Goal: Task Accomplishment & Management: Complete application form

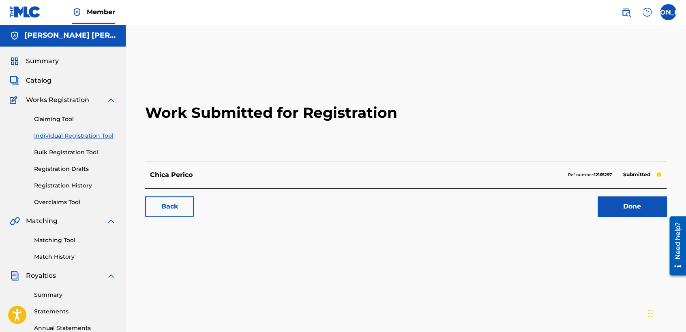
click at [82, 137] on link "Individual Registration Tool" at bounding box center [75, 136] width 82 height 9
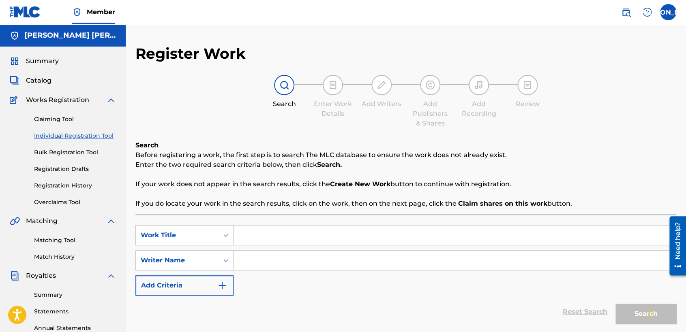
paste input "Chica Perico"
type input "Chica Perico"
click at [279, 271] on div "SearchWithCriteria66e396d0-9ec7-455c-aafa-a49f56c400ac Work Title Chica Perico …" at bounding box center [405, 260] width 541 height 71
click at [288, 252] on input "Search Form" at bounding box center [454, 260] width 442 height 19
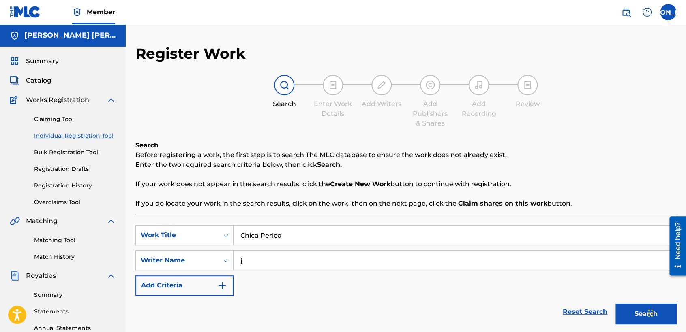
type input "j"
click at [615, 304] on button "Search" at bounding box center [645, 314] width 61 height 20
click at [406, 281] on div "SearchWithCriteria66e396d0-9ec7-455c-aafa-a49f56c400ac Work Title Chica Perico …" at bounding box center [405, 260] width 541 height 71
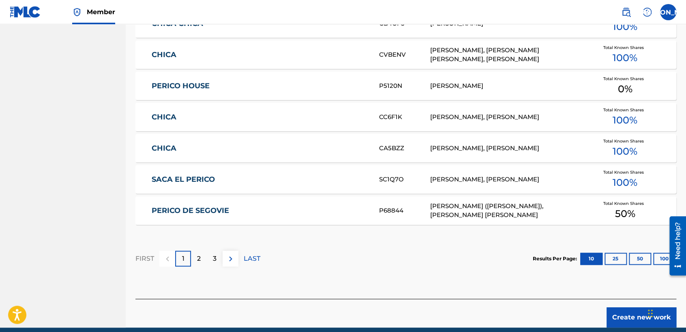
scroll to position [497, 0]
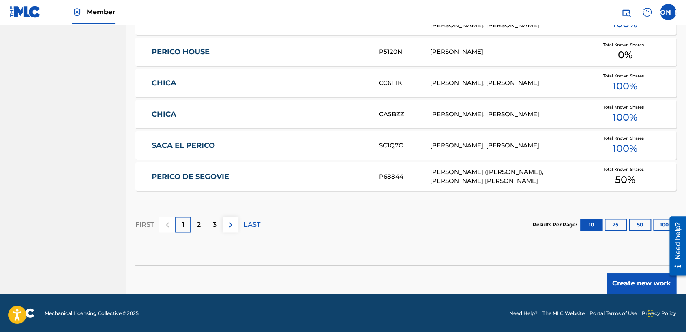
click at [628, 286] on button "Create new work" at bounding box center [641, 284] width 70 height 20
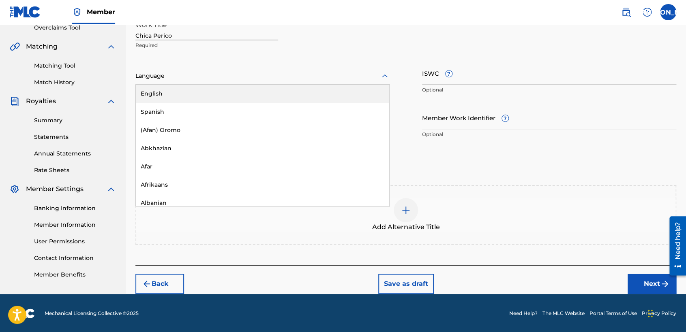
click at [341, 76] on div at bounding box center [262, 76] width 254 height 10
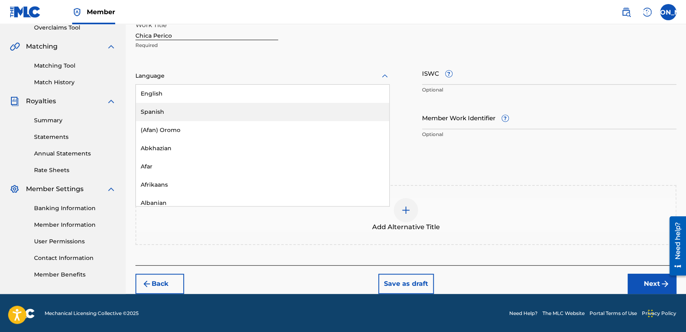
click at [264, 114] on div "Spanish" at bounding box center [262, 112] width 253 height 18
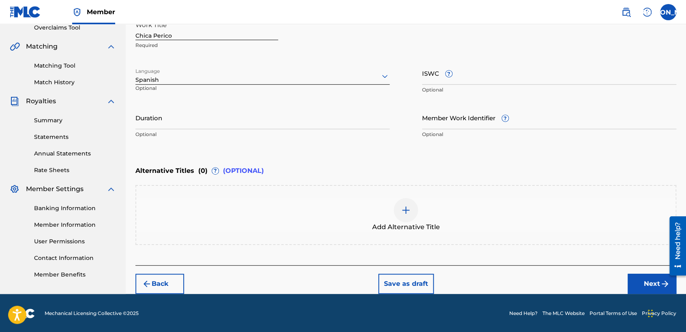
click at [248, 129] on div "Duration Optional" at bounding box center [262, 124] width 254 height 36
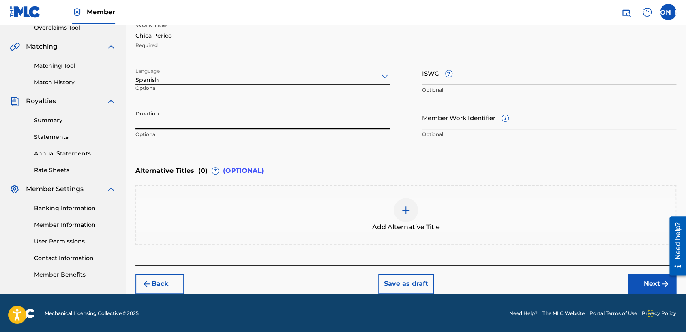
click at [167, 126] on input "Duration" at bounding box center [262, 117] width 254 height 23
type input "03:36"
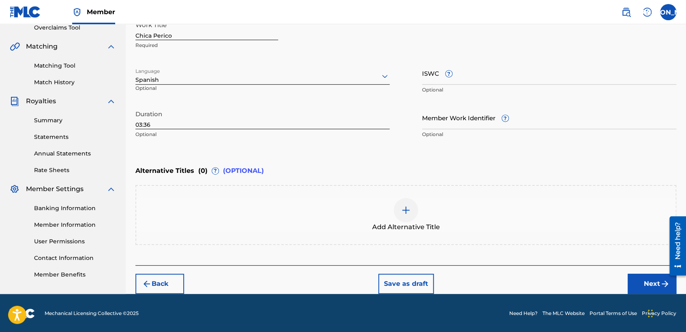
click at [639, 282] on button "Next" at bounding box center [651, 284] width 49 height 20
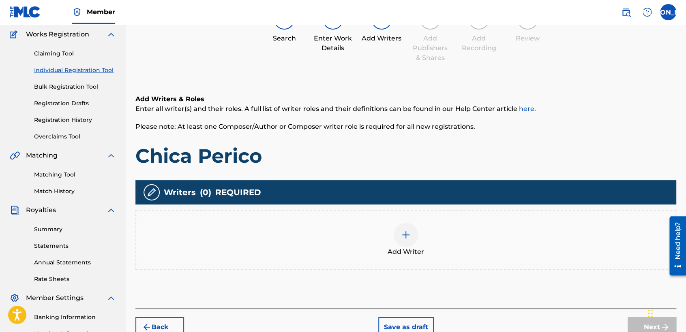
scroll to position [36, 0]
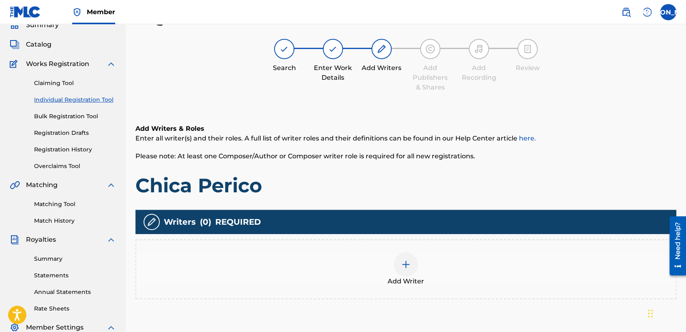
click at [338, 165] on div "Add Writers & Roles Enter all writer(s) and their roles. A full list of writer …" at bounding box center [405, 161] width 541 height 74
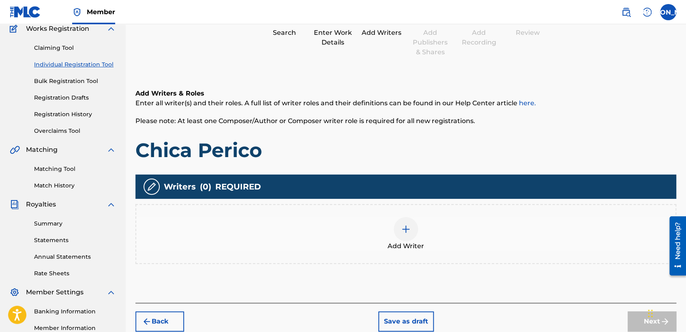
scroll to position [72, 0]
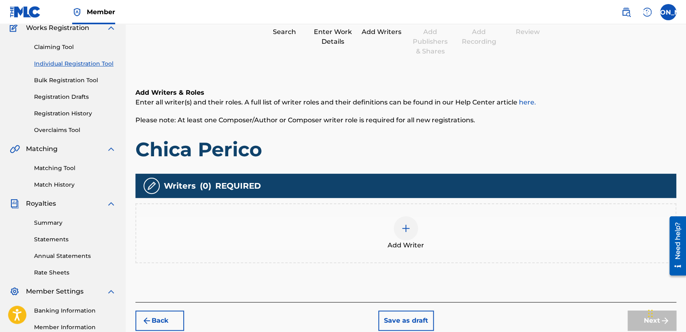
click at [417, 237] on div "Add Writer" at bounding box center [405, 233] width 539 height 34
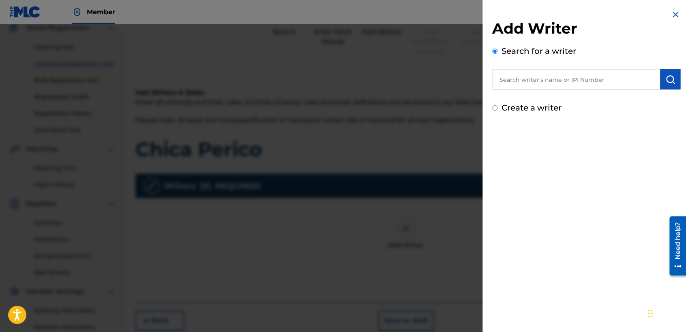
click at [566, 88] on input "text" at bounding box center [576, 79] width 168 height 20
click at [494, 109] on input "Create a writer" at bounding box center [494, 107] width 5 height 5
radio input "false"
radio input "true"
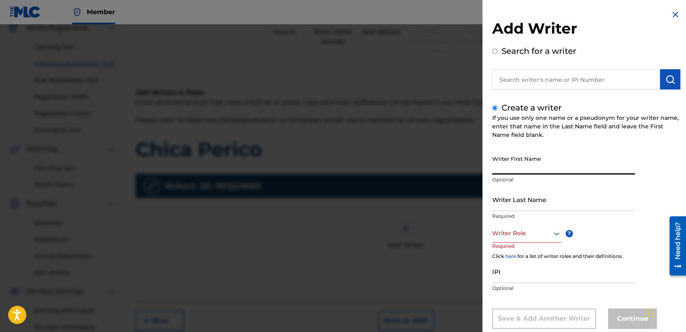
click at [509, 158] on input "Writer First Name" at bounding box center [563, 163] width 143 height 23
type input "[PERSON_NAME] [PERSON_NAME]"
click at [495, 197] on input "Writer Last Name" at bounding box center [563, 199] width 143 height 23
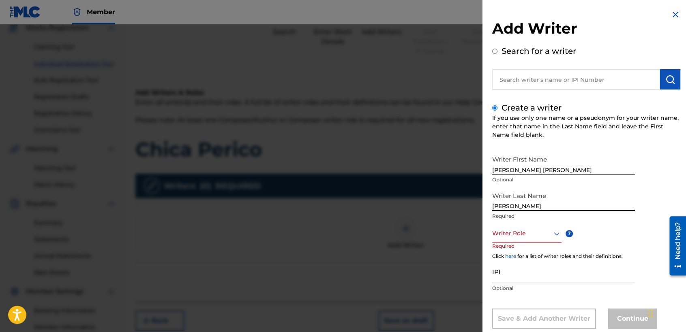
type input "[PERSON_NAME]"
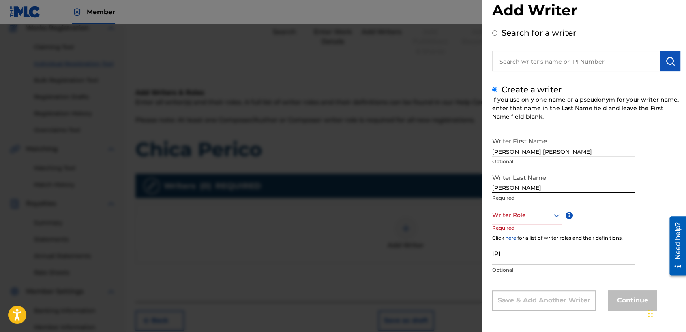
click at [532, 224] on div "Writer Role" at bounding box center [526, 215] width 69 height 18
click at [532, 231] on div "Composer/Author" at bounding box center [526, 233] width 68 height 18
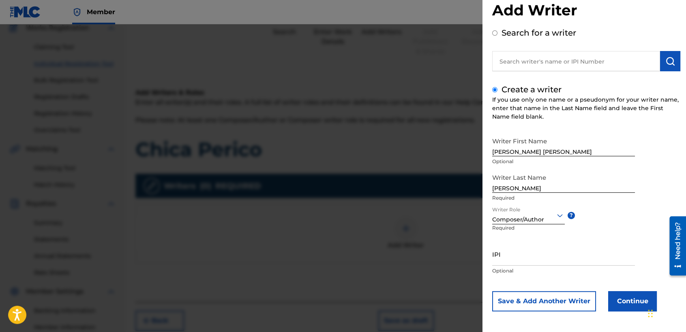
click at [621, 303] on button "Continue" at bounding box center [632, 301] width 49 height 20
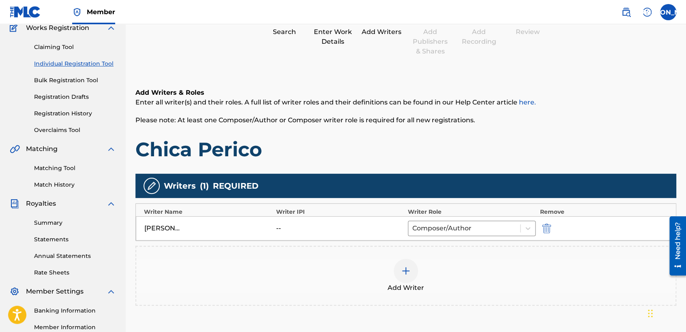
click at [461, 148] on h1 "Chica Perico" at bounding box center [405, 149] width 541 height 24
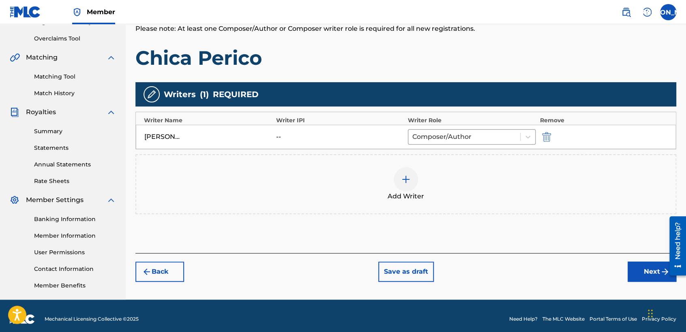
scroll to position [170, 0]
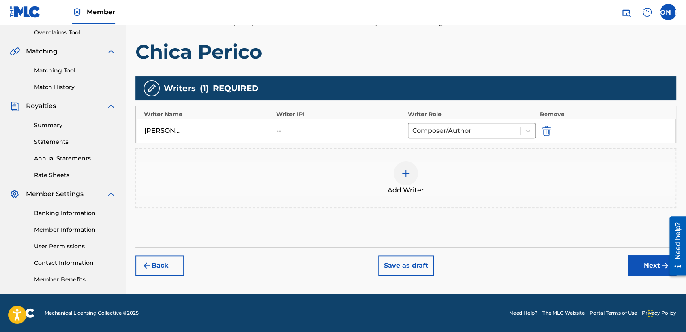
click at [646, 267] on button "Next" at bounding box center [651, 266] width 49 height 20
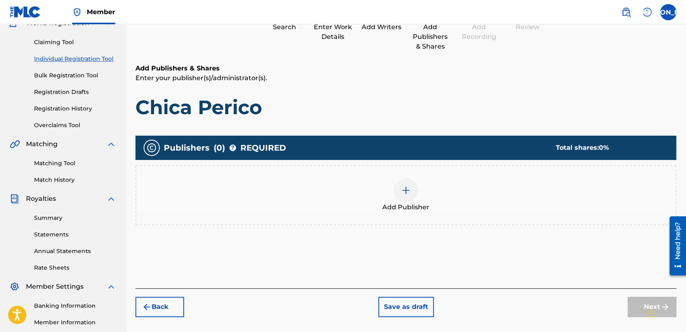
scroll to position [36, 0]
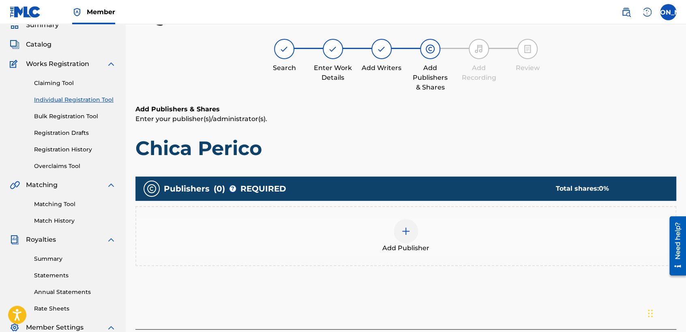
click at [397, 247] on span "Add Publisher" at bounding box center [405, 249] width 47 height 10
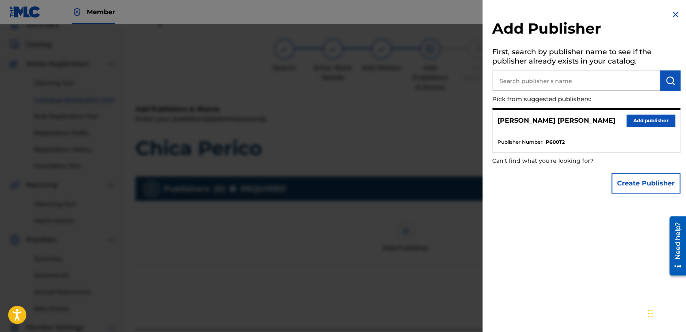
click at [643, 124] on button "Add publisher" at bounding box center [650, 121] width 49 height 12
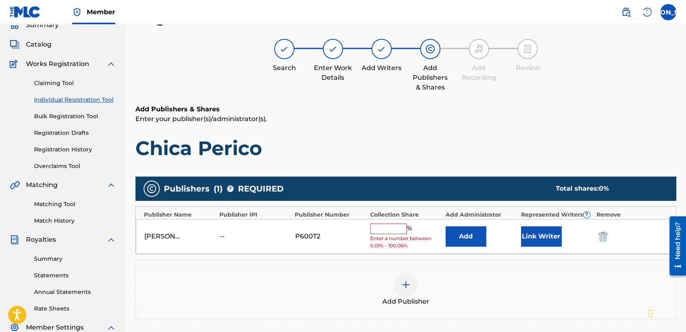
click at [395, 226] on input "text" at bounding box center [388, 229] width 36 height 11
type input "50"
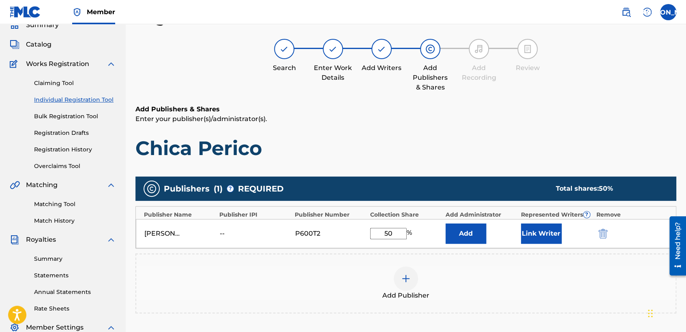
click at [546, 238] on button "Link Writer" at bounding box center [541, 234] width 41 height 20
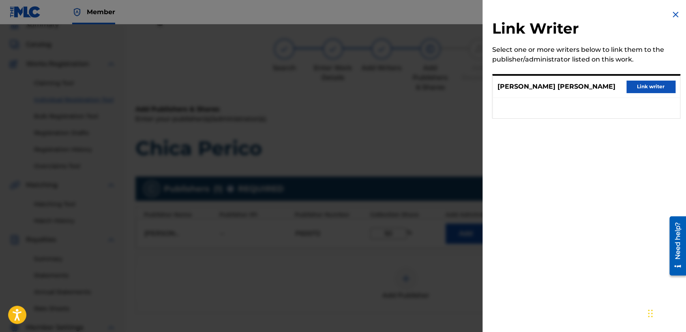
click at [643, 83] on button "Link writer" at bounding box center [650, 87] width 49 height 12
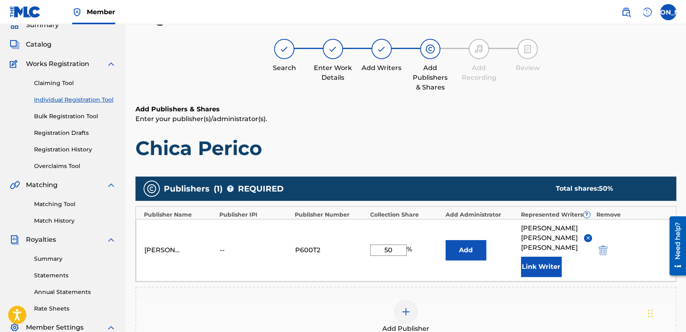
click at [493, 123] on p "Enter your publisher(s)/administrator(s)." at bounding box center [405, 119] width 541 height 10
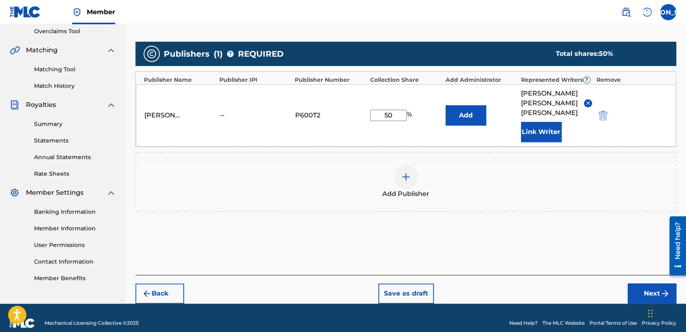
click at [637, 284] on button "Next" at bounding box center [651, 294] width 49 height 20
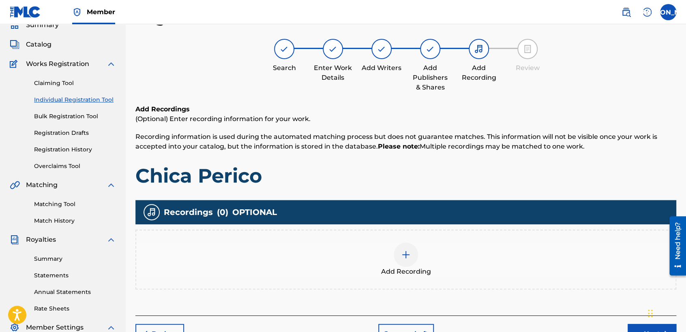
click at [399, 252] on div at bounding box center [405, 255] width 24 height 24
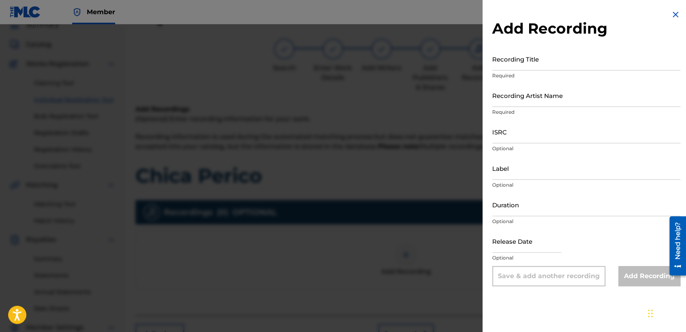
click at [539, 43] on div "Add Recording Recording Title Required Recording Artist Name Required ISRC Opti…" at bounding box center [585, 148] width 207 height 296
click at [498, 67] on input "Recording Title" at bounding box center [586, 58] width 188 height 23
paste input "Chica Perico"
type input "Chica Perico"
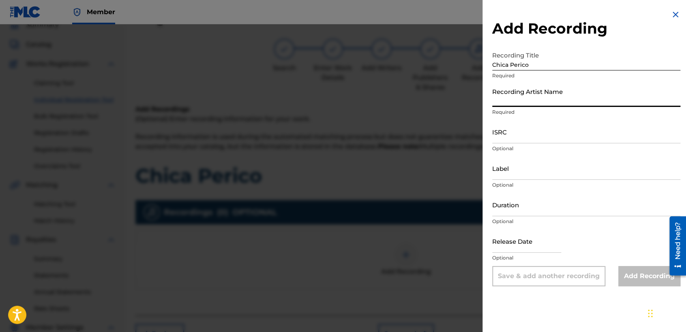
click at [537, 94] on input "Recording Artist Name" at bounding box center [586, 95] width 188 height 23
type input "Baby [PERSON_NAME]"
type input "03:36"
type input "[DATE]"
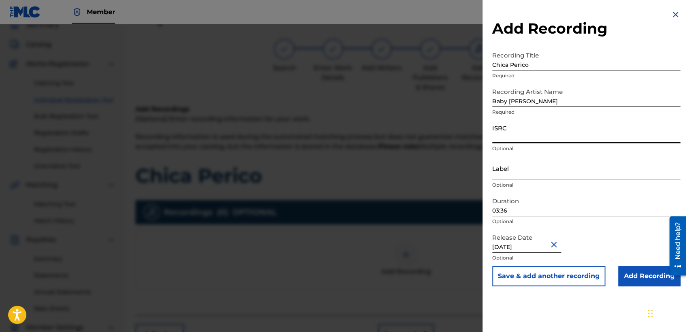
paste input "USDY42195100"
type input "USDY42195100"
click at [631, 280] on input "Add Recording" at bounding box center [649, 276] width 62 height 20
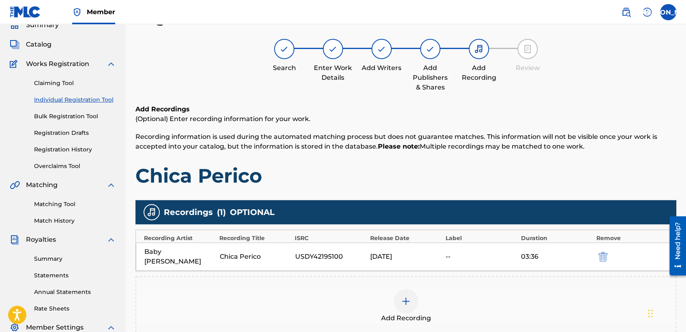
click at [489, 182] on h1 "Chica Perico" at bounding box center [405, 176] width 541 height 24
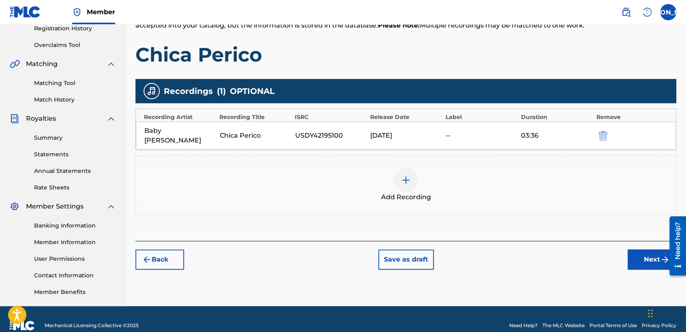
scroll to position [170, 0]
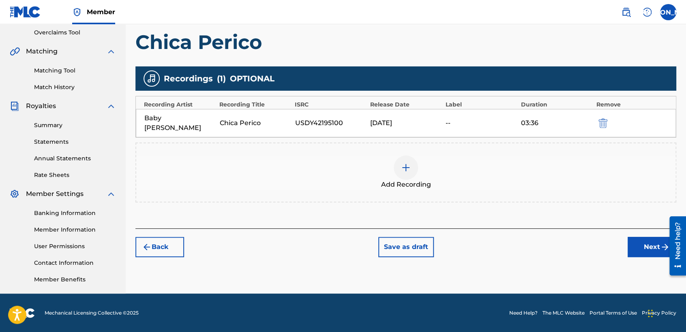
click at [623, 229] on div "Back Save as draft Next" at bounding box center [405, 243] width 541 height 29
click at [656, 250] on div "Register Work Search Enter Work Details Add Writers Add Publishers & Shares Add…" at bounding box center [406, 84] width 560 height 419
click at [642, 245] on button "Next" at bounding box center [651, 247] width 49 height 20
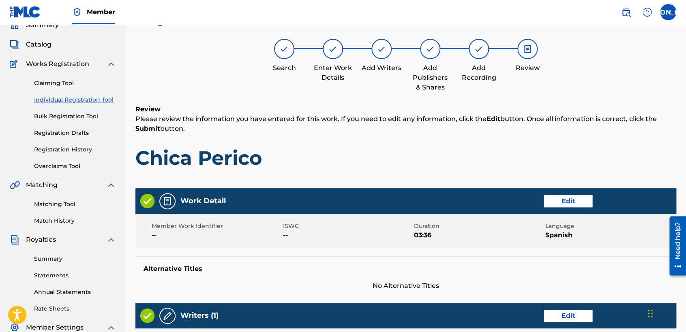
click at [470, 150] on h1 "Chica Perico" at bounding box center [405, 158] width 541 height 24
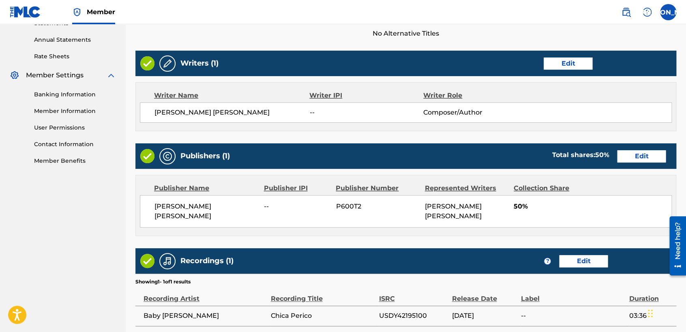
scroll to position [360, 0]
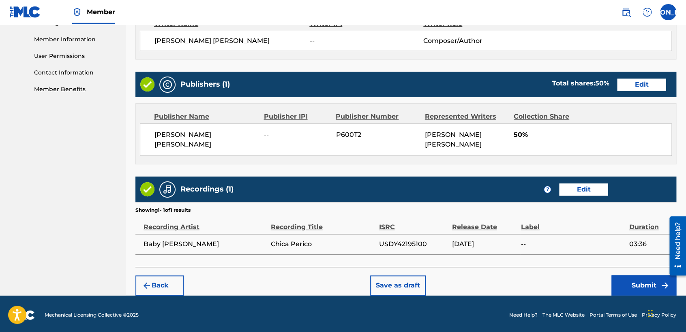
click at [618, 288] on button "Submit" at bounding box center [643, 286] width 65 height 20
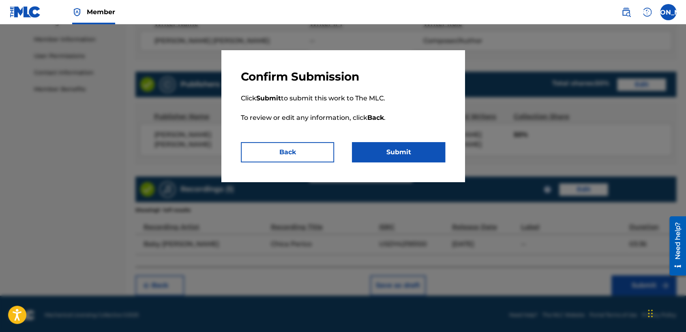
click at [409, 145] on button "Submit" at bounding box center [398, 152] width 93 height 20
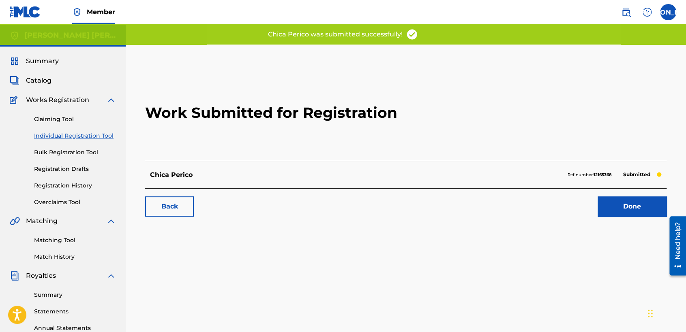
click at [58, 170] on link "Registration Drafts" at bounding box center [75, 169] width 82 height 9
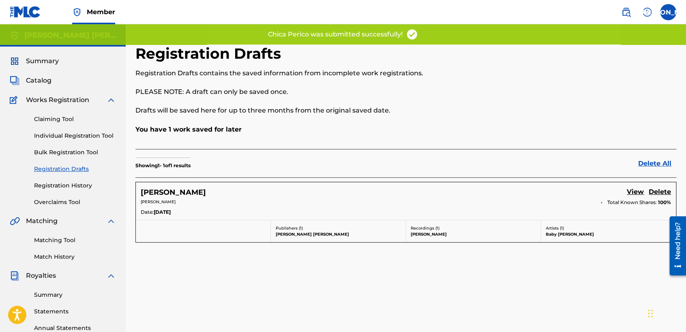
click at [69, 185] on link "Registration History" at bounding box center [75, 186] width 82 height 9
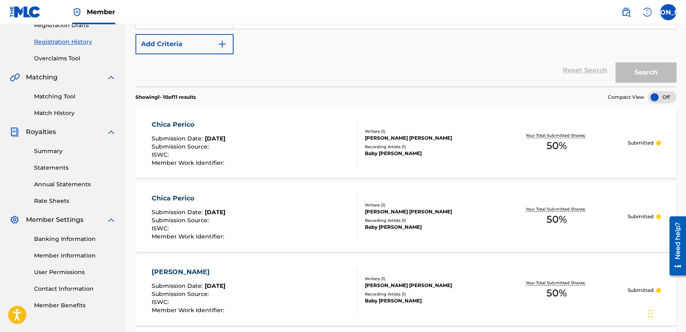
scroll to position [162, 0]
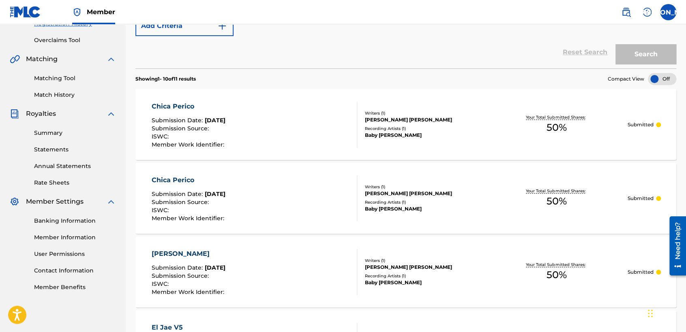
click at [313, 148] on div "Chica Perico Submission Date : [DATE] Submission Source : ISWC : Member Work Id…" at bounding box center [405, 124] width 541 height 71
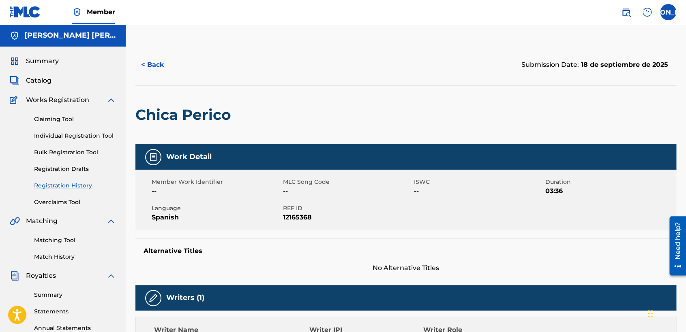
click at [458, 109] on div "Chica Perico" at bounding box center [405, 114] width 541 height 59
click at [487, 77] on div "< Back Submission Date: 18 de septiembre de 2025" at bounding box center [405, 65] width 541 height 41
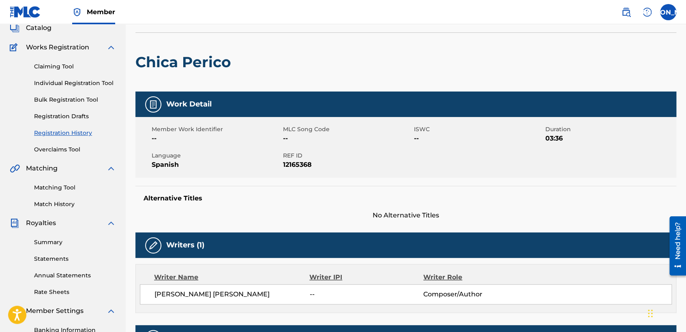
scroll to position [47, 0]
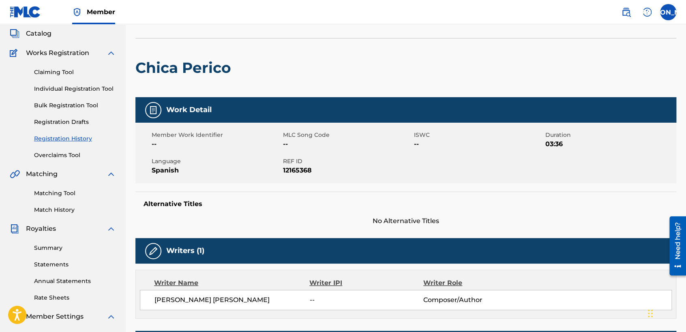
click at [365, 154] on div "Member Work Identifier -- MLC Song Code -- ISWC -- Duration 03:36 Language Span…" at bounding box center [405, 153] width 541 height 61
click at [389, 119] on div "Work Detail" at bounding box center [405, 110] width 541 height 26
click at [78, 89] on link "Individual Registration Tool" at bounding box center [75, 89] width 82 height 9
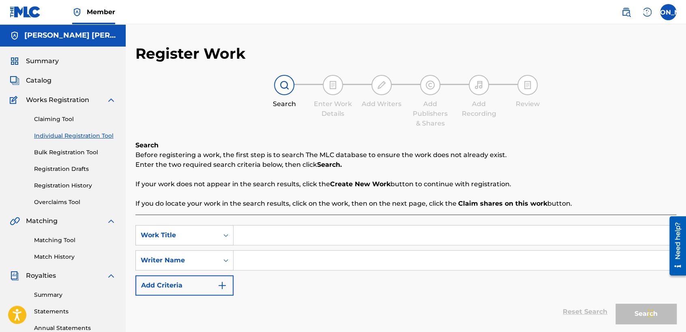
click at [281, 236] on input "Search Form" at bounding box center [454, 235] width 442 height 19
click at [314, 234] on input "Search Form" at bounding box center [454, 235] width 442 height 19
paste input "Mostro V3"
type input "Mostro V3"
click at [290, 249] on div "SearchWithCriteria66e396d0-9ec7-455c-aafa-a49f56c400ac Work Title Mostro V3 Sea…" at bounding box center [405, 260] width 541 height 71
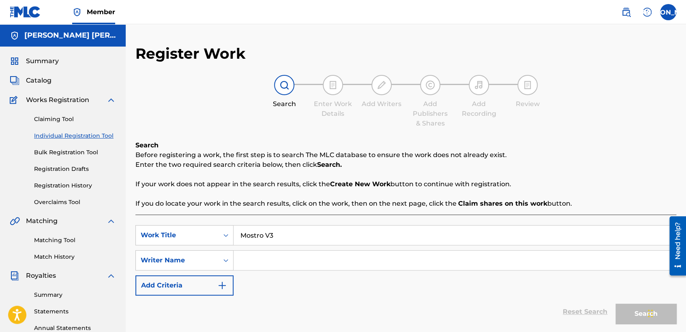
click at [288, 252] on input "Search Form" at bounding box center [454, 260] width 442 height 19
type input "iç"
click at [615, 304] on button "Search" at bounding box center [645, 314] width 61 height 20
click at [401, 292] on div "SearchWithCriteria66e396d0-9ec7-455c-aafa-a49f56c400ac Work Title Mostro V3 Sea…" at bounding box center [405, 260] width 541 height 71
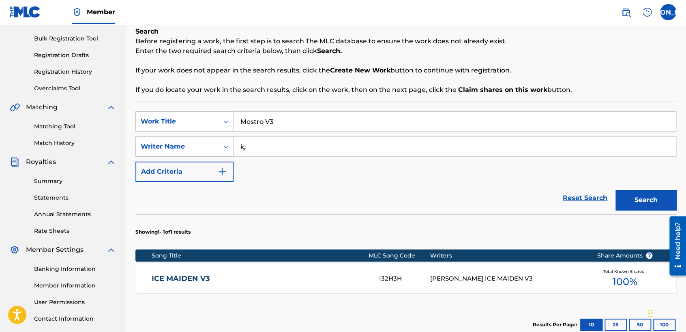
scroll to position [212, 0]
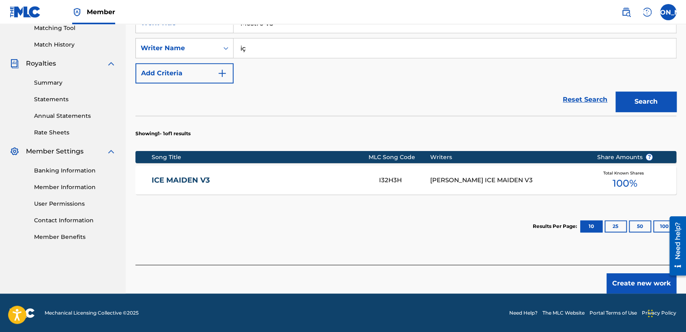
click at [639, 283] on button "Create new work" at bounding box center [641, 284] width 70 height 20
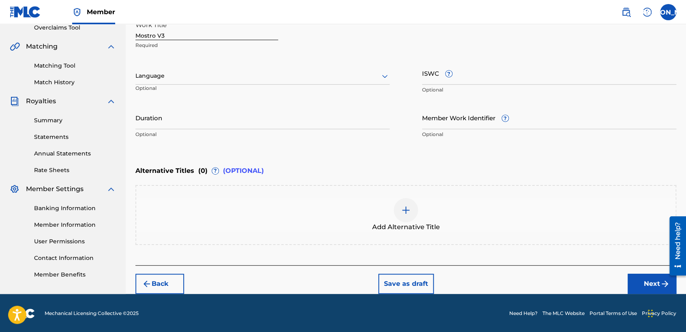
click at [272, 82] on div "Language" at bounding box center [262, 76] width 254 height 17
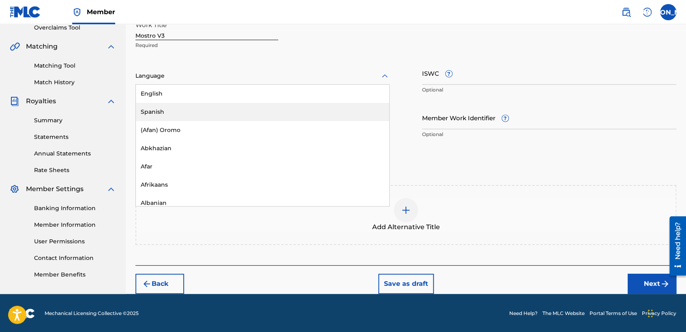
click at [224, 120] on div "Spanish" at bounding box center [262, 112] width 253 height 18
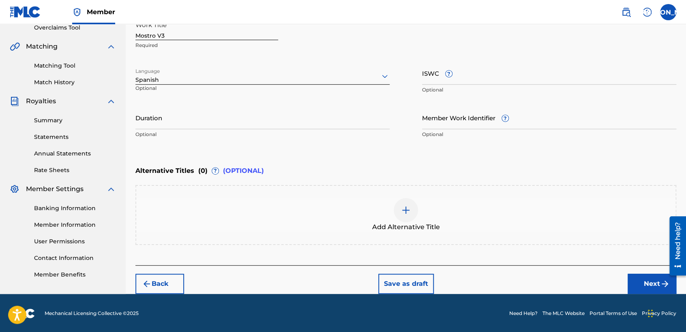
click at [196, 128] on input "Duration" at bounding box center [262, 117] width 254 height 23
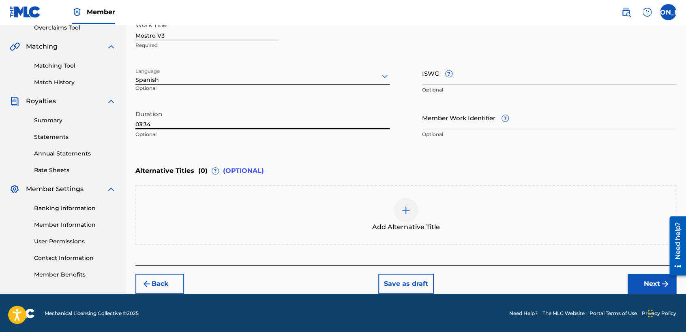
type input "03:34"
click at [650, 285] on button "Next" at bounding box center [651, 284] width 49 height 20
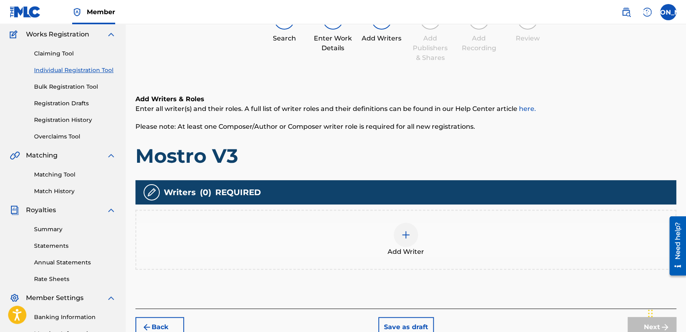
scroll to position [36, 0]
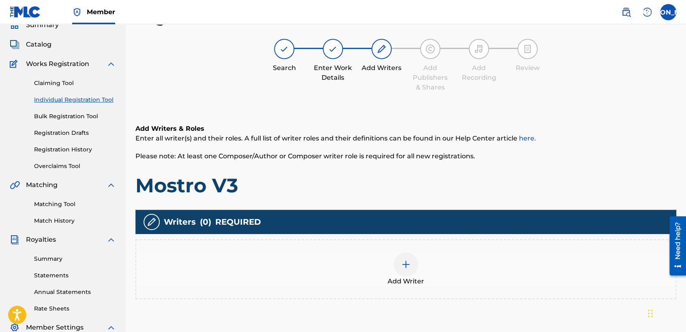
click at [486, 187] on h1 "Mostro V3" at bounding box center [405, 185] width 541 height 24
drag, startPoint x: 368, startPoint y: 304, endPoint x: 381, endPoint y: 294, distance: 16.5
click at [381, 294] on div "Add Writers & Roles Enter all writer(s) and their roles. A full list of writer …" at bounding box center [405, 222] width 541 height 234
click at [405, 277] on span "Add Writer" at bounding box center [405, 282] width 36 height 10
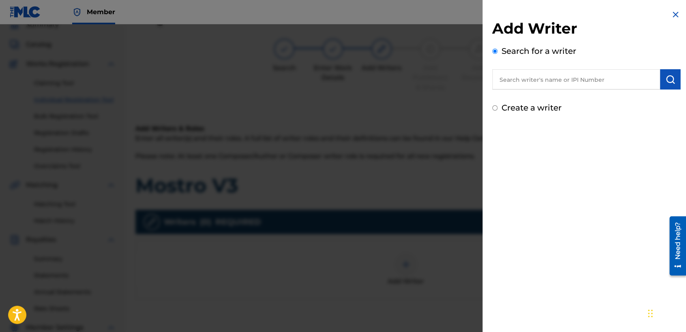
click at [494, 109] on input "Create a writer" at bounding box center [494, 107] width 5 height 5
radio input "false"
radio input "true"
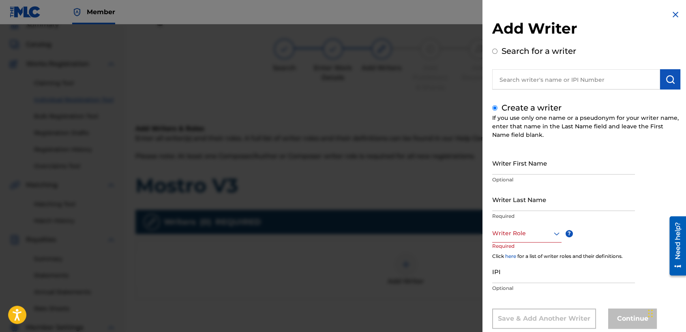
click at [515, 144] on div "Create a writer If you use only one name or a pseudonym for your writer name, e…" at bounding box center [586, 215] width 188 height 227
click at [507, 180] on p "Optional" at bounding box center [563, 179] width 143 height 7
click at [509, 177] on p "Optional" at bounding box center [563, 179] width 143 height 7
click at [517, 156] on input "Writer First Name" at bounding box center [563, 163] width 143 height 23
type input "[PERSON_NAME] [PERSON_NAME]"
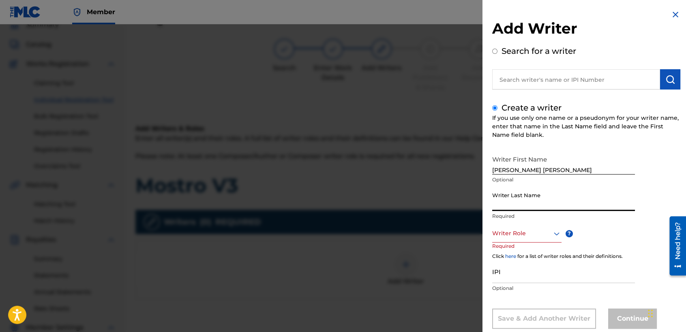
click at [514, 189] on input "Writer Last Name" at bounding box center [563, 199] width 143 height 23
type input "[PERSON_NAME]"
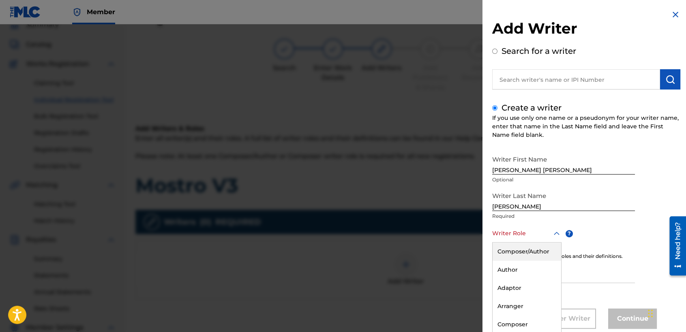
scroll to position [18, 0]
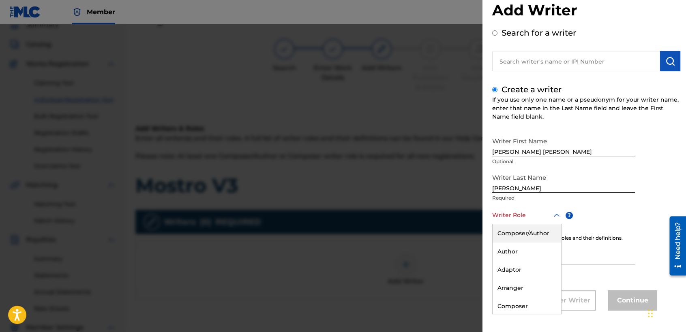
click at [551, 224] on div "8 results available. Use Up and Down to choose options, press Enter to select t…" at bounding box center [526, 215] width 69 height 18
click at [535, 237] on div "Composer/Author" at bounding box center [526, 233] width 68 height 18
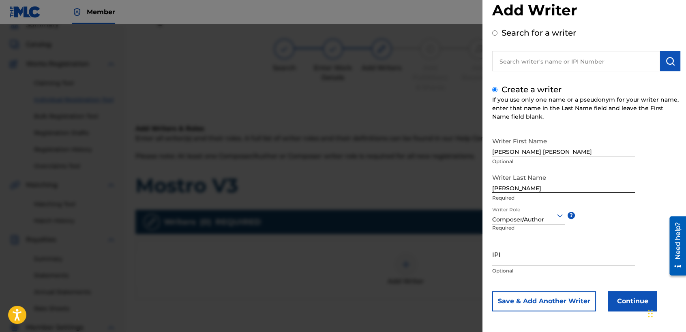
click at [619, 301] on button "Continue" at bounding box center [632, 301] width 49 height 20
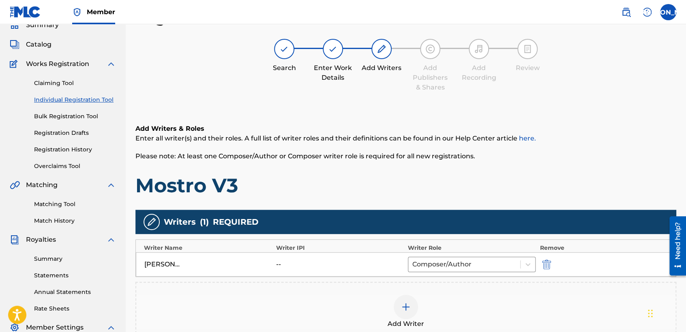
click at [451, 173] on h1 "Mostro V3" at bounding box center [405, 185] width 541 height 24
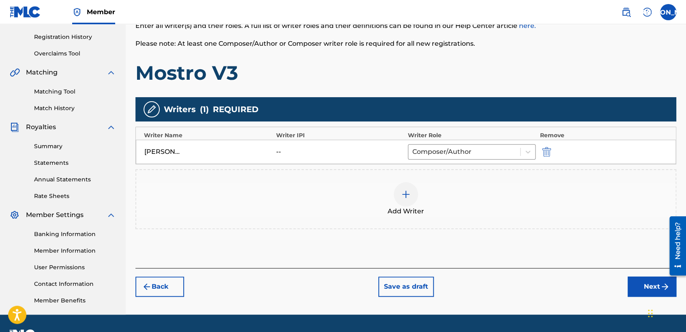
scroll to position [170, 0]
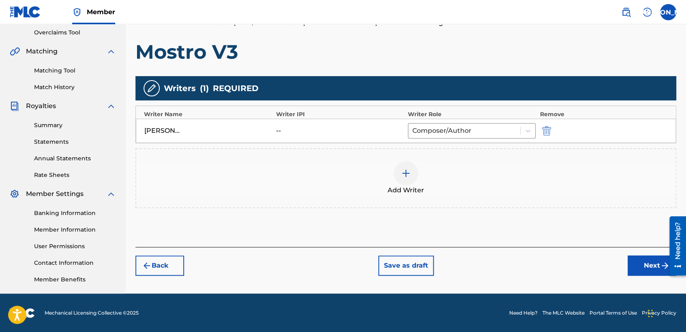
click at [635, 260] on button "Next" at bounding box center [651, 266] width 49 height 20
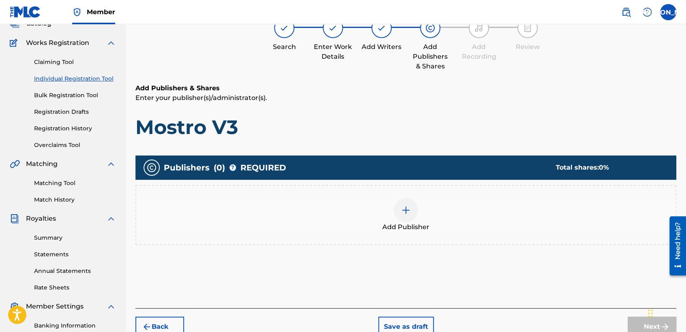
scroll to position [36, 0]
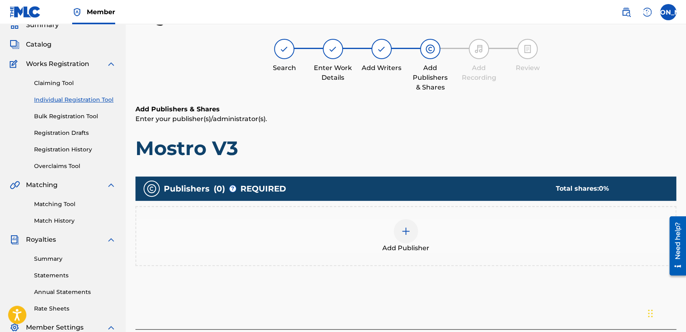
click at [383, 233] on div "Add Publisher" at bounding box center [405, 236] width 539 height 34
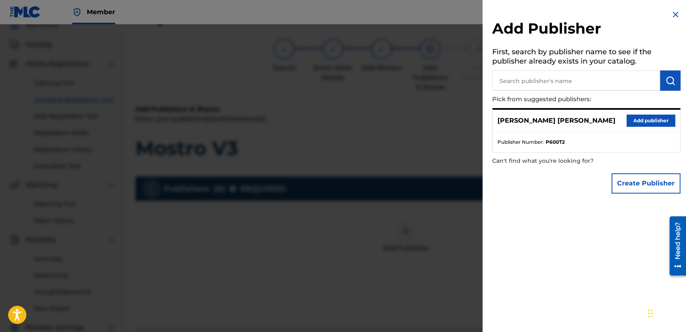
click at [635, 122] on button "Add publisher" at bounding box center [650, 121] width 49 height 12
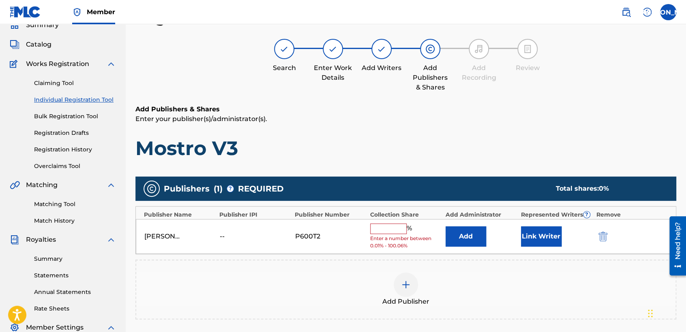
click at [397, 224] on input "text" at bounding box center [388, 229] width 36 height 11
type input "50"
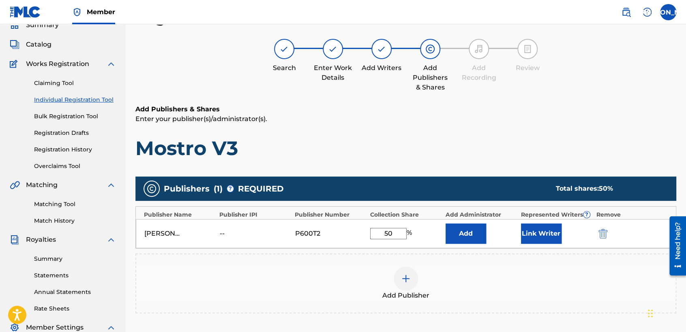
click at [539, 237] on button "Link Writer" at bounding box center [541, 234] width 41 height 20
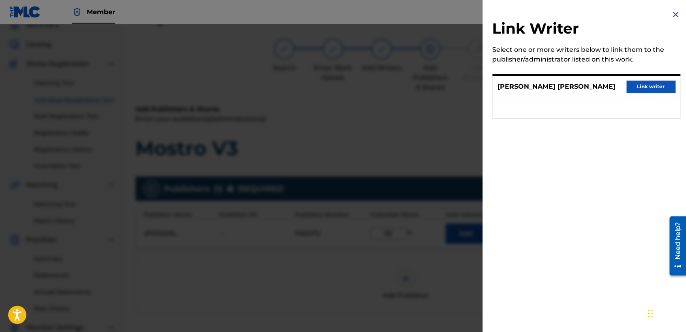
click at [636, 86] on button "Link writer" at bounding box center [650, 87] width 49 height 12
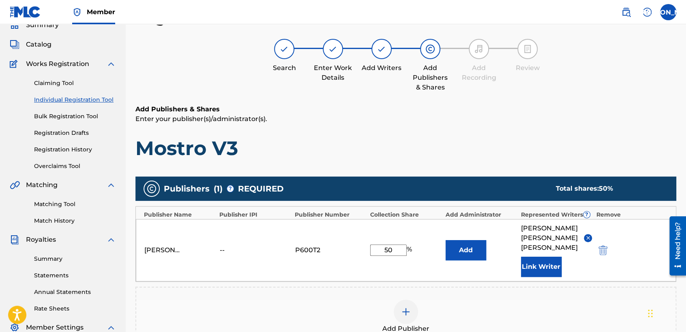
click at [558, 132] on div "Add Publishers & Shares Enter your publisher(s)/administrator(s). Mostro V3" at bounding box center [405, 133] width 541 height 56
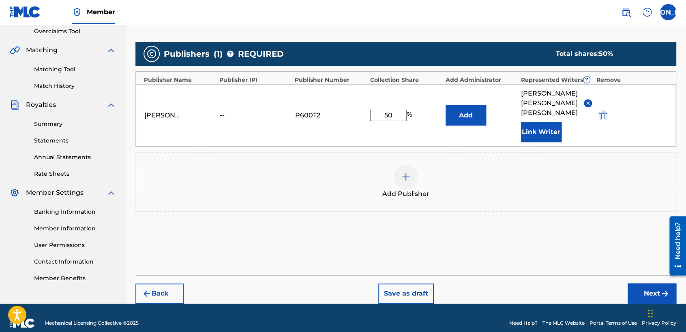
click at [631, 284] on button "Next" at bounding box center [651, 294] width 49 height 20
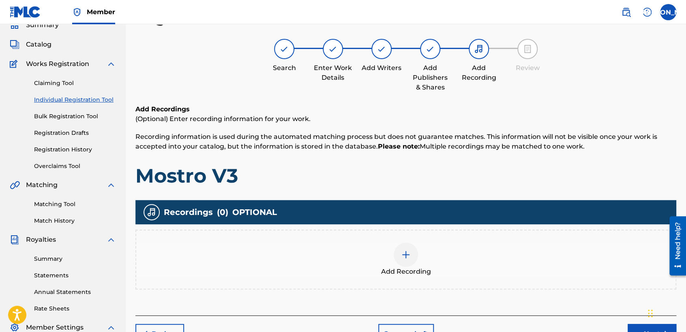
click at [415, 268] on span "Add Recording" at bounding box center [406, 272] width 50 height 10
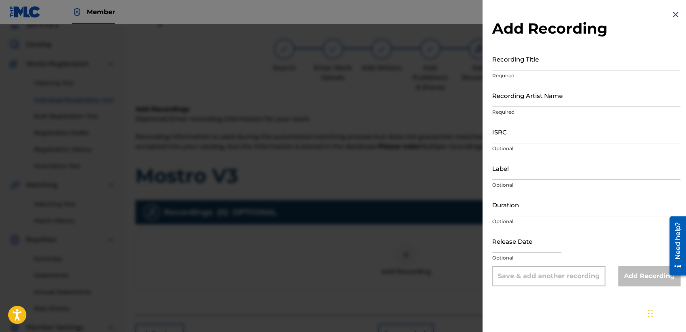
click at [526, 62] on input "Recording Title" at bounding box center [586, 58] width 188 height 23
paste input "Mostro V3"
type input "Mostro V3"
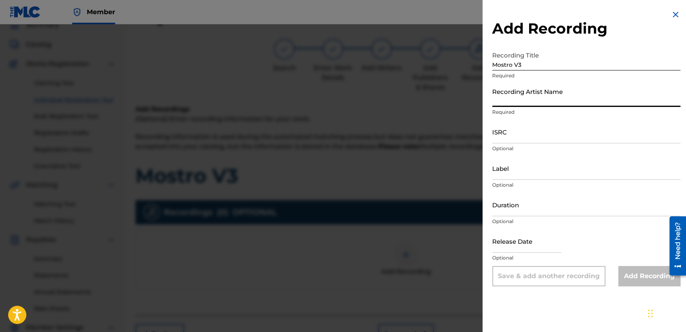
click at [532, 94] on input "Recording Artist Name" at bounding box center [586, 95] width 188 height 23
type input "Baby [PERSON_NAME]"
type input "03:36"
type input "[DATE]"
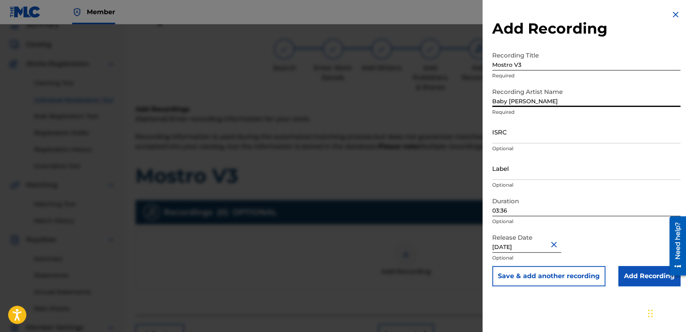
click at [531, 206] on input "03:36" at bounding box center [586, 204] width 188 height 23
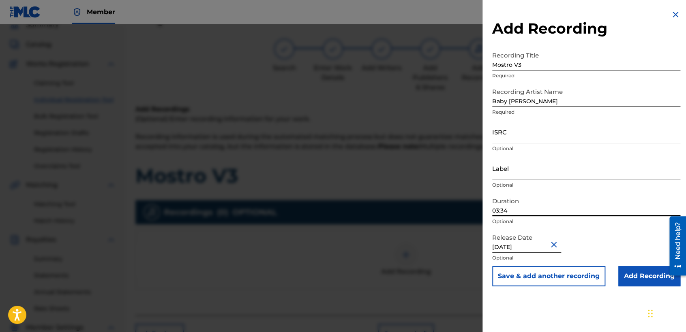
type input "03:34"
click at [547, 136] on input "ISRC" at bounding box center [586, 131] width 188 height 23
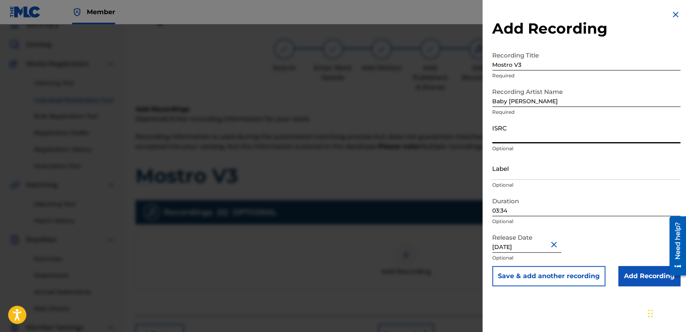
paste input "USDY42195108"
type input "USDY42195108"
click at [641, 282] on input "Add Recording" at bounding box center [649, 276] width 62 height 20
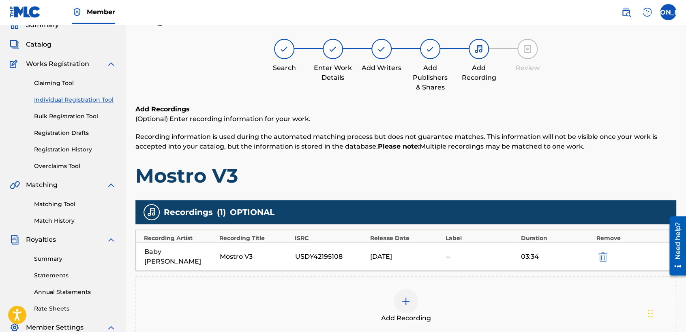
click at [410, 184] on h1 "Mostro V3" at bounding box center [405, 176] width 541 height 24
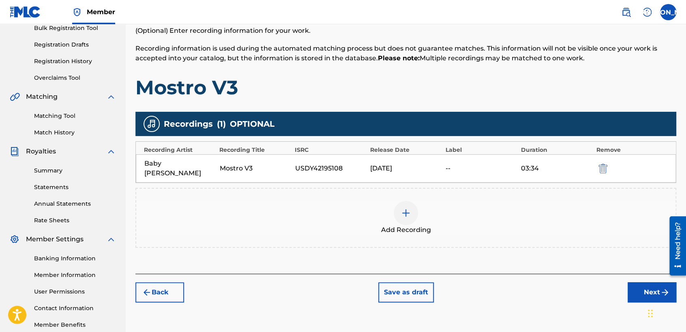
scroll to position [170, 0]
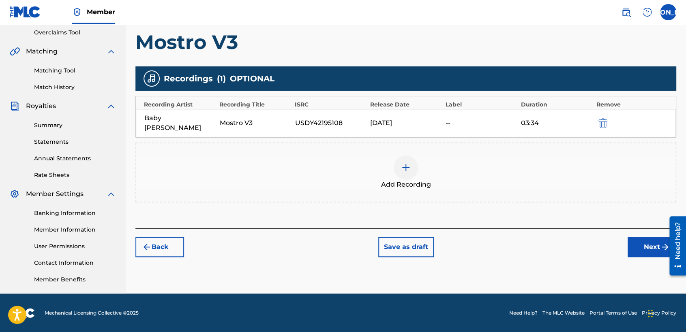
click at [642, 242] on button "Next" at bounding box center [651, 247] width 49 height 20
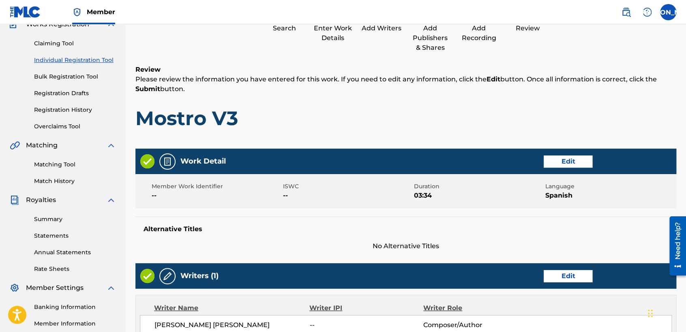
scroll to position [36, 0]
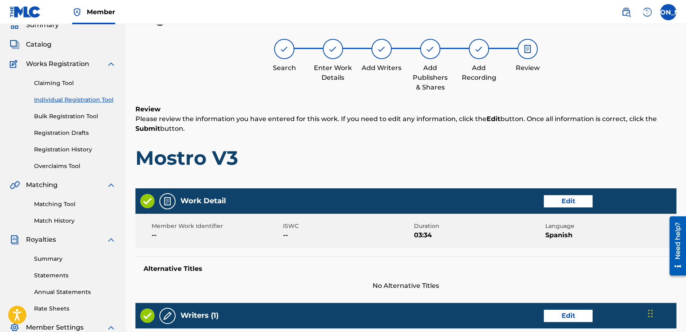
click at [505, 151] on h1 "Mostro V3" at bounding box center [405, 158] width 541 height 24
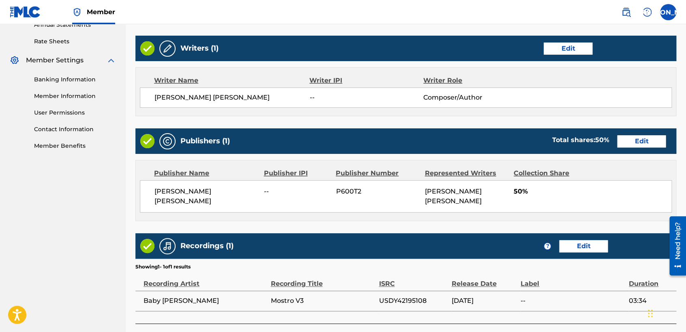
scroll to position [342, 0]
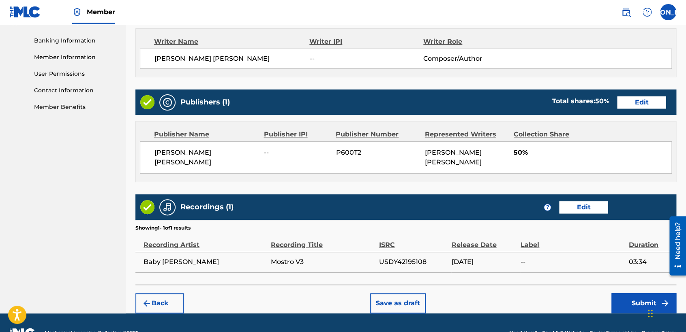
click at [631, 297] on button "Submit" at bounding box center [643, 303] width 65 height 20
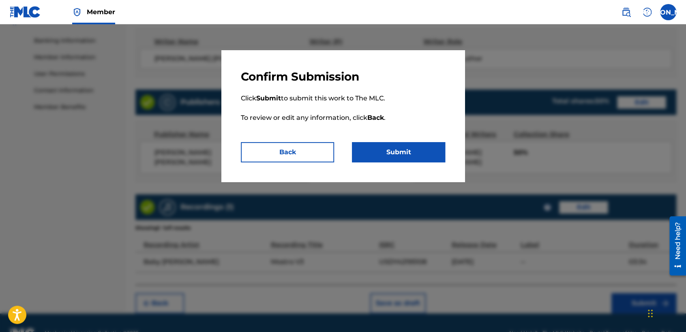
click at [405, 143] on button "Submit" at bounding box center [398, 152] width 93 height 20
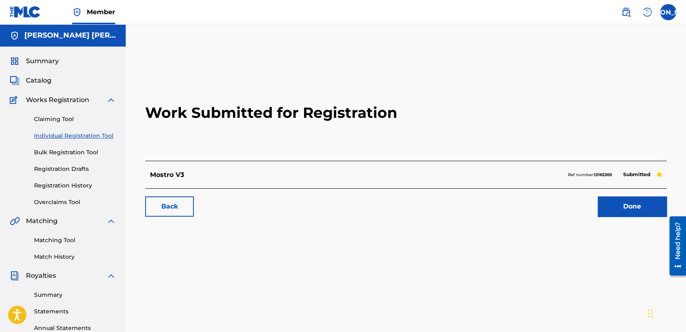
click at [100, 138] on link "Individual Registration Tool" at bounding box center [75, 136] width 82 height 9
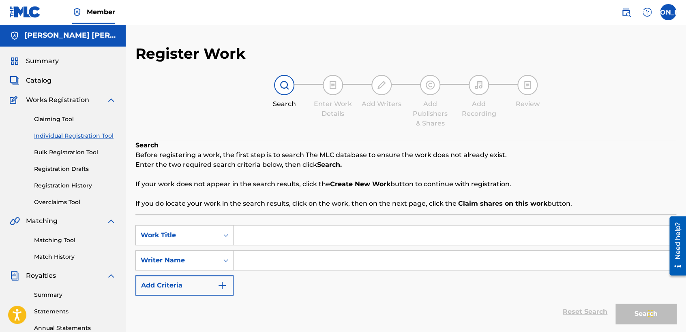
click at [268, 239] on input "Search Form" at bounding box center [454, 235] width 442 height 19
paste input "El Tolok V3"
type input "El Tolok V3"
click at [291, 258] on input "Search Form" at bounding box center [454, 260] width 442 height 19
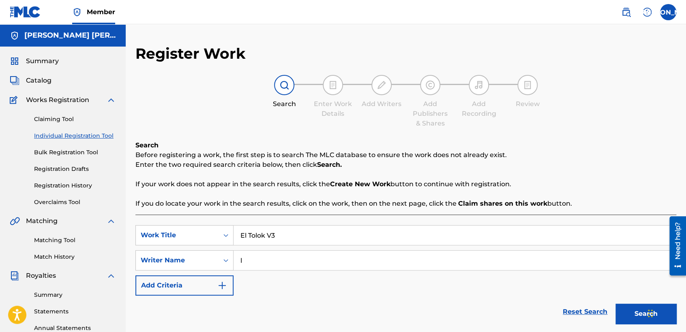
type input "l"
click at [615, 304] on button "Search" at bounding box center [645, 314] width 61 height 20
click at [331, 281] on div "SearchWithCriteria66e396d0-9ec7-455c-aafa-a49f56c400ac Work Title El Tolok V3 S…" at bounding box center [405, 260] width 541 height 71
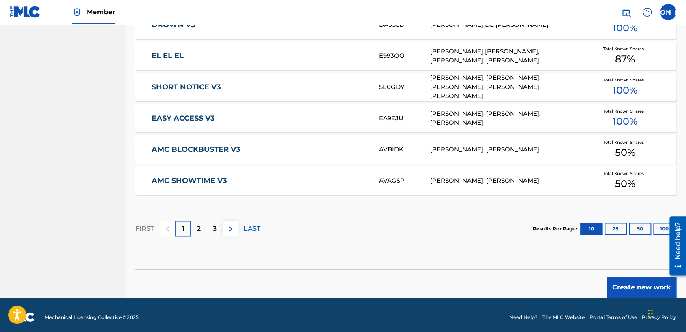
scroll to position [497, 0]
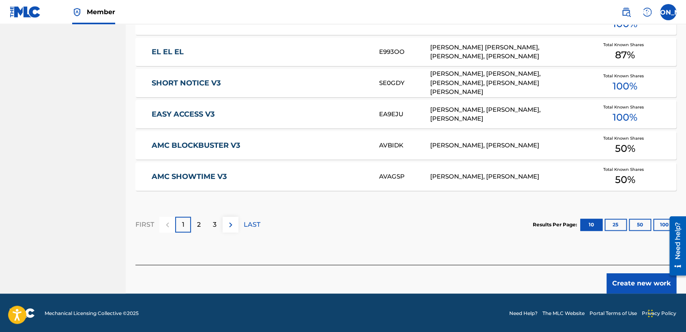
click at [626, 277] on button "Create new work" at bounding box center [641, 284] width 70 height 20
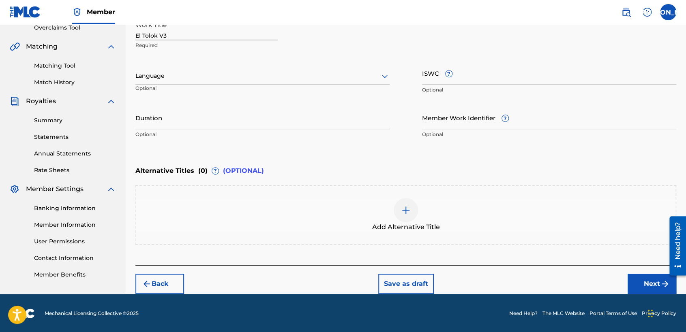
click at [306, 84] on div "Language" at bounding box center [262, 76] width 254 height 17
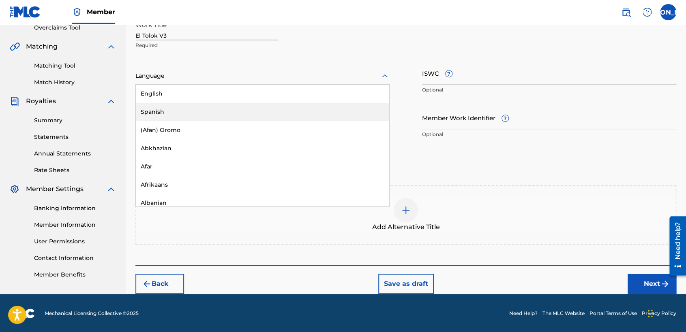
click at [231, 112] on div "Spanish" at bounding box center [262, 112] width 253 height 18
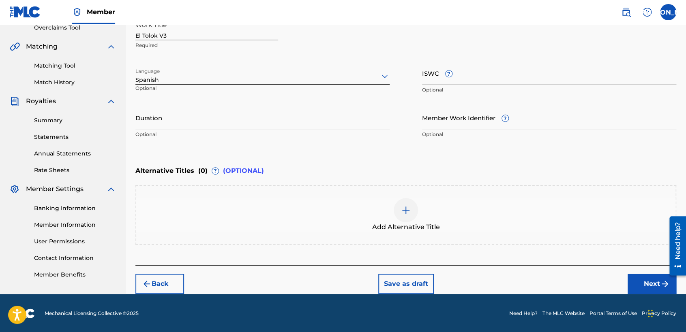
click at [231, 112] on input "Duration" at bounding box center [262, 117] width 254 height 23
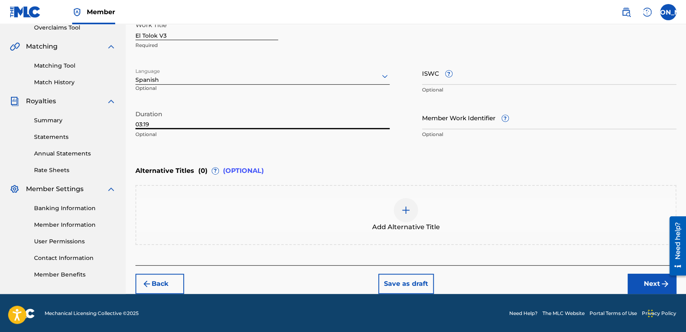
type input "03:19"
click at [641, 284] on button "Next" at bounding box center [651, 284] width 49 height 20
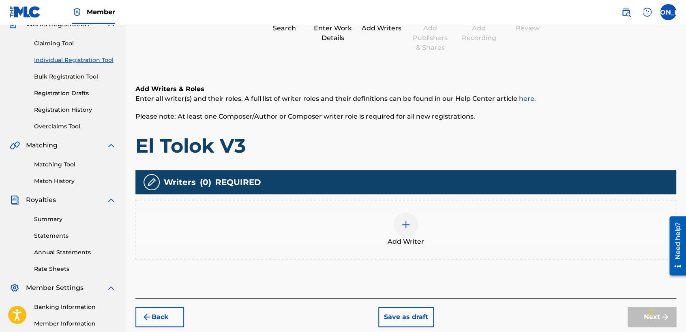
scroll to position [36, 0]
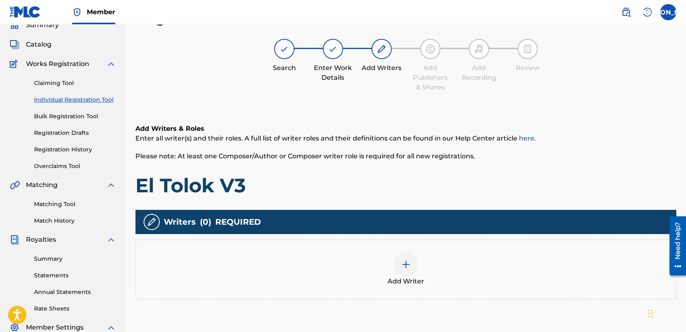
click at [405, 251] on div "Add Writer" at bounding box center [405, 269] width 541 height 60
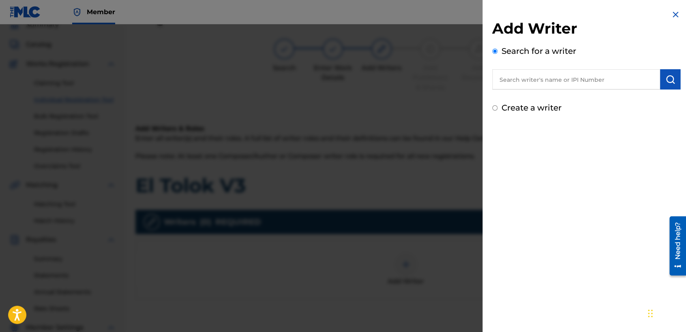
click at [494, 107] on input "Create a writer" at bounding box center [494, 107] width 5 height 5
radio input "false"
radio input "true"
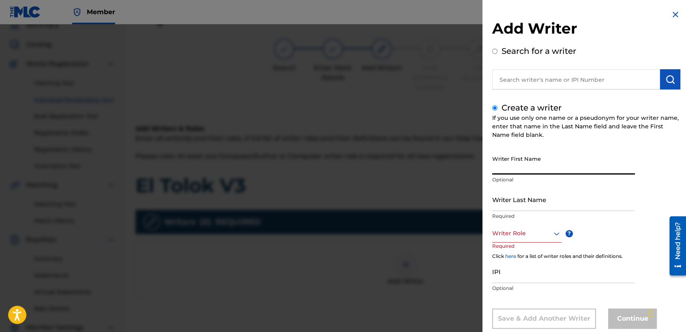
click at [500, 160] on input "Writer First Name" at bounding box center [563, 163] width 143 height 23
type input "[PERSON_NAME] [PERSON_NAME]"
click at [554, 203] on input "Writer Last Name" at bounding box center [563, 199] width 143 height 23
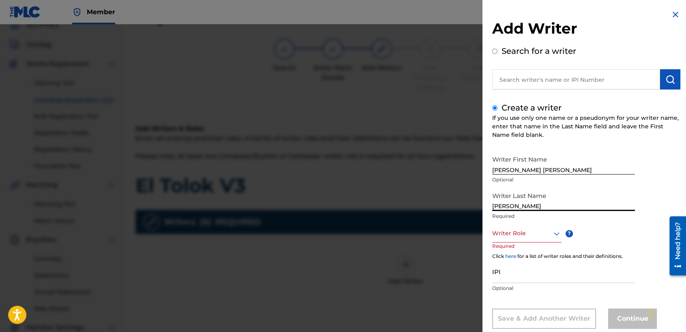
type input "[PERSON_NAME]"
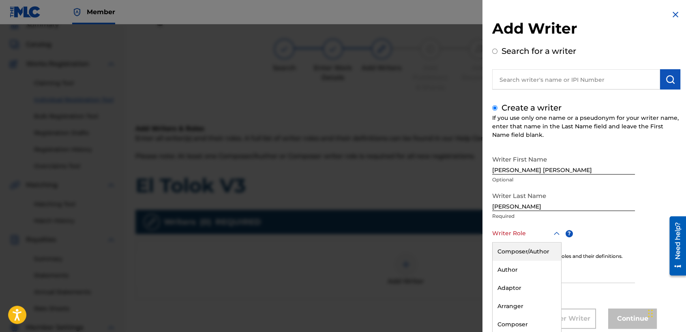
scroll to position [18, 0]
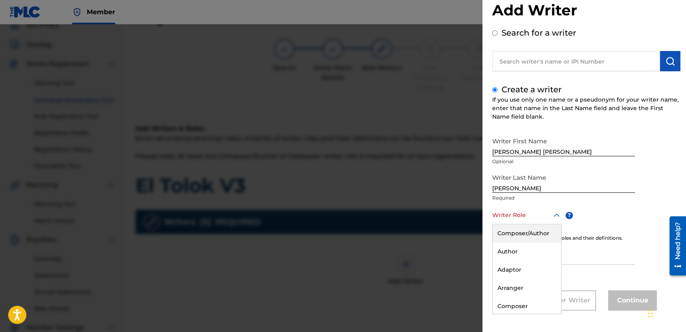
drag, startPoint x: 531, startPoint y: 229, endPoint x: 525, endPoint y: 230, distance: 5.9
click at [525, 224] on div "8 results available. Use Up and Down to choose options, press Enter to select t…" at bounding box center [526, 215] width 69 height 18
click at [528, 229] on div "Composer/Author" at bounding box center [526, 233] width 68 height 18
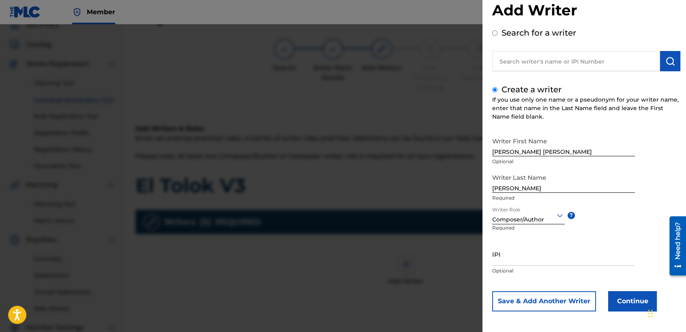
click at [615, 300] on button "Continue" at bounding box center [632, 301] width 49 height 20
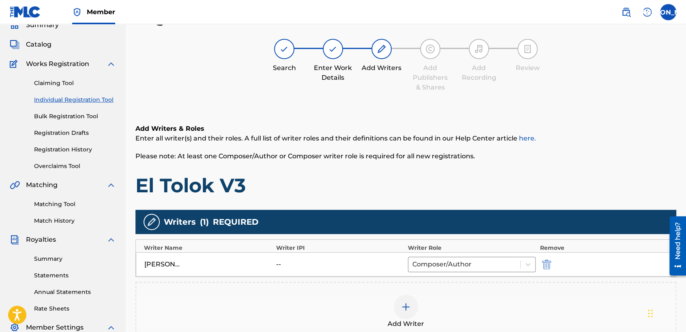
click at [397, 137] on span "Enter all writer(s) and their roles. A full list of writer roles and their defi…" at bounding box center [335, 139] width 400 height 8
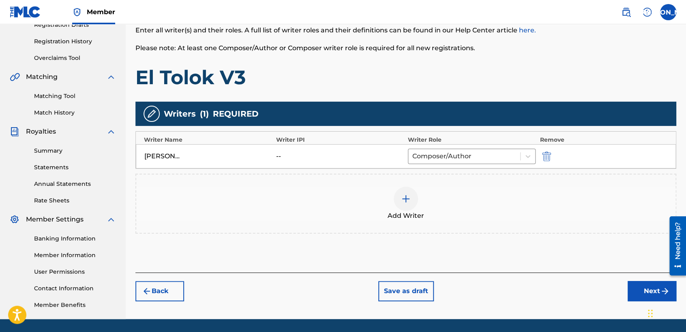
scroll to position [170, 0]
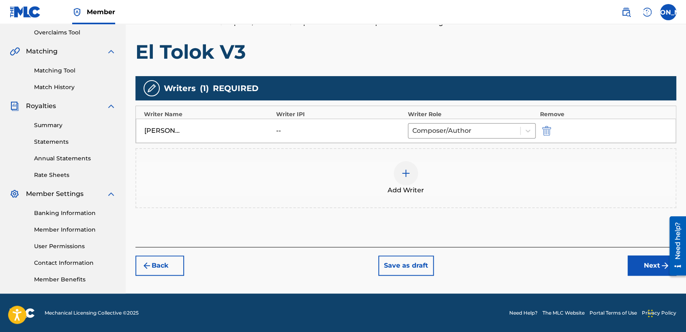
click at [641, 266] on button "Next" at bounding box center [651, 266] width 49 height 20
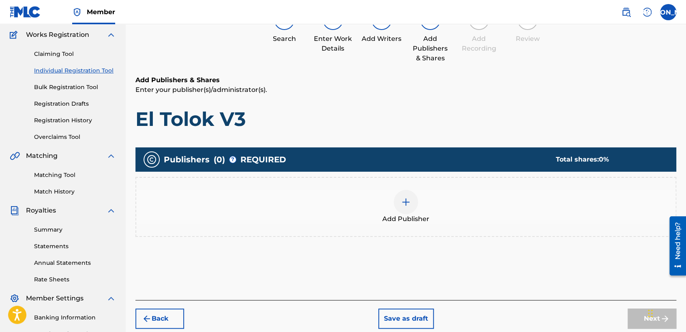
scroll to position [36, 0]
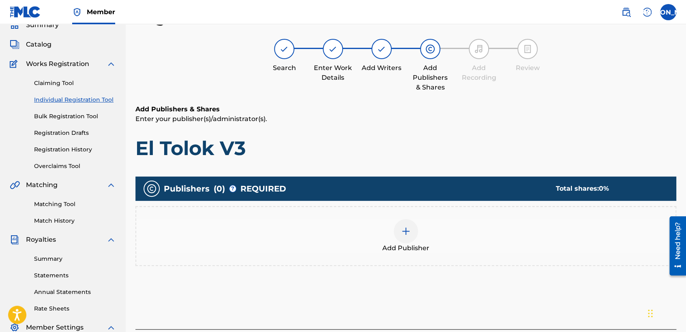
click at [383, 238] on div "Add Publisher" at bounding box center [405, 236] width 539 height 34
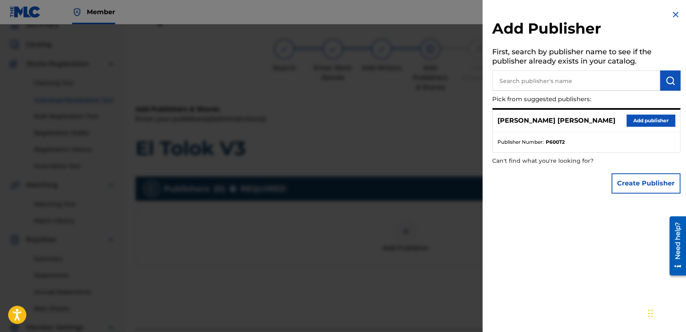
click at [637, 115] on button "Add publisher" at bounding box center [650, 121] width 49 height 12
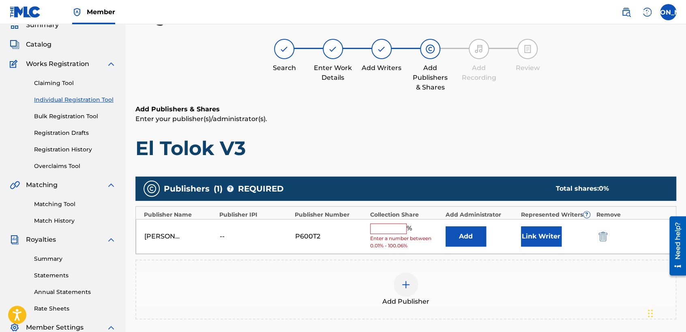
click at [389, 229] on input "text" at bounding box center [388, 229] width 36 height 11
type input "50"
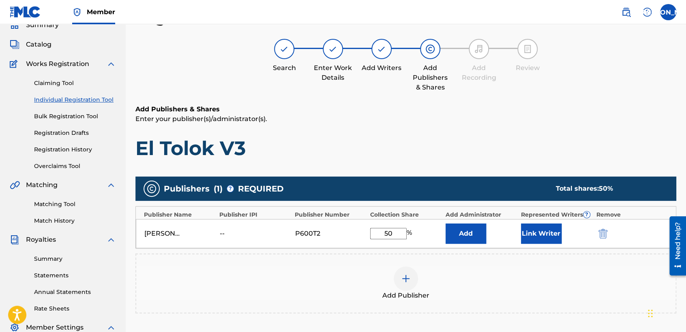
click at [543, 231] on button "Link Writer" at bounding box center [541, 234] width 41 height 20
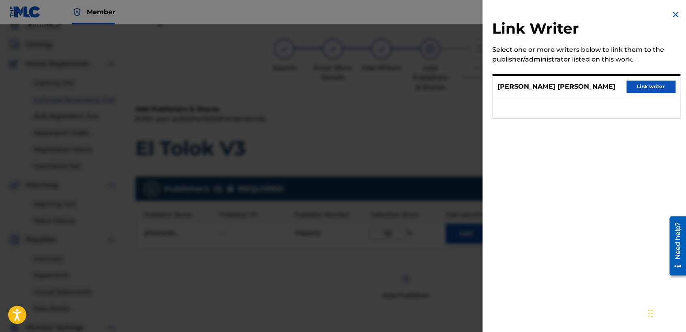
click at [649, 92] on button "Link writer" at bounding box center [650, 87] width 49 height 12
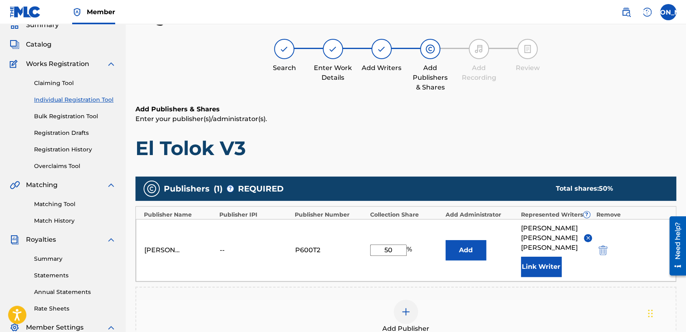
click at [506, 132] on div "Add Publishers & Shares Enter your publisher(s)/administrator(s). El Tolok V3" at bounding box center [405, 133] width 541 height 56
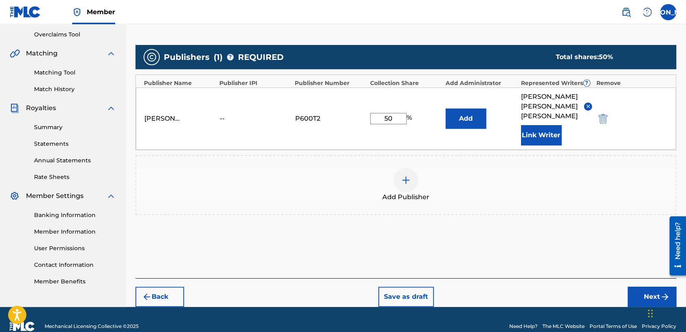
scroll to position [171, 0]
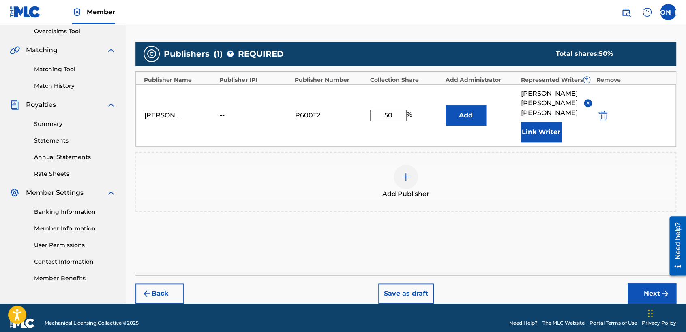
click at [639, 284] on button "Next" at bounding box center [651, 294] width 49 height 20
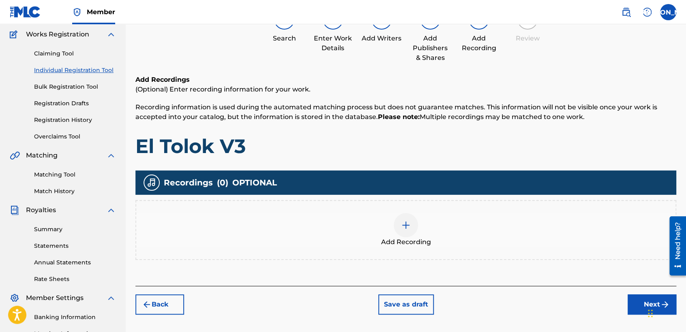
scroll to position [36, 0]
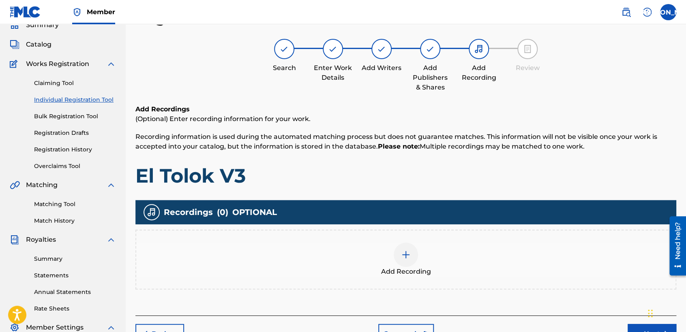
click at [407, 276] on span "Add Recording" at bounding box center [406, 272] width 50 height 10
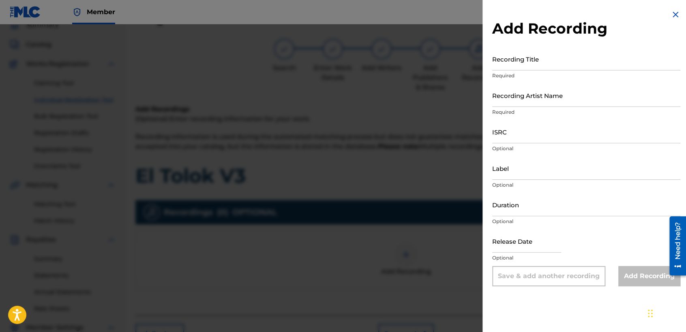
click at [509, 62] on input "Recording Title" at bounding box center [586, 58] width 188 height 23
paste input "El Tolok V3"
type input "El Tolok V3"
click at [525, 77] on p "Required" at bounding box center [586, 75] width 188 height 7
click at [525, 93] on input "Recording Artist Name" at bounding box center [586, 95] width 188 height 23
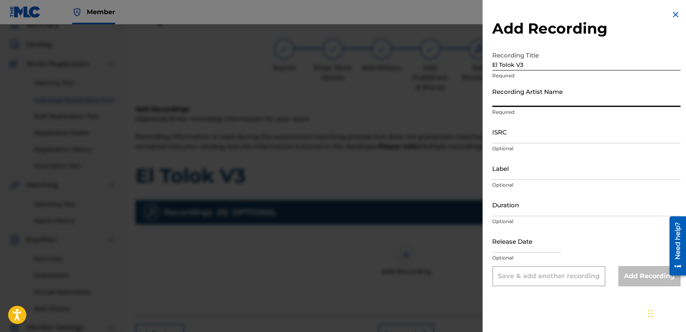
type input "Baby [PERSON_NAME]"
type input "03:34"
type input "[DATE]"
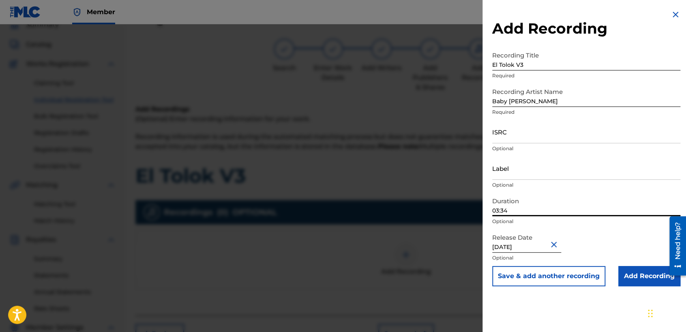
click at [516, 207] on input "03:34" at bounding box center [586, 204] width 188 height 23
type input "03:19"
click at [515, 135] on input "ISRC" at bounding box center [586, 131] width 188 height 23
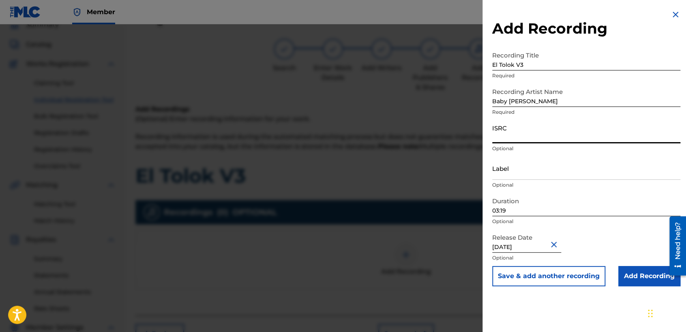
paste input "USDY42195123"
type input "USDY42195123"
click at [619, 274] on input "Add Recording" at bounding box center [649, 276] width 62 height 20
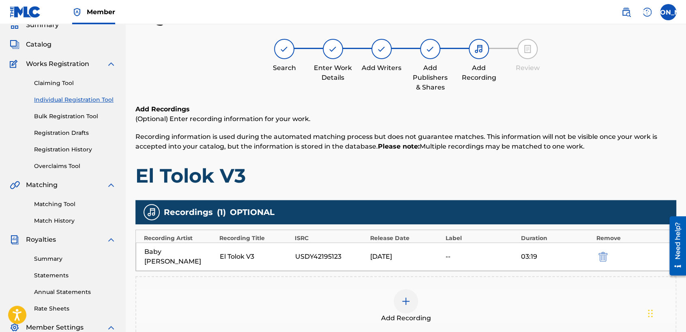
click at [454, 156] on div "Add Recordings (Optional) Enter recording information for your work. Recording …" at bounding box center [405, 146] width 541 height 83
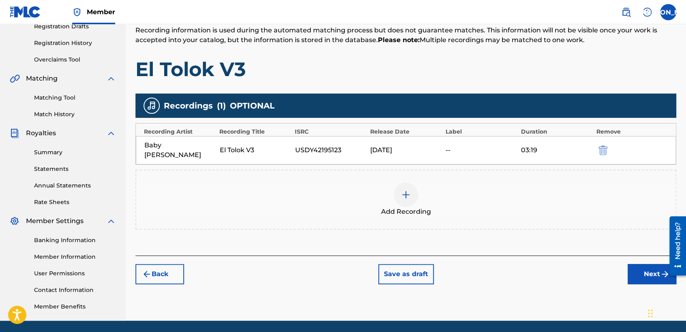
scroll to position [170, 0]
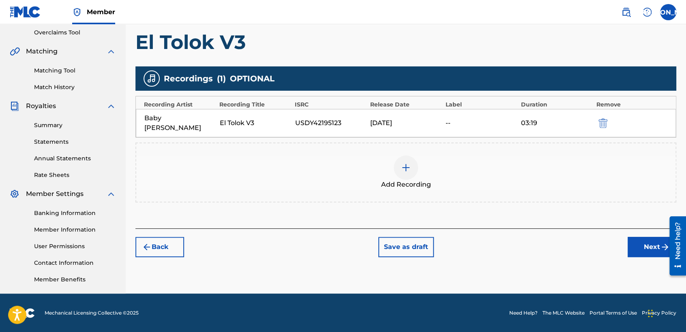
click at [642, 241] on button "Next" at bounding box center [651, 247] width 49 height 20
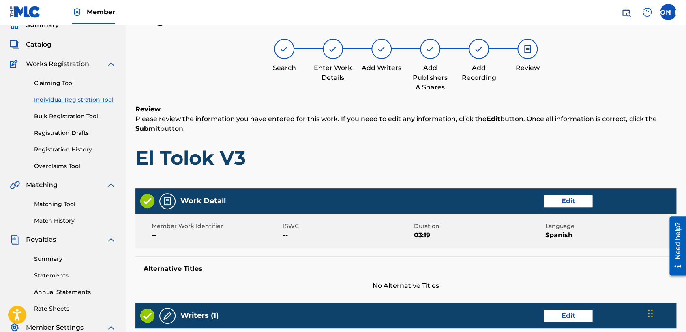
click at [493, 158] on h1 "El Tolok V3" at bounding box center [405, 158] width 541 height 24
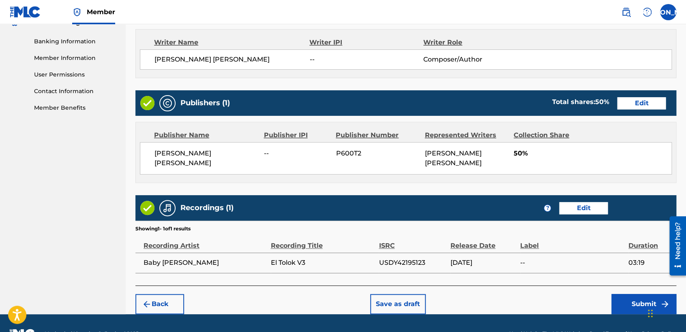
scroll to position [362, 0]
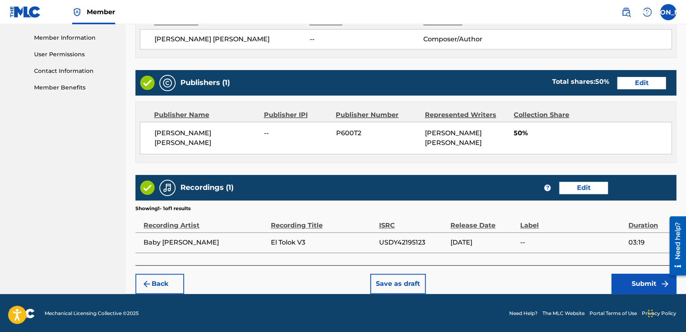
click at [644, 274] on button "Submit" at bounding box center [643, 284] width 65 height 20
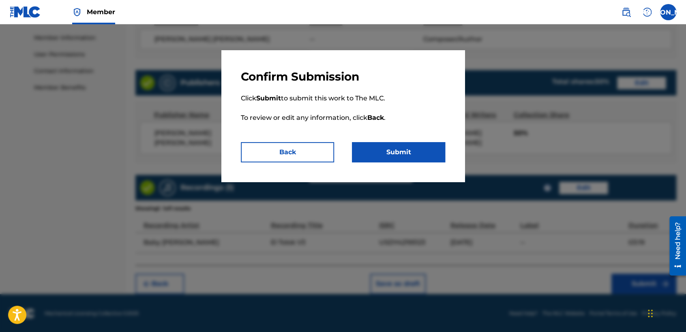
click at [406, 149] on button "Submit" at bounding box center [398, 152] width 93 height 20
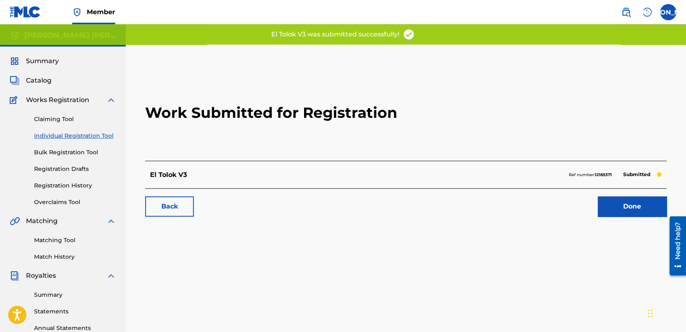
click at [77, 134] on link "Individual Registration Tool" at bounding box center [75, 136] width 82 height 9
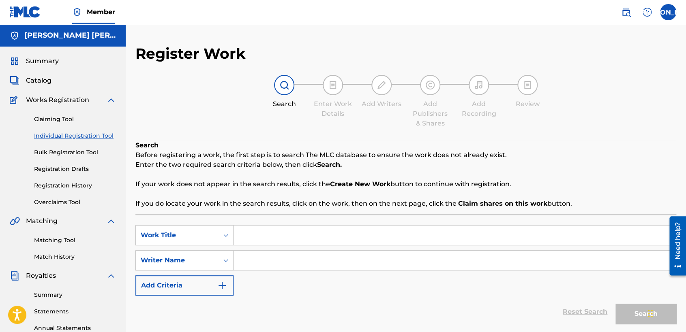
click at [251, 232] on input "Search Form" at bounding box center [454, 235] width 442 height 19
paste input "Como Me Encantas"
type input "Como Me Encantas"
click at [279, 253] on input "Search Form" at bounding box center [454, 260] width 442 height 19
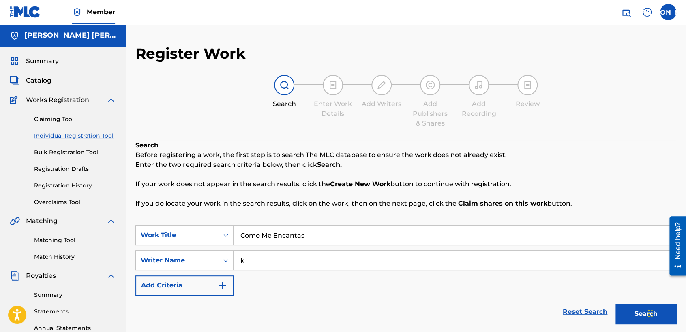
type input "k"
click at [615, 304] on button "Search" at bounding box center [645, 314] width 61 height 20
drag, startPoint x: 528, startPoint y: 244, endPoint x: 519, endPoint y: 298, distance: 54.2
click at [528, 244] on input "Como Me Encantas" at bounding box center [454, 235] width 442 height 19
click at [516, 303] on div "Reset Search Search" at bounding box center [405, 312] width 541 height 32
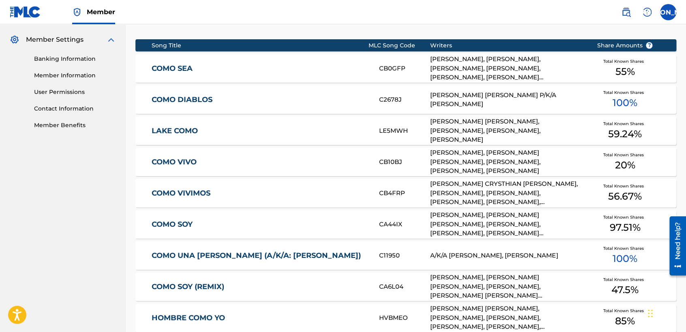
scroll to position [341, 0]
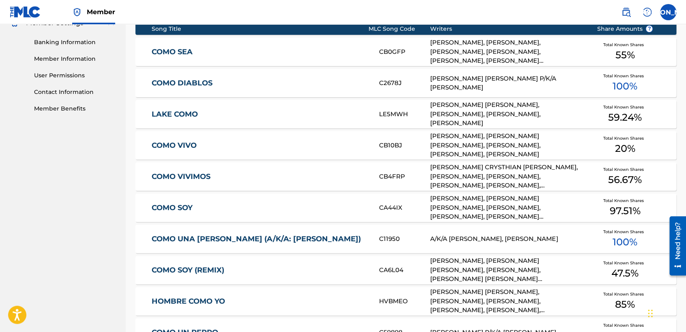
click at [516, 303] on div "HOMBRE COMO YO HVBMEO [PERSON_NAME] [PERSON_NAME], [PERSON_NAME], [PERSON_NAME]…" at bounding box center [405, 301] width 541 height 28
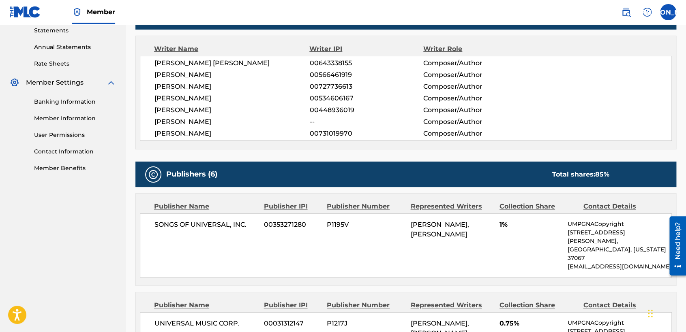
scroll to position [296, 0]
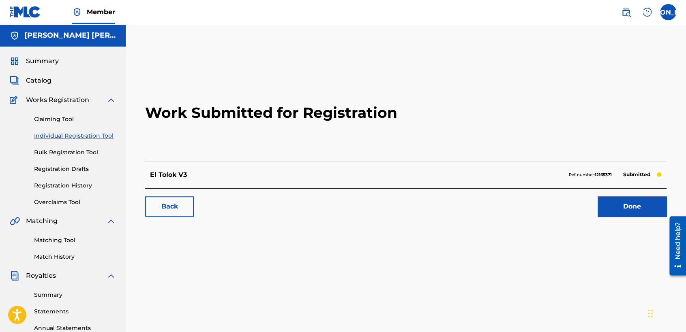
click at [98, 135] on link "Individual Registration Tool" at bounding box center [75, 136] width 82 height 9
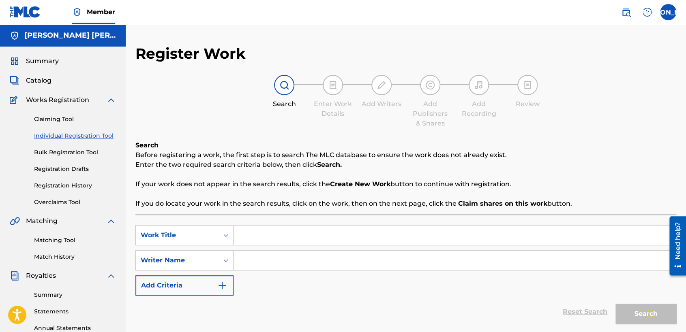
click at [265, 229] on input "Search Form" at bounding box center [454, 235] width 442 height 19
type input "Como me encantas"
click at [266, 265] on input "Search Form" at bounding box center [454, 260] width 442 height 19
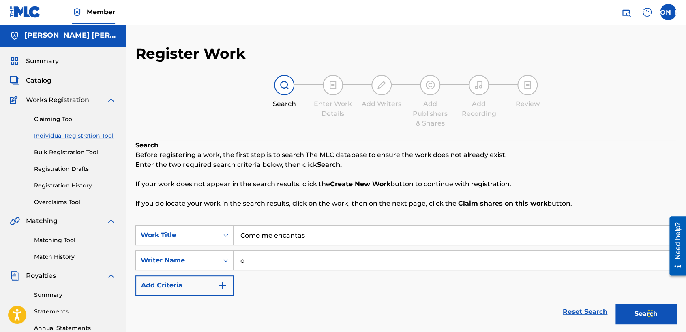
type input "o"
click at [615, 304] on button "Search" at bounding box center [645, 314] width 61 height 20
click at [337, 304] on div "Reset Search Search" at bounding box center [405, 312] width 541 height 32
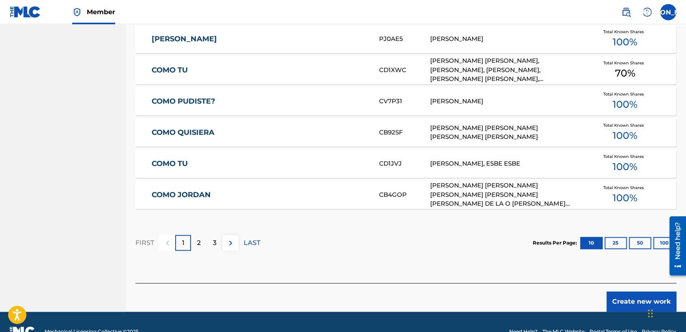
scroll to position [497, 0]
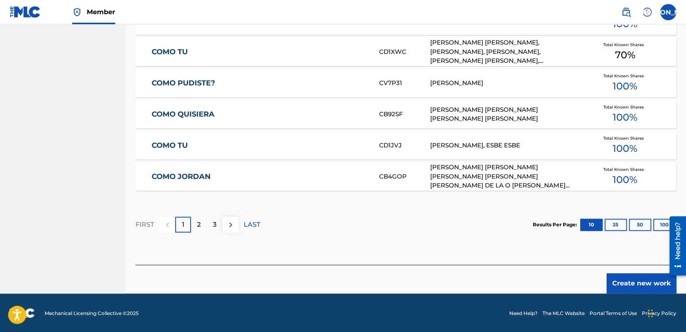
click at [613, 290] on button "Create new work" at bounding box center [641, 284] width 70 height 20
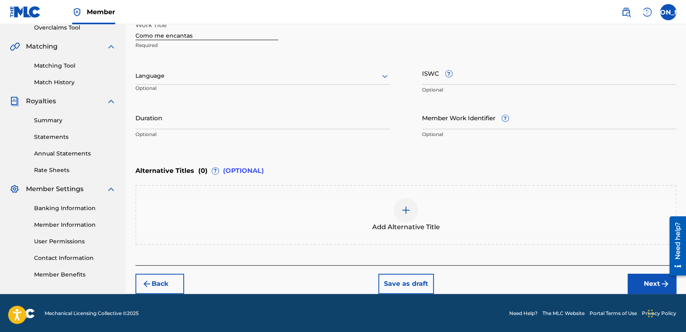
click at [292, 86] on div "Language Optional" at bounding box center [262, 80] width 254 height 36
click at [295, 76] on div at bounding box center [262, 76] width 254 height 10
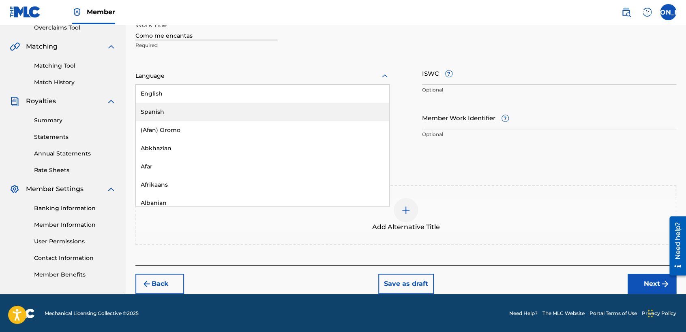
click at [233, 104] on div "Spanish" at bounding box center [262, 112] width 253 height 18
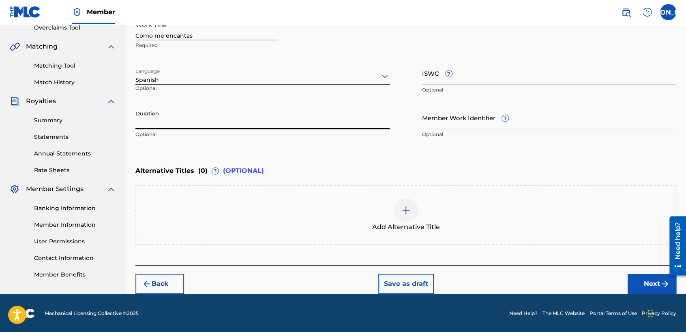
click at [195, 121] on input "Duration" at bounding box center [262, 117] width 254 height 23
type input "03:53"
click at [646, 284] on button "Next" at bounding box center [651, 284] width 49 height 20
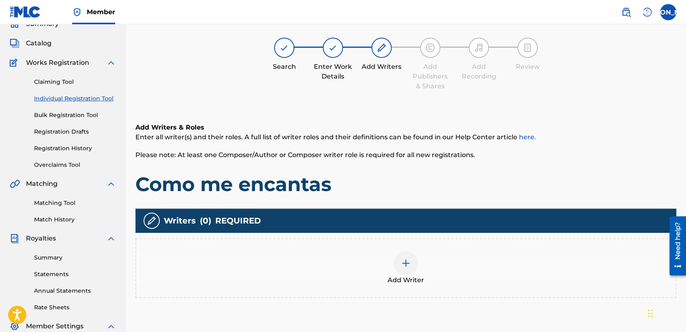
scroll to position [36, 0]
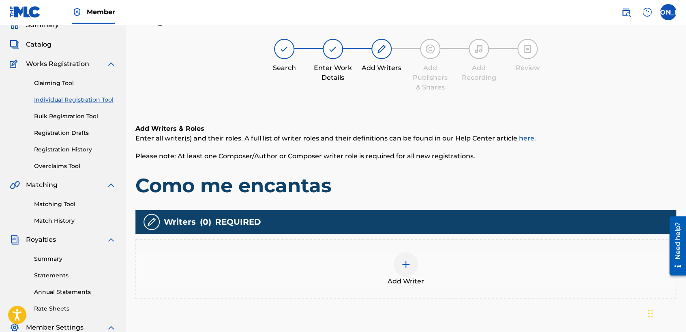
click at [404, 267] on img at bounding box center [406, 265] width 10 height 10
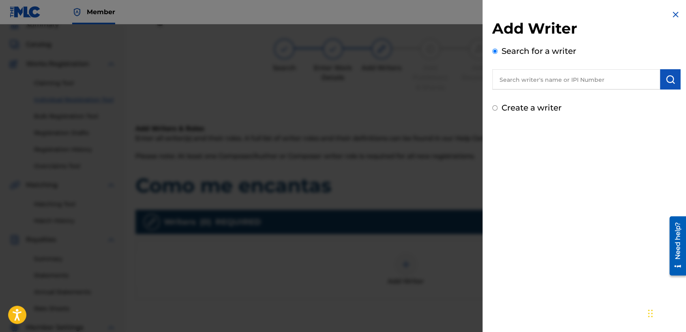
click at [494, 106] on input "Create a writer" at bounding box center [494, 107] width 5 height 5
radio input "false"
radio input "true"
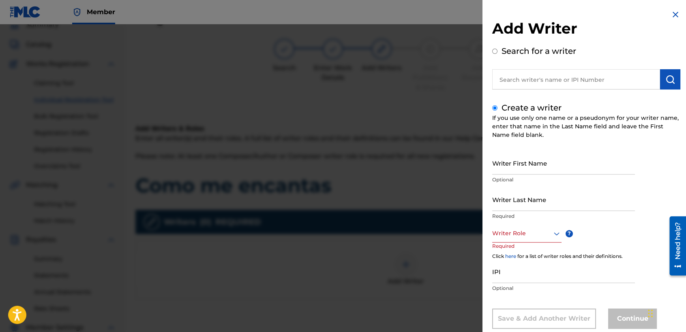
click at [496, 171] on input "Writer First Name" at bounding box center [563, 163] width 143 height 23
type input "[PERSON_NAME] [PERSON_NAME]"
click at [499, 180] on p "Optional" at bounding box center [563, 179] width 143 height 7
click at [500, 196] on input "Writer Last Name" at bounding box center [563, 199] width 143 height 23
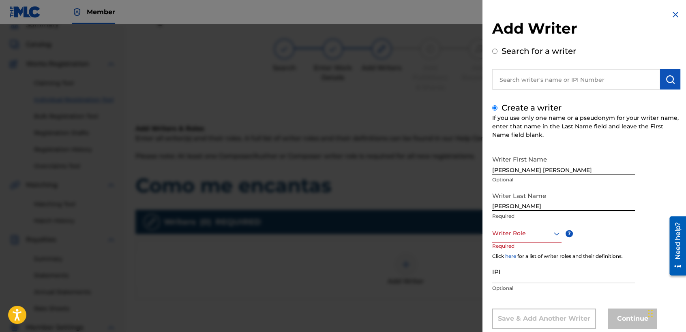
type input "[PERSON_NAME]"
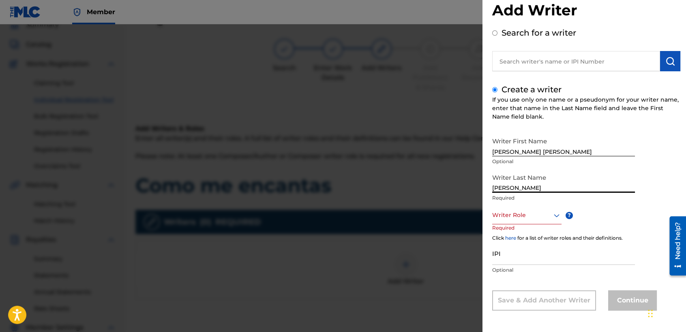
click at [530, 224] on div "Writer Role" at bounding box center [526, 215] width 69 height 18
click at [530, 230] on div "Composer/Author" at bounding box center [526, 233] width 68 height 18
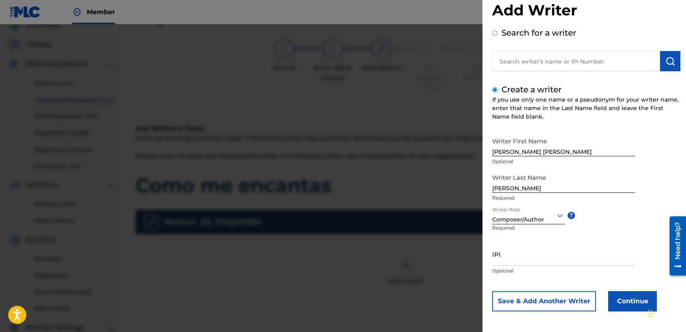
click at [615, 303] on button "Continue" at bounding box center [632, 301] width 49 height 20
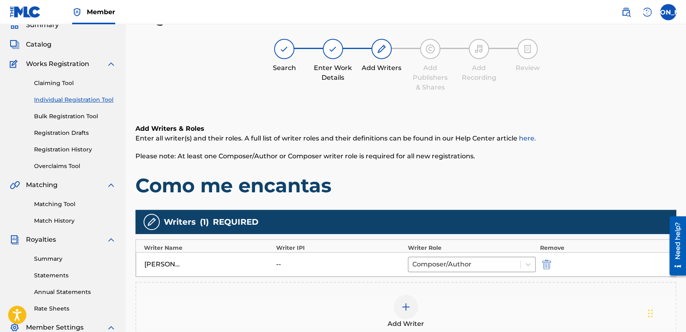
click at [402, 170] on div "Add Writers & Roles Enter all writer(s) and their roles. A full list of writer …" at bounding box center [405, 161] width 541 height 74
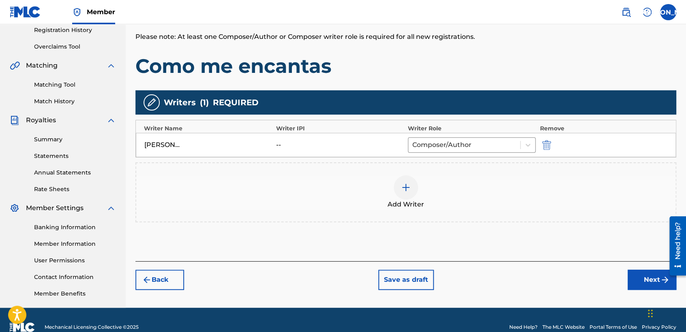
scroll to position [170, 0]
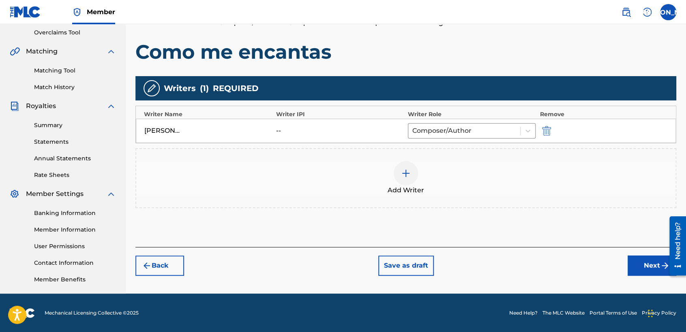
click at [637, 266] on button "Next" at bounding box center [651, 266] width 49 height 20
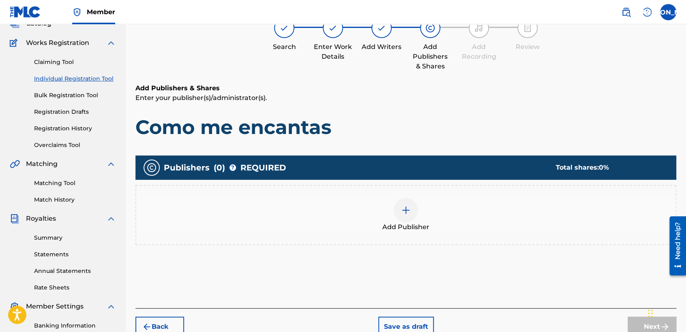
scroll to position [36, 0]
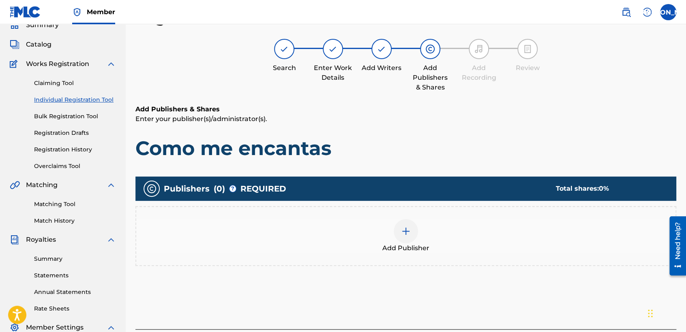
click at [396, 225] on div at bounding box center [405, 231] width 24 height 24
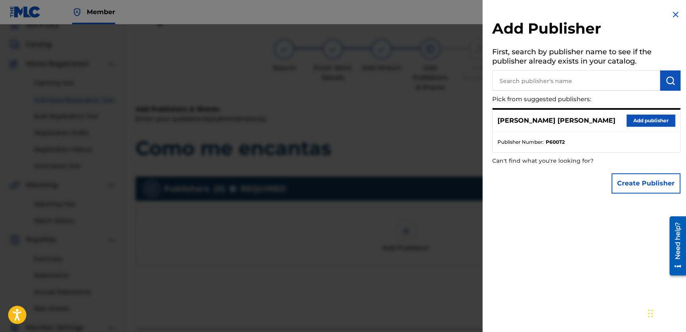
click at [636, 125] on button "Add publisher" at bounding box center [650, 121] width 49 height 12
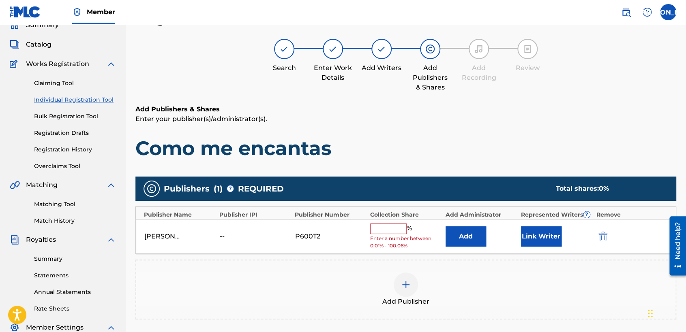
click at [387, 228] on input "text" at bounding box center [388, 229] width 36 height 11
type input "50"
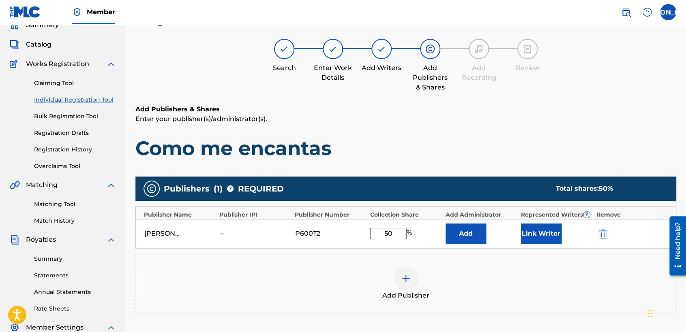
click at [539, 241] on button "Link Writer" at bounding box center [541, 234] width 41 height 20
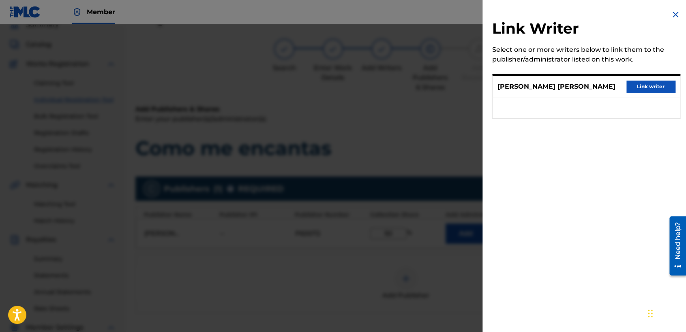
click at [644, 87] on button "Link writer" at bounding box center [650, 87] width 49 height 12
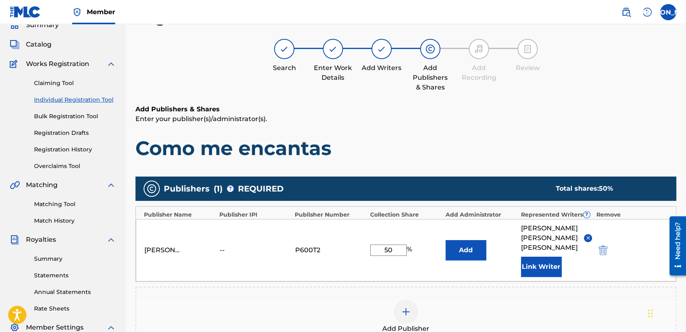
click at [568, 112] on h6 "Add Publishers & Shares" at bounding box center [405, 110] width 541 height 10
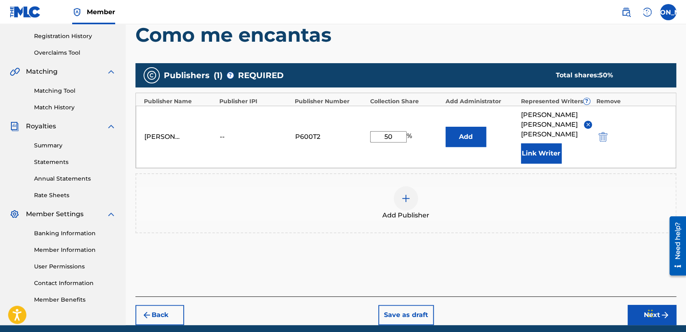
scroll to position [171, 0]
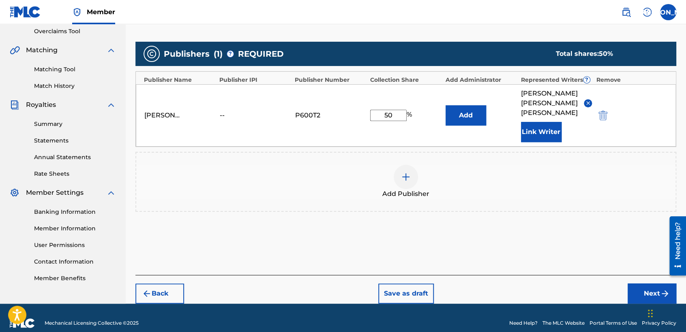
click at [641, 284] on button "Next" at bounding box center [651, 294] width 49 height 20
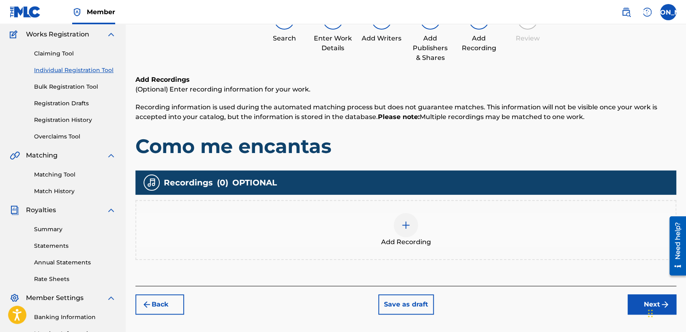
scroll to position [36, 0]
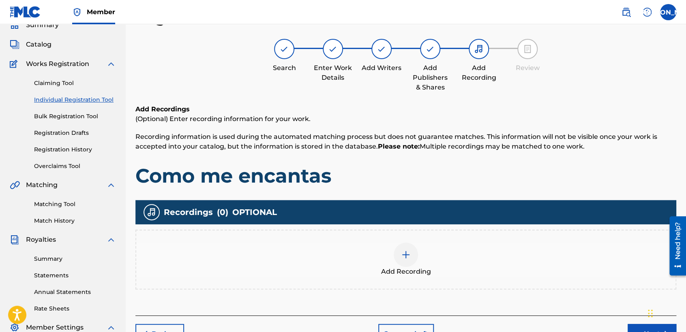
click at [397, 251] on div at bounding box center [405, 255] width 24 height 24
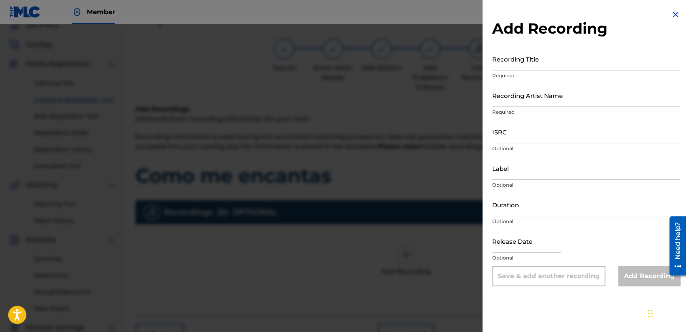
click at [534, 59] on input "Recording Title" at bounding box center [586, 58] width 188 height 23
paste input "Como Me Encantas"
type input "Como Me Encantas"
click at [528, 94] on input "Recording Artist Name" at bounding box center [586, 95] width 188 height 23
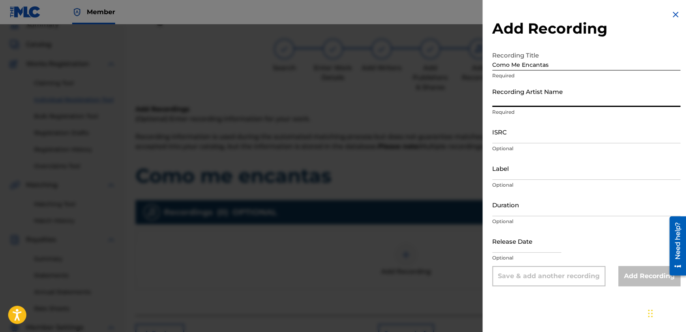
type input "Baby [PERSON_NAME]"
type input "03:19"
type input "[DATE]"
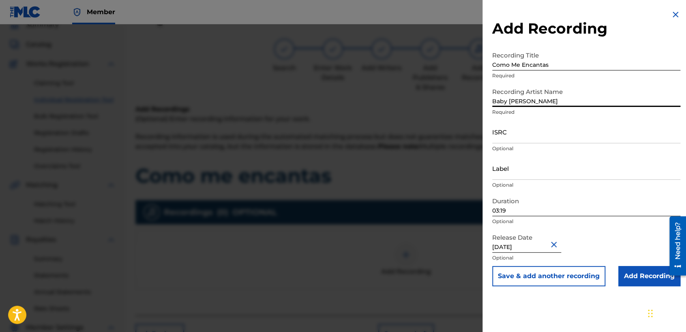
click at [526, 211] on input "03:19" at bounding box center [586, 204] width 188 height 23
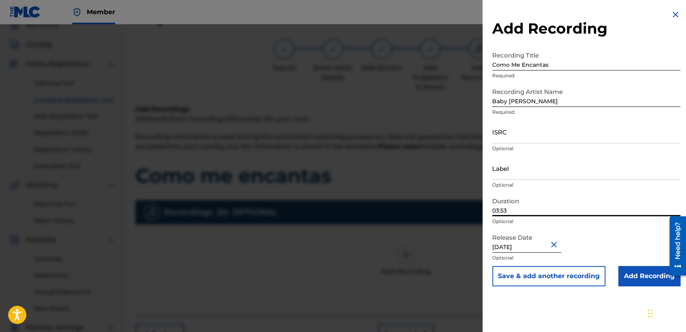
type input "03:53"
click at [511, 129] on input "ISRC" at bounding box center [586, 131] width 188 height 23
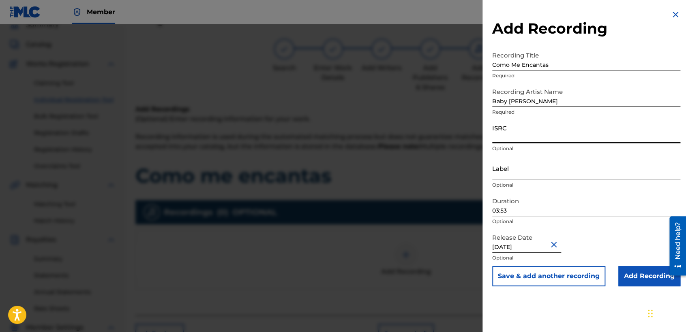
paste input "USDY42195116"
type input "USDY42195116"
click at [645, 269] on input "Add Recording" at bounding box center [649, 276] width 62 height 20
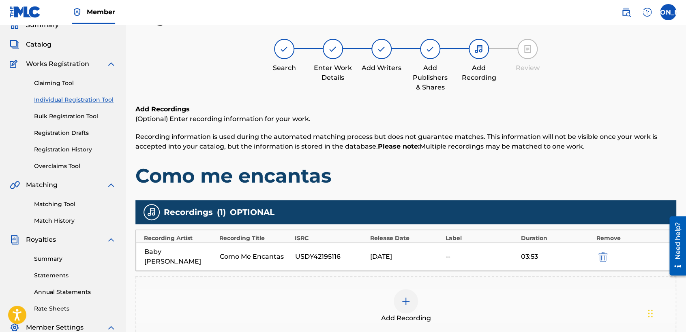
click at [483, 176] on h1 "Como me encantas" at bounding box center [405, 176] width 541 height 24
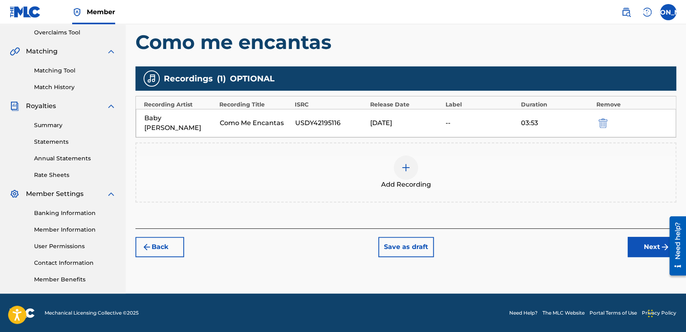
click at [635, 237] on button "Next" at bounding box center [651, 247] width 49 height 20
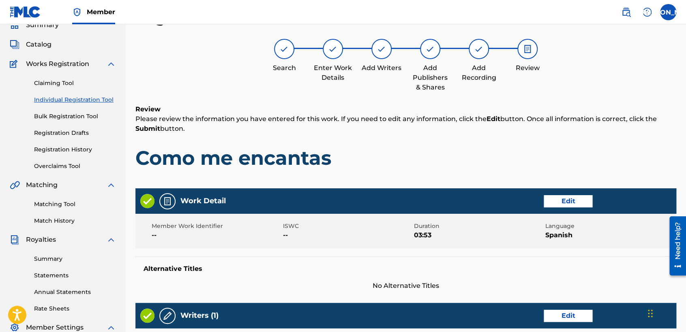
click at [493, 160] on h1 "Como me encantas" at bounding box center [405, 158] width 541 height 24
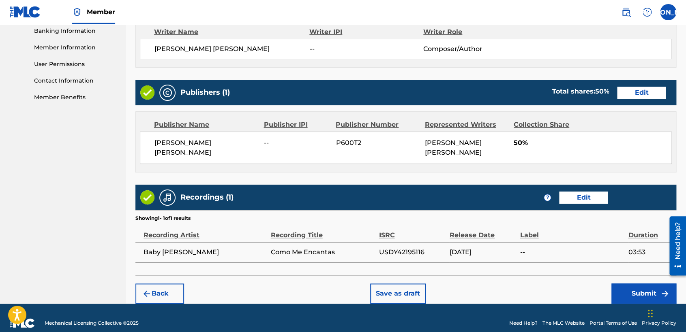
scroll to position [362, 0]
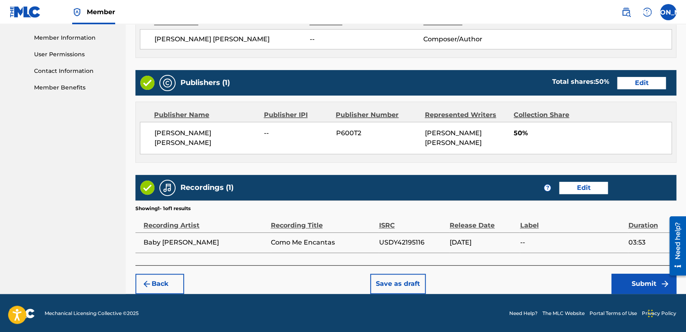
click at [635, 284] on button "Submit" at bounding box center [643, 284] width 65 height 20
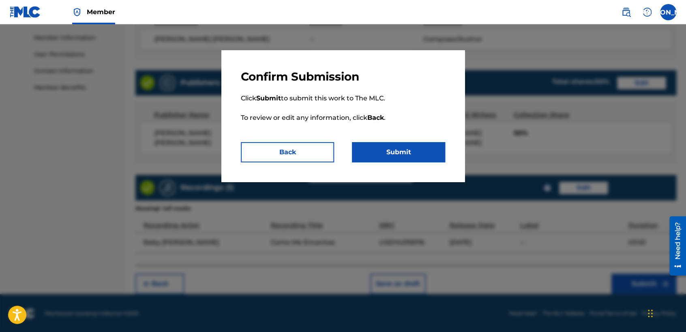
click at [427, 151] on button "Submit" at bounding box center [398, 152] width 93 height 20
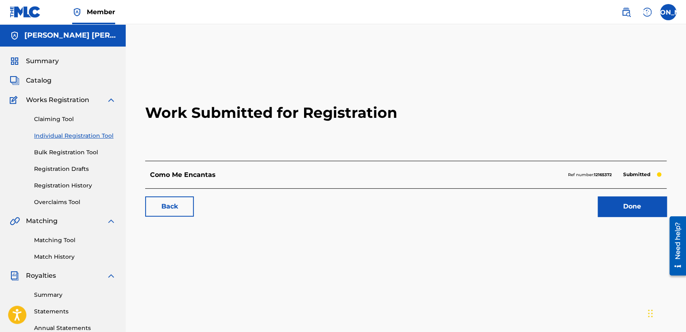
click at [70, 185] on link "Registration History" at bounding box center [75, 186] width 82 height 9
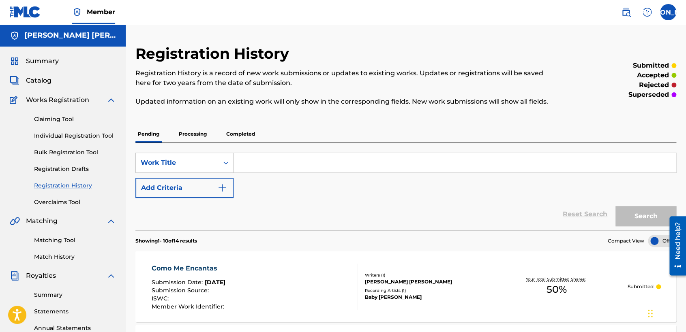
click at [76, 131] on div "Claiming Tool Individual Registration Tool Bulk Registration Tool Registration …" at bounding box center [63, 156] width 106 height 102
click at [71, 149] on link "Bulk Registration Tool" at bounding box center [75, 152] width 82 height 9
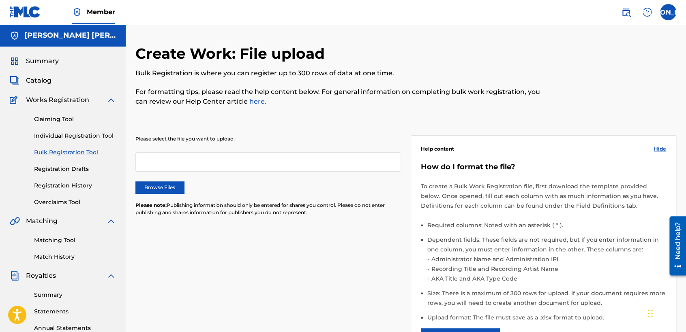
click at [83, 132] on link "Individual Registration Tool" at bounding box center [75, 136] width 82 height 9
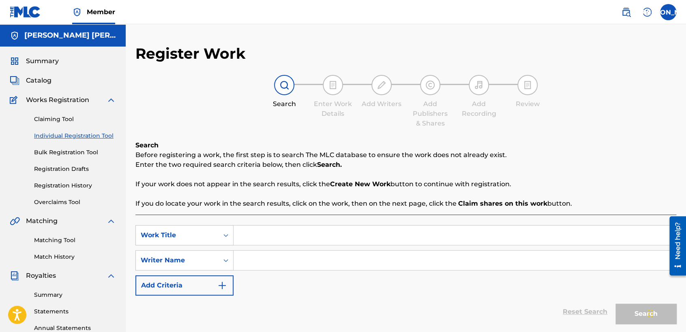
click at [246, 224] on div "SearchWithCriteria66e396d0-9ec7-455c-aafa-a49f56c400ac Work Title SearchWithCri…" at bounding box center [405, 281] width 541 height 133
paste input "El Tucan"
type input "El Tucan"
click at [269, 256] on input "Search Form" at bounding box center [454, 260] width 442 height 19
type input "o"
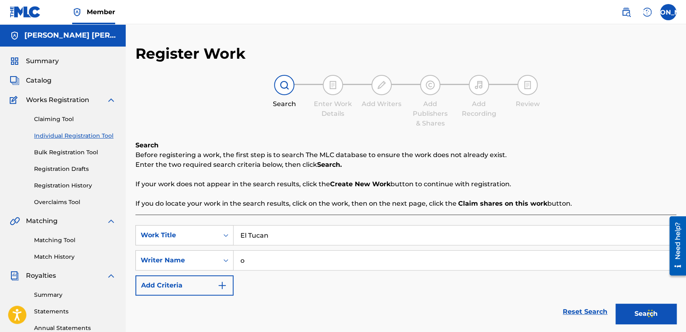
click at [615, 304] on button "Search" at bounding box center [645, 314] width 61 height 20
click at [343, 295] on div "SearchWithCriteria66e396d0-9ec7-455c-aafa-a49f56c400ac Work Title El Tucan Sear…" at bounding box center [405, 260] width 541 height 71
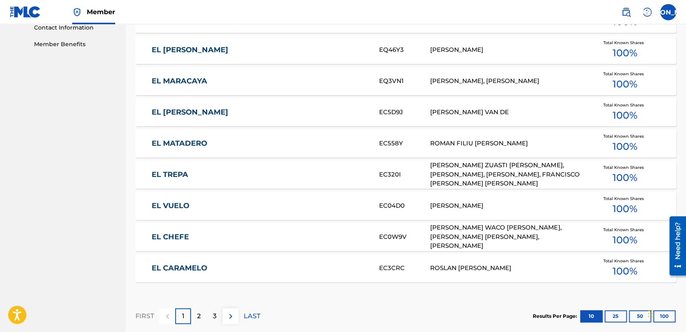
scroll to position [497, 0]
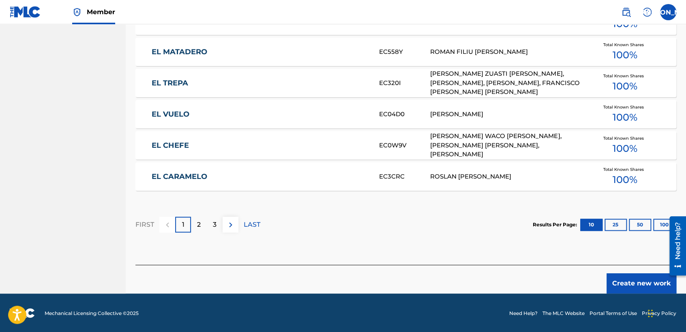
click at [609, 283] on button "Create new work" at bounding box center [641, 284] width 70 height 20
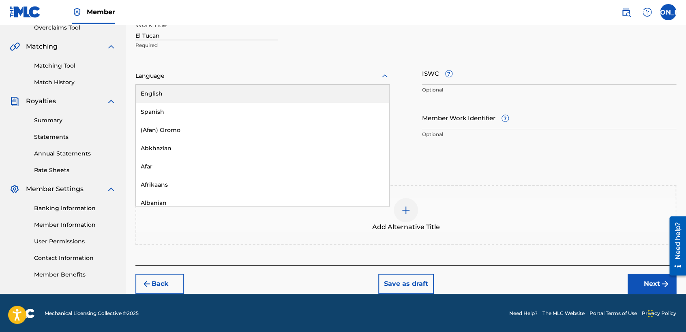
click at [263, 79] on div at bounding box center [262, 76] width 254 height 10
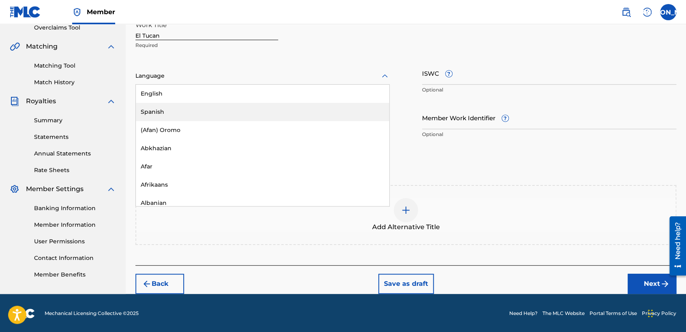
click at [209, 104] on div "Spanish" at bounding box center [262, 112] width 253 height 18
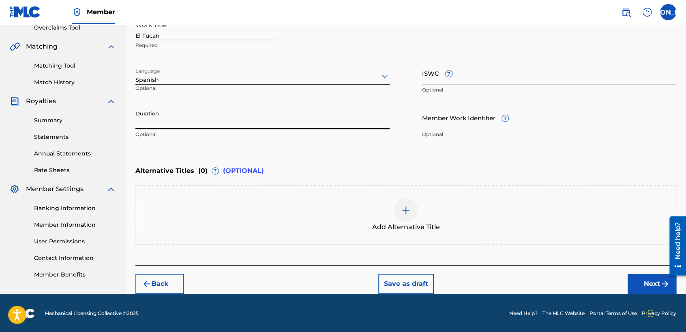
click at [172, 119] on input "Duration" at bounding box center [262, 117] width 254 height 23
type input "03:53"
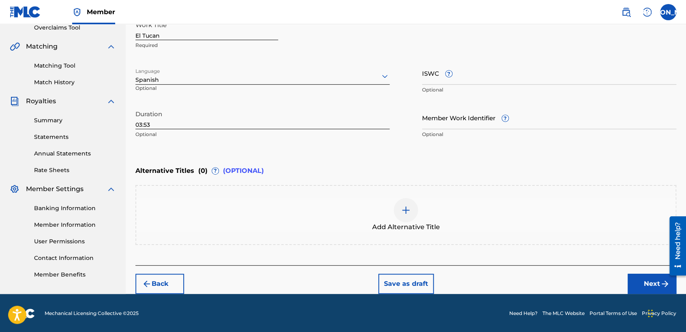
click at [646, 277] on button "Next" at bounding box center [651, 284] width 49 height 20
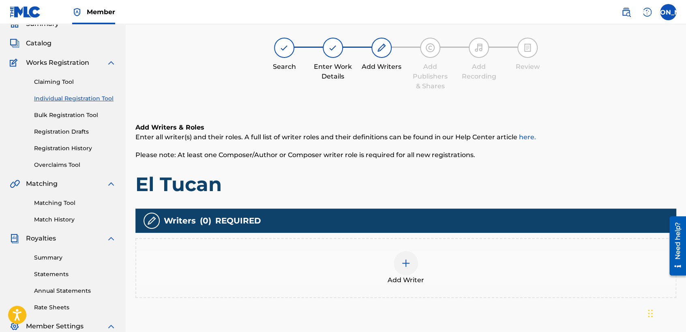
scroll to position [36, 0]
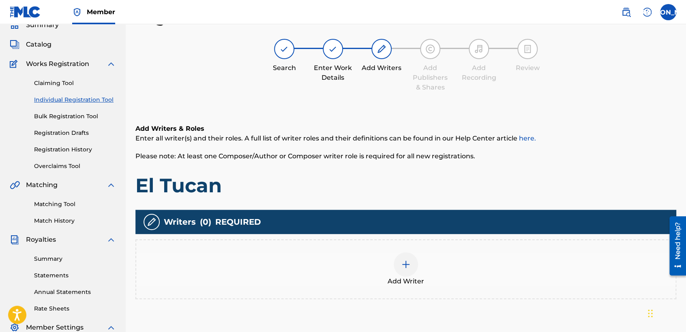
click at [399, 262] on div at bounding box center [405, 264] width 24 height 24
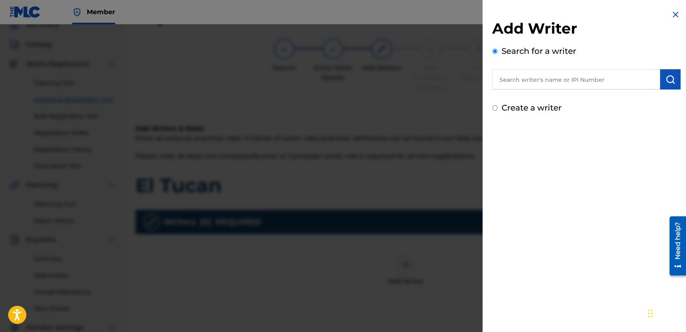
click at [494, 108] on input "Create a writer" at bounding box center [494, 107] width 5 height 5
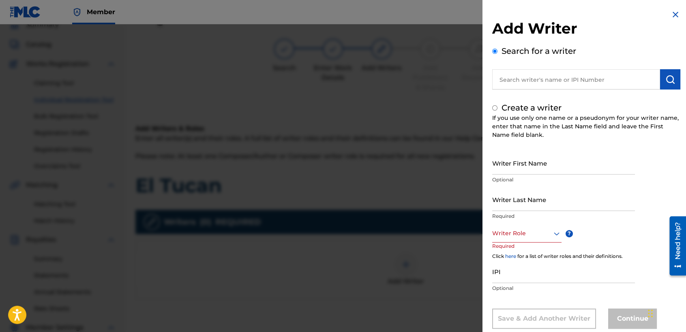
radio input "false"
radio input "true"
click at [519, 160] on input "Writer First Name" at bounding box center [563, 163] width 143 height 23
type input "[PERSON_NAME] [PERSON_NAME]"
click at [535, 200] on input "Writer Last Name" at bounding box center [563, 199] width 143 height 23
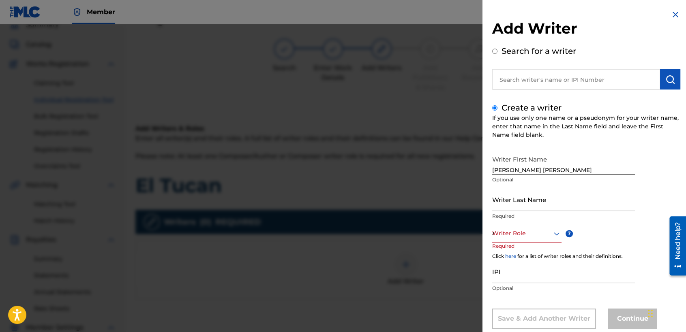
scroll to position [18, 0]
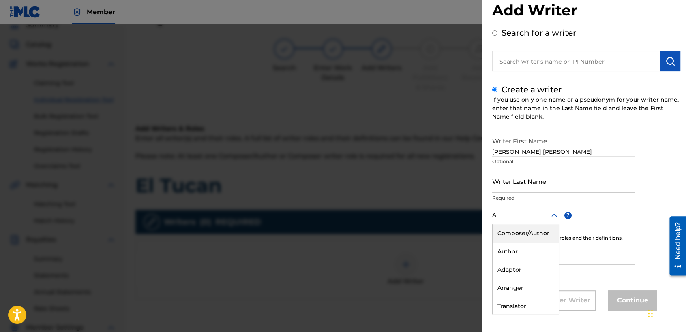
type input "A"
click at [536, 171] on input "Writer Last Name" at bounding box center [563, 181] width 143 height 23
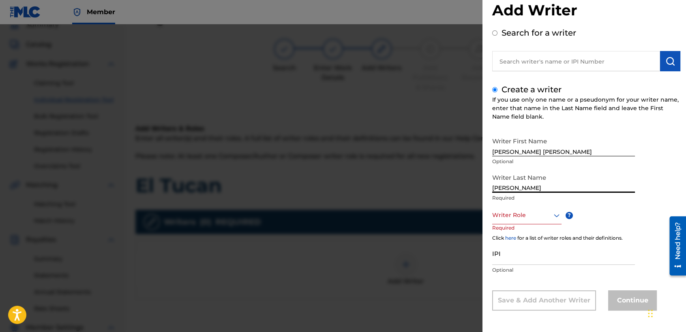
type input "[PERSON_NAME]"
click at [521, 201] on p "Required" at bounding box center [563, 197] width 143 height 7
click at [525, 217] on div at bounding box center [526, 215] width 69 height 10
click at [531, 235] on div "Composer/Author" at bounding box center [526, 233] width 68 height 18
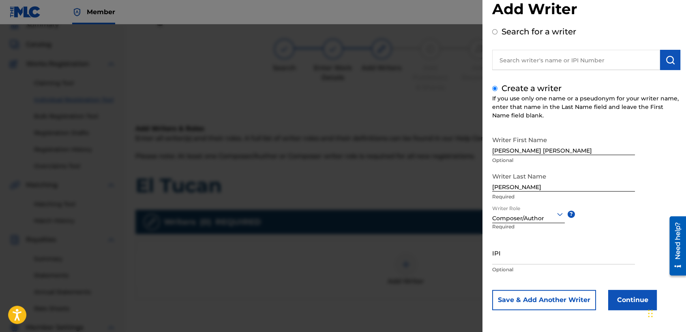
click at [618, 294] on button "Continue" at bounding box center [632, 300] width 49 height 20
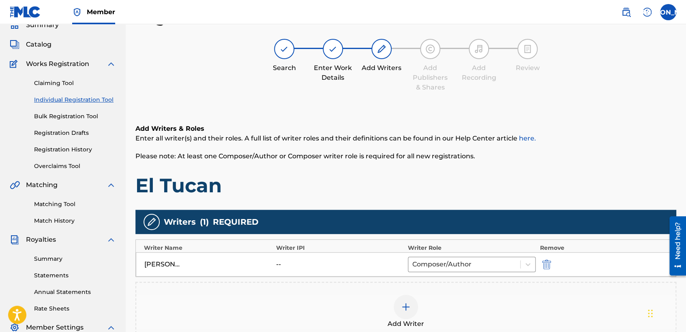
click at [379, 162] on div "Add Writers & Roles Enter all writer(s) and their roles. A full list of writer …" at bounding box center [405, 161] width 541 height 74
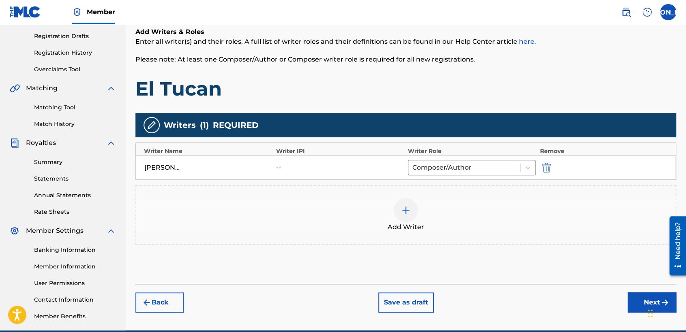
scroll to position [170, 0]
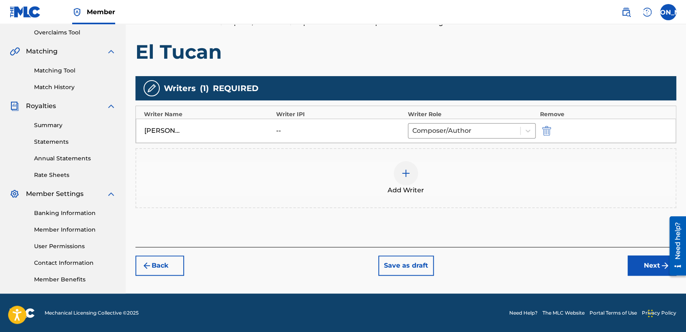
click at [642, 268] on button "Next" at bounding box center [651, 266] width 49 height 20
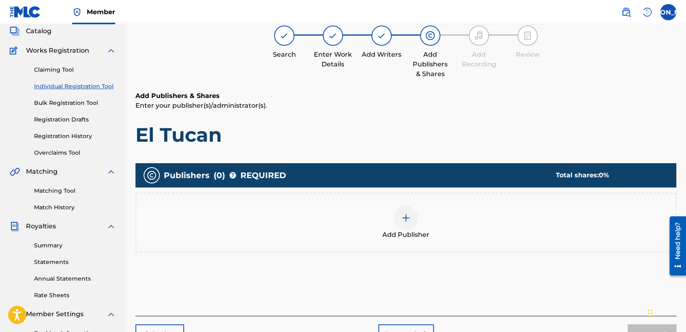
scroll to position [36, 0]
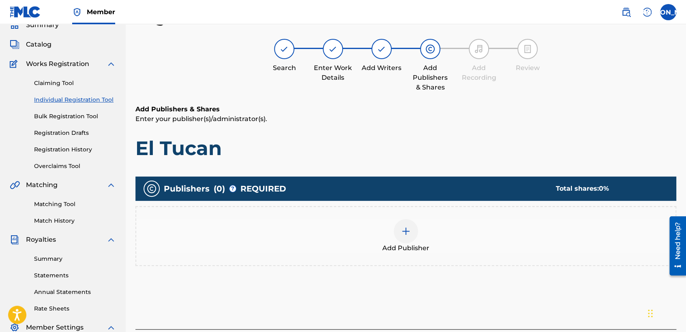
click at [421, 222] on div "Add Publisher" at bounding box center [405, 236] width 539 height 34
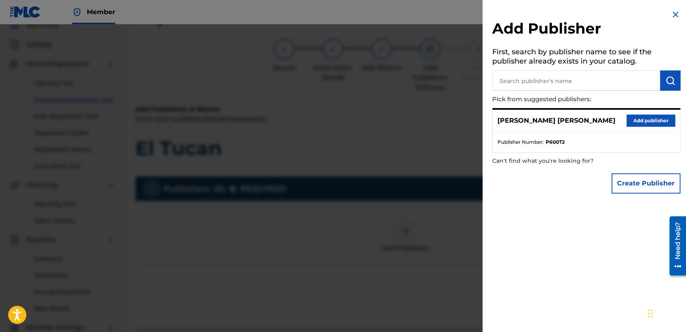
click at [635, 126] on button "Add publisher" at bounding box center [650, 121] width 49 height 12
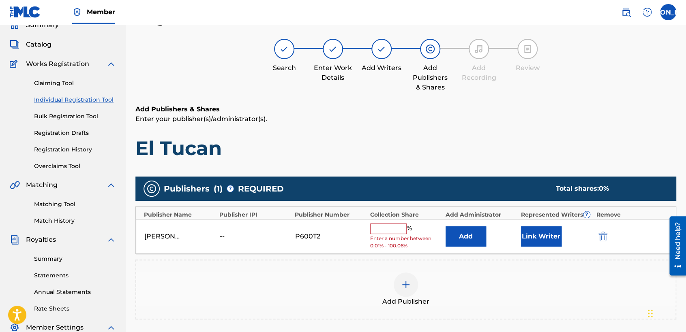
click at [387, 237] on span "Enter a number between 0.01% - 100.06%" at bounding box center [405, 242] width 71 height 15
click at [407, 224] on span "%" at bounding box center [409, 229] width 7 height 11
click at [392, 225] on input "text" at bounding box center [388, 229] width 36 height 11
type input "50"
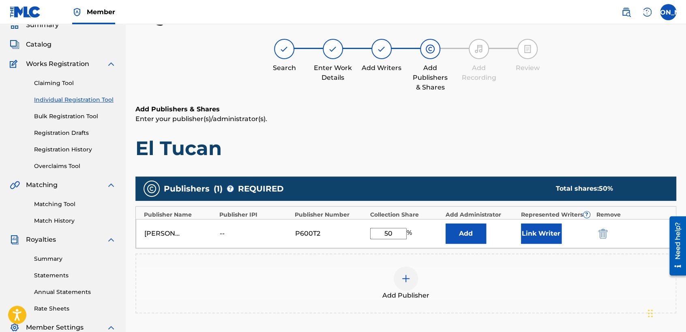
click at [536, 238] on button "Link Writer" at bounding box center [541, 234] width 41 height 20
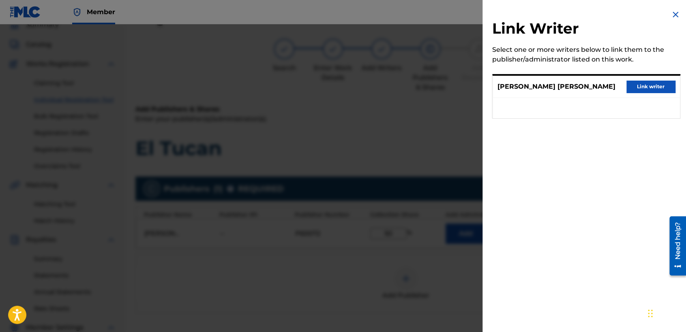
click at [642, 91] on button "Link writer" at bounding box center [650, 87] width 49 height 12
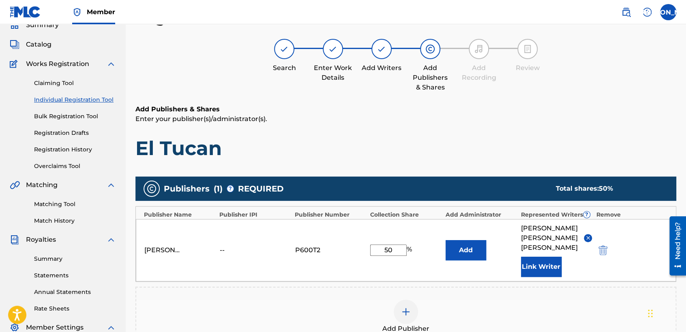
click at [518, 141] on h1 "El Tucan" at bounding box center [405, 148] width 541 height 24
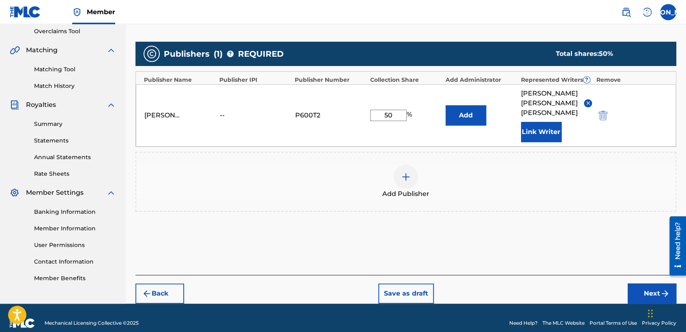
click at [645, 284] on button "Next" at bounding box center [651, 294] width 49 height 20
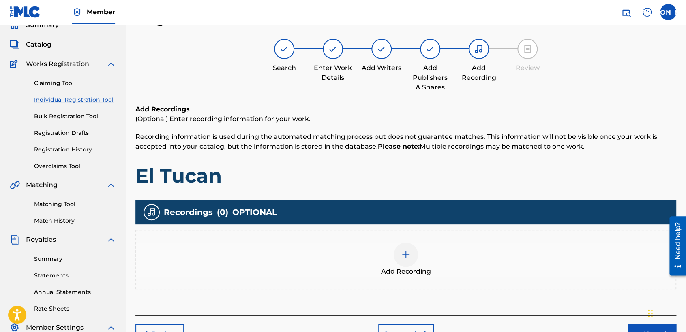
click at [378, 245] on div "Add Recording" at bounding box center [405, 260] width 539 height 34
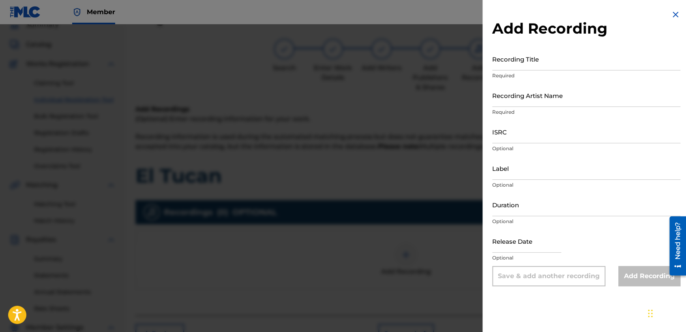
click at [533, 56] on input "Recording Title" at bounding box center [586, 58] width 188 height 23
paste input "El Tucan"
type input "El Tucan"
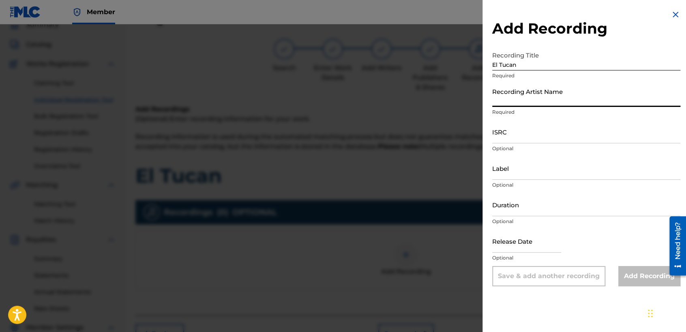
click at [526, 92] on input "Recording Artist Name" at bounding box center [586, 95] width 188 height 23
drag, startPoint x: 524, startPoint y: 99, endPoint x: 513, endPoint y: 99, distance: 11.4
click at [513, 99] on input "Recording Artist Name" at bounding box center [586, 95] width 188 height 23
type input "Baby [PERSON_NAME]"
type input "03:53"
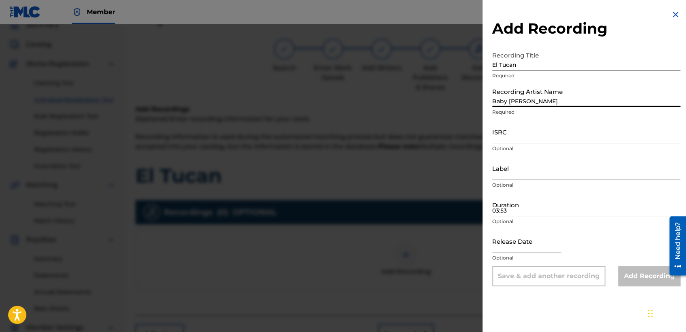
type input "[DATE]"
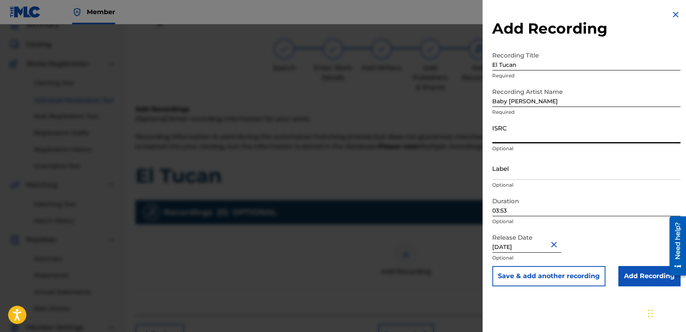
paste input "USDY42195124"
type input "USDY42195124"
click at [626, 266] on input "Add Recording" at bounding box center [649, 276] width 62 height 20
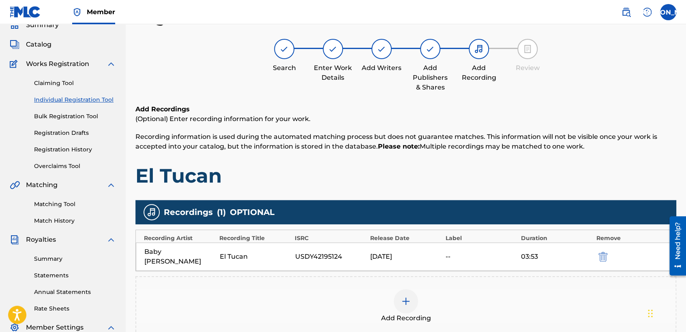
click at [534, 160] on div "Add Recordings (Optional) Enter recording information for your work. Recording …" at bounding box center [405, 146] width 541 height 83
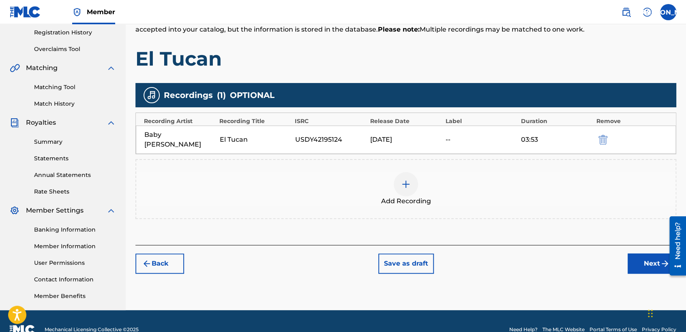
scroll to position [170, 0]
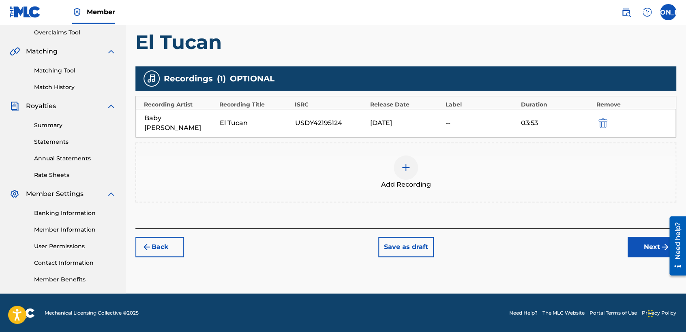
click at [658, 239] on button "Next" at bounding box center [651, 247] width 49 height 20
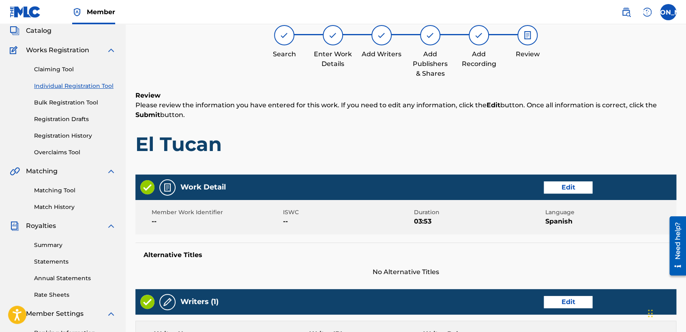
scroll to position [36, 0]
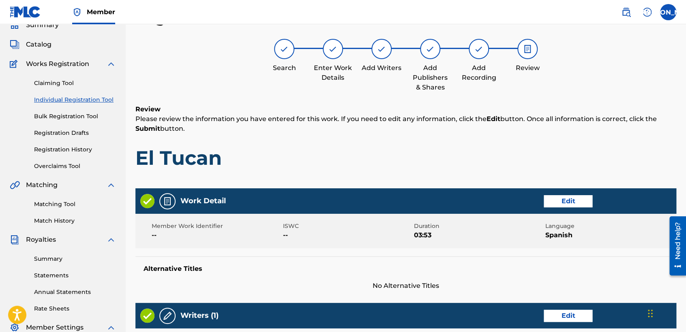
click at [448, 145] on div "Review Please review the information you have entered for this work. If you nee…" at bounding box center [405, 144] width 541 height 78
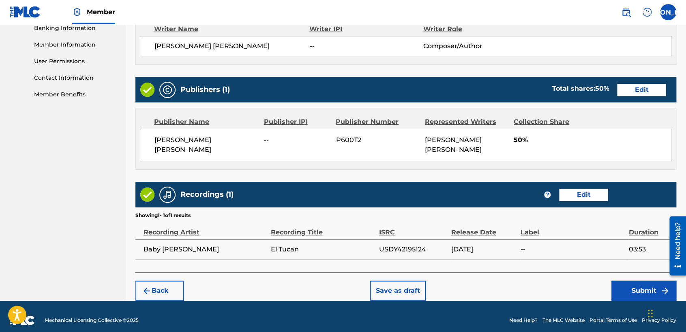
scroll to position [360, 0]
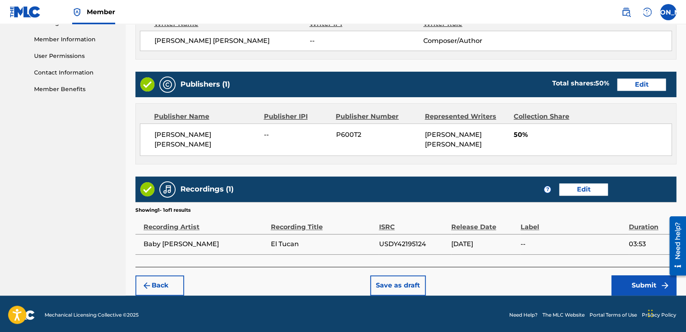
click at [612, 288] on button "Submit" at bounding box center [643, 286] width 65 height 20
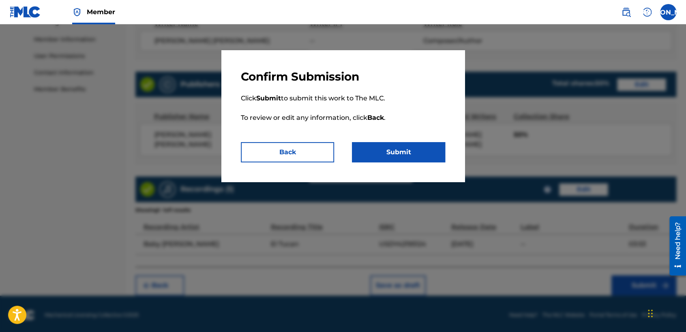
click at [411, 135] on p "Click Submit to submit this work to The MLC. To review or edit any information,…" at bounding box center [343, 113] width 204 height 58
click at [408, 145] on button "Submit" at bounding box center [398, 152] width 93 height 20
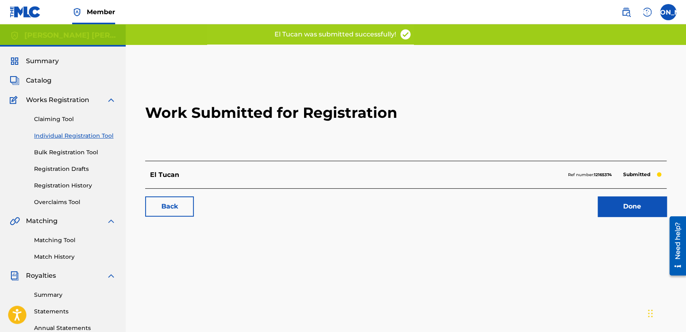
click at [94, 132] on link "Individual Registration Tool" at bounding box center [75, 136] width 82 height 9
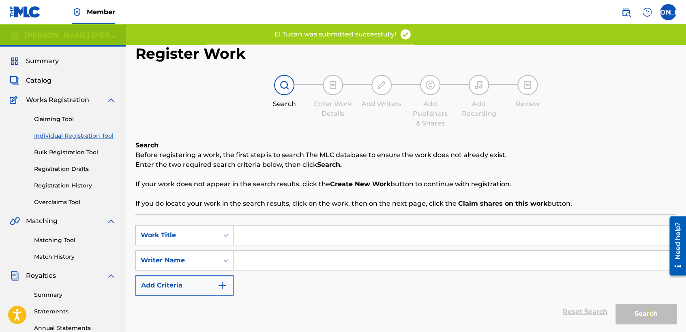
click at [301, 236] on input "Search Form" at bounding box center [454, 235] width 442 height 19
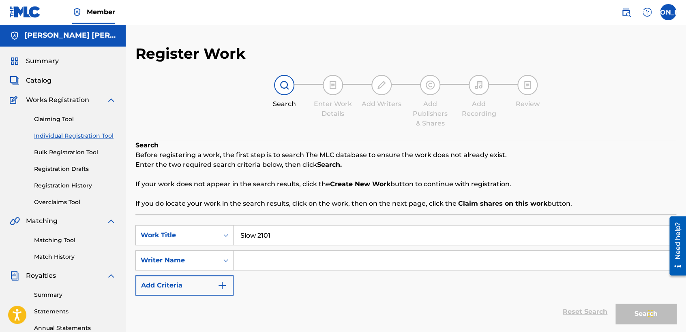
type input "Slow 2101"
click at [288, 263] on input "Search Form" at bounding box center [454, 260] width 442 height 19
type input "K"
click at [615, 304] on button "Search" at bounding box center [645, 314] width 61 height 20
click at [538, 291] on div "SearchWithCriteria66e396d0-9ec7-455c-aafa-a49f56c400ac Work Title Slow 2101 Sea…" at bounding box center [405, 260] width 541 height 71
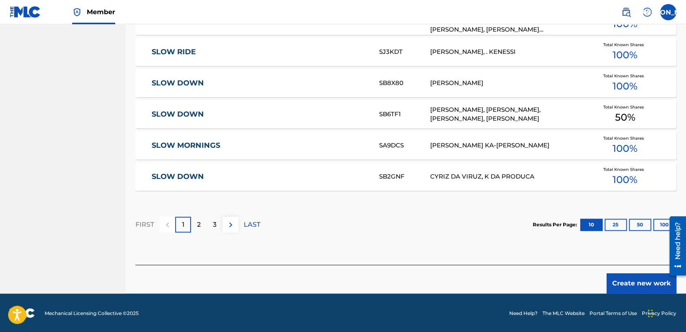
click at [635, 284] on button "Create new work" at bounding box center [641, 284] width 70 height 20
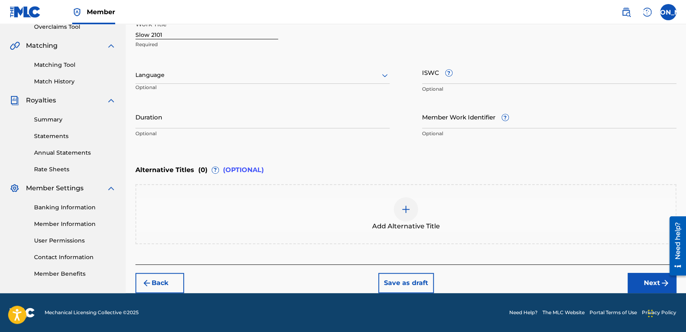
scroll to position [175, 0]
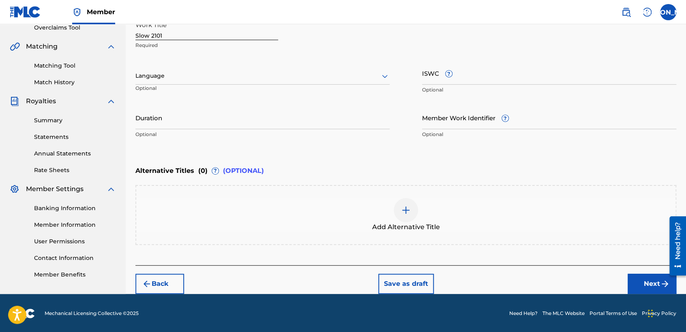
click at [319, 71] on div at bounding box center [262, 76] width 254 height 10
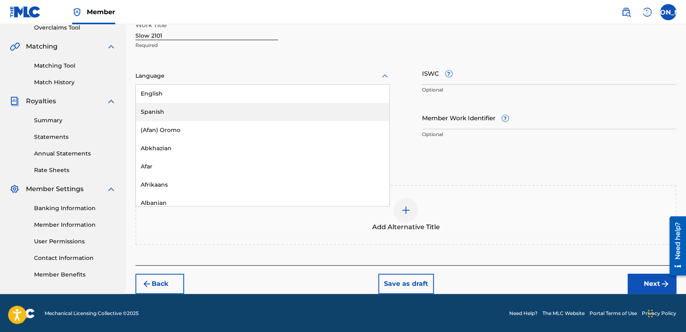
click at [237, 106] on div "Spanish" at bounding box center [262, 112] width 253 height 18
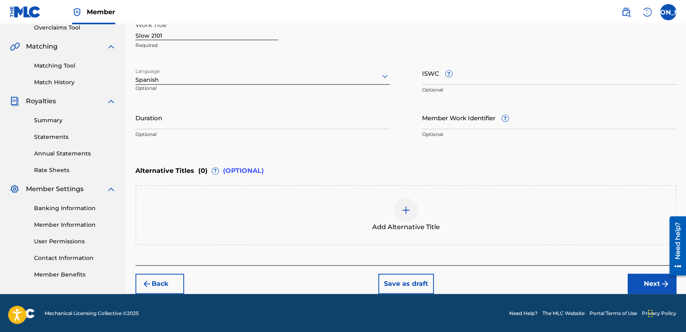
click at [209, 109] on input "Duration" at bounding box center [262, 117] width 254 height 23
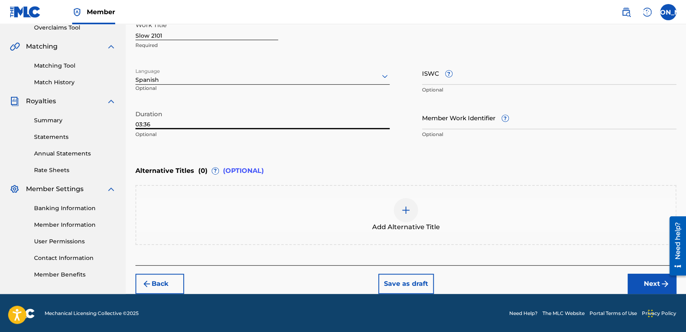
type input "03:36"
click at [648, 283] on button "Next" at bounding box center [651, 284] width 49 height 20
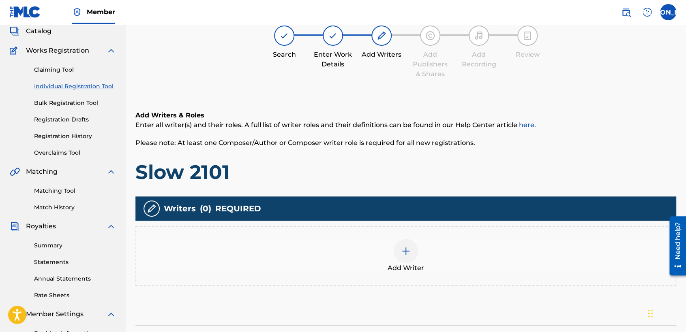
scroll to position [36, 0]
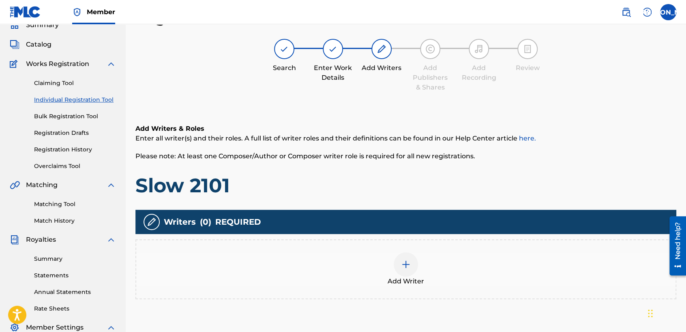
click at [425, 267] on div "Add Writer" at bounding box center [405, 269] width 539 height 34
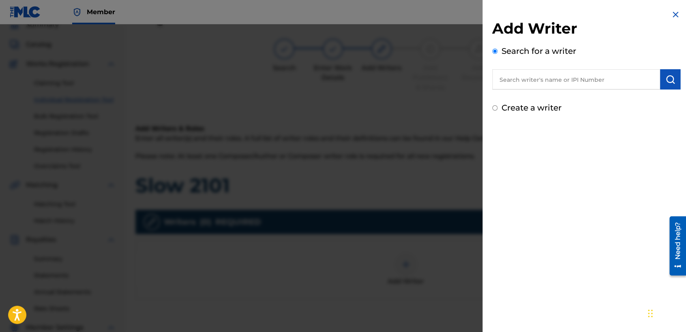
click at [493, 107] on input "Create a writer" at bounding box center [494, 107] width 5 height 5
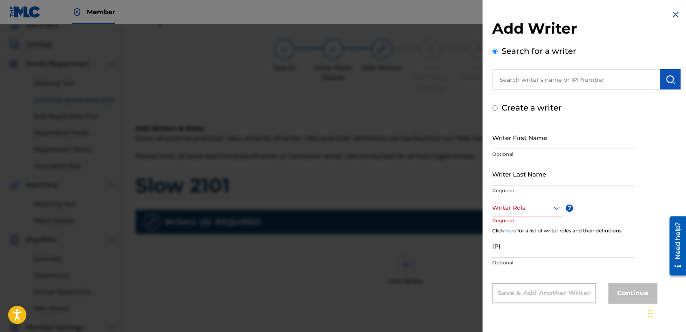
radio input "false"
radio input "true"
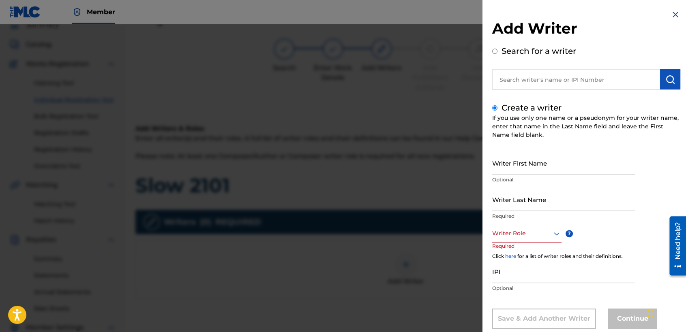
click at [518, 162] on input "Writer First Name" at bounding box center [563, 163] width 143 height 23
type input "j"
type input "[PERSON_NAME] [PERSON_NAME]"
click at [511, 199] on input "Writer Last Name" at bounding box center [563, 199] width 143 height 23
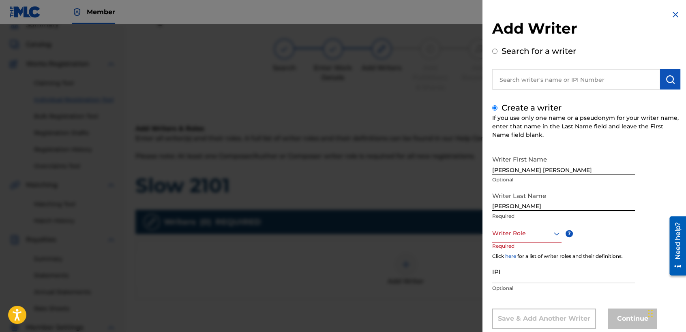
type input "[PERSON_NAME]"
click at [532, 220] on div "Writer Last Name [PERSON_NAME] Required" at bounding box center [563, 206] width 143 height 36
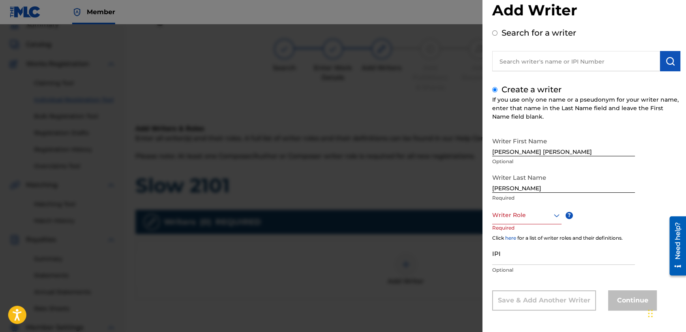
click at [530, 224] on div "Writer Role" at bounding box center [526, 215] width 69 height 18
click at [536, 235] on div "Composer/Author" at bounding box center [526, 233] width 68 height 18
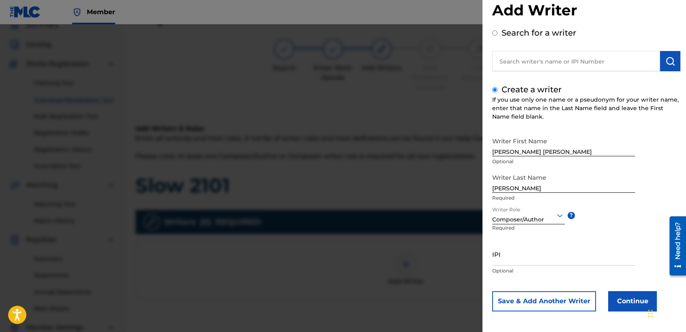
click at [615, 304] on button "Continue" at bounding box center [632, 301] width 49 height 20
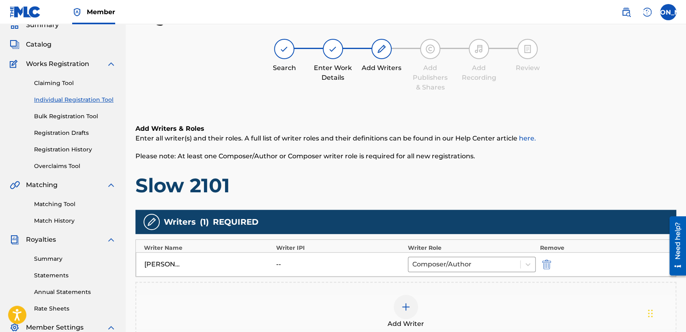
click at [422, 184] on h1 "Slow 2101" at bounding box center [405, 185] width 541 height 24
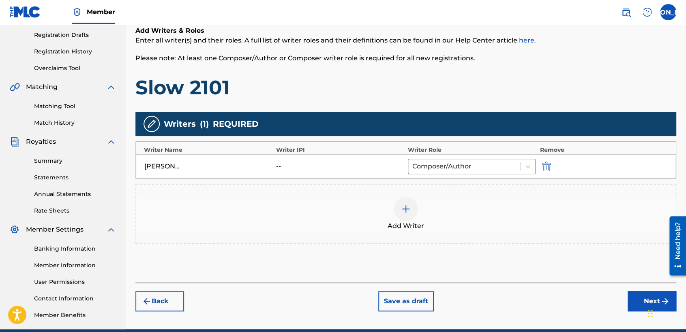
scroll to position [170, 0]
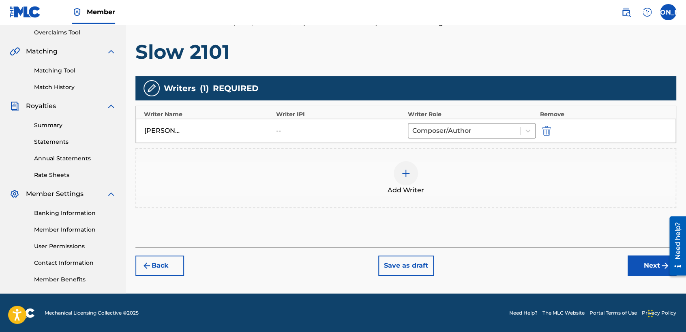
click at [631, 265] on button "Next" at bounding box center [651, 266] width 49 height 20
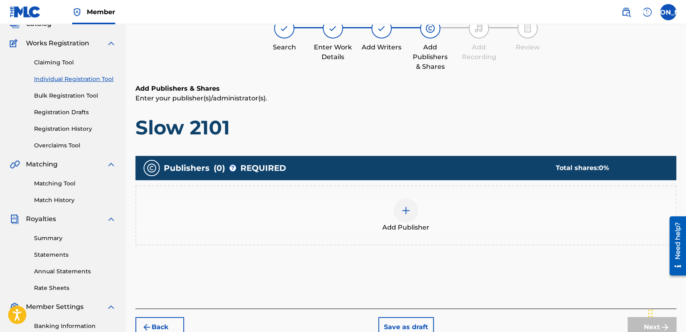
scroll to position [36, 0]
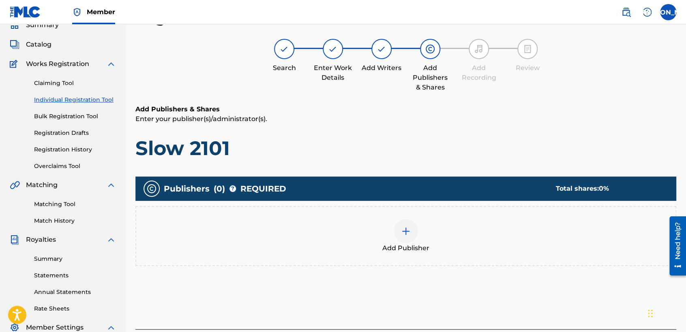
click at [407, 234] on img at bounding box center [406, 232] width 10 height 10
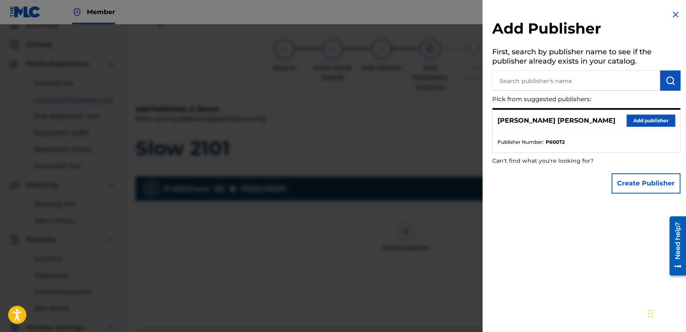
click at [634, 121] on button "Add publisher" at bounding box center [650, 121] width 49 height 12
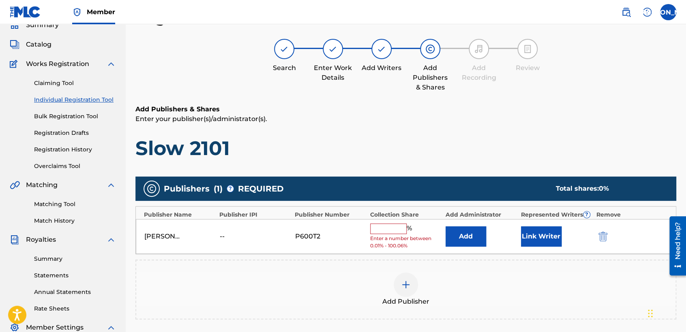
click at [396, 235] on span "Enter a number between 0.01% - 100.06%" at bounding box center [405, 242] width 71 height 15
click at [395, 231] on input "text" at bounding box center [388, 229] width 36 height 11
type input "50"
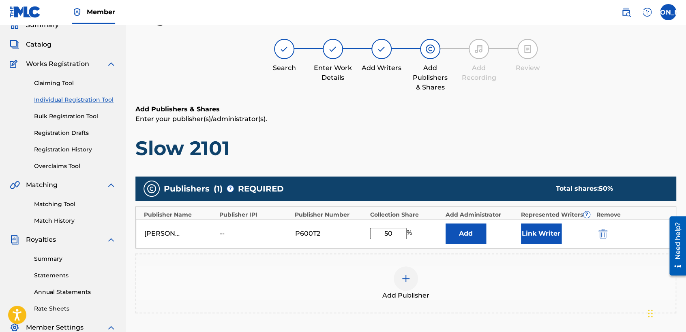
click at [547, 229] on button "Link Writer" at bounding box center [541, 234] width 41 height 20
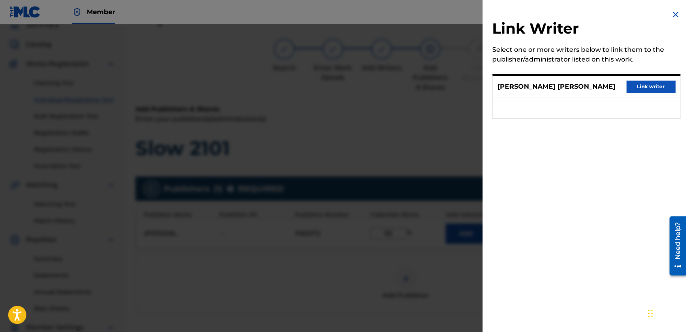
click at [632, 83] on button "Link writer" at bounding box center [650, 87] width 49 height 12
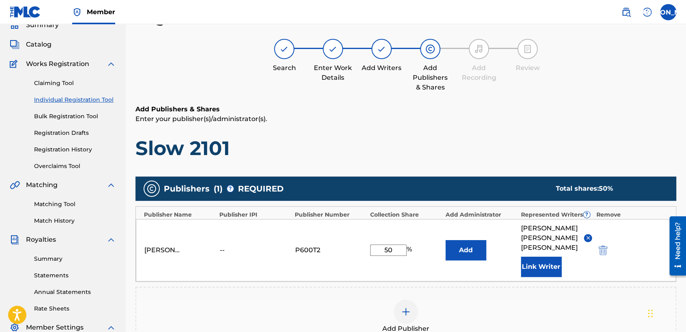
click at [438, 112] on h6 "Add Publishers & Shares" at bounding box center [405, 110] width 541 height 10
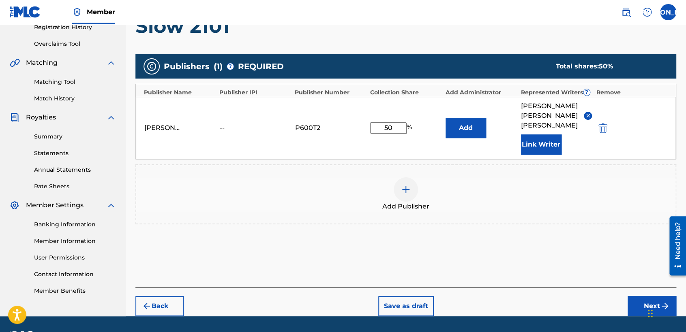
scroll to position [171, 0]
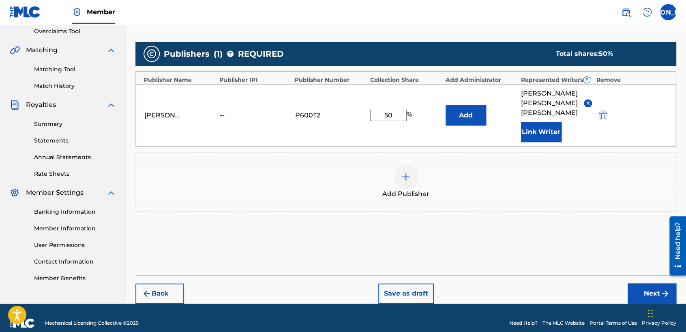
click at [634, 284] on button "Next" at bounding box center [651, 294] width 49 height 20
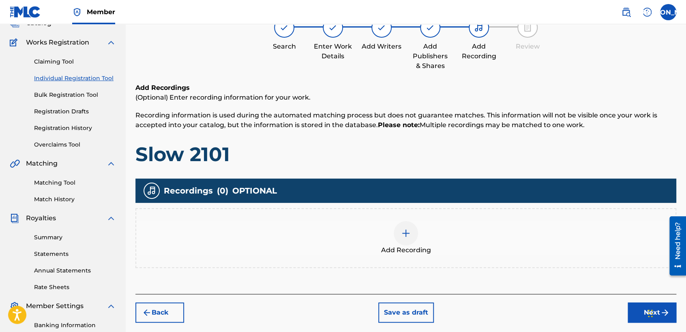
scroll to position [36, 0]
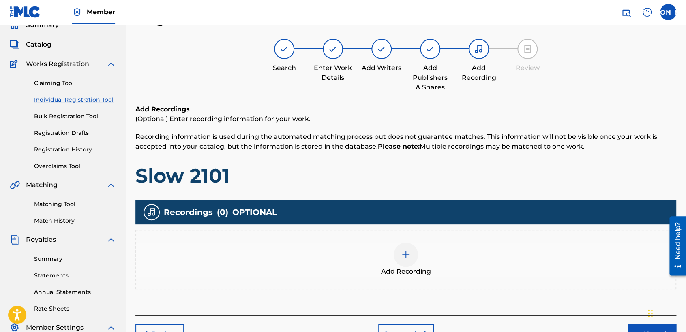
click at [405, 255] on img at bounding box center [406, 255] width 10 height 10
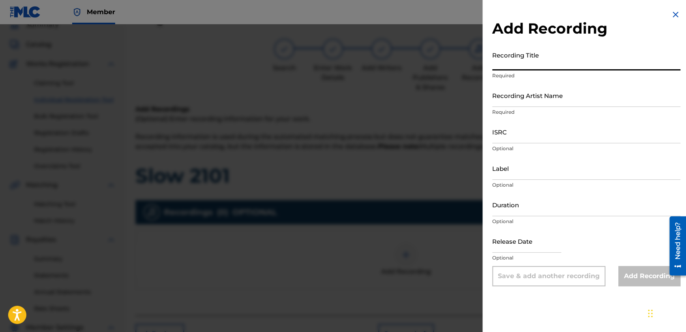
click at [537, 63] on input "Recording Title" at bounding box center [586, 58] width 188 height 23
paste input "Slow 1201"
type input "Slow 1201"
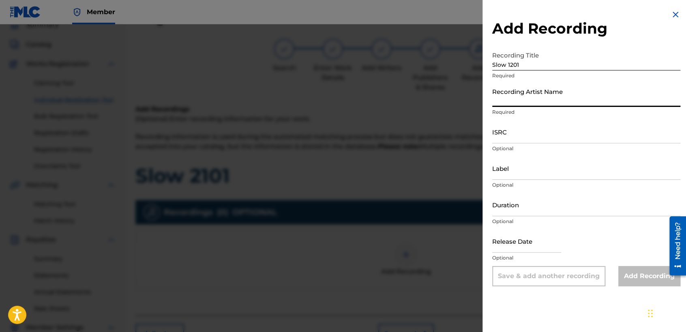
click at [534, 96] on input "Recording Artist Name" at bounding box center [586, 95] width 188 height 23
type input "Baby [PERSON_NAME]"
type input "03:53"
type input "[DATE]"
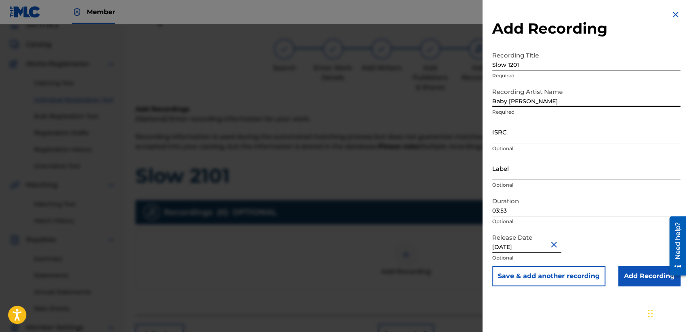
click at [513, 206] on input "03:53" at bounding box center [586, 204] width 188 height 23
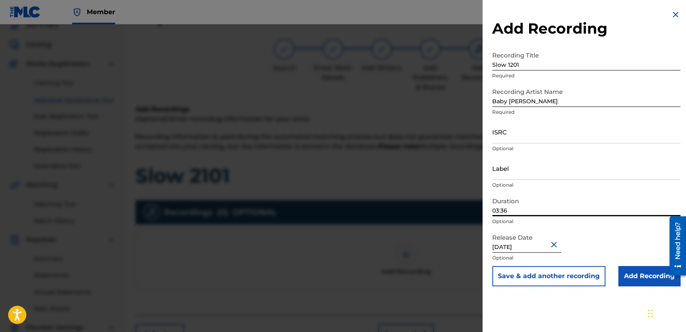
type input "03:36"
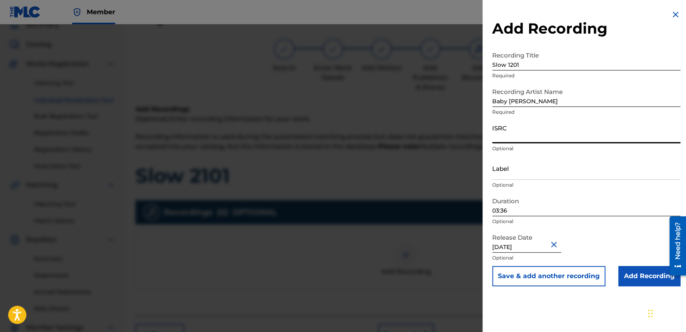
click at [532, 132] on input "ISRC" at bounding box center [586, 131] width 188 height 23
paste input "USDY42195104"
type input "USDY42195104"
click at [633, 282] on input "Add Recording" at bounding box center [649, 276] width 62 height 20
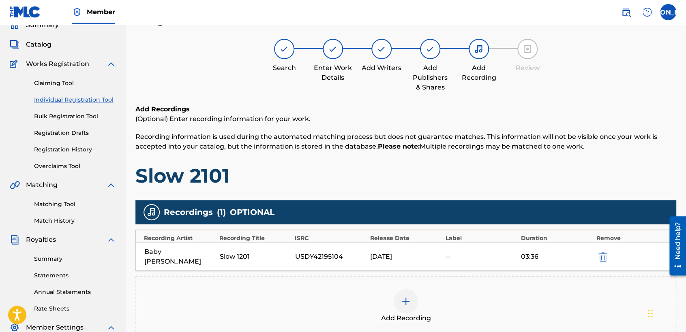
click at [466, 165] on h1 "Slow 2101" at bounding box center [405, 176] width 541 height 24
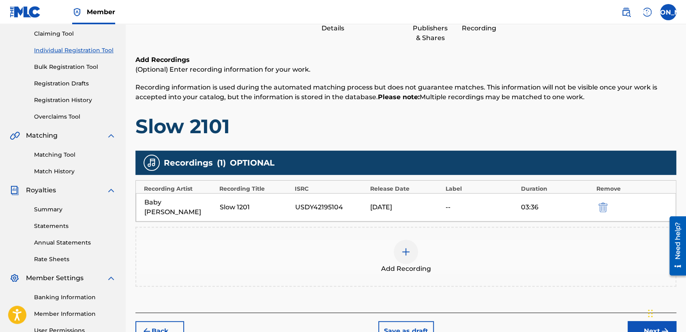
scroll to position [170, 0]
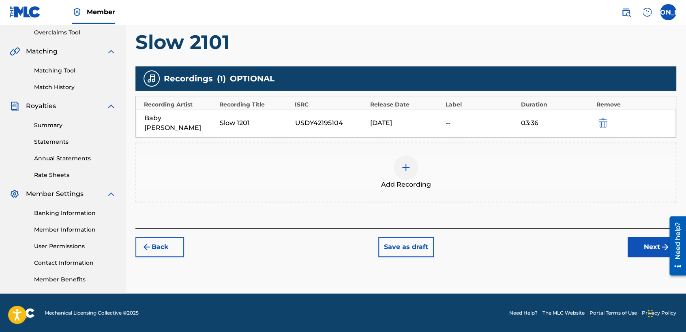
click at [647, 246] on button "Next" at bounding box center [651, 247] width 49 height 20
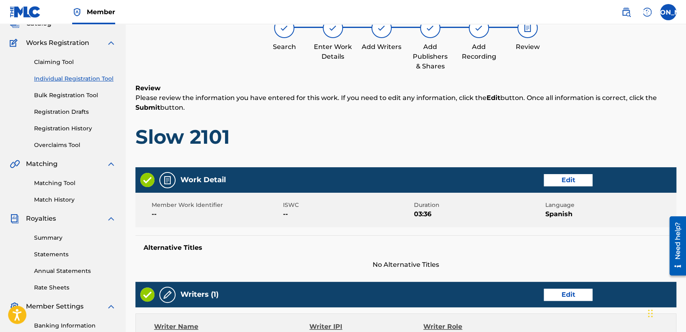
scroll to position [36, 0]
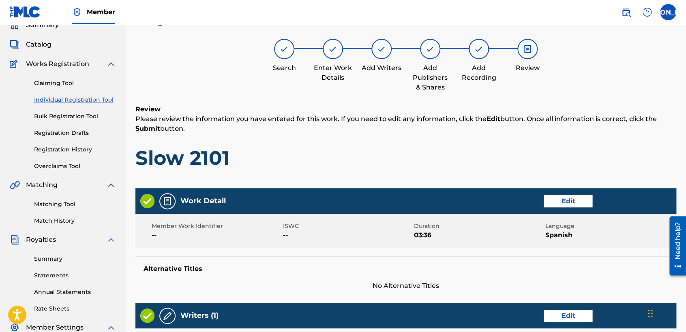
click at [457, 137] on div "Review Please review the information you have entered for this work. If you nee…" at bounding box center [405, 144] width 541 height 78
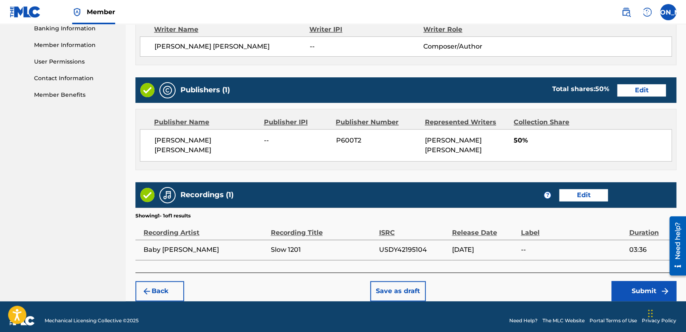
scroll to position [362, 0]
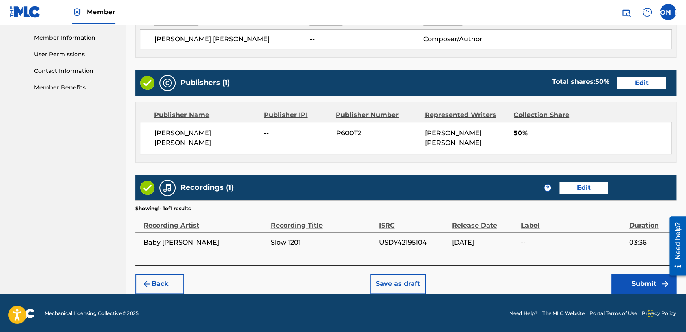
click at [620, 291] on button "Submit" at bounding box center [643, 284] width 65 height 20
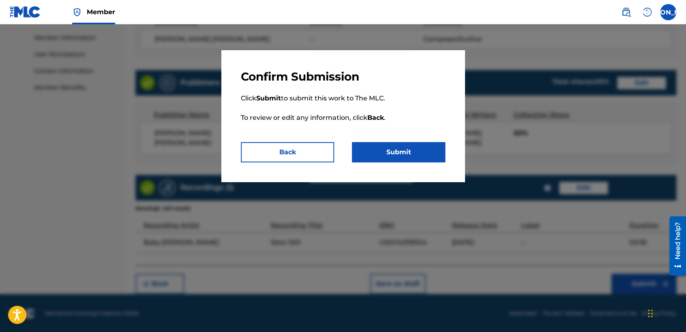
click at [402, 150] on button "Submit" at bounding box center [398, 152] width 93 height 20
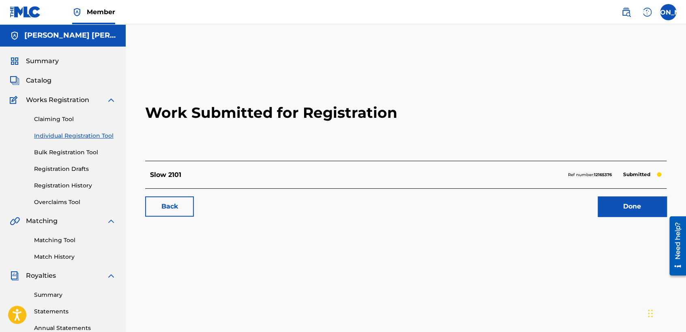
click at [110, 137] on link "Individual Registration Tool" at bounding box center [75, 136] width 82 height 9
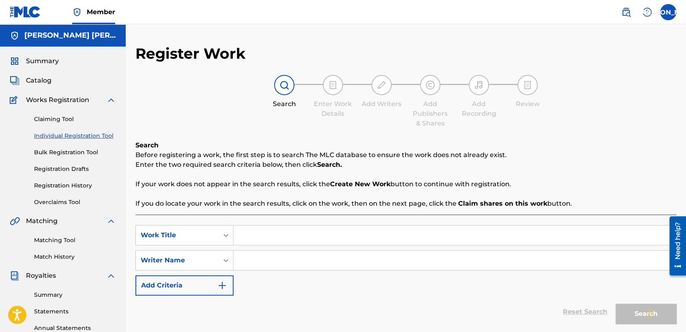
click at [253, 232] on input "Search Form" at bounding box center [454, 235] width 442 height 19
paste input "Wicked Familia Dos"
type input "Wicked Familia Dos"
click at [298, 267] on input "Search Form" at bounding box center [454, 260] width 442 height 19
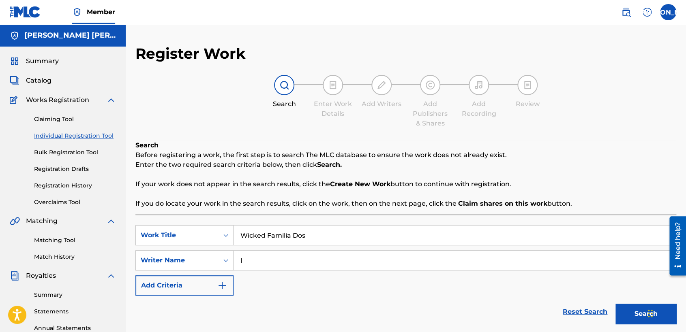
type input "l"
click at [624, 314] on button "Search" at bounding box center [645, 314] width 61 height 20
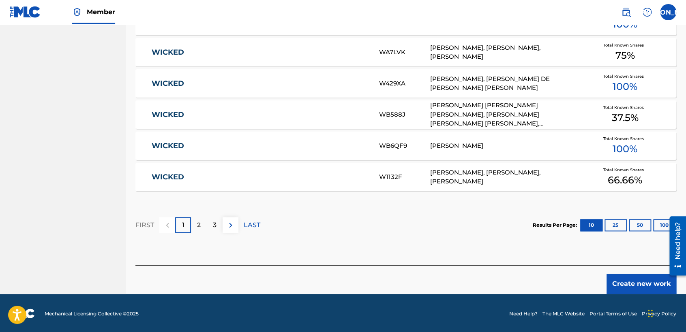
scroll to position [497, 0]
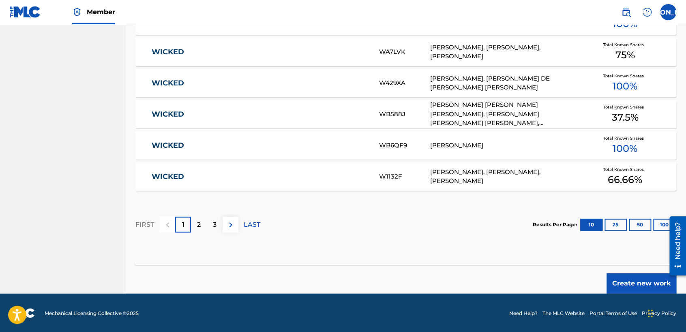
click at [633, 284] on button "Create new work" at bounding box center [641, 284] width 70 height 20
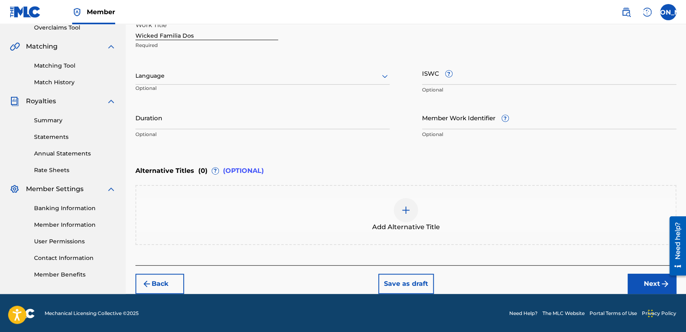
click at [286, 69] on div "Language" at bounding box center [262, 76] width 254 height 17
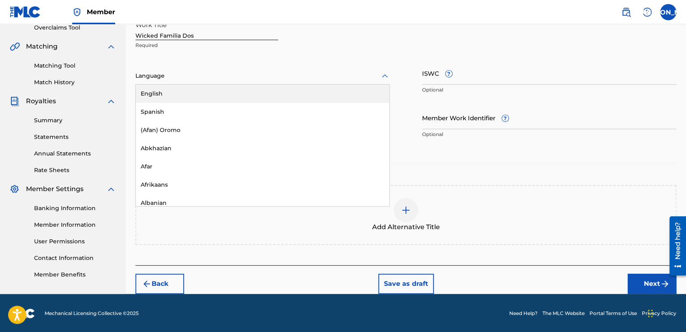
click at [231, 99] on div "English" at bounding box center [262, 94] width 253 height 18
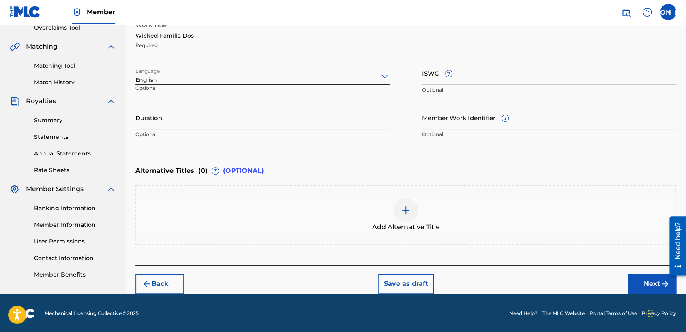
click at [220, 80] on div at bounding box center [262, 76] width 254 height 10
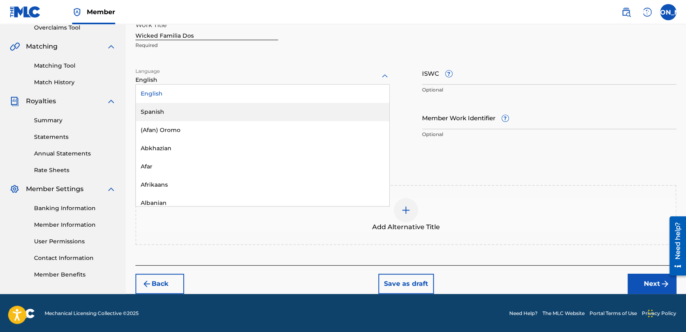
click at [201, 112] on div "Spanish" at bounding box center [262, 112] width 253 height 18
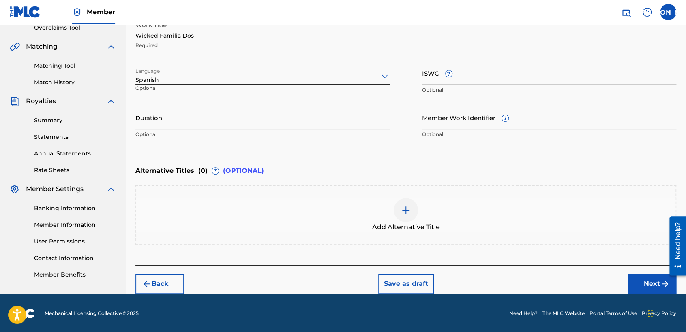
click at [197, 121] on input "Duration" at bounding box center [262, 117] width 254 height 23
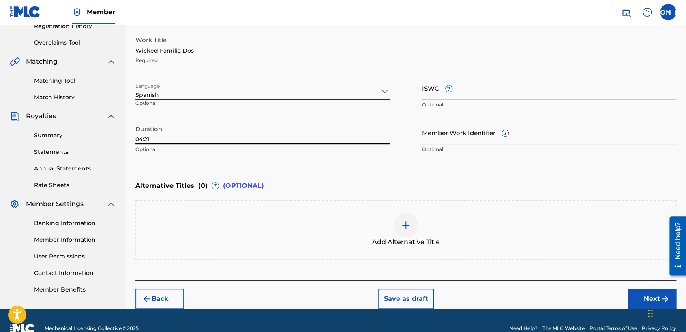
scroll to position [155, 0]
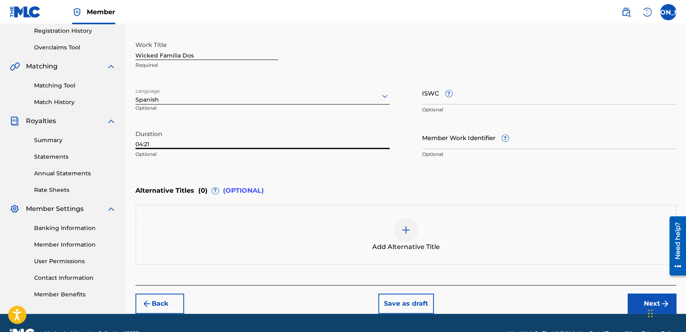
type input "04:21"
click at [632, 299] on button "Next" at bounding box center [651, 304] width 49 height 20
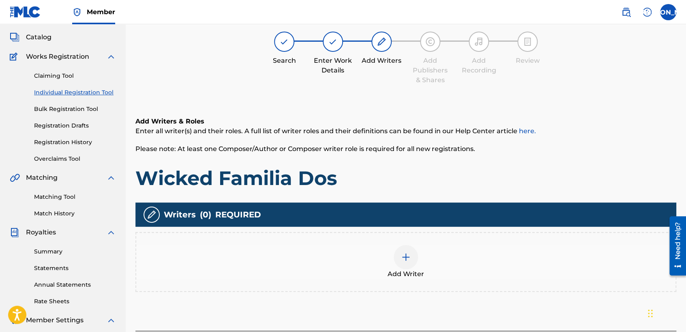
scroll to position [36, 0]
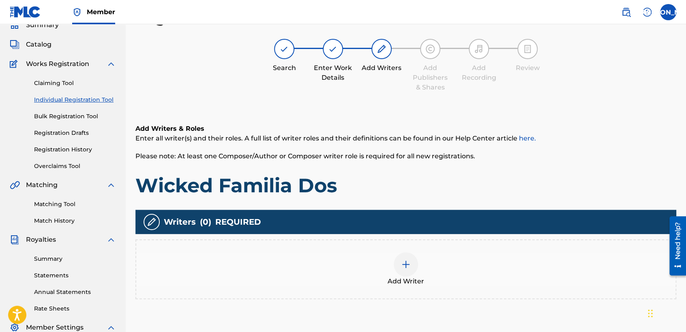
click at [422, 241] on div "Add Writer" at bounding box center [405, 269] width 541 height 60
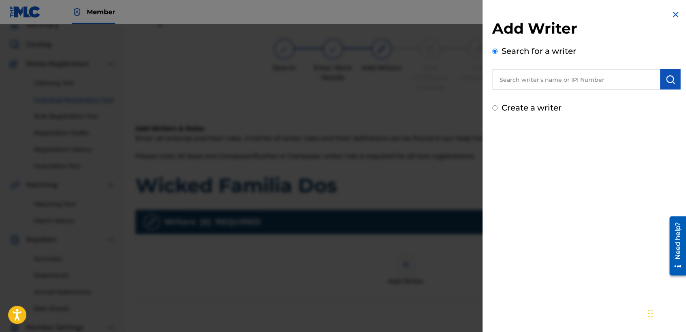
click at [544, 76] on input "text" at bounding box center [576, 79] width 168 height 20
click at [497, 105] on div "Create a writer" at bounding box center [586, 108] width 188 height 12
click at [493, 108] on input "Create a writer" at bounding box center [494, 107] width 5 height 5
radio input "false"
radio input "true"
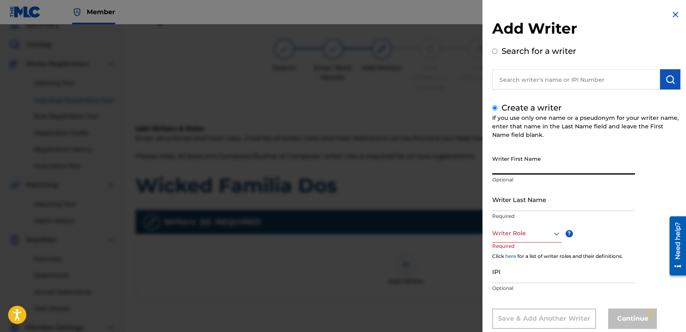
click at [520, 160] on input "Writer First Name" at bounding box center [563, 163] width 143 height 23
type input "[PERSON_NAME] [PERSON_NAME]"
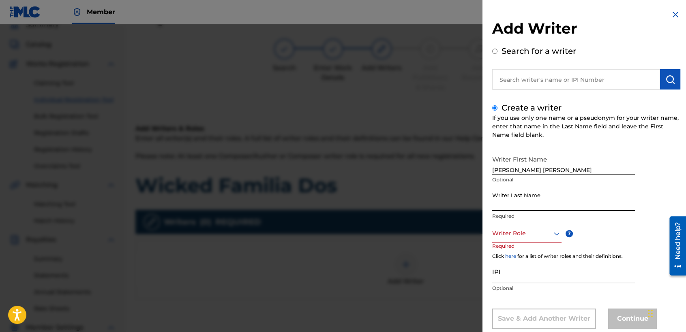
click at [513, 197] on input "Writer Last Name" at bounding box center [563, 199] width 143 height 23
type input "[PERSON_NAME]"
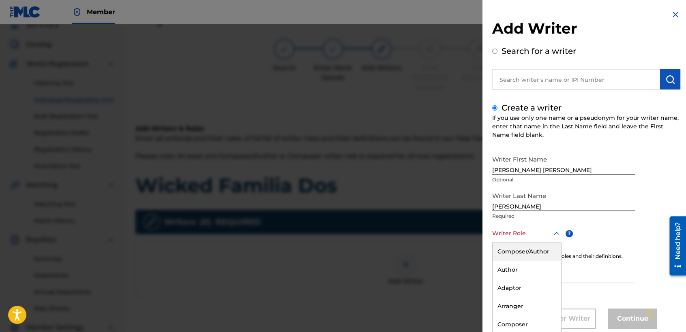
scroll to position [18, 0]
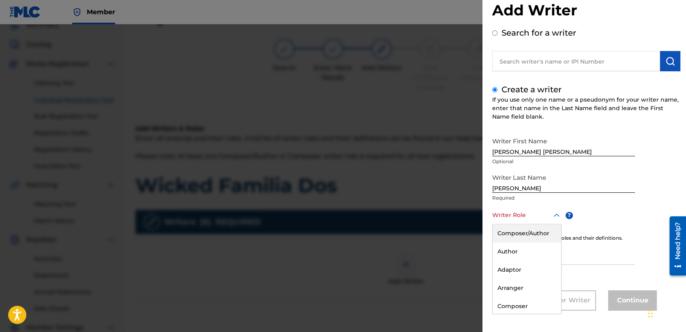
click at [526, 224] on div "8 results available. Use Up and Down to choose options, press Enter to select t…" at bounding box center [526, 215] width 69 height 18
click at [528, 229] on div "Composer/Author" at bounding box center [526, 233] width 68 height 18
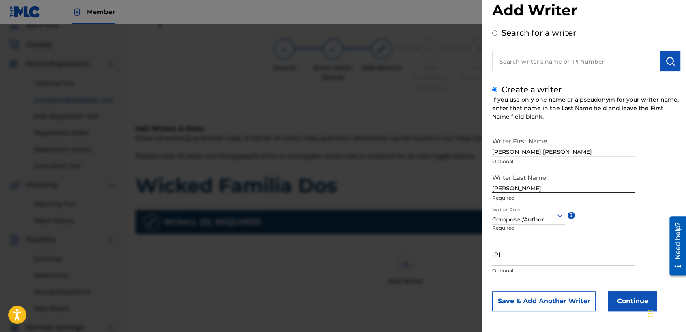
click at [622, 301] on button "Continue" at bounding box center [632, 301] width 49 height 20
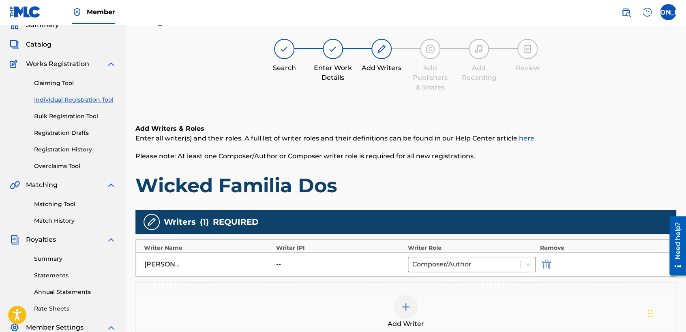
click at [492, 179] on h1 "Wicked Familia Dos" at bounding box center [405, 185] width 541 height 24
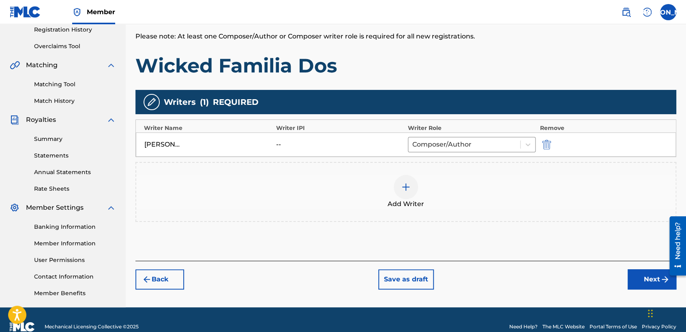
scroll to position [170, 0]
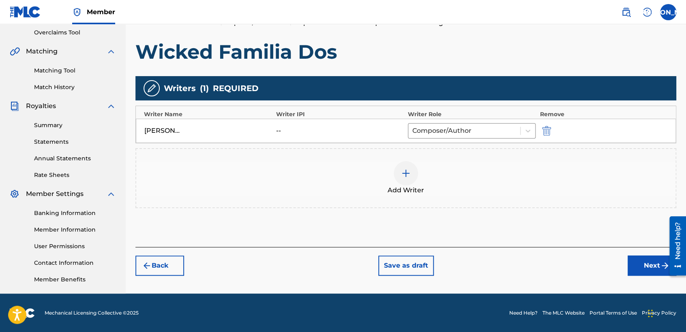
click at [642, 267] on button "Next" at bounding box center [651, 266] width 49 height 20
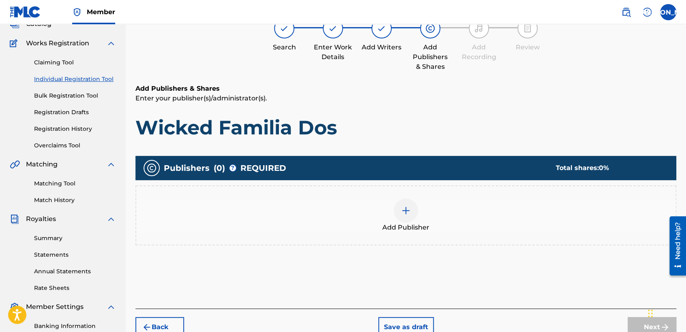
scroll to position [36, 0]
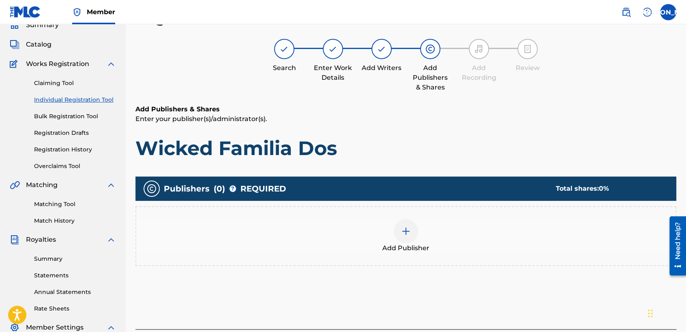
click at [391, 246] on span "Add Publisher" at bounding box center [405, 249] width 47 height 10
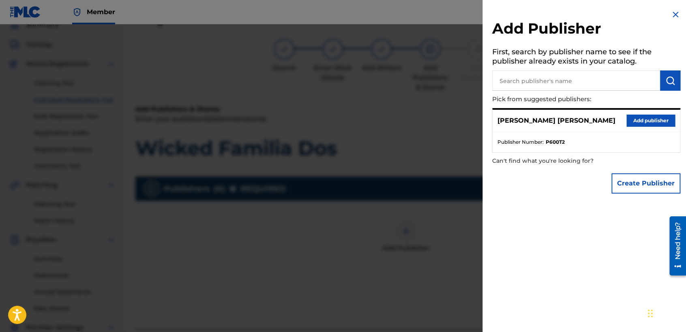
click at [647, 119] on button "Add publisher" at bounding box center [650, 121] width 49 height 12
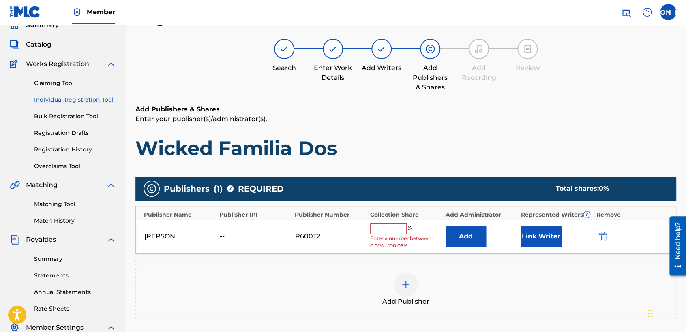
click at [395, 232] on input "text" at bounding box center [388, 229] width 36 height 11
type input "50"
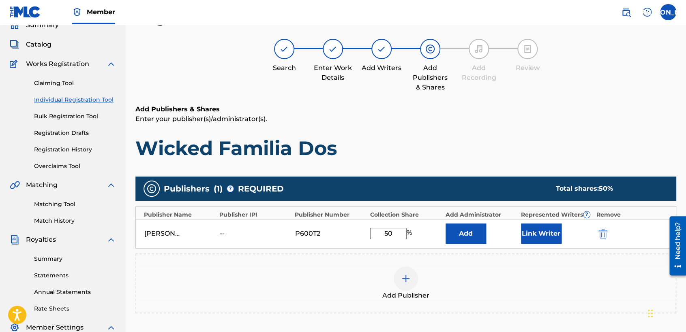
click at [534, 239] on button "Link Writer" at bounding box center [541, 234] width 41 height 20
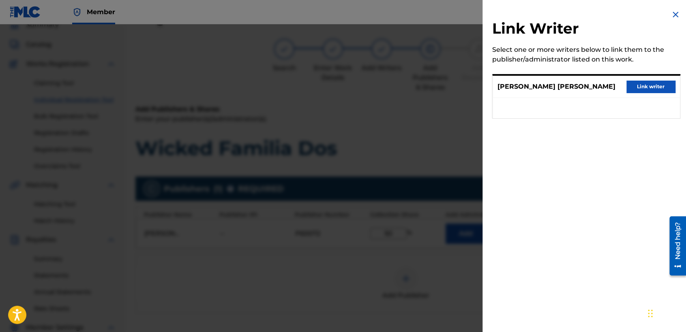
drag, startPoint x: 645, startPoint y: 88, endPoint x: 581, endPoint y: 98, distance: 64.8
click at [642, 90] on button "Link writer" at bounding box center [650, 87] width 49 height 12
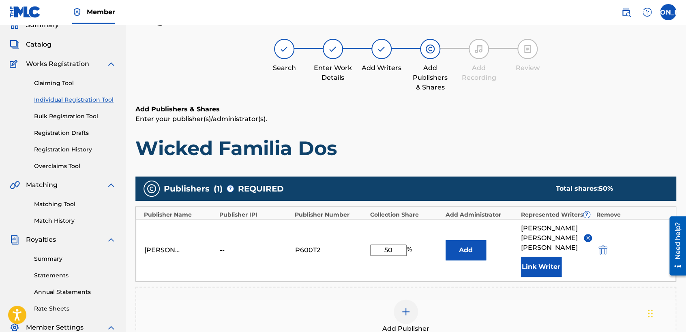
click at [575, 99] on div "Register Work Search Enter Work Details Add Writers Add Publishers & Shares Add…" at bounding box center [405, 224] width 541 height 430
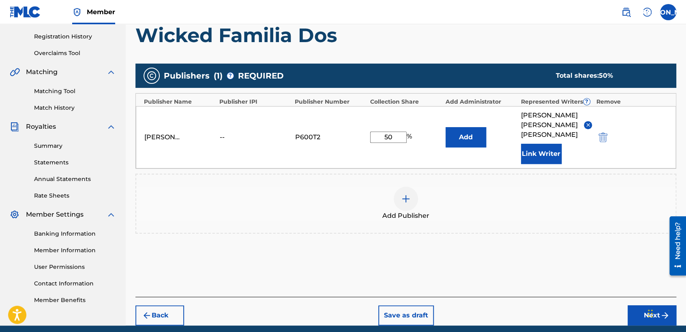
scroll to position [171, 0]
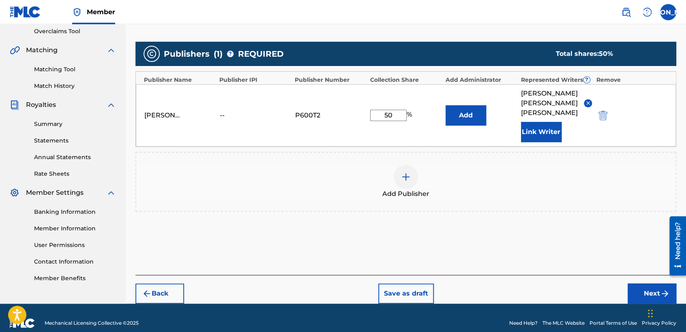
click at [642, 284] on button "Next" at bounding box center [651, 294] width 49 height 20
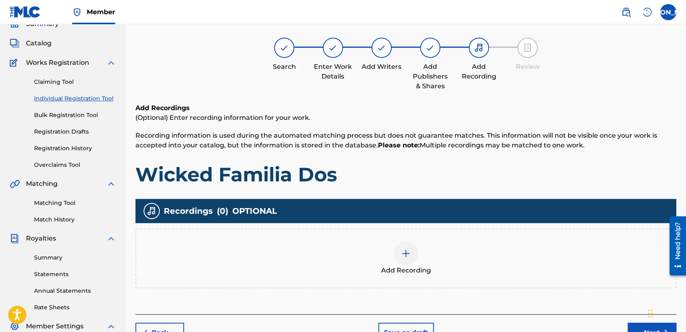
scroll to position [36, 0]
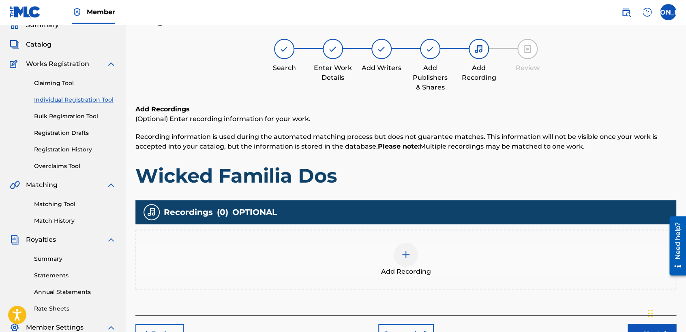
click at [402, 261] on div at bounding box center [405, 255] width 24 height 24
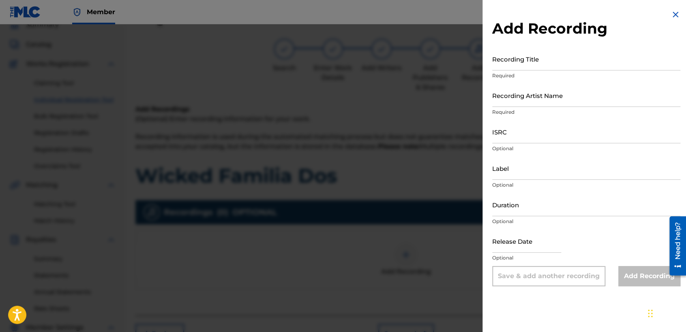
click at [522, 79] on div "Recording Title Required" at bounding box center [586, 65] width 188 height 36
click at [534, 57] on input "Recording Title" at bounding box center [586, 58] width 188 height 23
type input "Wicked Familia Dos"
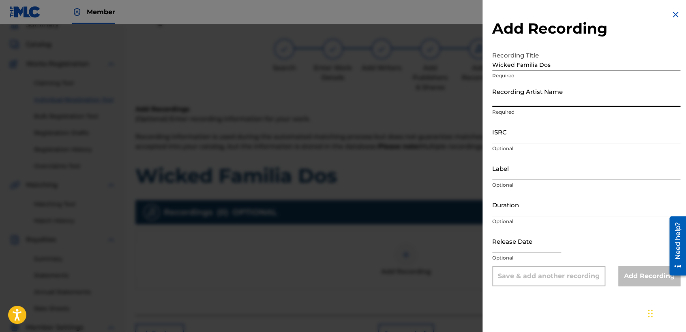
click at [530, 87] on input "Recording Artist Name" at bounding box center [586, 95] width 188 height 23
type input "Baby [PERSON_NAME]"
type input "03:36"
type input "[DATE]"
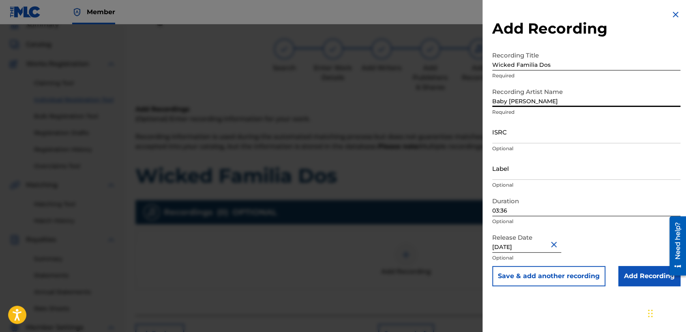
click at [567, 204] on input "03:36" at bounding box center [586, 204] width 188 height 23
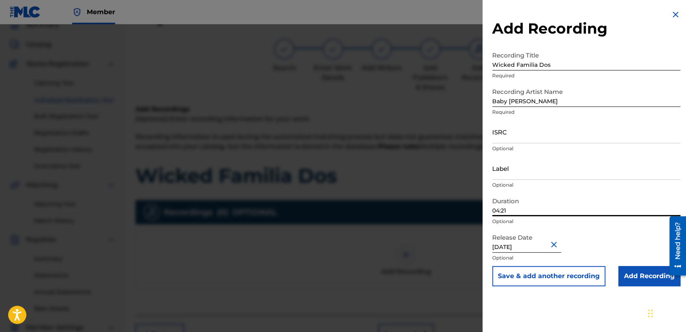
type input "04:21"
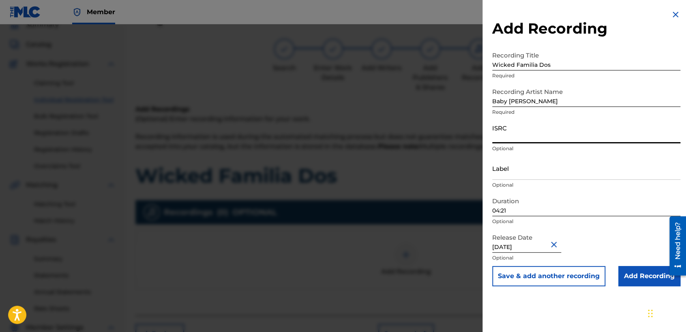
paste input "USDY42195103"
type input "USDY42195103"
click at [634, 278] on input "Add Recording" at bounding box center [649, 276] width 62 height 20
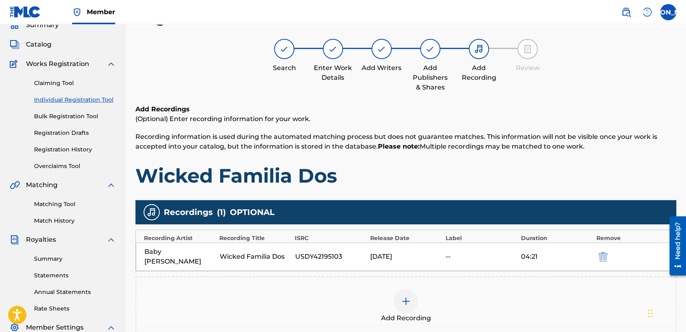
click at [472, 169] on h1 "Wicked Familia Dos" at bounding box center [405, 176] width 541 height 24
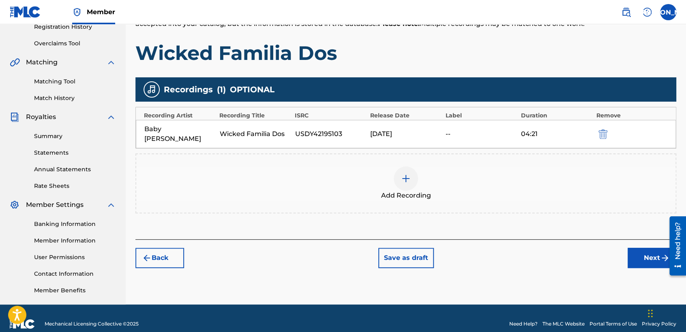
scroll to position [170, 0]
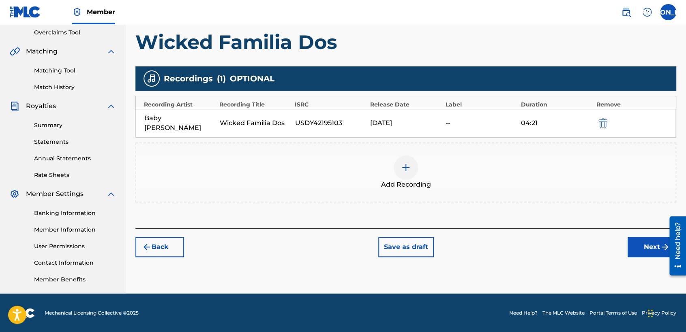
click at [639, 244] on button "Next" at bounding box center [651, 247] width 49 height 20
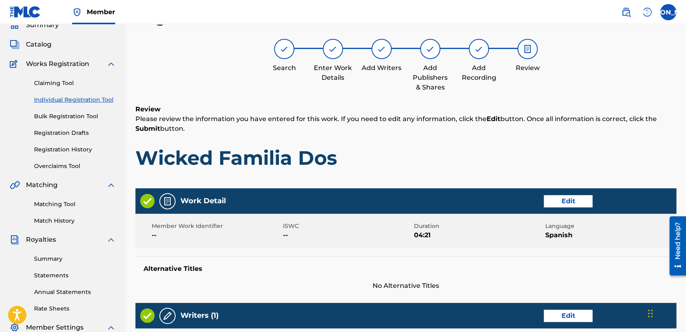
click at [459, 108] on h6 "Review" at bounding box center [405, 110] width 541 height 10
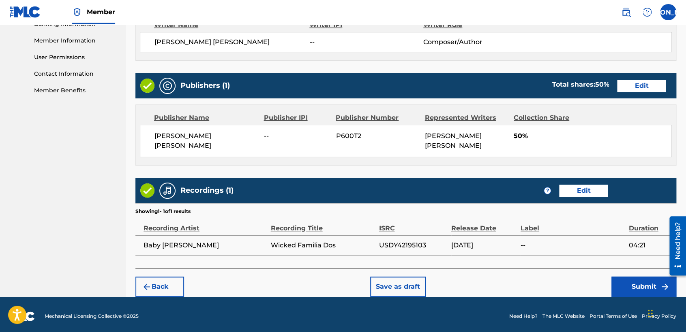
scroll to position [362, 0]
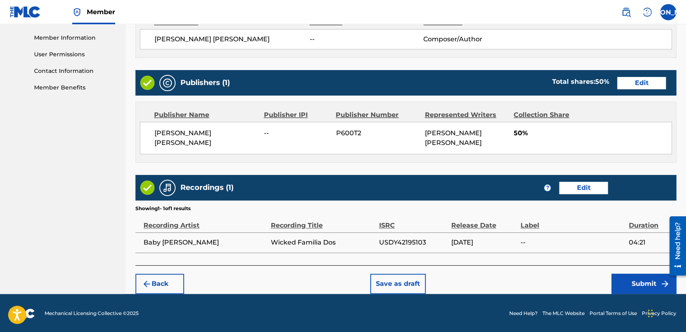
click at [623, 281] on button "Submit" at bounding box center [643, 284] width 65 height 20
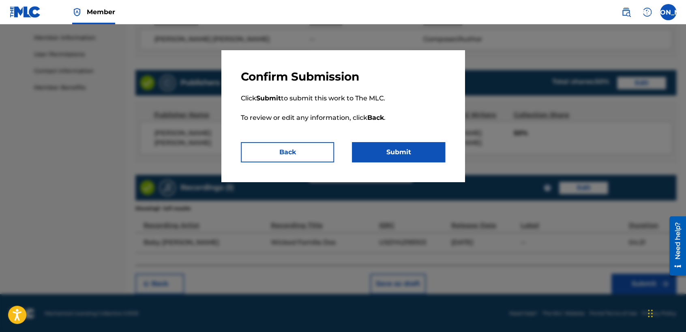
click at [416, 150] on button "Submit" at bounding box center [398, 152] width 93 height 20
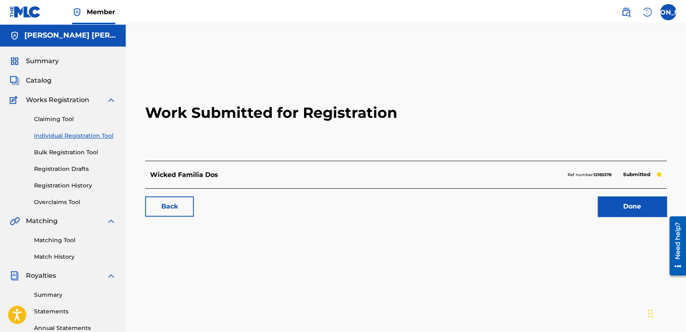
click at [92, 136] on link "Individual Registration Tool" at bounding box center [75, 136] width 82 height 9
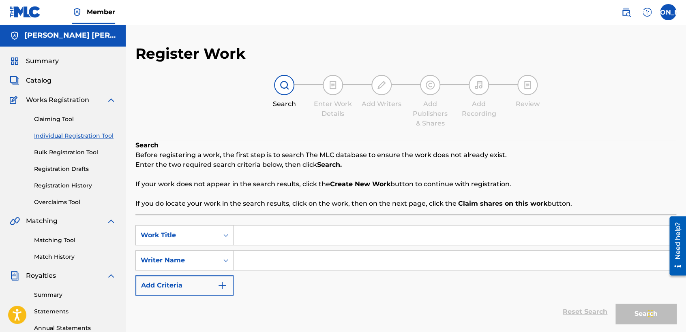
click at [269, 229] on input "Search Form" at bounding box center [454, 235] width 442 height 19
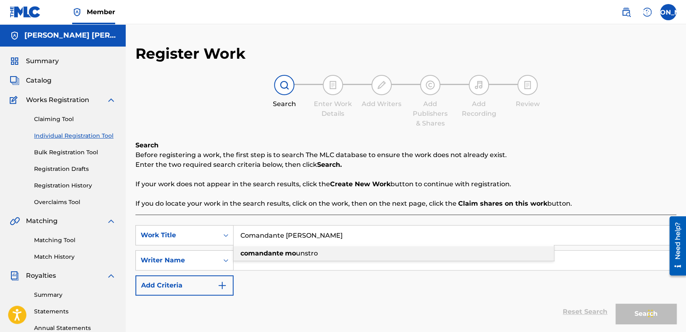
click at [286, 253] on strong "mo" at bounding box center [290, 254] width 11 height 8
click at [244, 237] on input "comandante [PERSON_NAME]" at bounding box center [454, 235] width 442 height 19
click at [443, 259] on div "comandante [PERSON_NAME]" at bounding box center [393, 253] width 320 height 15
click at [244, 239] on input "comandante [PERSON_NAME]" at bounding box center [454, 235] width 442 height 19
click at [276, 267] on input "Search Form" at bounding box center [454, 260] width 442 height 19
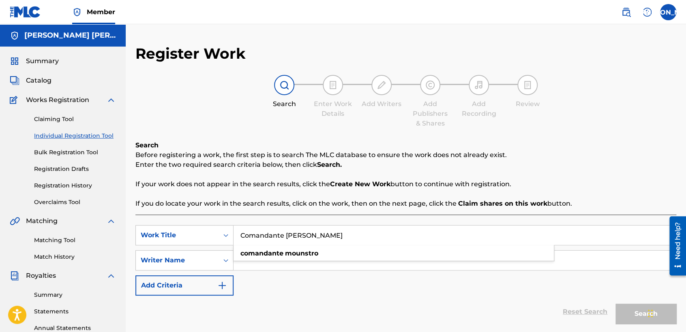
drag, startPoint x: 241, startPoint y: 238, endPoint x: 331, endPoint y: 244, distance: 90.2
click at [331, 244] on input "Comandante [PERSON_NAME]" at bounding box center [454, 235] width 442 height 19
type input "Comandante [PERSON_NAME]"
click at [369, 251] on input "Search Form" at bounding box center [454, 260] width 442 height 19
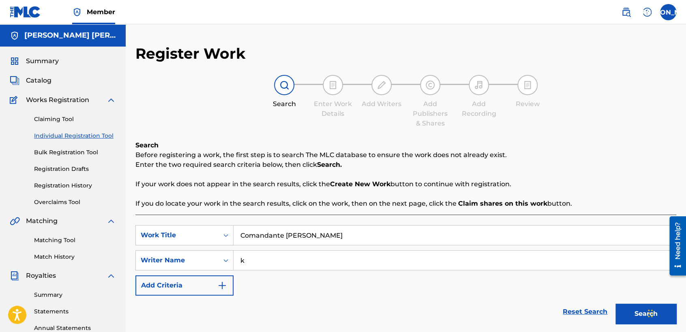
type input "k"
click at [615, 304] on button "Search" at bounding box center [645, 314] width 61 height 20
click at [419, 281] on div "SearchWithCriteria66e396d0-9ec7-455c-aafa-a49f56c400ac Work Title Comandante mo…" at bounding box center [405, 260] width 541 height 71
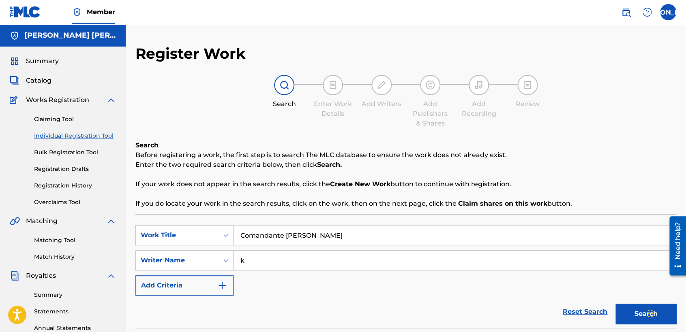
click at [515, 170] on div "Search Before registering a work, the first step is to search The MLC database …" at bounding box center [405, 175] width 541 height 68
drag, startPoint x: 516, startPoint y: 159, endPoint x: 521, endPoint y: 159, distance: 4.9
click at [521, 159] on p "Before registering a work, the first step is to search The MLC database to ensu…" at bounding box center [405, 155] width 541 height 10
click at [516, 276] on div "SearchWithCriteria66e396d0-9ec7-455c-aafa-a49f56c400ac Work Title Comandante mo…" at bounding box center [405, 260] width 541 height 71
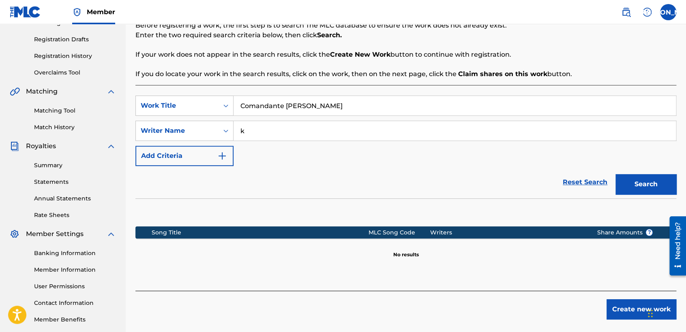
scroll to position [170, 0]
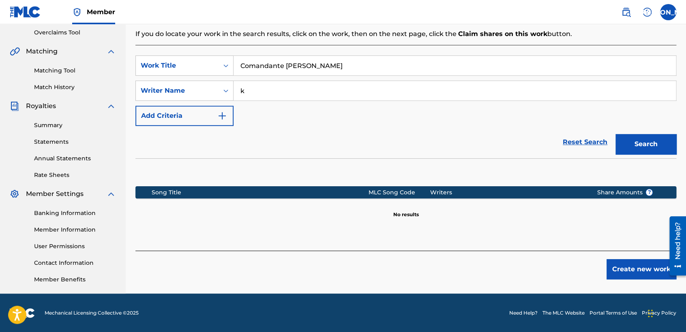
click at [629, 268] on button "Create new work" at bounding box center [641, 269] width 70 height 20
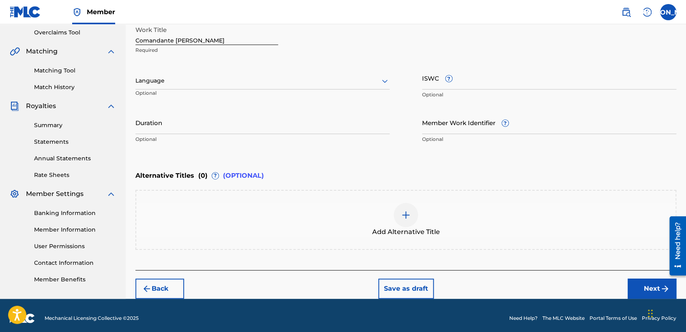
click at [333, 79] on div at bounding box center [262, 81] width 254 height 10
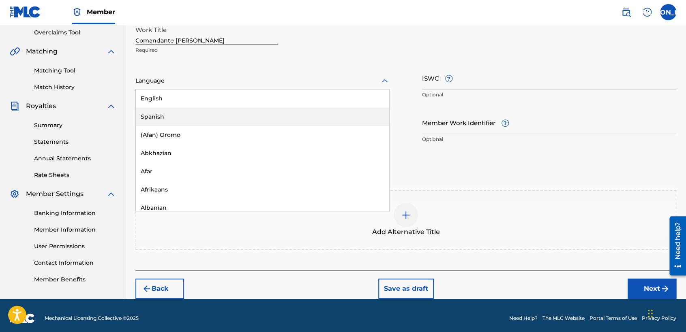
click at [227, 115] on div "Spanish" at bounding box center [262, 117] width 253 height 18
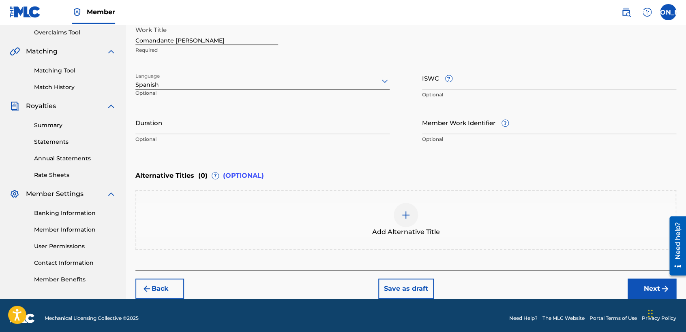
click at [197, 115] on input "Duration" at bounding box center [262, 122] width 254 height 23
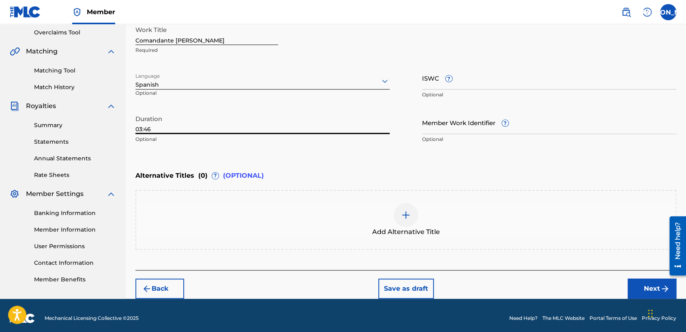
type input "03:46"
click at [635, 283] on button "Next" at bounding box center [651, 289] width 49 height 20
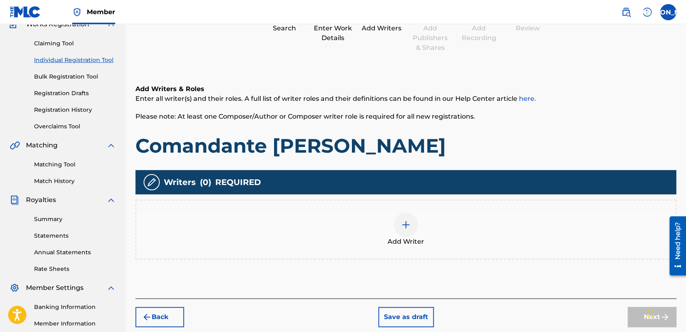
scroll to position [36, 0]
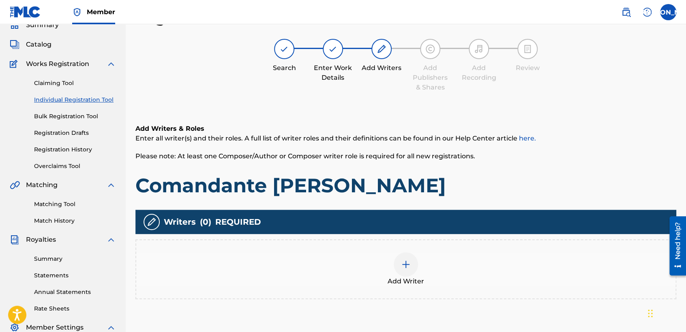
click at [418, 250] on div "Add Writer" at bounding box center [405, 269] width 541 height 60
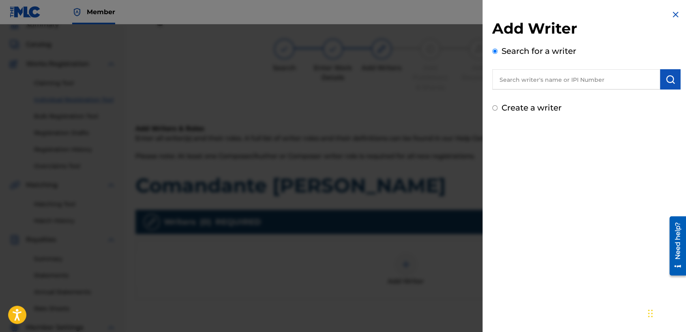
click at [497, 109] on div "Create a writer" at bounding box center [586, 108] width 188 height 12
click at [496, 106] on input "Create a writer" at bounding box center [494, 107] width 5 height 5
radio input "false"
radio input "true"
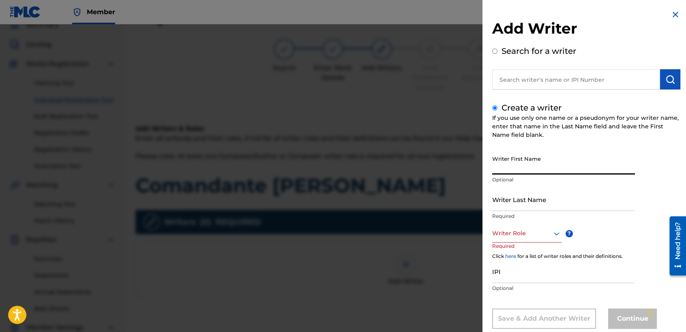
click at [507, 170] on input "Writer First Name" at bounding box center [563, 163] width 143 height 23
type input "[PERSON_NAME] [PERSON_NAME]"
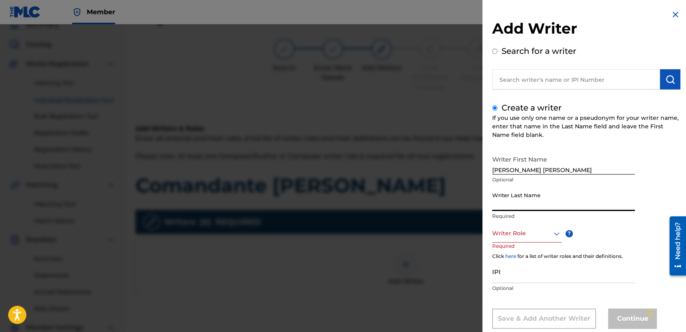
click at [503, 198] on input "Writer Last Name" at bounding box center [563, 199] width 143 height 23
type input "[PERSON_NAME]"
click at [518, 220] on div "Writer Last Name [PERSON_NAME] Required" at bounding box center [563, 206] width 143 height 36
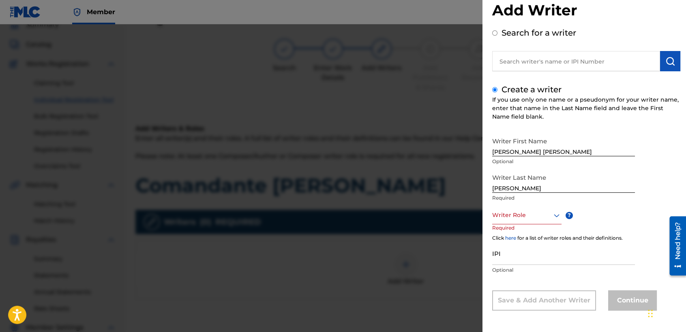
click at [522, 224] on div "Writer Role" at bounding box center [526, 215] width 69 height 18
click at [534, 229] on div "Composer/Author" at bounding box center [526, 233] width 68 height 18
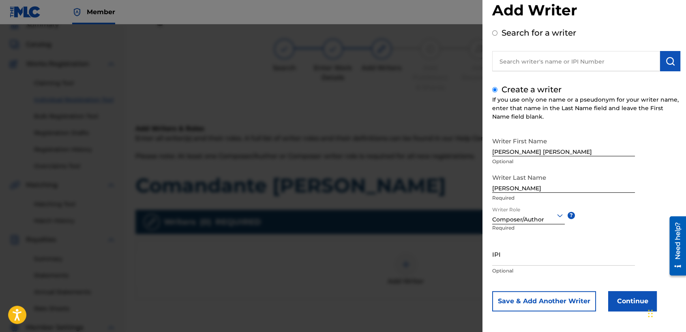
click at [616, 297] on button "Continue" at bounding box center [632, 301] width 49 height 20
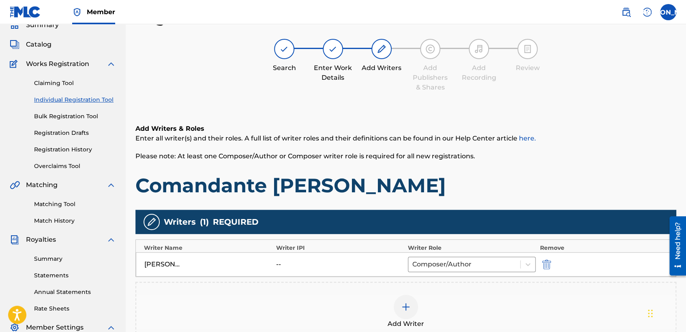
click at [466, 163] on div "Add Writers & Roles Enter all writer(s) and their roles. A full list of writer …" at bounding box center [405, 161] width 541 height 74
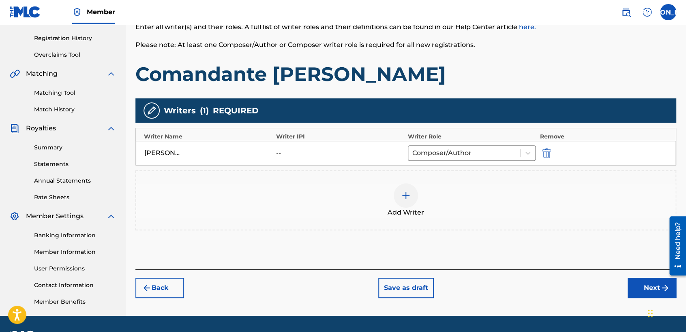
scroll to position [170, 0]
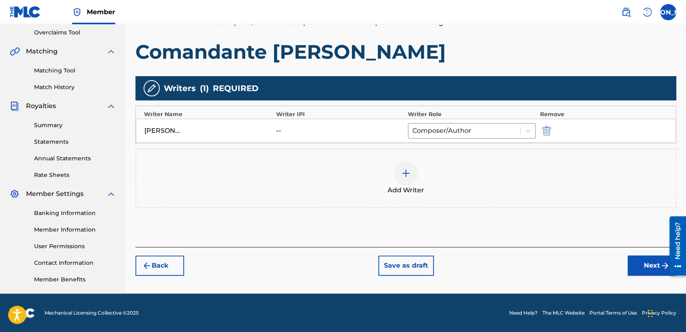
click at [624, 265] on div "Back Save as draft Next" at bounding box center [405, 261] width 541 height 29
click at [638, 267] on button "Next" at bounding box center [651, 266] width 49 height 20
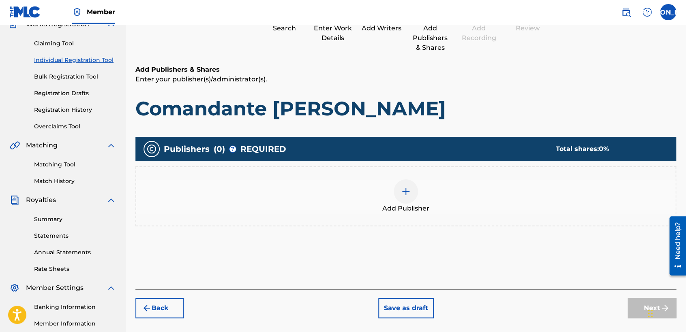
scroll to position [36, 0]
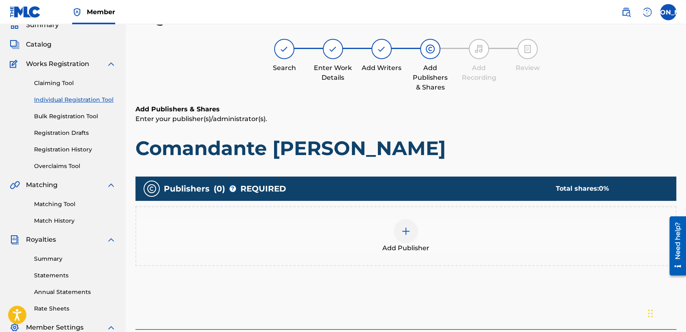
click at [396, 238] on div at bounding box center [405, 231] width 24 height 24
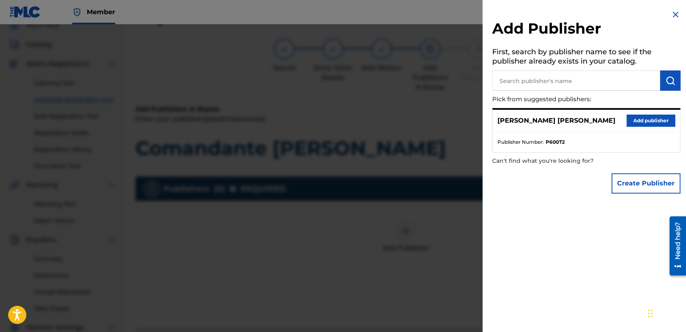
click at [649, 109] on div "[PERSON_NAME] [PERSON_NAME] Add publisher Publisher Number : P600T2" at bounding box center [586, 130] width 188 height 45
click at [645, 117] on button "Add publisher" at bounding box center [650, 121] width 49 height 12
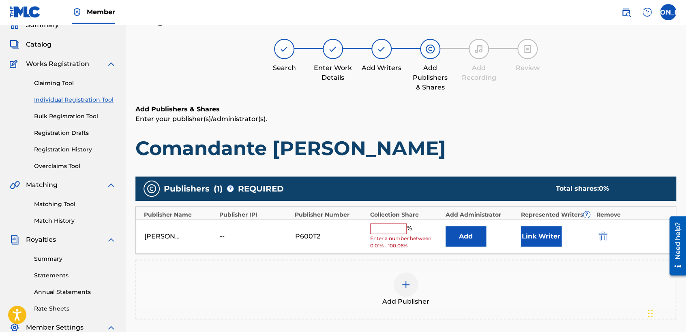
click at [382, 228] on input "text" at bounding box center [388, 229] width 36 height 11
type input "50"
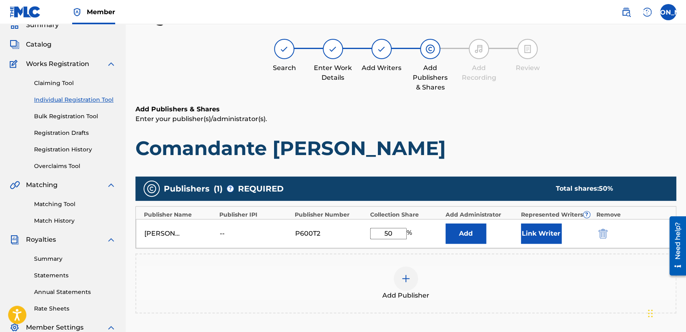
click at [530, 234] on button "Link Writer" at bounding box center [541, 234] width 41 height 20
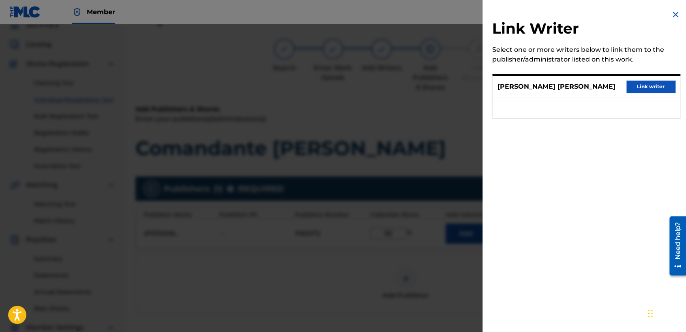
click at [647, 88] on button "Link writer" at bounding box center [650, 87] width 49 height 12
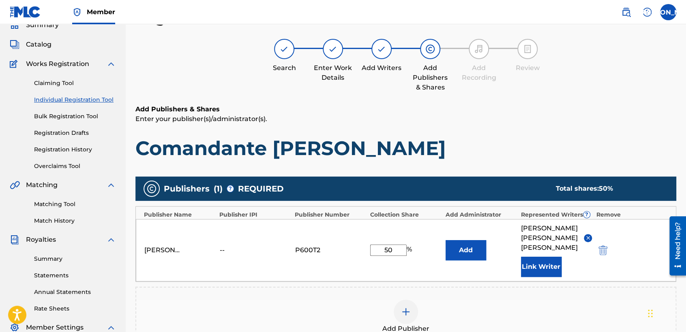
click at [446, 170] on div "Add Publishers & Shares Enter your publisher(s)/administrator(s). Comandante mo…" at bounding box center [405, 258] width 541 height 306
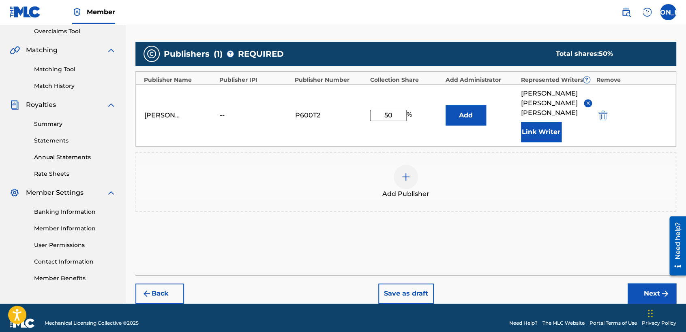
click at [634, 284] on button "Next" at bounding box center [651, 294] width 49 height 20
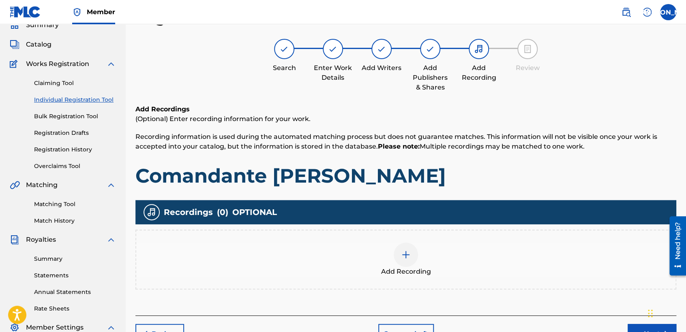
click at [408, 243] on div at bounding box center [405, 255] width 24 height 24
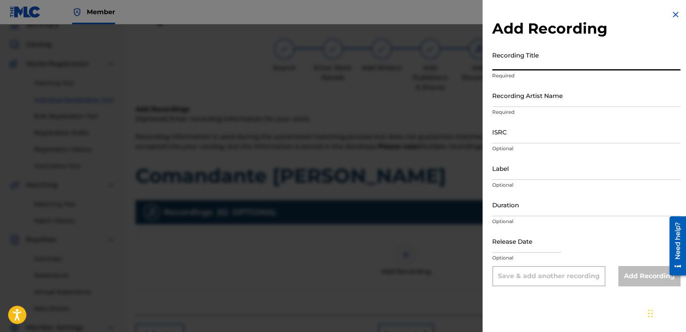
click at [535, 64] on input "Recording Title" at bounding box center [586, 58] width 188 height 23
paste input "Comandante [PERSON_NAME]"
type input "Comandante [PERSON_NAME]"
click at [543, 99] on input "Recording Artist Name" at bounding box center [586, 95] width 188 height 23
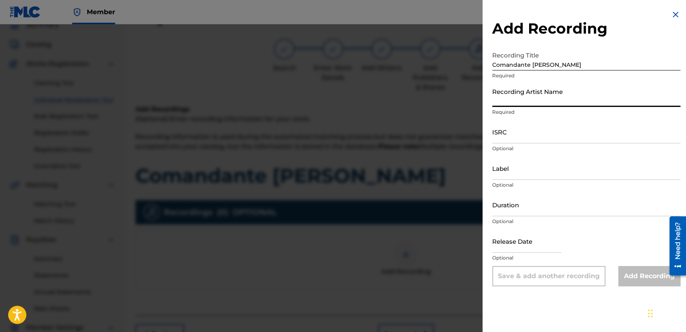
type input "Baby [PERSON_NAME]"
type input "04:21"
type input "[DATE]"
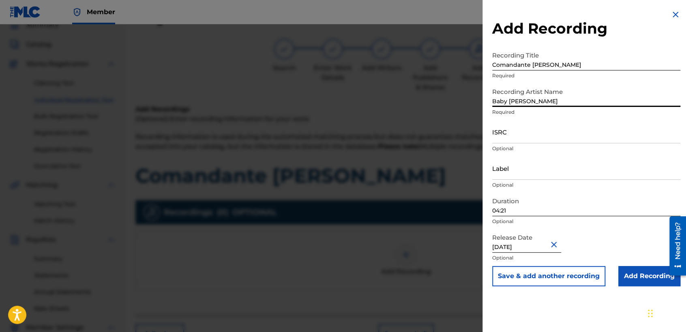
click at [533, 207] on input "04:21" at bounding box center [586, 204] width 188 height 23
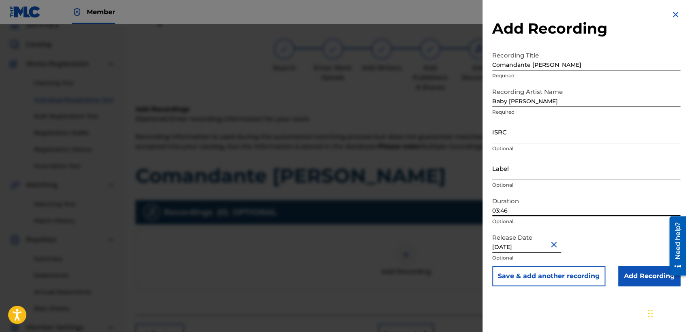
type input "03:46"
click at [631, 280] on input "Add Recording" at bounding box center [649, 276] width 62 height 20
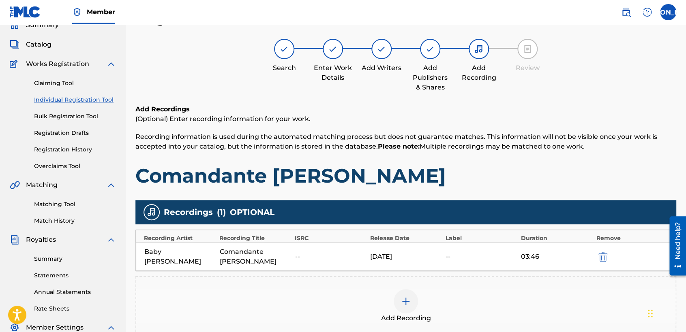
click at [535, 170] on h1 "Comandante [PERSON_NAME]" at bounding box center [405, 176] width 541 height 24
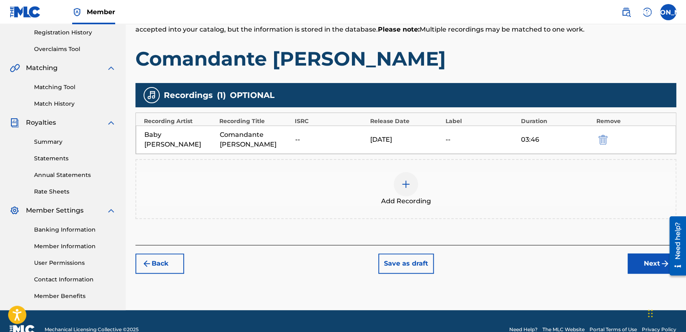
scroll to position [170, 0]
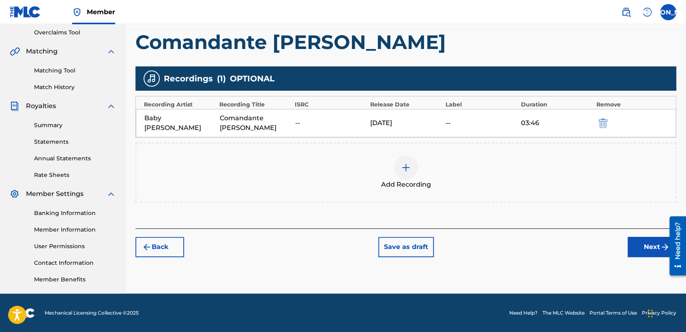
click at [622, 249] on div "Back Save as draft Next" at bounding box center [405, 243] width 541 height 29
click at [633, 248] on button "Next" at bounding box center [651, 247] width 49 height 20
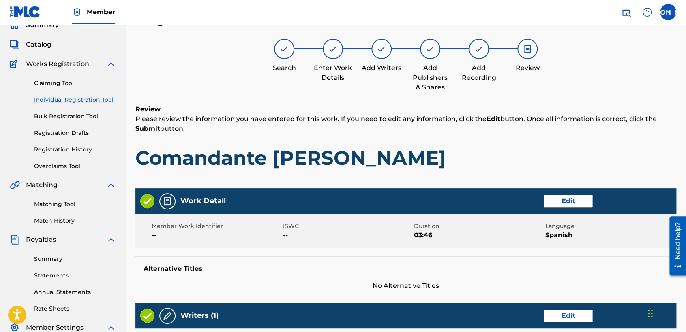
click at [511, 156] on h1 "Comandante [PERSON_NAME]" at bounding box center [405, 158] width 541 height 24
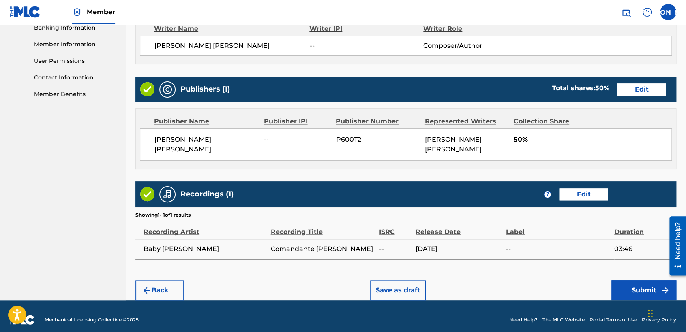
scroll to position [362, 0]
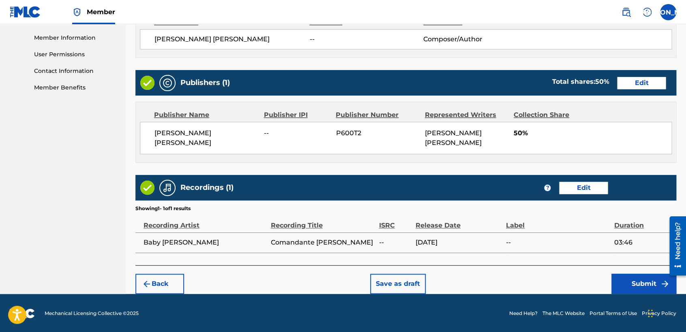
click at [649, 293] on button "Submit" at bounding box center [643, 284] width 65 height 20
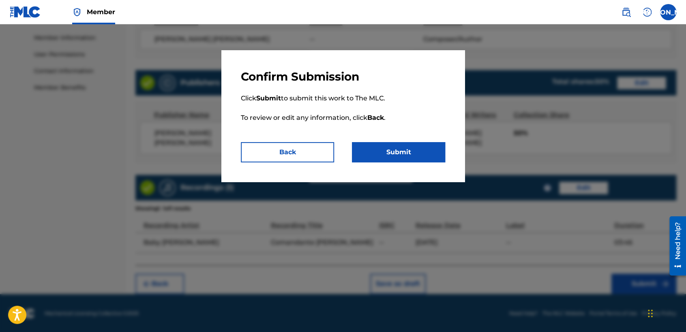
click at [400, 149] on button "Submit" at bounding box center [398, 152] width 93 height 20
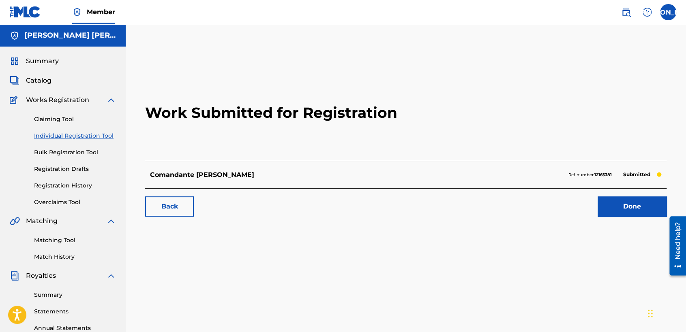
click at [106, 137] on link "Individual Registration Tool" at bounding box center [75, 136] width 82 height 9
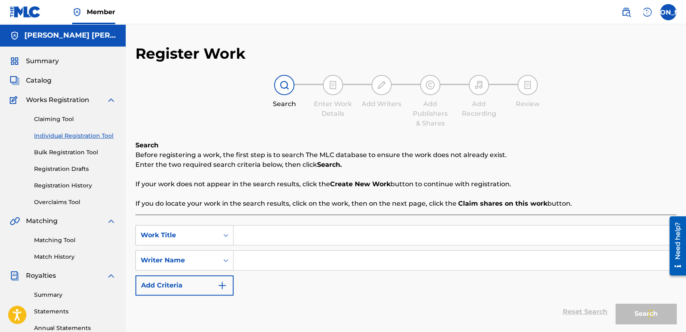
click at [260, 233] on input "Search Form" at bounding box center [454, 235] width 442 height 19
paste input "El Rata de Laredo Tx"
type input "El Rata de Laredo Tx"
click at [284, 269] on input "Search Form" at bounding box center [454, 260] width 442 height 19
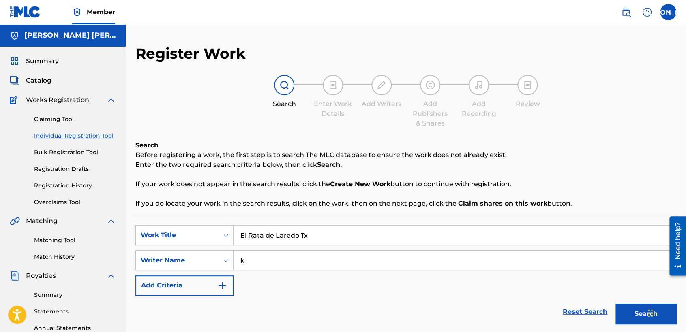
type input "k"
click at [635, 321] on button "Search" at bounding box center [645, 314] width 61 height 20
click at [574, 138] on div "Register Work Search Enter Work Details Add Writers Add Publishers & Shares Add…" at bounding box center [405, 226] width 541 height 363
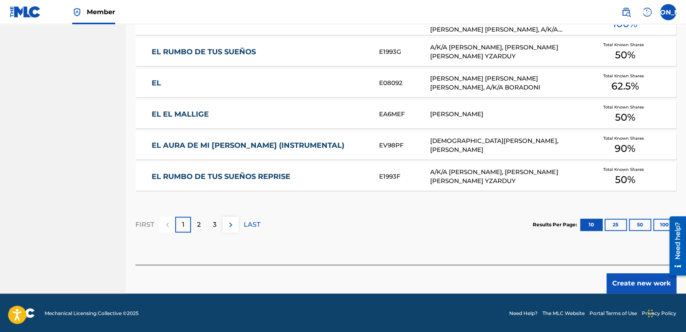
click at [617, 286] on button "Create new work" at bounding box center [641, 284] width 70 height 20
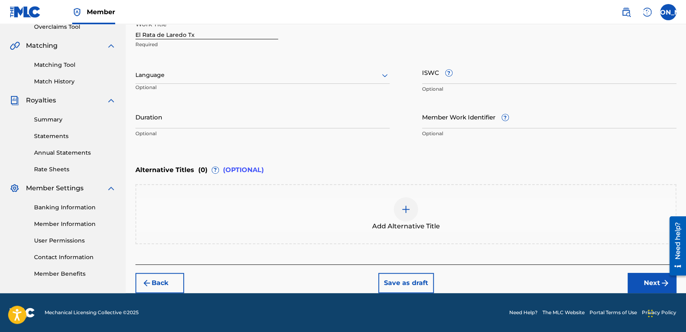
scroll to position [175, 0]
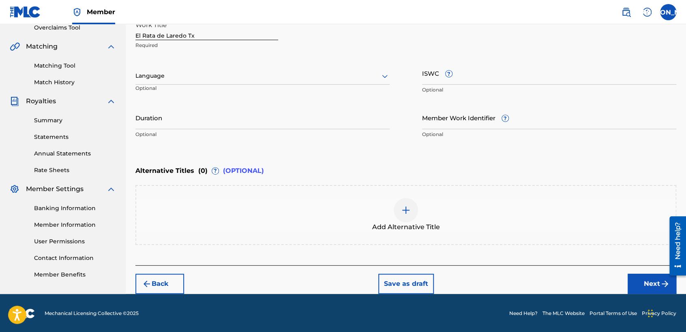
click at [329, 84] on div "Language" at bounding box center [262, 76] width 254 height 17
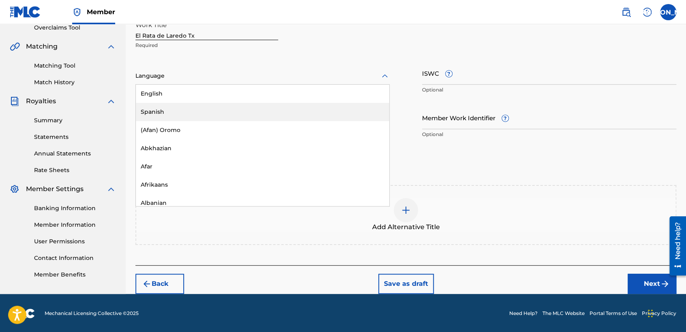
click at [256, 115] on div "Spanish" at bounding box center [262, 112] width 253 height 18
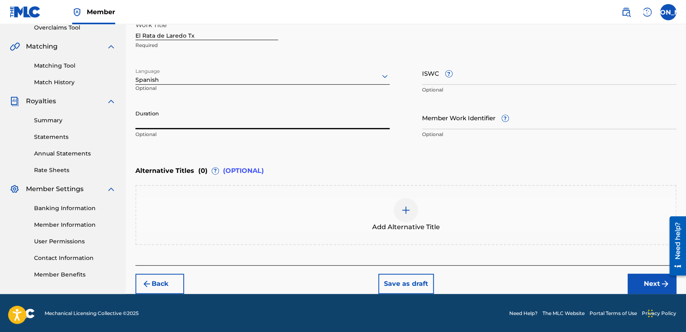
click at [225, 112] on input "Duration" at bounding box center [262, 117] width 254 height 23
type input "03:31"
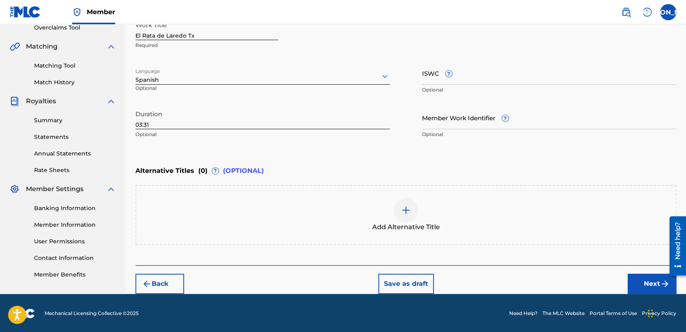
click at [660, 287] on img "submit" at bounding box center [665, 284] width 10 height 10
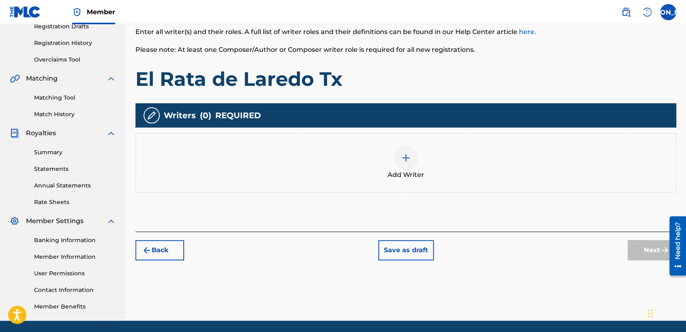
scroll to position [36, 0]
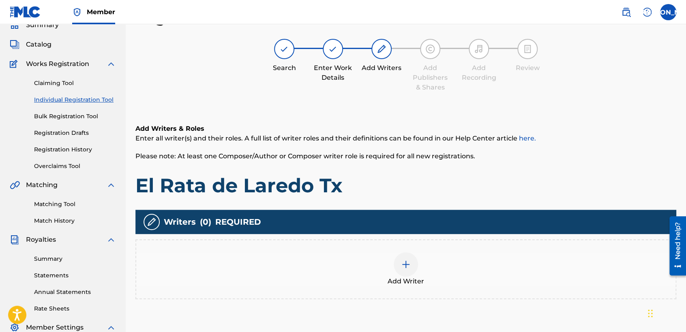
click at [422, 266] on div "Add Writer" at bounding box center [405, 269] width 539 height 34
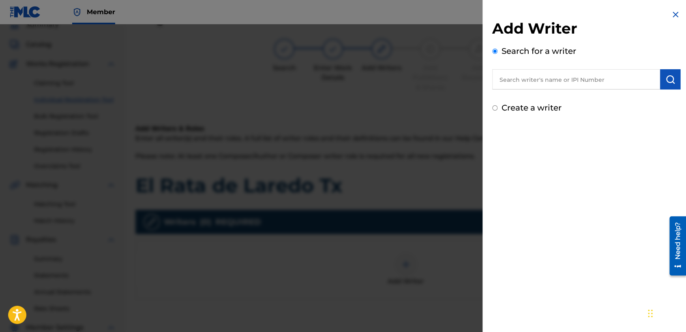
click at [494, 105] on input "Create a writer" at bounding box center [494, 107] width 5 height 5
radio input "false"
radio input "true"
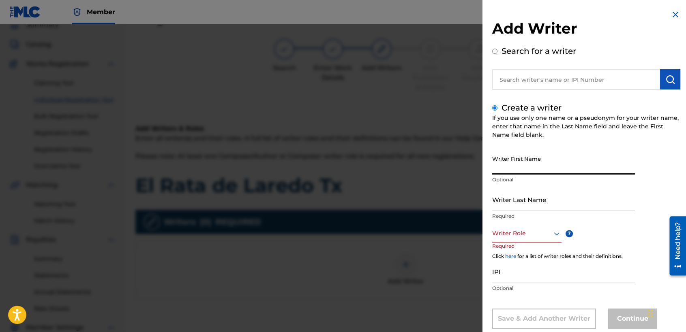
click at [511, 162] on input "Writer First Name" at bounding box center [563, 163] width 143 height 23
type input "[PERSON_NAME] [PERSON_NAME]"
click at [509, 204] on input "Writer Last Name" at bounding box center [563, 199] width 143 height 23
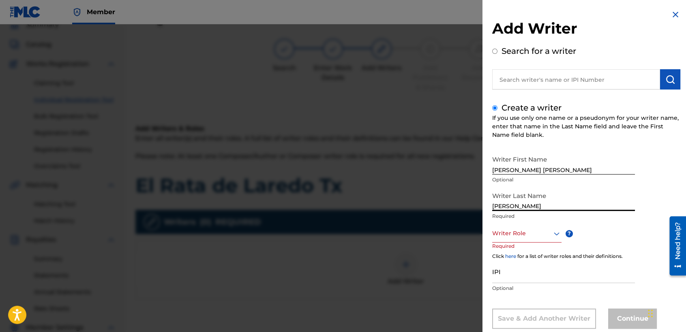
type input "[PERSON_NAME]"
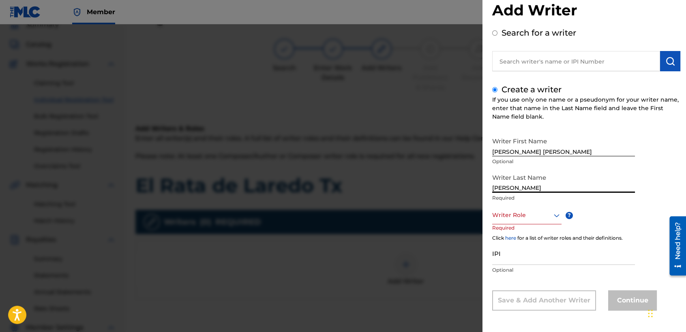
click at [509, 224] on div "Writer Role" at bounding box center [526, 215] width 69 height 18
click at [514, 238] on div "Composer/Author" at bounding box center [526, 233] width 68 height 18
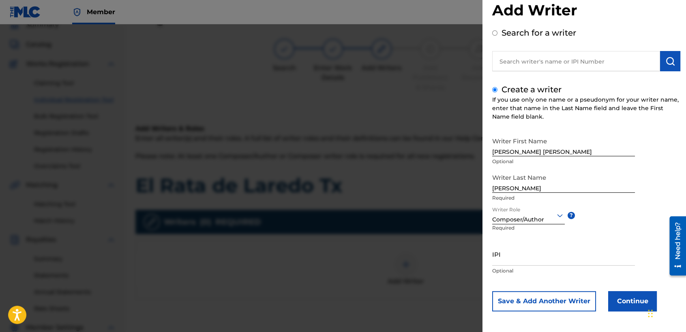
click at [628, 305] on button "Continue" at bounding box center [632, 301] width 49 height 20
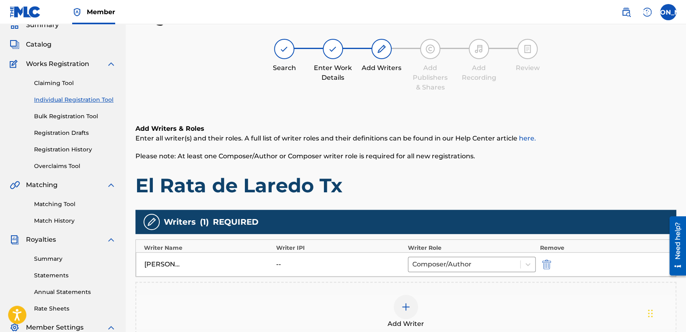
click at [455, 199] on div "Add Writers & Roles Enter all writer(s) and their roles. A full list of writer …" at bounding box center [405, 243] width 541 height 276
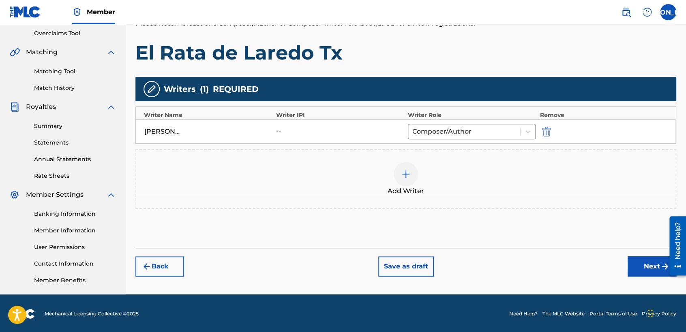
scroll to position [170, 0]
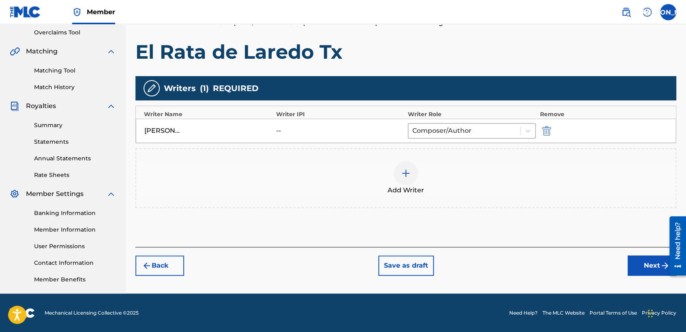
click at [635, 264] on button "Next" at bounding box center [651, 266] width 49 height 20
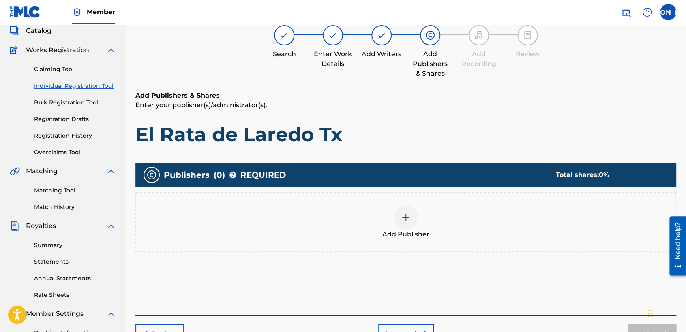
scroll to position [36, 0]
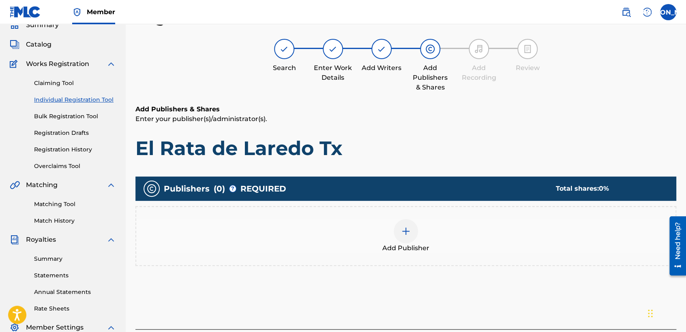
click at [406, 217] on div "Add Publisher" at bounding box center [405, 236] width 541 height 60
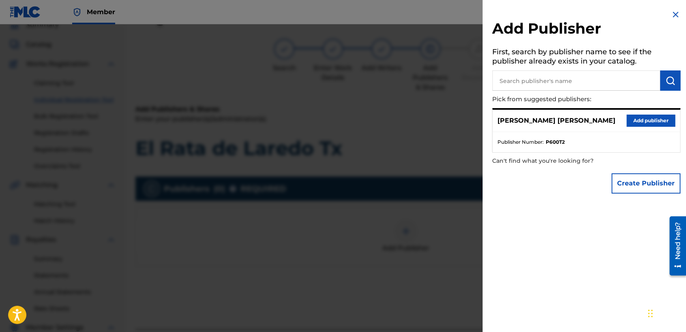
click at [656, 115] on button "Add publisher" at bounding box center [650, 121] width 49 height 12
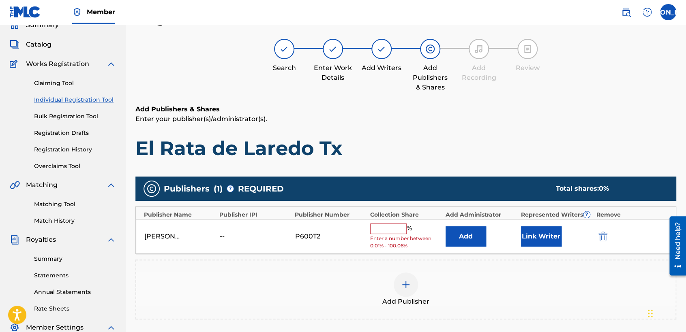
click at [386, 237] on span "Enter a number between 0.01% - 100.06%" at bounding box center [405, 242] width 71 height 15
click at [389, 227] on input "text" at bounding box center [388, 229] width 36 height 11
type input "50"
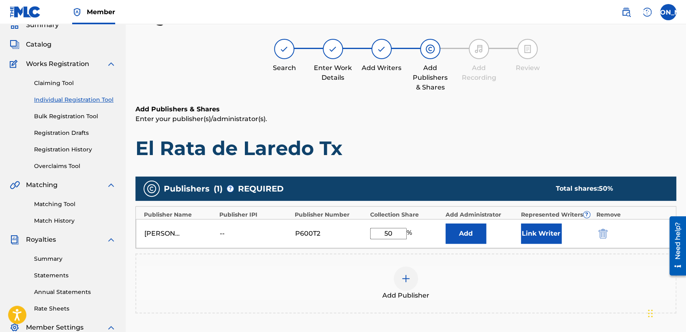
click at [538, 236] on button "Link Writer" at bounding box center [541, 234] width 41 height 20
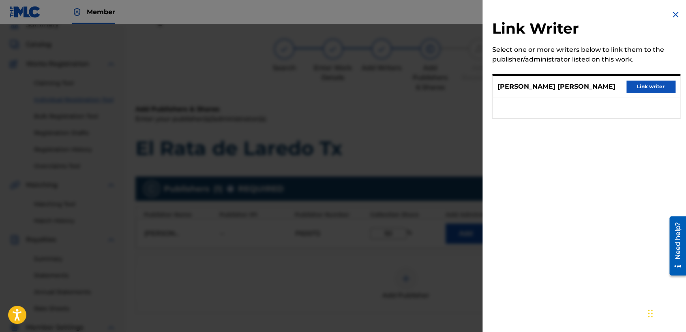
click at [626, 88] on button "Link writer" at bounding box center [650, 87] width 49 height 12
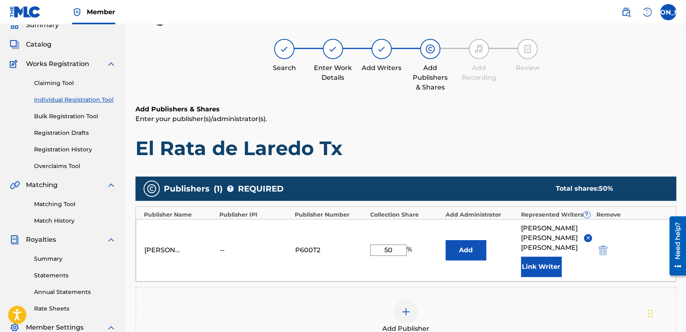
click at [432, 128] on div "Add Publishers & Shares Enter your publisher(s)/administrator(s). El Rata de La…" at bounding box center [405, 133] width 541 height 56
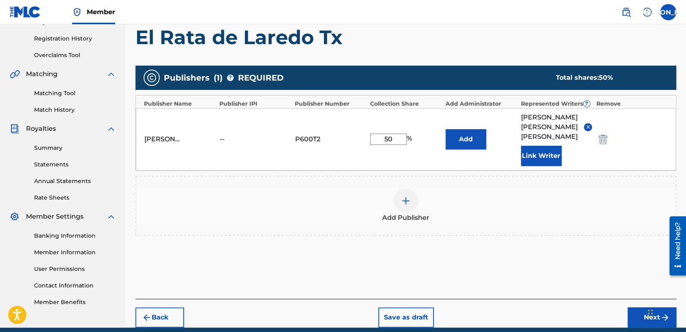
scroll to position [171, 0]
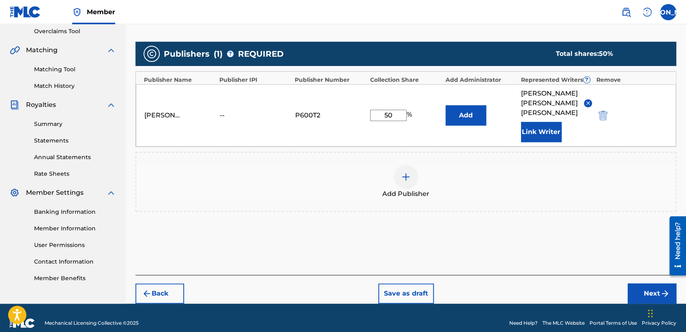
click at [642, 304] on footer "Mechanical Licensing Collective © 2025 Need Help? The MLC Website Portal Terms …" at bounding box center [343, 323] width 686 height 39
click at [641, 289] on button "Next" at bounding box center [651, 294] width 49 height 20
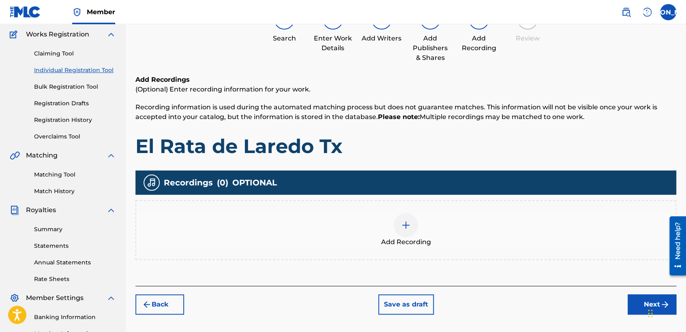
scroll to position [36, 0]
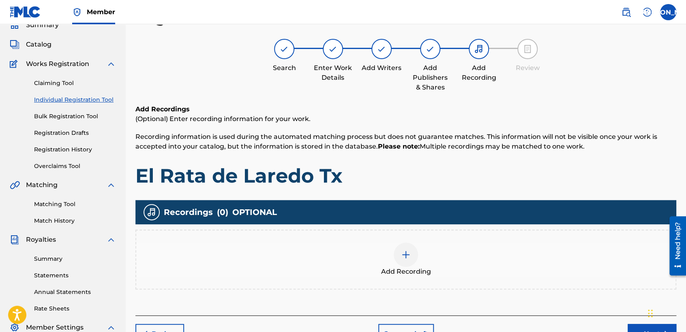
click at [404, 257] on img at bounding box center [406, 255] width 10 height 10
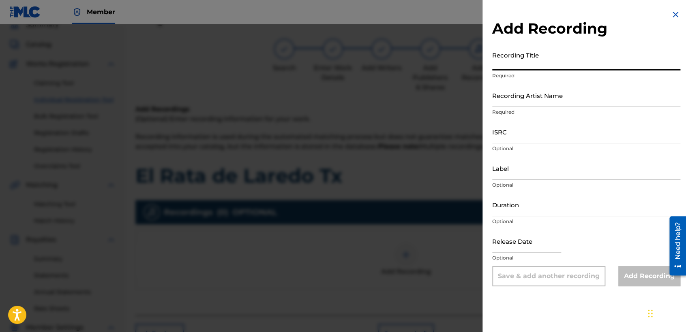
click at [547, 52] on input "Recording Title" at bounding box center [586, 58] width 188 height 23
paste input "El Rata de Laredo Tx"
type input "El Rata de Laredo Tx"
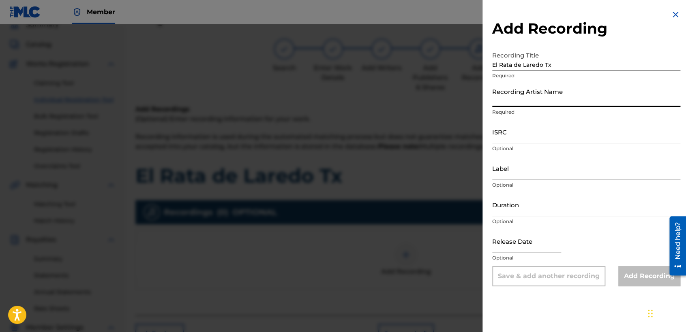
click at [535, 98] on input "Recording Artist Name" at bounding box center [586, 95] width 188 height 23
type input "Baby [PERSON_NAME]"
type input "03:46"
type input "[DATE]"
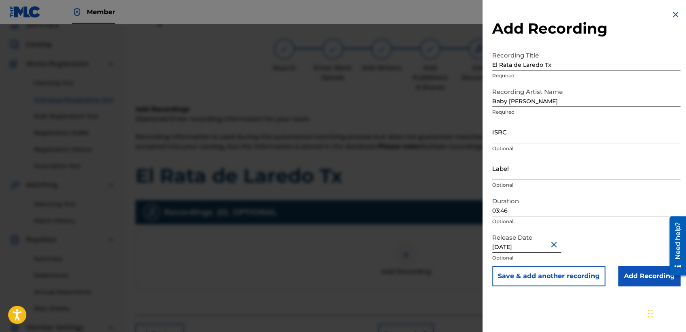
click at [545, 217] on div "Duration 03:46 Optional" at bounding box center [586, 211] width 188 height 36
click at [545, 206] on input "03:46" at bounding box center [586, 204] width 188 height 23
type input "03:31"
click at [536, 246] on input "[DATE]" at bounding box center [526, 241] width 69 height 23
select select "3"
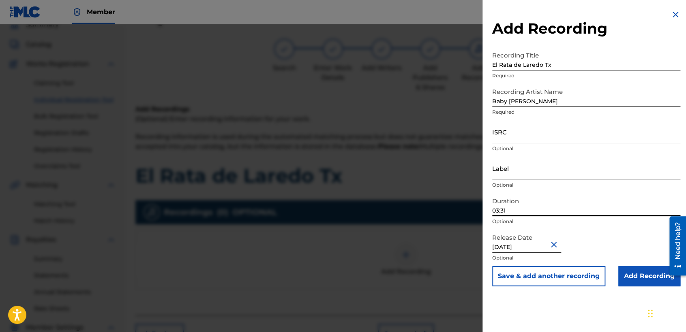
select select "2021"
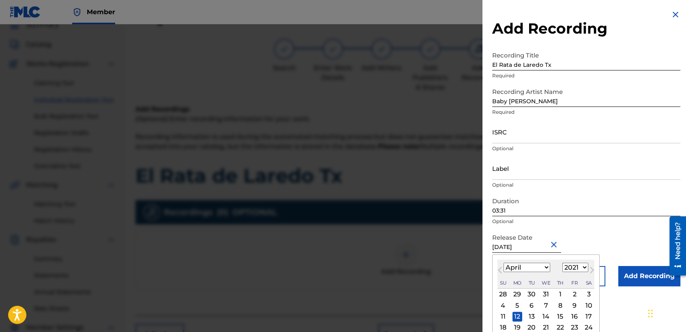
click at [530, 269] on select "January February March April May June July August September October November De…" at bounding box center [526, 267] width 47 height 9
select select "6"
click at [503, 263] on select "January February March April May June July August September October November De…" at bounding box center [526, 267] width 47 height 9
click at [516, 303] on div "5" at bounding box center [517, 306] width 10 height 10
type input "[DATE]"
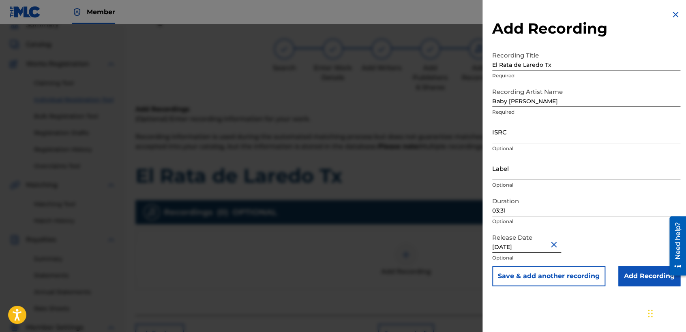
click at [642, 283] on input "Add Recording" at bounding box center [649, 276] width 62 height 20
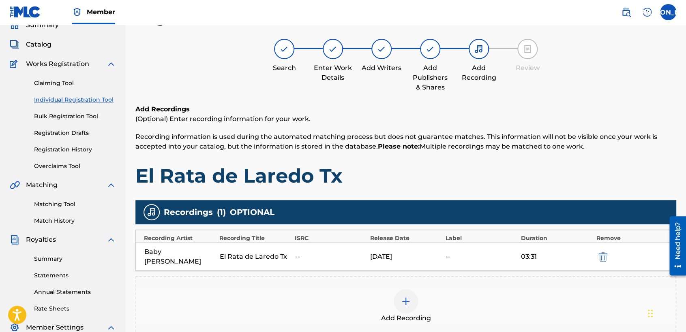
click at [604, 252] on img "submit" at bounding box center [602, 257] width 9 height 10
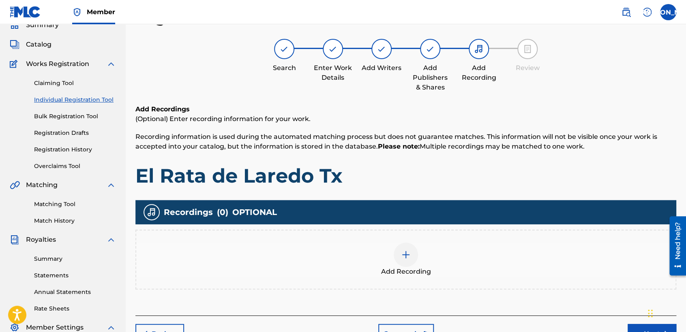
click at [395, 253] on div at bounding box center [405, 255] width 24 height 24
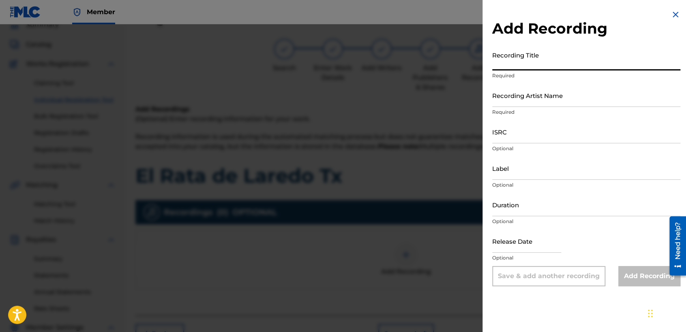
drag, startPoint x: 531, startPoint y: 63, endPoint x: 535, endPoint y: 68, distance: 6.0
click at [535, 68] on input "Recording Title" at bounding box center [586, 58] width 188 height 23
paste input "El Rata de Laredo Tx"
type input "El Rata de Laredo Tx"
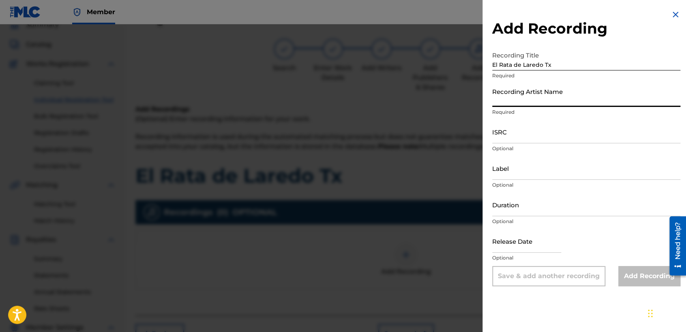
drag, startPoint x: 539, startPoint y: 95, endPoint x: 539, endPoint y: 101, distance: 6.1
click at [539, 95] on input "Recording Artist Name" at bounding box center [586, 95] width 188 height 23
type input "Baby [PERSON_NAME]"
type input "03:31"
type input "[DATE]"
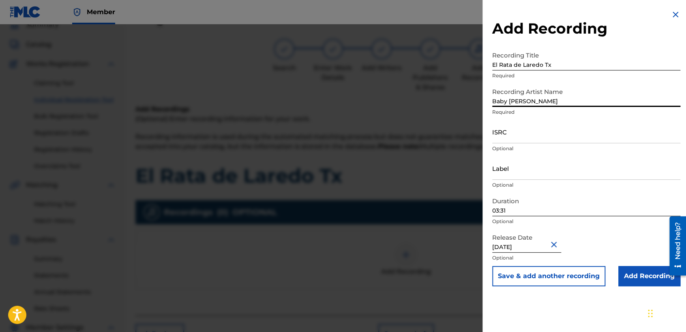
click at [517, 129] on input "ISRC" at bounding box center [586, 131] width 188 height 23
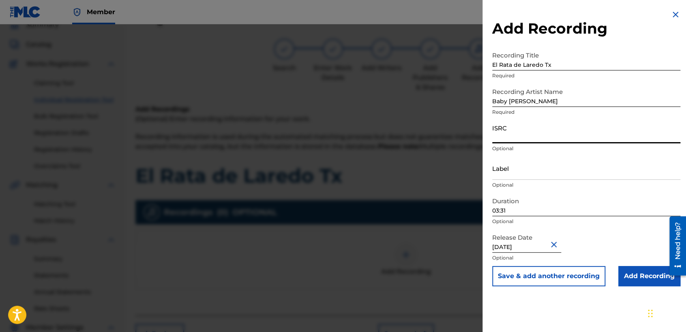
paste input "USHM82139302"
type input "USHM82139302"
click at [628, 275] on input "Add Recording" at bounding box center [649, 276] width 62 height 20
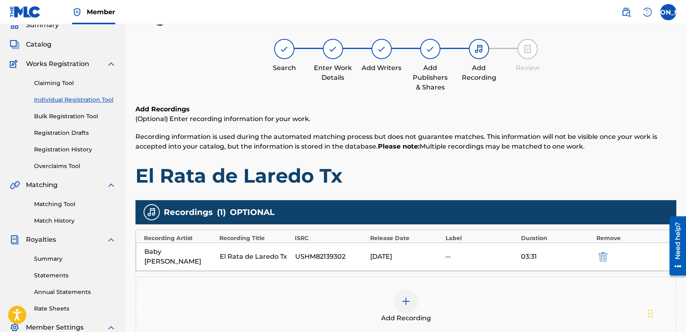
click at [450, 166] on h1 "El Rata de Laredo Tx" at bounding box center [405, 176] width 541 height 24
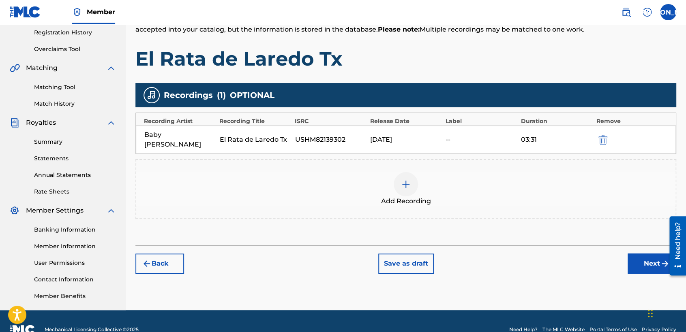
scroll to position [170, 0]
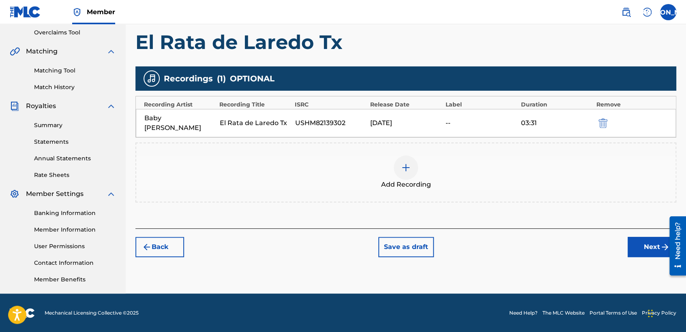
click at [641, 239] on button "Next" at bounding box center [651, 247] width 49 height 20
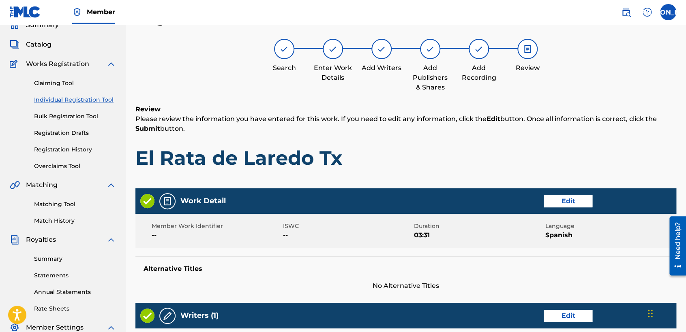
click at [460, 147] on h1 "El Rata de Laredo Tx" at bounding box center [405, 158] width 541 height 24
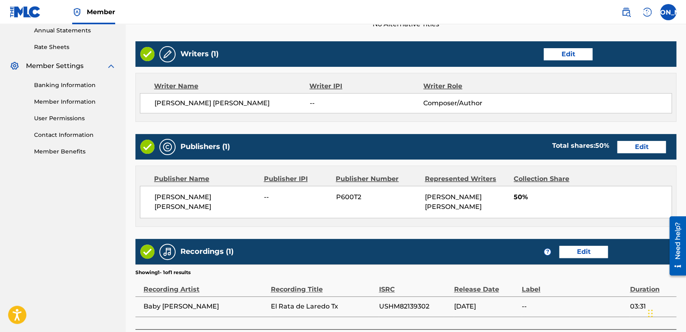
scroll to position [362, 0]
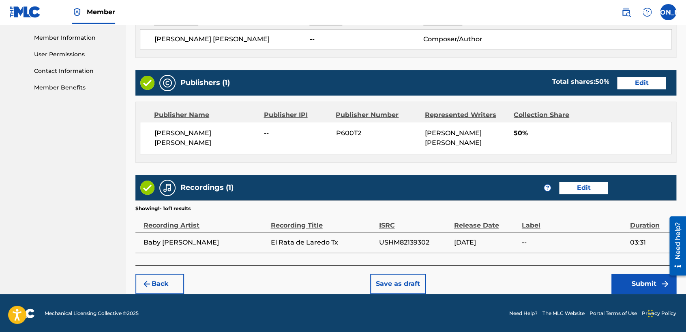
click at [619, 276] on button "Submit" at bounding box center [643, 284] width 65 height 20
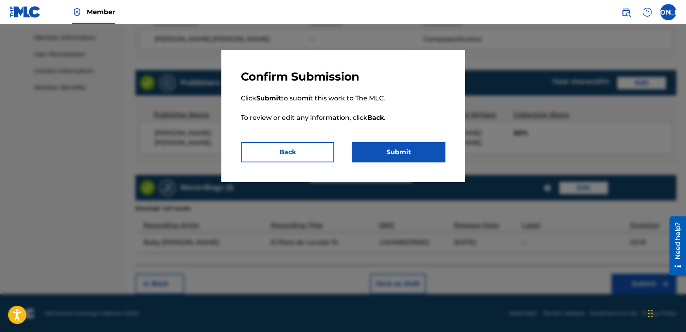
click at [406, 147] on button "Submit" at bounding box center [398, 152] width 93 height 20
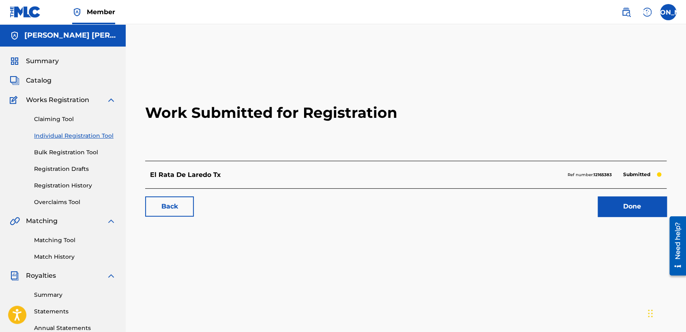
click at [88, 139] on link "Individual Registration Tool" at bounding box center [75, 136] width 82 height 9
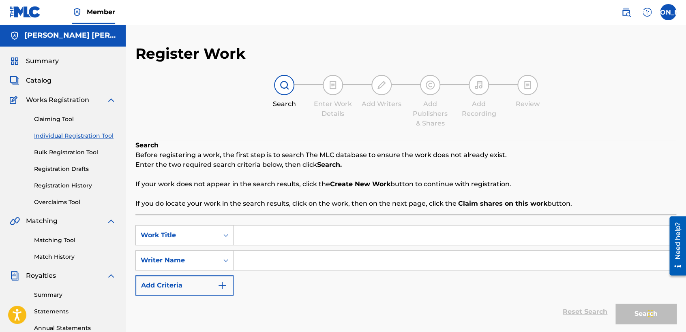
drag, startPoint x: 251, startPoint y: 227, endPoint x: 254, endPoint y: 233, distance: 6.2
click at [254, 233] on input "Search Form" at bounding box center [454, 235] width 442 height 19
paste input "El Morro, Ver. 3"
type input "El Morro, Ver. 3"
click at [283, 263] on input "Search Form" at bounding box center [454, 260] width 442 height 19
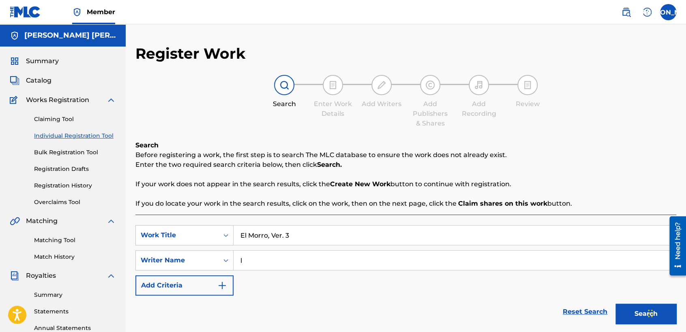
type input "l"
click at [615, 304] on button "Search" at bounding box center [645, 314] width 61 height 20
click at [308, 299] on div "Reset Search Search" at bounding box center [405, 312] width 541 height 32
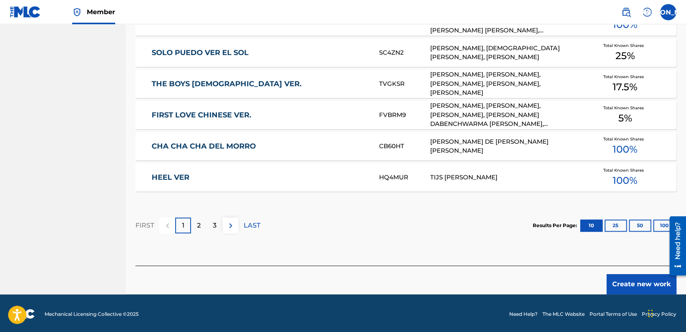
scroll to position [497, 0]
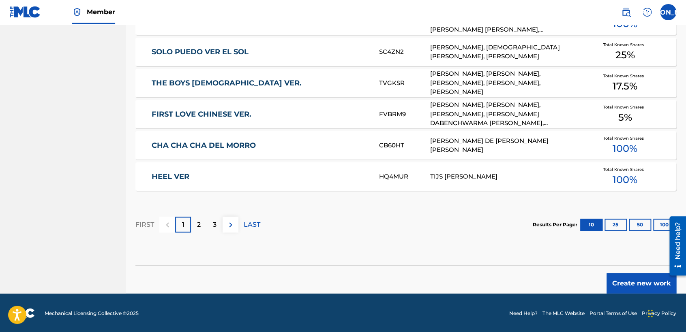
click at [623, 288] on button "Create new work" at bounding box center [641, 284] width 70 height 20
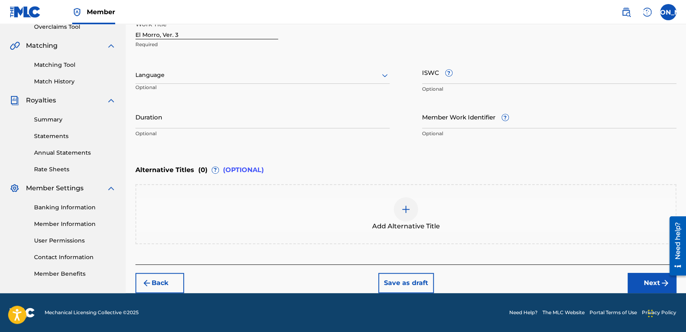
scroll to position [175, 0]
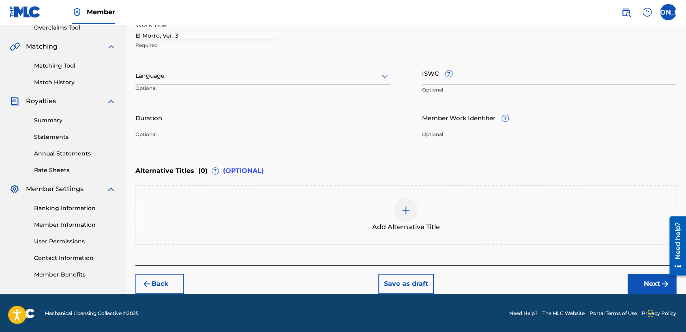
click at [202, 79] on div at bounding box center [262, 76] width 254 height 10
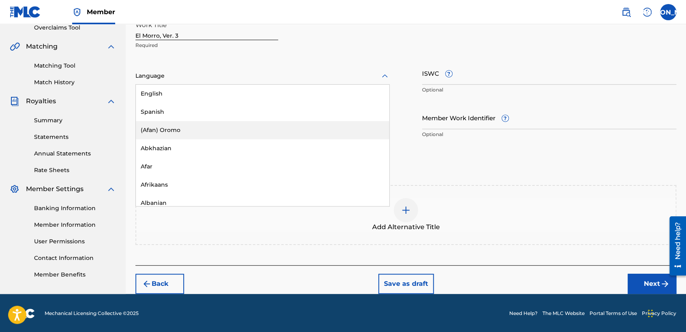
click at [190, 124] on div "(Afan) Oromo" at bounding box center [262, 130] width 253 height 18
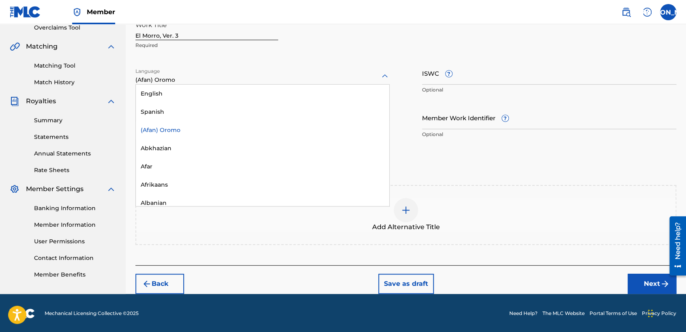
click at [211, 80] on div at bounding box center [262, 76] width 254 height 10
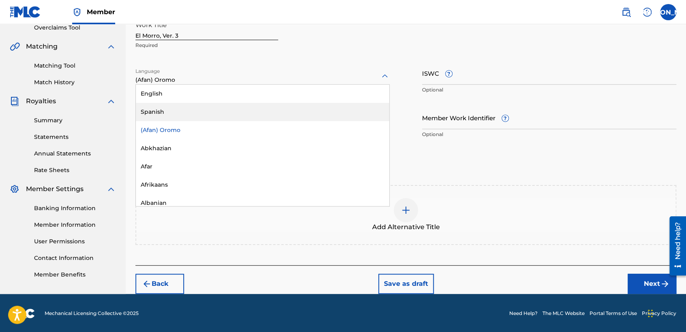
click at [197, 107] on div "Spanish" at bounding box center [262, 112] width 253 height 18
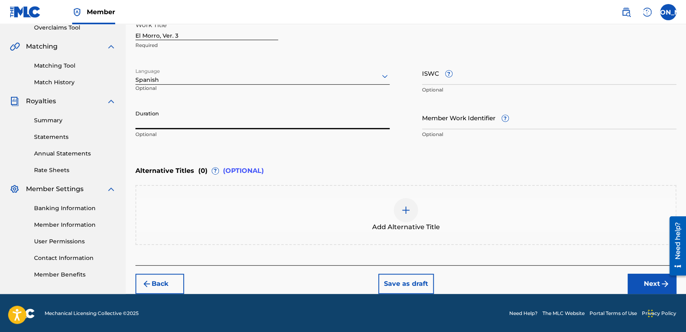
click at [194, 112] on input "Duration" at bounding box center [262, 117] width 254 height 23
type input "'"
type input "03:28"
click at [651, 284] on button "Next" at bounding box center [651, 284] width 49 height 20
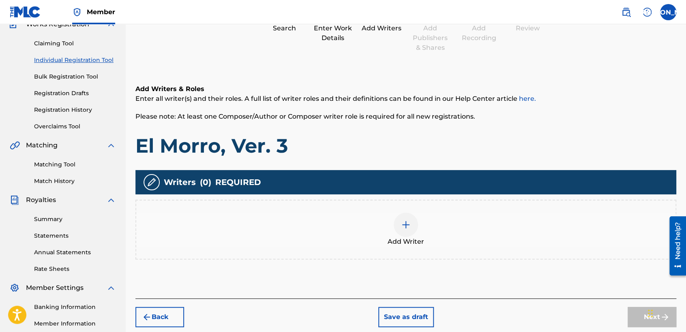
scroll to position [36, 0]
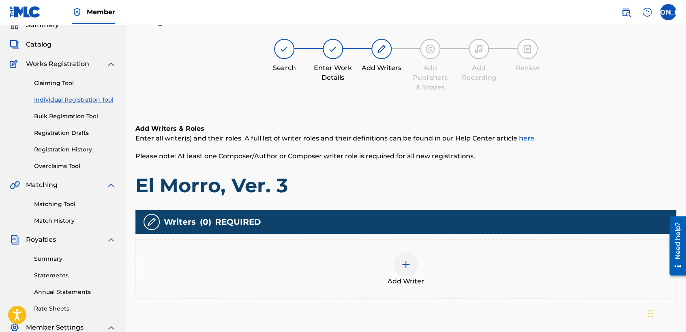
click at [412, 256] on div at bounding box center [405, 264] width 24 height 24
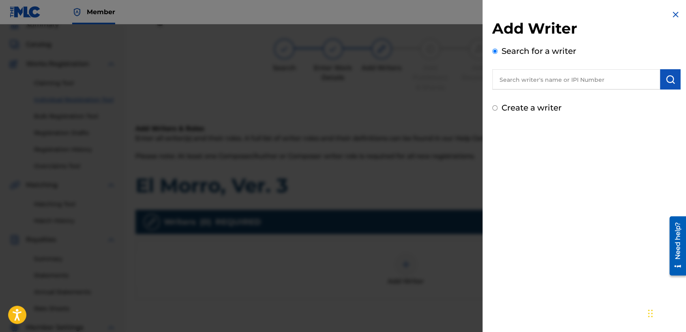
click at [493, 109] on input "Create a writer" at bounding box center [494, 107] width 5 height 5
radio input "false"
radio input "true"
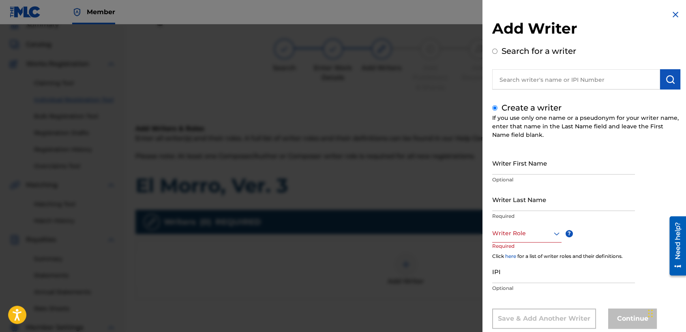
click at [498, 151] on div "Create a writer If you use only one name or a pseudonym for your writer name, e…" at bounding box center [586, 215] width 188 height 227
click at [500, 157] on input "Writer First Name" at bounding box center [563, 163] width 143 height 23
type input "[PERSON_NAME] [PERSON_NAME]"
click at [500, 208] on input "Writer Last Name" at bounding box center [563, 199] width 143 height 23
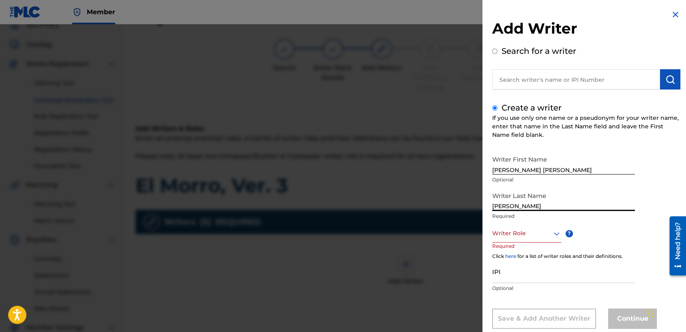
type input "[PERSON_NAME]"
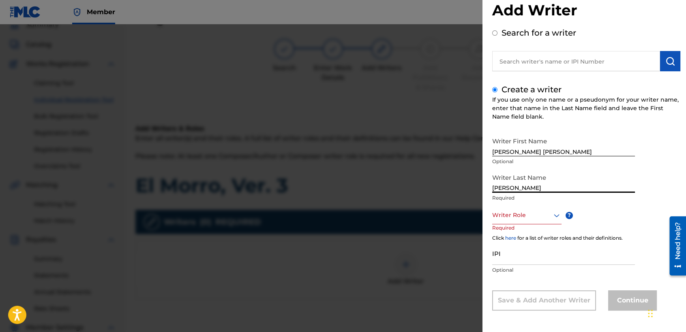
click at [542, 224] on div "Writer Role" at bounding box center [526, 215] width 69 height 18
click at [541, 229] on div "Composer/Author" at bounding box center [526, 233] width 68 height 18
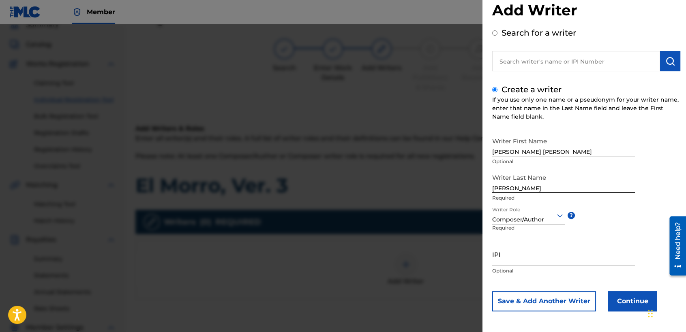
click at [619, 310] on button "Continue" at bounding box center [632, 301] width 49 height 20
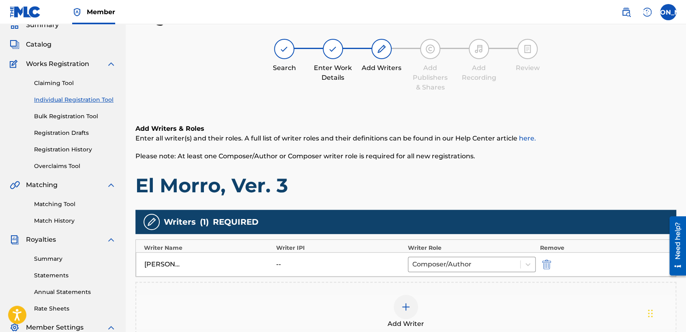
click at [383, 136] on span "Enter all writer(s) and their roles. A full list of writer roles and their defi…" at bounding box center [335, 139] width 400 height 8
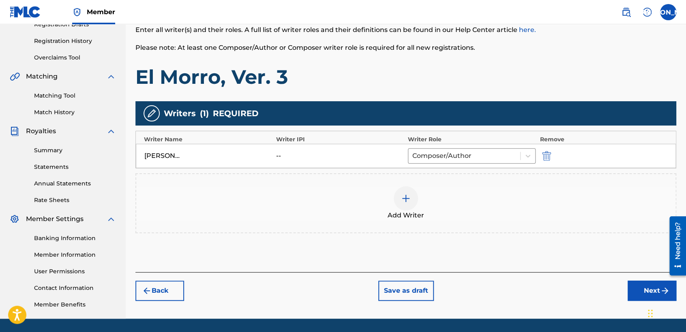
scroll to position [170, 0]
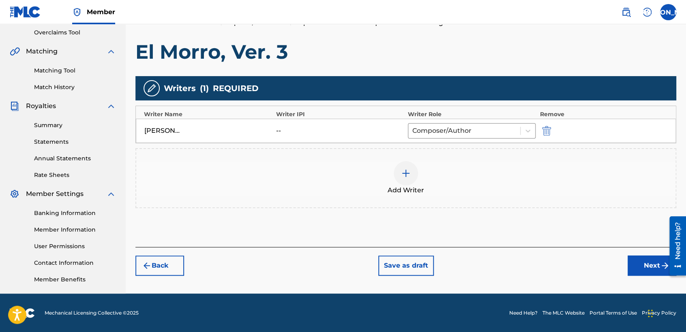
click at [639, 271] on button "Next" at bounding box center [651, 266] width 49 height 20
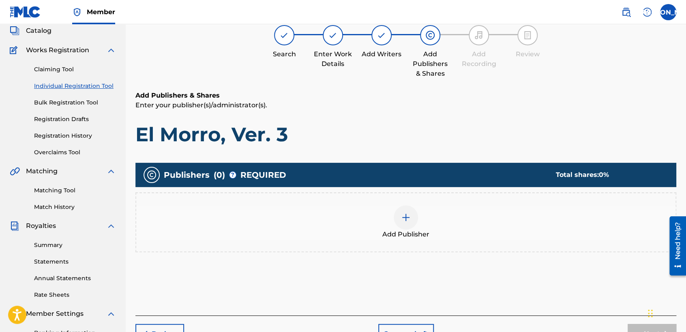
scroll to position [36, 0]
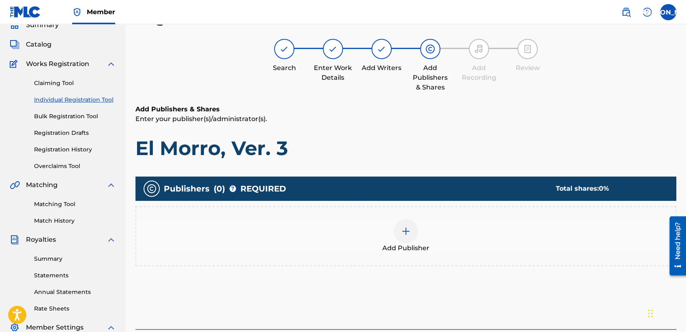
click at [404, 244] on span "Add Publisher" at bounding box center [405, 249] width 47 height 10
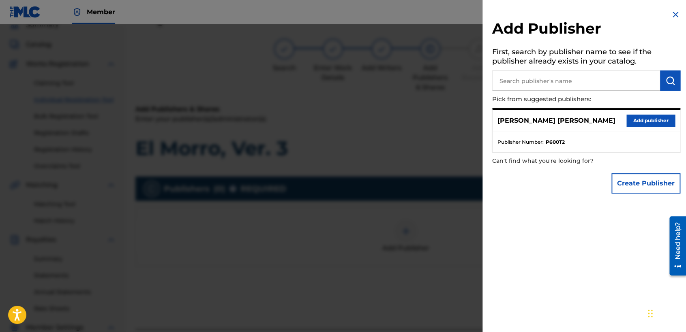
click at [662, 118] on button "Add publisher" at bounding box center [650, 121] width 49 height 12
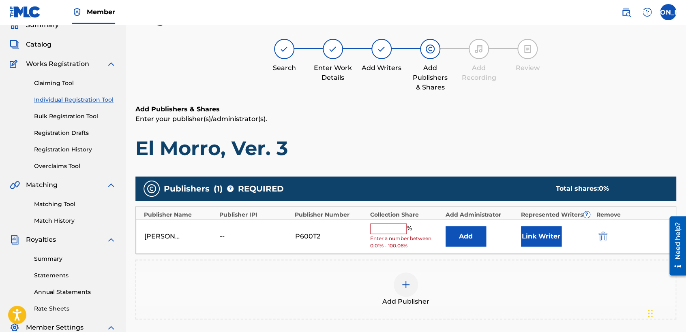
click at [387, 231] on input "text" at bounding box center [388, 229] width 36 height 11
type input "50"
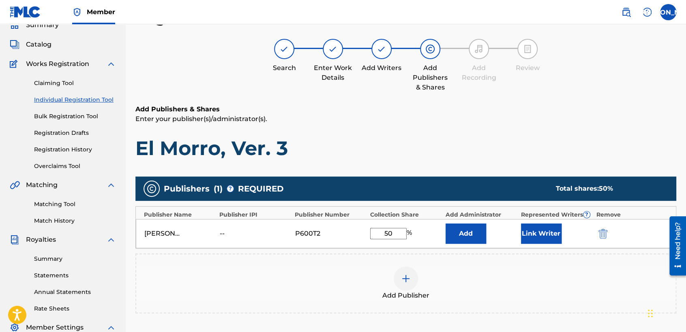
click at [531, 233] on button "Link Writer" at bounding box center [541, 234] width 41 height 20
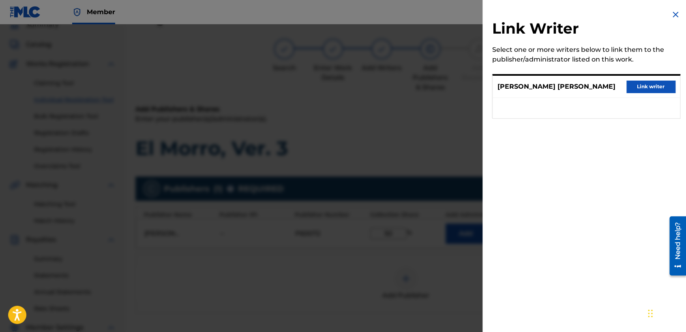
click at [629, 86] on button "Link writer" at bounding box center [650, 87] width 49 height 12
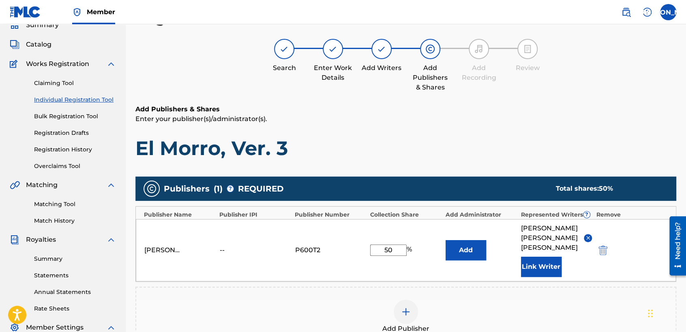
click at [534, 108] on h6 "Add Publishers & Shares" at bounding box center [405, 110] width 541 height 10
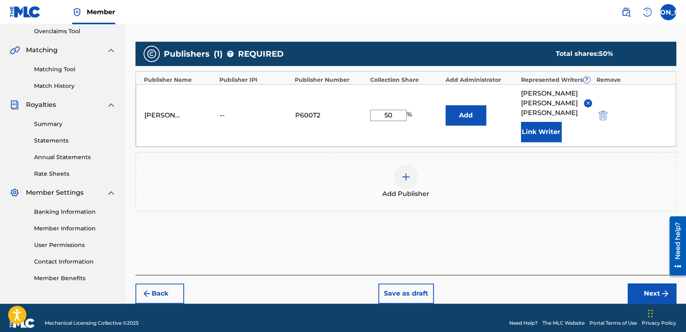
click at [644, 290] on button "Next" at bounding box center [651, 294] width 49 height 20
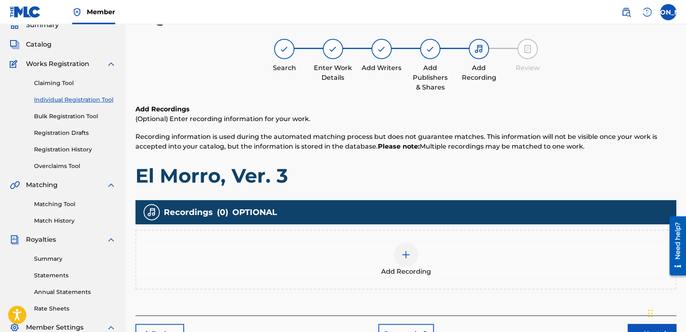
click at [412, 263] on div at bounding box center [405, 255] width 24 height 24
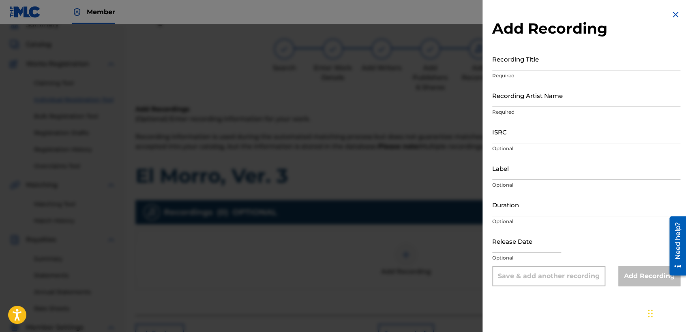
click at [550, 63] on input "Recording Title" at bounding box center [586, 58] width 188 height 23
paste input "El Morro, Ver. 3"
type input "El Morro, Ver. 3"
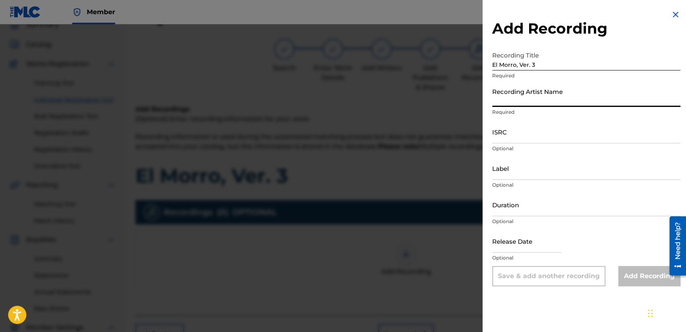
click at [537, 98] on input "Recording Artist Name" at bounding box center [586, 95] width 188 height 23
type input "Baby [PERSON_NAME]"
type input "03:31"
type input "[DATE]"
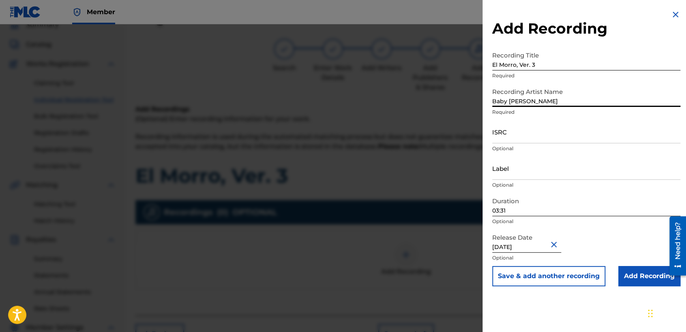
click at [519, 212] on input "03:31" at bounding box center [586, 204] width 188 height 23
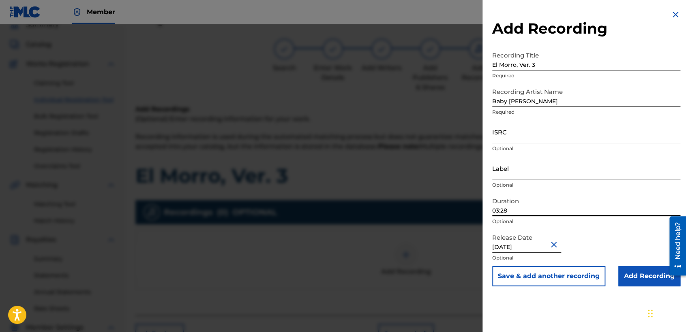
type input "03:28"
click at [553, 130] on input "ISRC" at bounding box center [586, 131] width 188 height 23
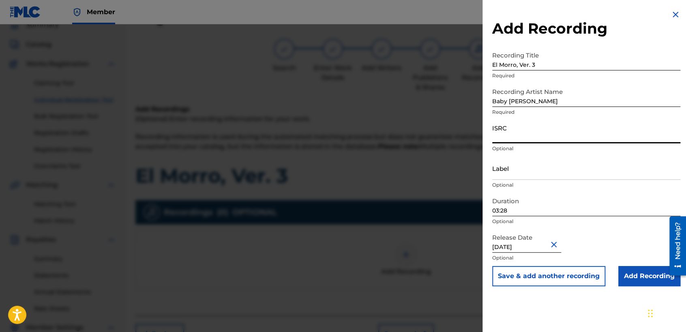
click at [538, 137] on input "ISRC" at bounding box center [586, 131] width 188 height 23
paste input "USHM82139298"
type input "USHM82139298"
click at [630, 286] on input "Add Recording" at bounding box center [649, 276] width 62 height 20
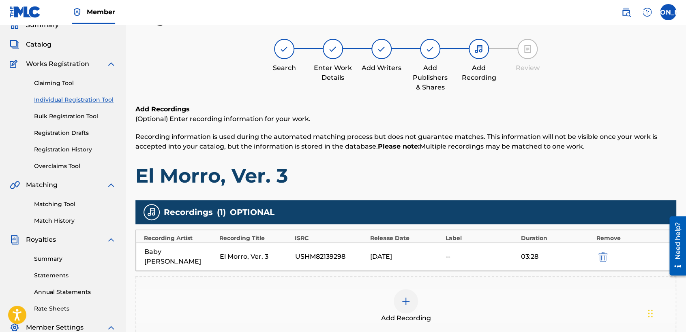
click at [484, 180] on h1 "El Morro, Ver. 3" at bounding box center [405, 176] width 541 height 24
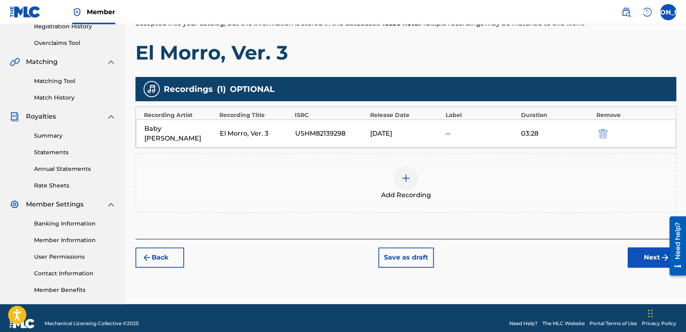
scroll to position [170, 0]
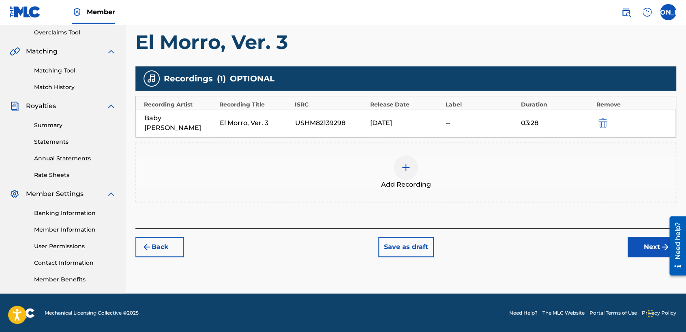
click at [641, 237] on button "Next" at bounding box center [651, 247] width 49 height 20
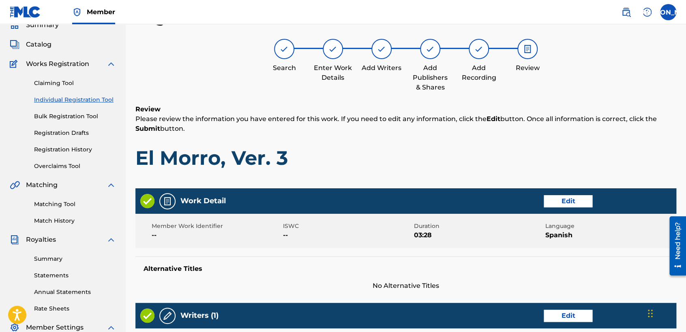
click at [476, 155] on h1 "El Morro, Ver. 3" at bounding box center [405, 158] width 541 height 24
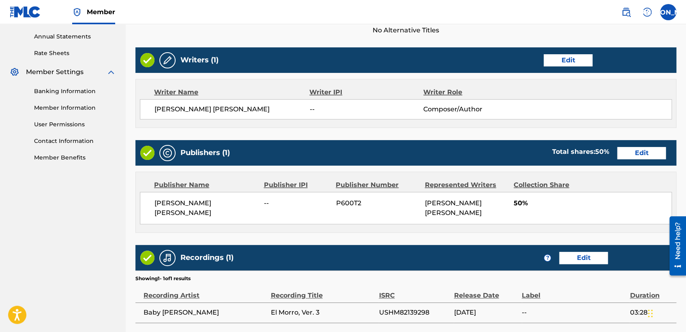
scroll to position [362, 0]
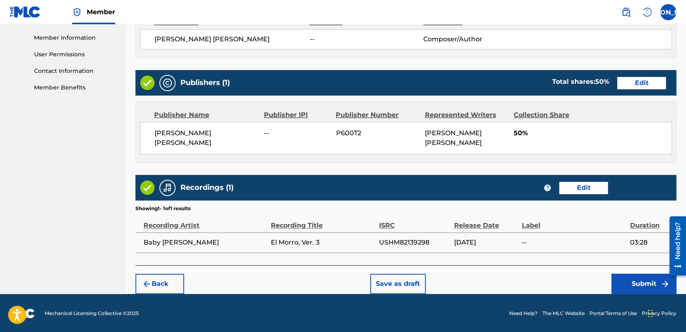
click at [633, 286] on button "Submit" at bounding box center [643, 284] width 65 height 20
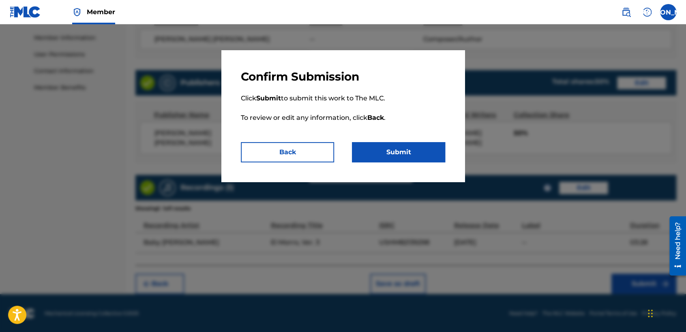
click at [394, 150] on button "Submit" at bounding box center [398, 152] width 93 height 20
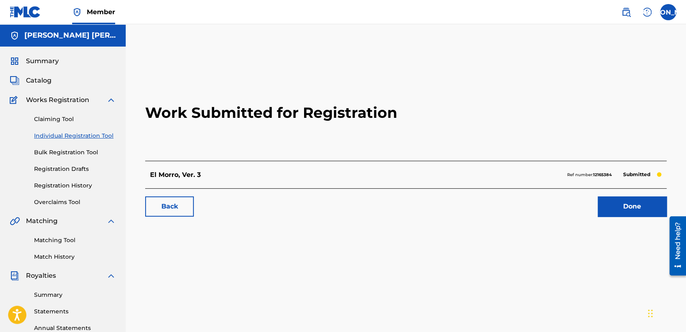
click at [100, 137] on link "Individual Registration Tool" at bounding box center [75, 136] width 82 height 9
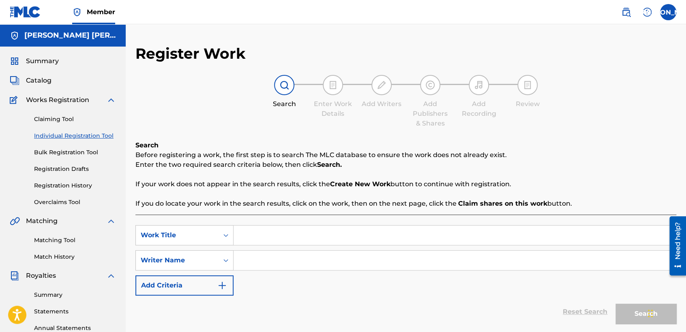
drag, startPoint x: 257, startPoint y: 233, endPoint x: 260, endPoint y: 239, distance: 6.3
click at [260, 239] on input "Search Form" at bounding box center [454, 235] width 442 height 19
paste input "La Barbie"
type input "La Barbie"
click at [279, 263] on input "Search Form" at bounding box center [454, 260] width 442 height 19
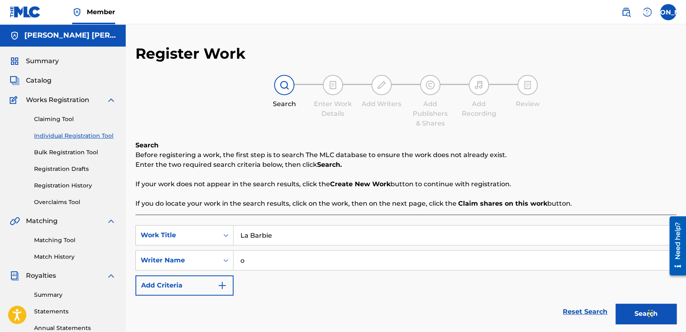
type input "o"
click at [637, 313] on button "Search" at bounding box center [645, 314] width 61 height 20
click at [458, 297] on div "Reset Search Search" at bounding box center [405, 312] width 541 height 32
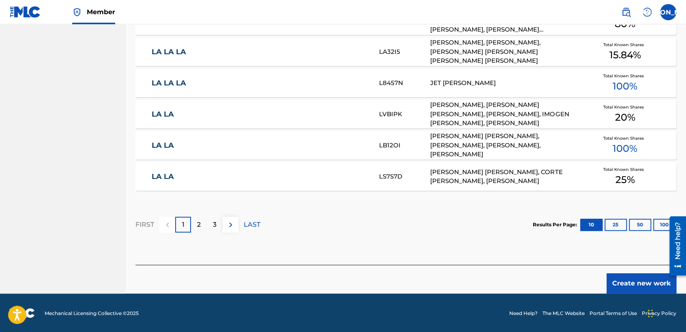
click at [617, 286] on button "Create new work" at bounding box center [641, 284] width 70 height 20
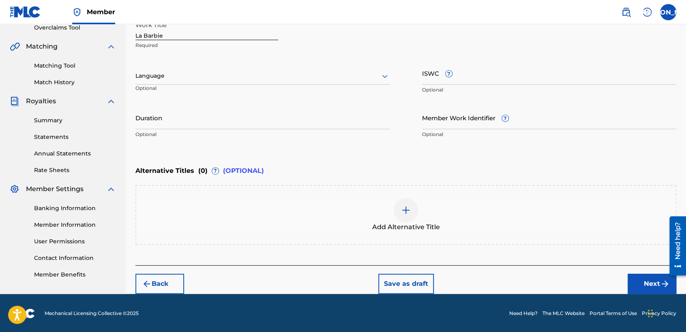
click at [333, 65] on div "Language Optional" at bounding box center [262, 80] width 254 height 36
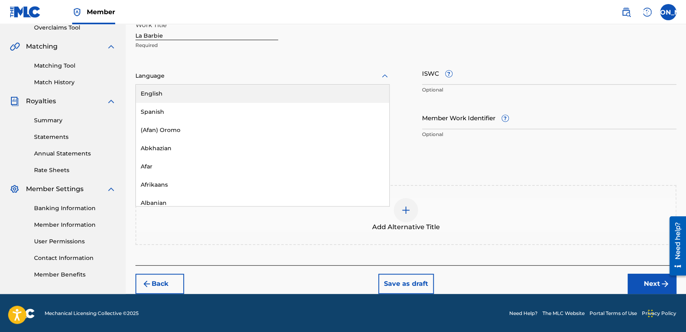
click at [298, 73] on div at bounding box center [262, 76] width 254 height 10
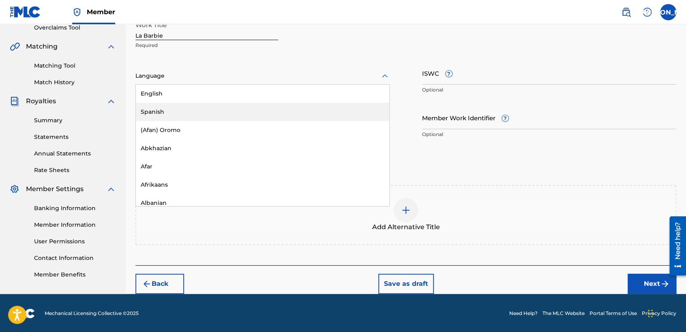
click at [232, 109] on div "Spanish" at bounding box center [262, 112] width 253 height 18
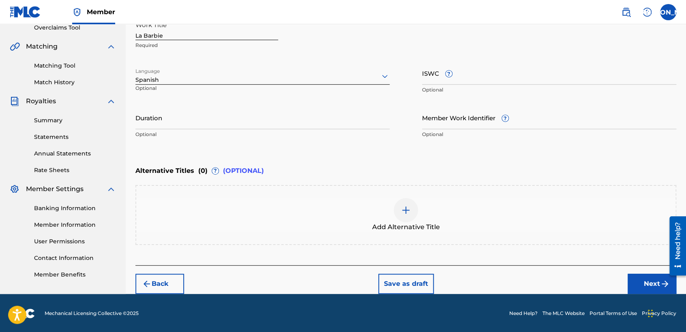
click at [207, 99] on div "Work Title La Barbie Required Language Spanish Optional ISWC ? Optional Duratio…" at bounding box center [405, 80] width 541 height 126
click at [201, 124] on input "Duration" at bounding box center [262, 117] width 254 height 23
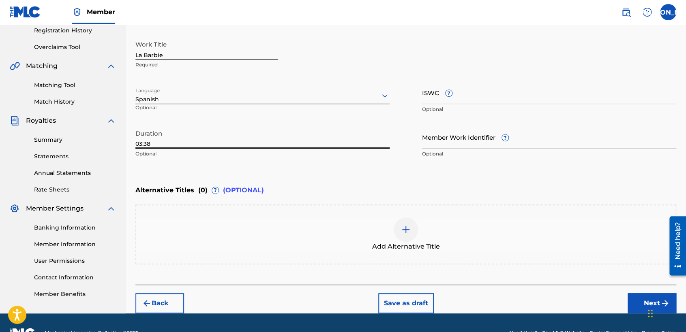
type input "03:38"
click at [639, 297] on button "Next" at bounding box center [651, 303] width 49 height 20
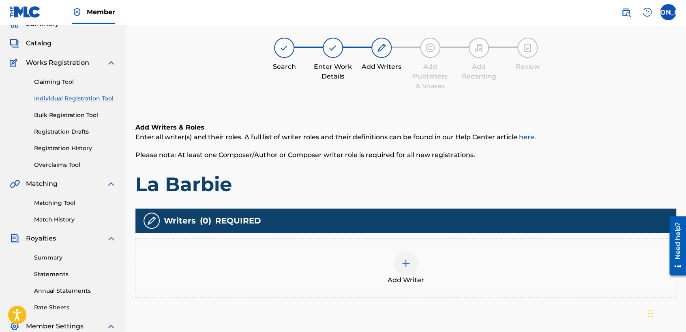
scroll to position [36, 0]
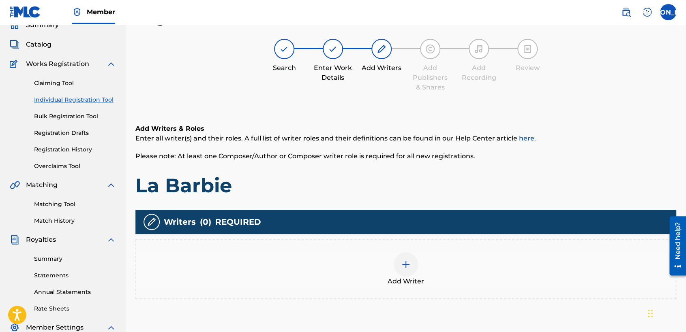
click at [402, 252] on div at bounding box center [405, 264] width 24 height 24
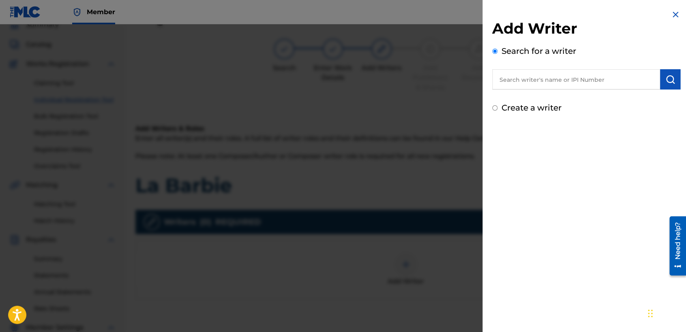
click at [495, 111] on div "Create a writer" at bounding box center [586, 108] width 188 height 12
click at [494, 109] on input "Create a writer" at bounding box center [494, 107] width 5 height 5
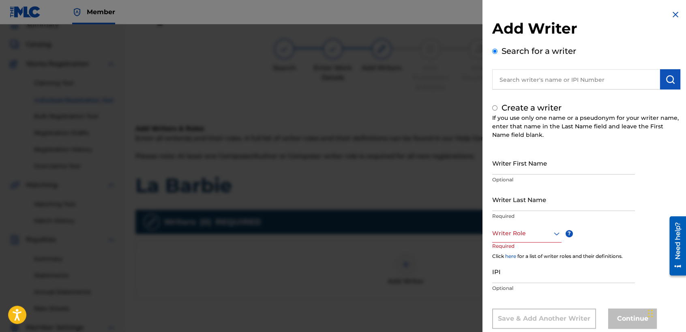
radio input "false"
radio input "true"
click at [512, 158] on input "Writer First Name" at bounding box center [563, 163] width 143 height 23
type input "[PERSON_NAME] [PERSON_NAME]"
click at [519, 191] on input "Writer Last Name" at bounding box center [563, 199] width 143 height 23
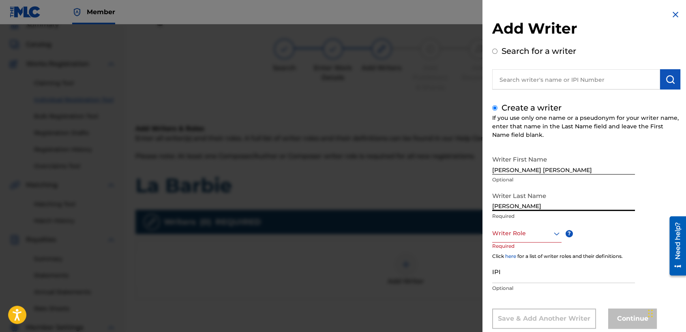
type input "[PERSON_NAME]"
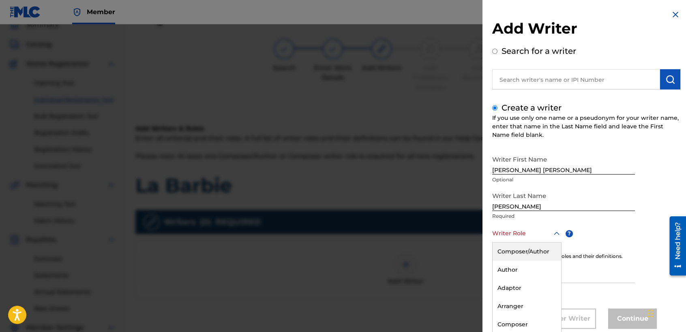
scroll to position [18, 0]
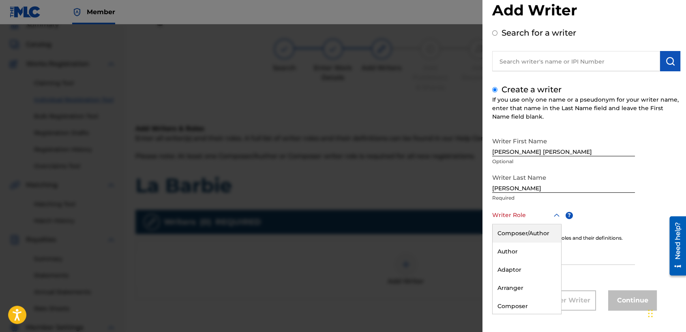
click at [521, 224] on div "8 results available. Use Up and Down to choose options, press Enter to select t…" at bounding box center [526, 215] width 69 height 18
click at [523, 233] on div "Composer/Author" at bounding box center [526, 233] width 68 height 18
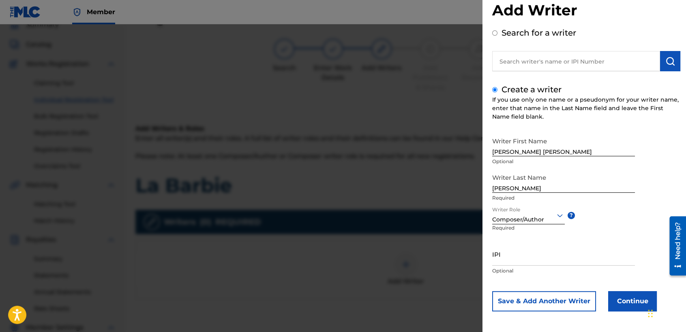
click at [612, 299] on button "Continue" at bounding box center [632, 301] width 49 height 20
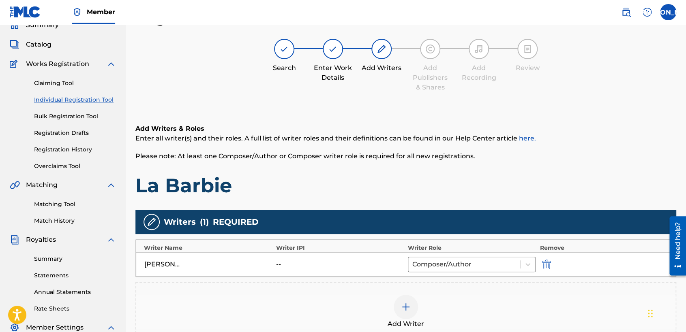
click at [439, 140] on span "Enter all writer(s) and their roles. A full list of writer roles and their defi…" at bounding box center [335, 139] width 400 height 8
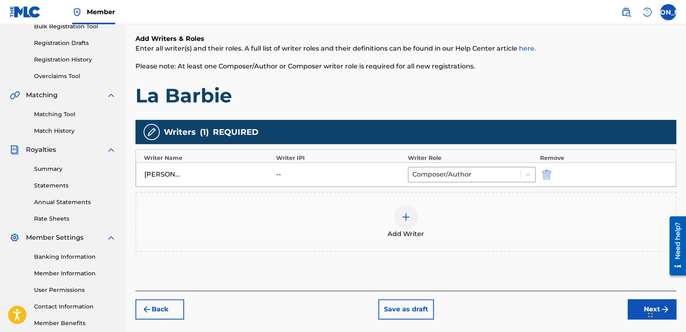
scroll to position [170, 0]
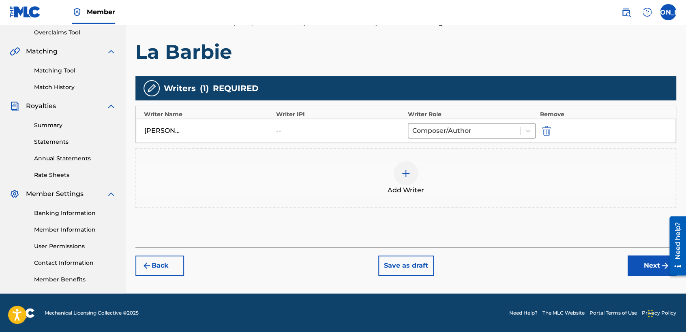
click at [638, 265] on button "Next" at bounding box center [651, 266] width 49 height 20
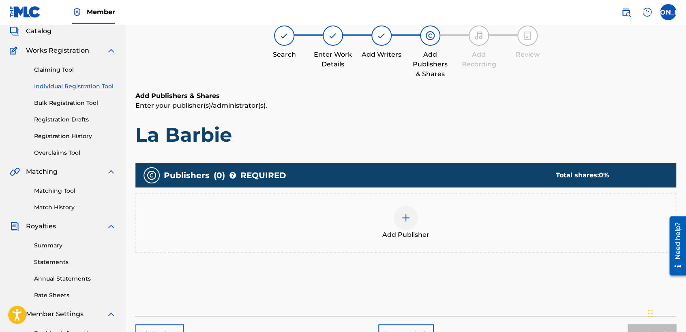
scroll to position [36, 0]
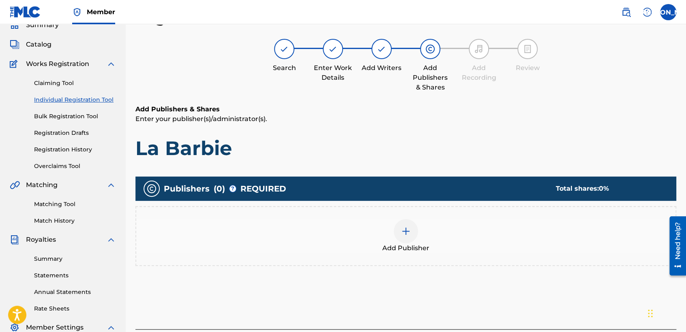
click at [384, 227] on div "Add Publisher" at bounding box center [405, 236] width 539 height 34
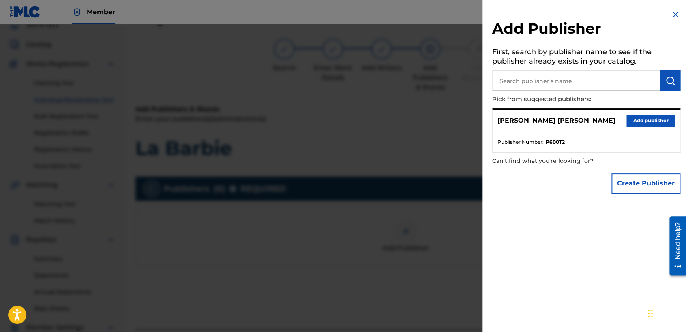
click at [635, 124] on button "Add publisher" at bounding box center [650, 121] width 49 height 12
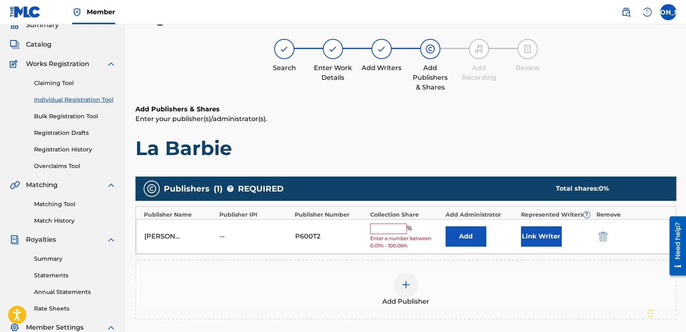
click at [368, 237] on div "[PERSON_NAME] [PERSON_NAME] -- P600T2 % Enter a number between 0.01% - 100.06% …" at bounding box center [406, 236] width 540 height 35
click at [378, 234] on div "% Enter a number between 0.01% - 100.06%" at bounding box center [405, 237] width 71 height 26
click at [395, 228] on input "text" at bounding box center [388, 229] width 36 height 11
type input "50"
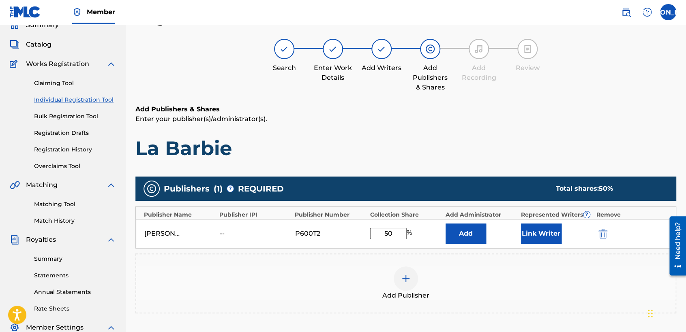
click at [538, 236] on button "Link Writer" at bounding box center [541, 234] width 41 height 20
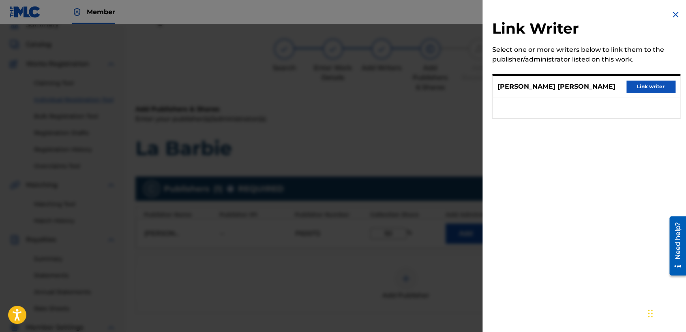
click at [647, 83] on button "Link writer" at bounding box center [650, 87] width 49 height 12
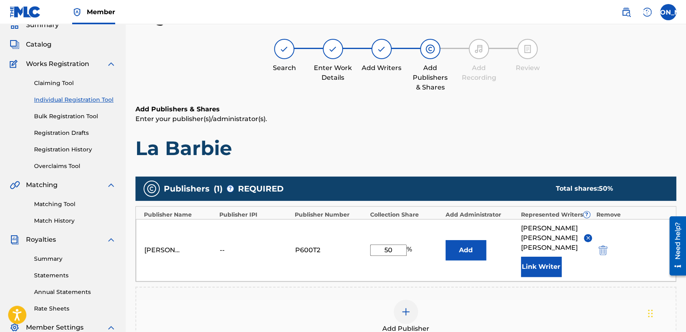
click at [507, 120] on p "Enter your publisher(s)/administrator(s)." at bounding box center [405, 119] width 541 height 10
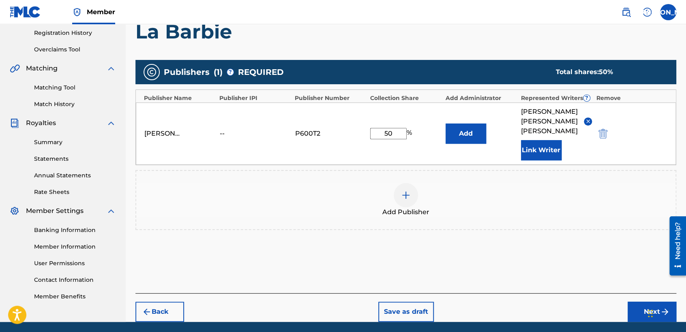
scroll to position [171, 0]
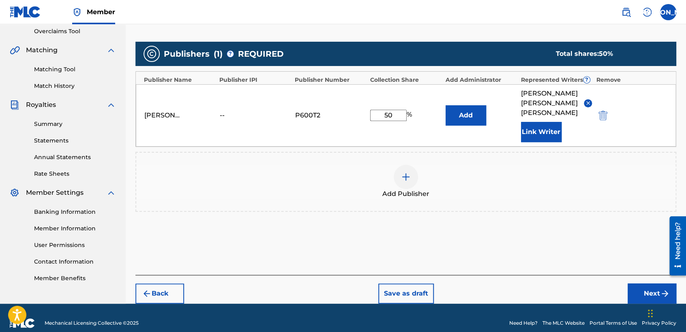
click at [641, 284] on button "Next" at bounding box center [651, 294] width 49 height 20
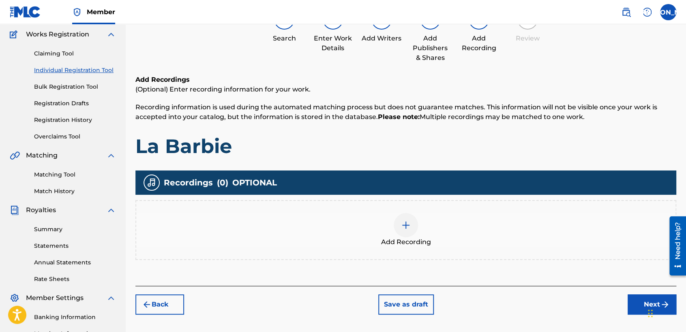
scroll to position [36, 0]
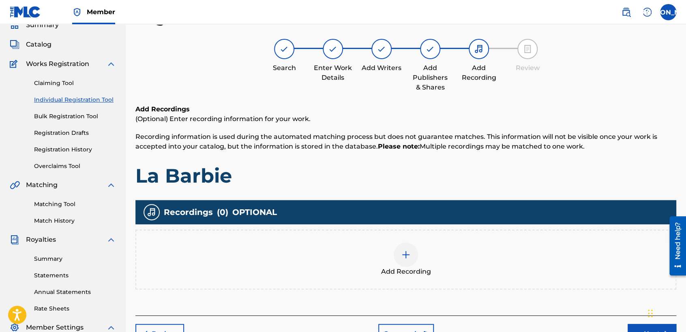
click at [405, 262] on div at bounding box center [405, 255] width 24 height 24
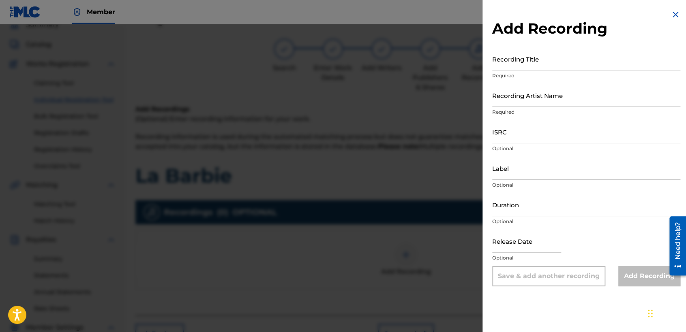
click at [534, 64] on input "Recording Title" at bounding box center [586, 58] width 188 height 23
paste input "La Barbie"
type input "La Barbie"
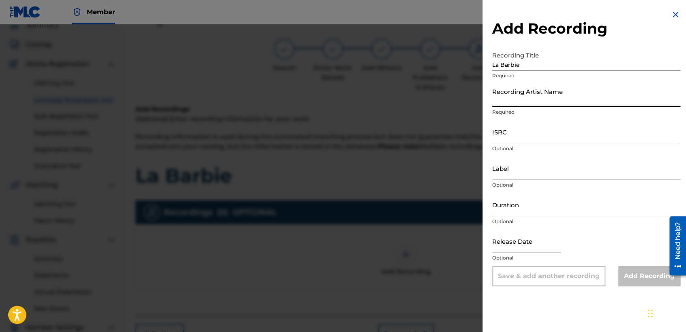
click at [526, 94] on input "Recording Artist Name" at bounding box center [586, 95] width 188 height 23
type input "Baby [PERSON_NAME]"
type input "03:28"
type input "[DATE]"
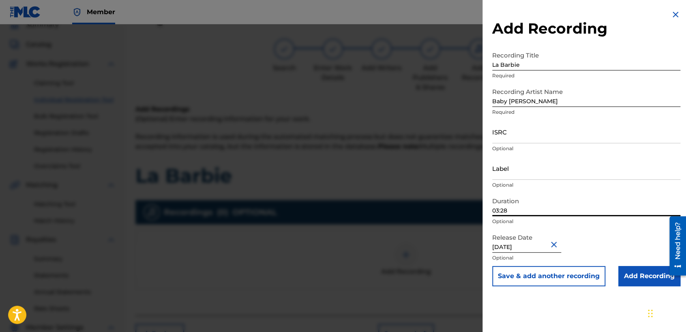
click at [516, 206] on input "03:28" at bounding box center [586, 204] width 188 height 23
type input "03:38"
click at [519, 130] on input "ISRC" at bounding box center [586, 131] width 188 height 23
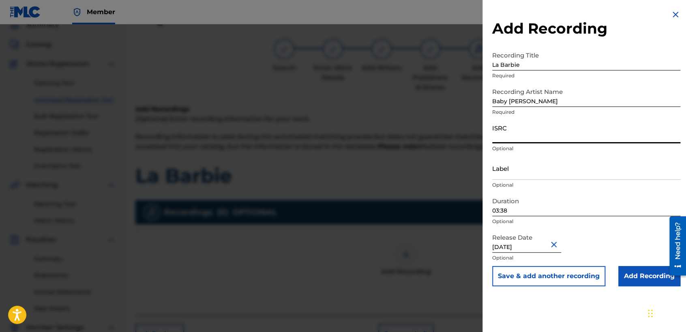
paste input "USHM82139306"
type input "USHM82139306"
click at [651, 274] on input "Add Recording" at bounding box center [649, 276] width 62 height 20
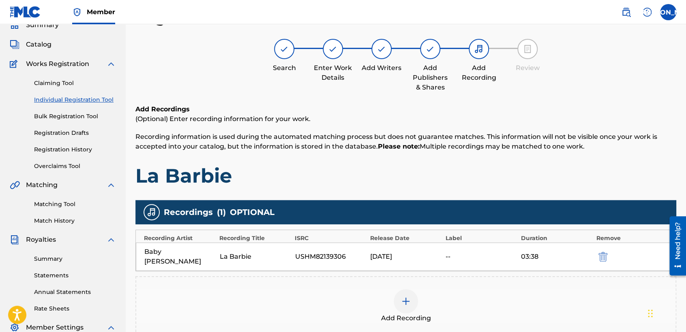
click at [476, 180] on h1 "La Barbie" at bounding box center [405, 176] width 541 height 24
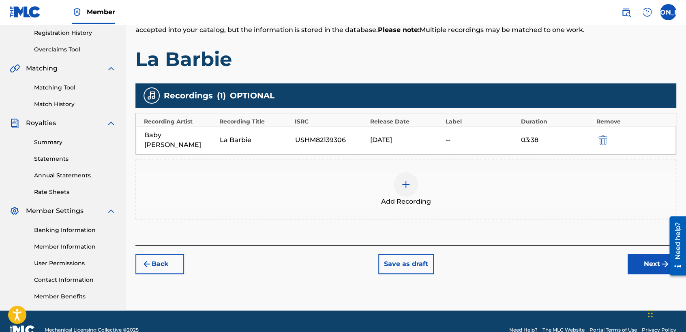
scroll to position [170, 0]
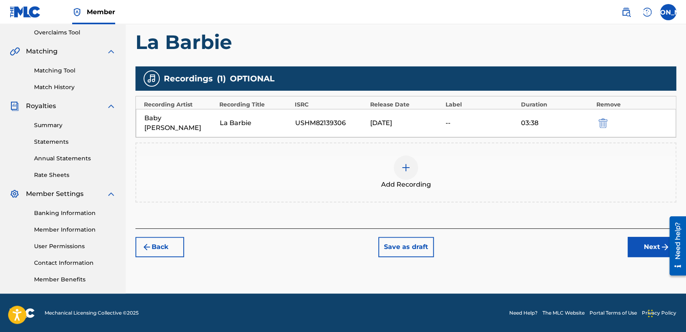
click at [652, 237] on button "Next" at bounding box center [651, 247] width 49 height 20
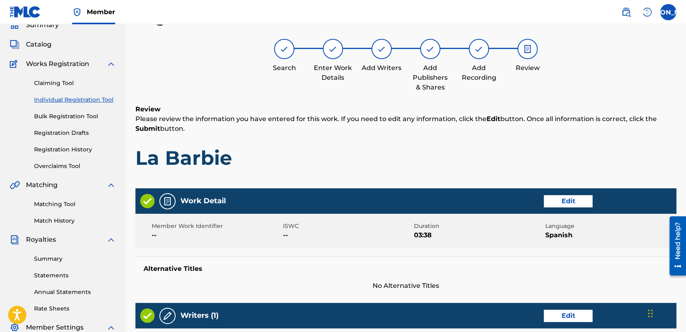
click at [453, 131] on p "Please review the information you have entered for this work. If you need to ed…" at bounding box center [405, 123] width 541 height 19
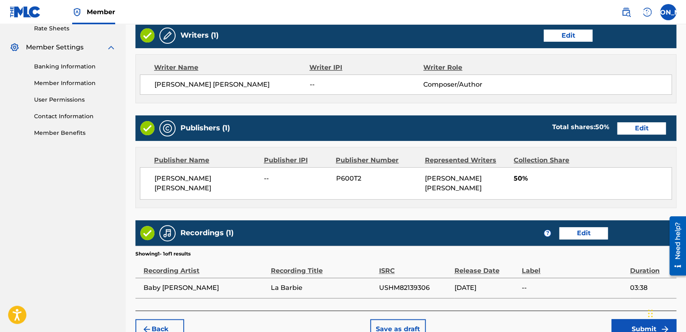
scroll to position [342, 0]
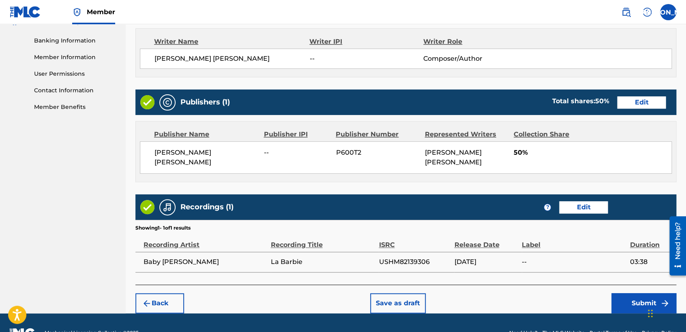
click at [617, 295] on button "Submit" at bounding box center [643, 303] width 65 height 20
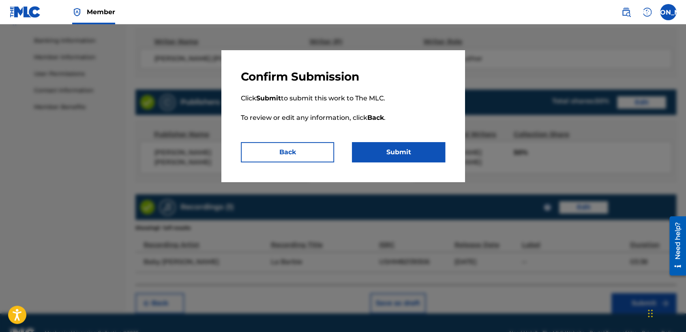
click at [415, 148] on button "Submit" at bounding box center [398, 152] width 93 height 20
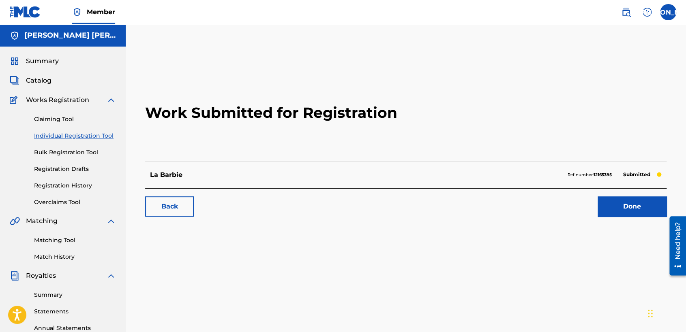
click at [105, 139] on link "Individual Registration Tool" at bounding box center [75, 136] width 82 height 9
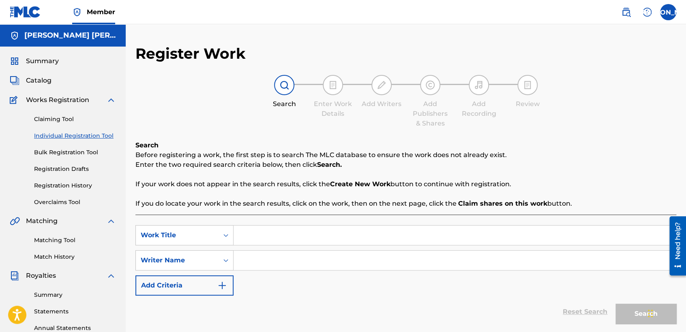
paste input "El [PERSON_NAME]"
type input "El [PERSON_NAME]"
click at [269, 265] on input "Search Form" at bounding box center [454, 260] width 442 height 19
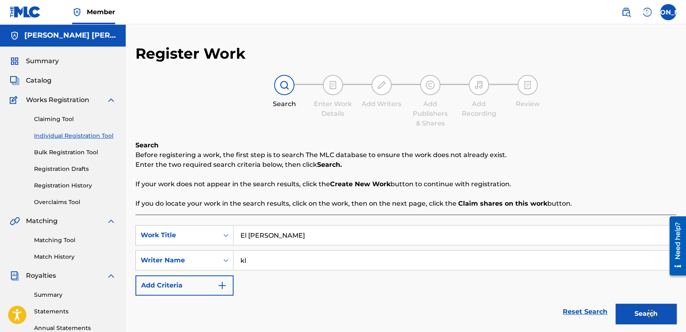
type input "kl"
click at [626, 310] on button "Search" at bounding box center [645, 314] width 61 height 20
click at [524, 287] on div "SearchWithCriteria66e396d0-9ec7-455c-aafa-a49f56c400ac Work Title El [PERSON_NA…" at bounding box center [405, 260] width 541 height 71
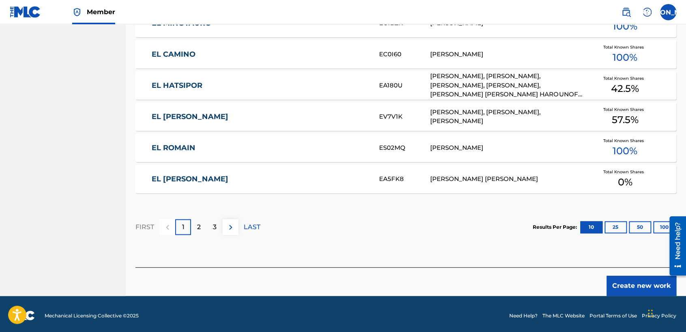
scroll to position [497, 0]
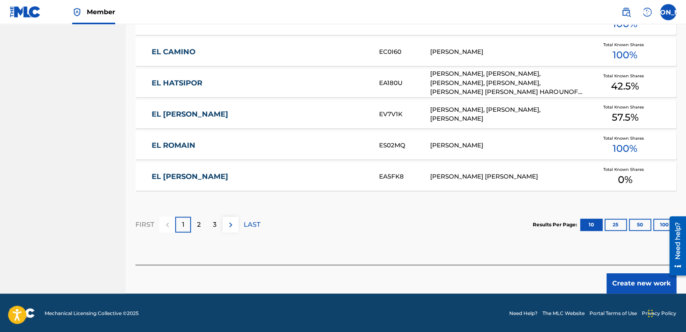
click at [616, 286] on button "Create new work" at bounding box center [641, 284] width 70 height 20
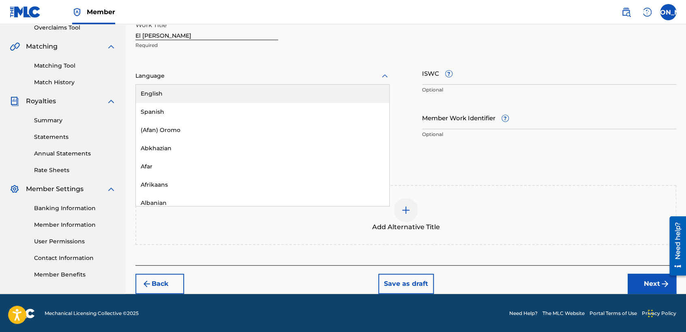
click at [317, 76] on div at bounding box center [262, 76] width 254 height 10
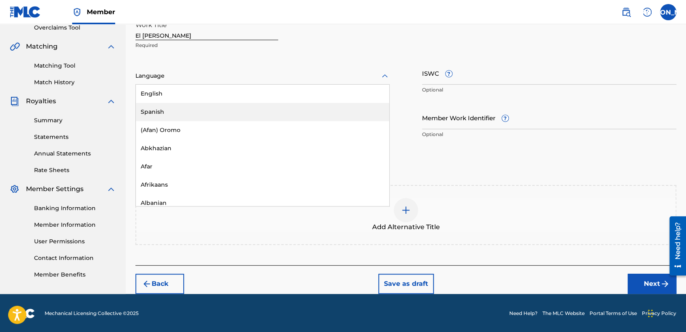
click at [251, 109] on div "Spanish" at bounding box center [262, 112] width 253 height 18
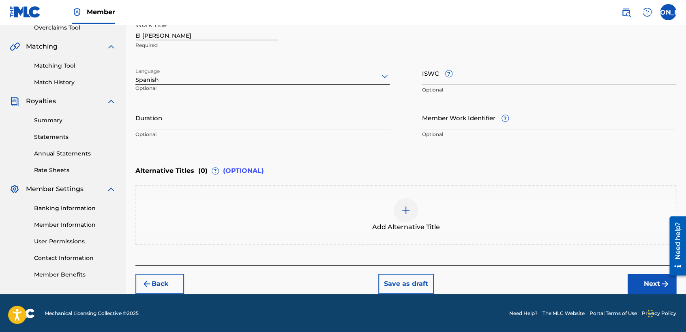
drag, startPoint x: 212, startPoint y: 109, endPoint x: 220, endPoint y: 84, distance: 26.1
click at [212, 105] on div "Work Title El [PERSON_NAME] Required Language option Spanish, selected. Spanish…" at bounding box center [405, 80] width 541 height 126
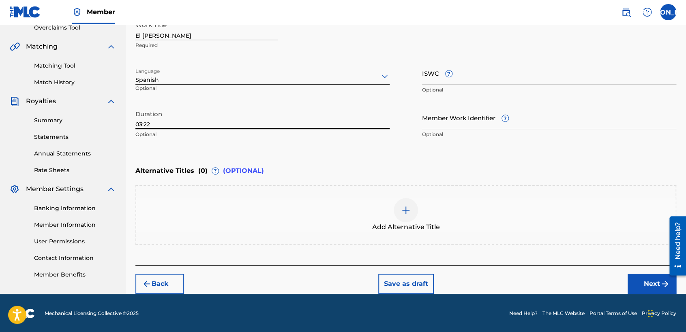
type input "03:22"
click at [645, 286] on button "Next" at bounding box center [651, 284] width 49 height 20
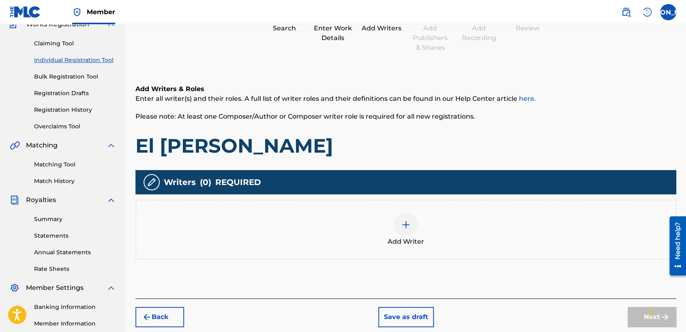
scroll to position [36, 0]
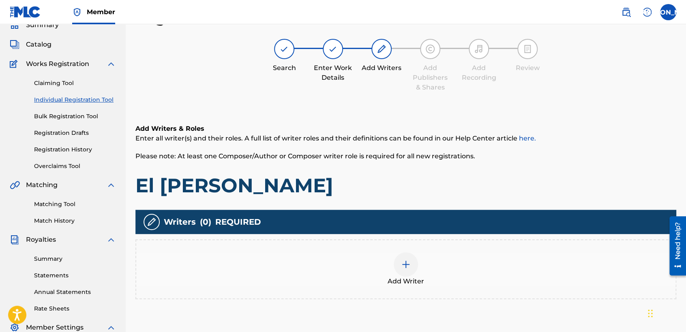
click at [404, 257] on div at bounding box center [405, 264] width 24 height 24
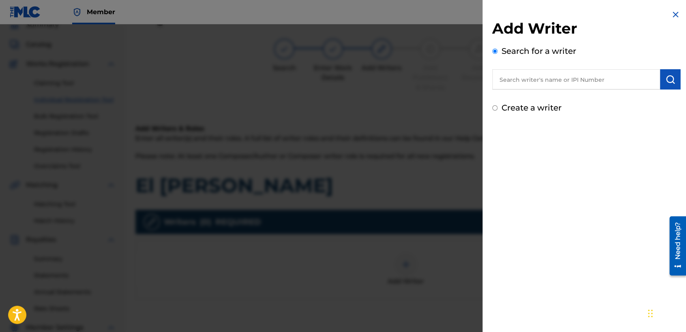
click at [492, 110] on input "Create a writer" at bounding box center [494, 107] width 5 height 5
radio input "false"
radio input "true"
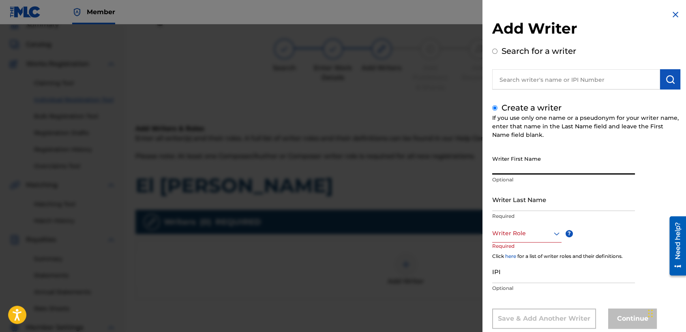
click at [494, 173] on input "Writer First Name" at bounding box center [563, 163] width 143 height 23
type input "[PERSON_NAME] [PERSON_NAME]"
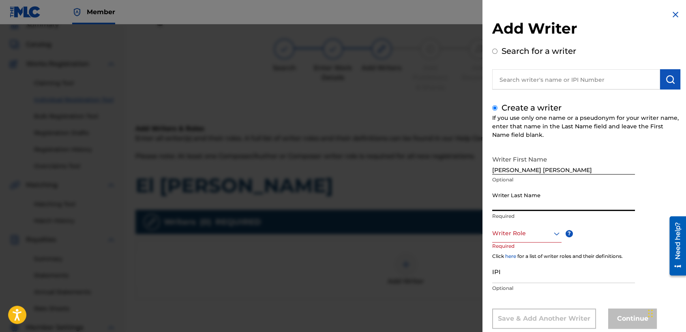
click at [506, 196] on input "Writer Last Name" at bounding box center [563, 199] width 143 height 23
type input "[PERSON_NAME]"
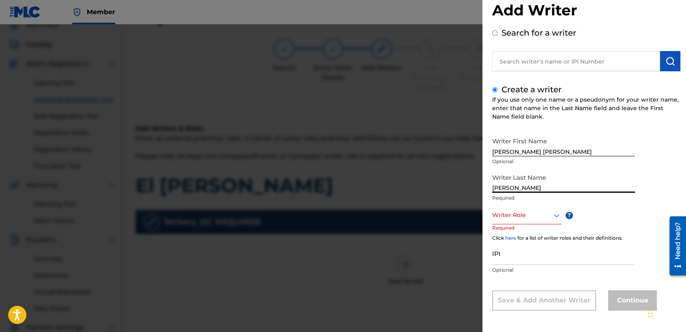
click at [536, 224] on div "Writer Role" at bounding box center [526, 215] width 69 height 18
click at [535, 232] on div "Composer/Author" at bounding box center [526, 233] width 68 height 18
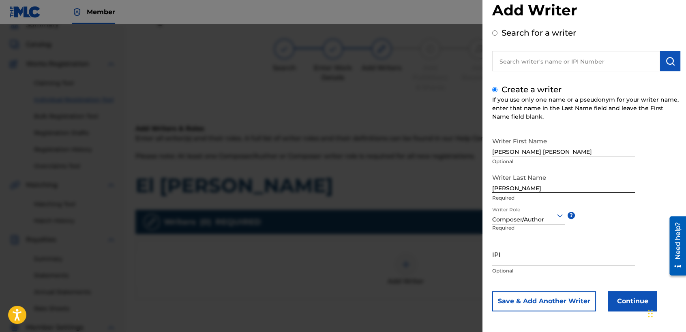
click at [611, 304] on button "Continue" at bounding box center [632, 301] width 49 height 20
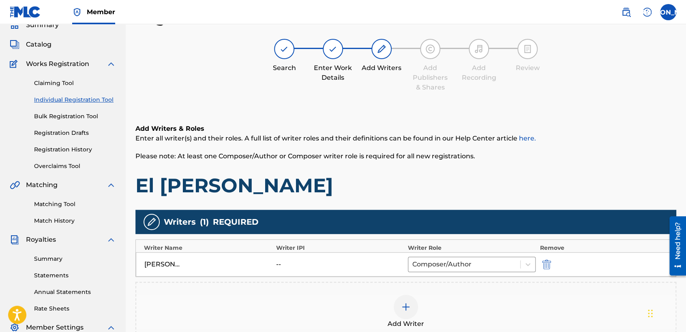
click at [470, 193] on h1 "El [PERSON_NAME]" at bounding box center [405, 185] width 541 height 24
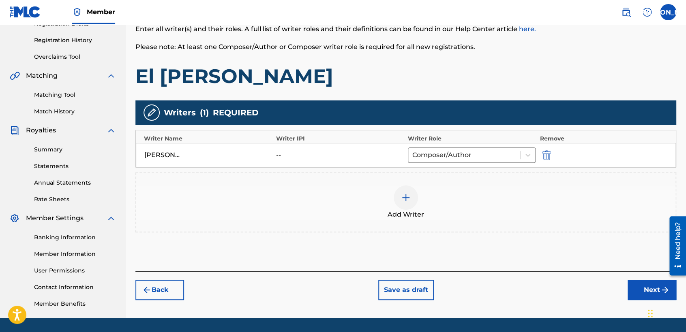
scroll to position [170, 0]
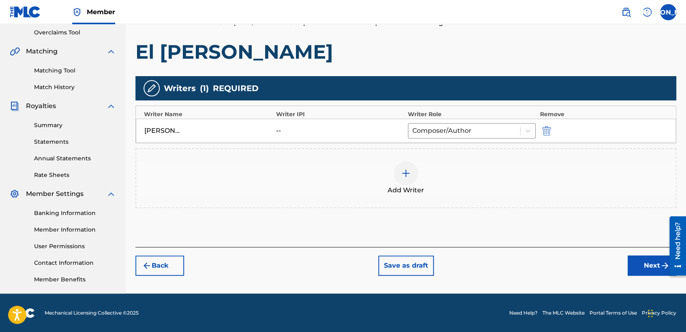
click at [654, 265] on button "Next" at bounding box center [651, 266] width 49 height 20
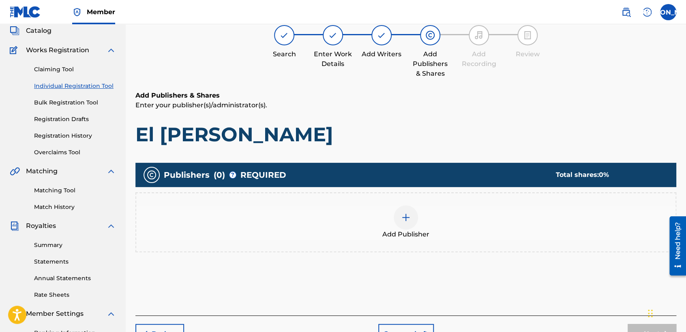
scroll to position [36, 0]
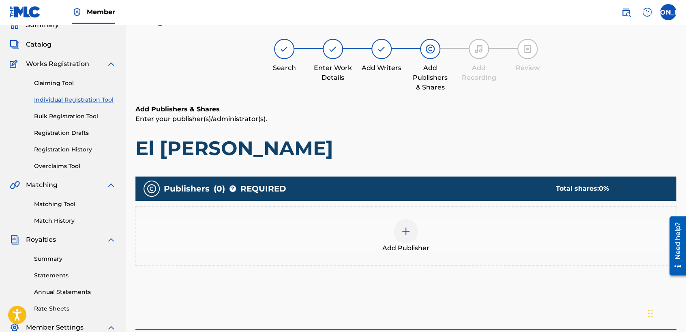
click at [390, 223] on div "Add Publisher" at bounding box center [405, 236] width 539 height 34
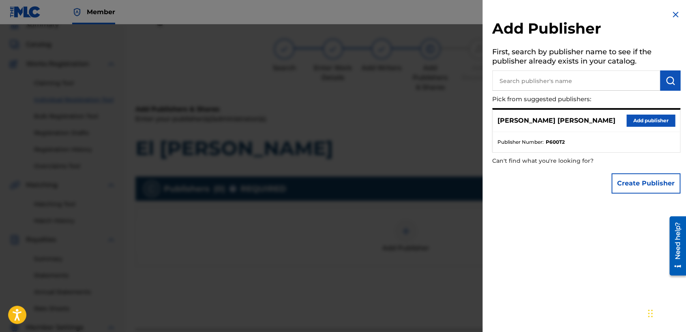
click at [651, 113] on div "[PERSON_NAME] [PERSON_NAME] Add publisher" at bounding box center [585, 121] width 187 height 22
click at [645, 121] on button "Add publisher" at bounding box center [650, 121] width 49 height 12
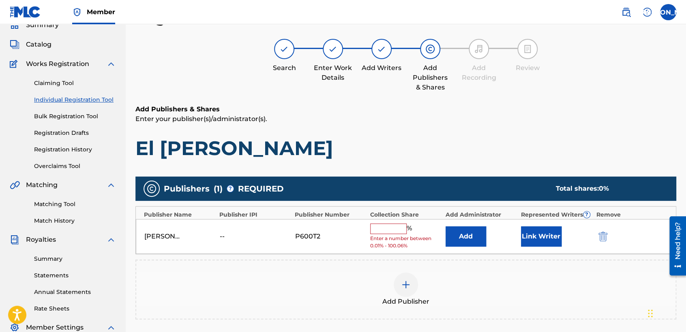
click at [389, 224] on input "text" at bounding box center [388, 229] width 36 height 11
type input "50"
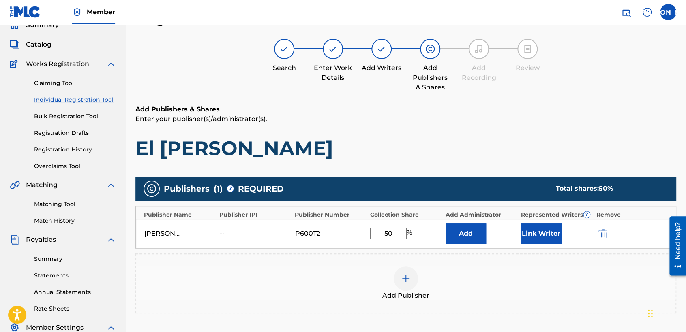
click at [547, 230] on button "Link Writer" at bounding box center [541, 234] width 41 height 20
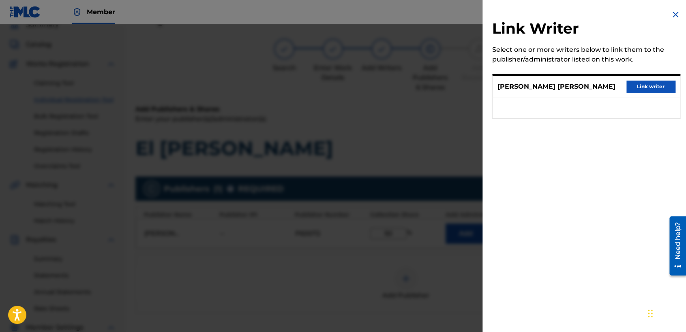
click at [667, 83] on button "Link writer" at bounding box center [650, 87] width 49 height 12
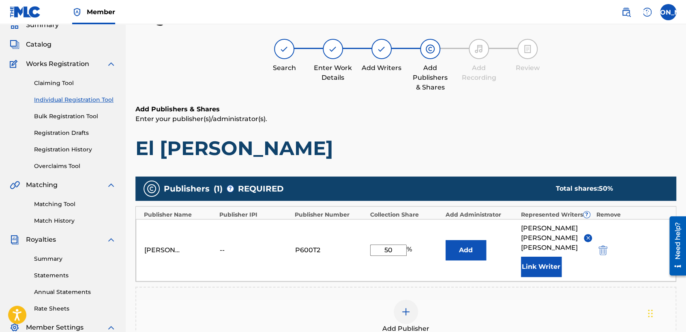
click at [573, 95] on div "Register Work Search Enter Work Details Add Writers Add Publishers & Shares Add…" at bounding box center [405, 224] width 541 height 430
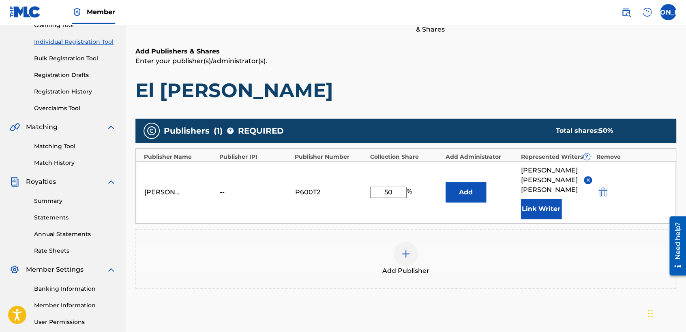
scroll to position [171, 0]
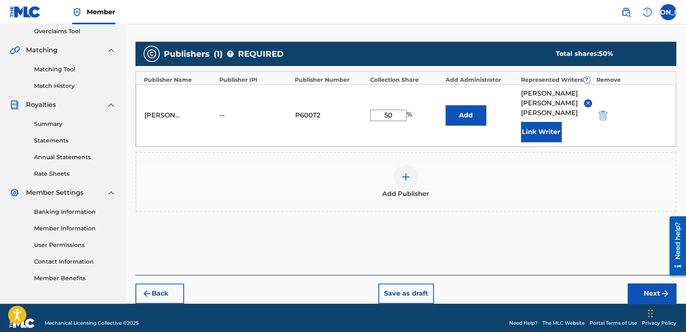
click at [648, 287] on button "Next" at bounding box center [651, 294] width 49 height 20
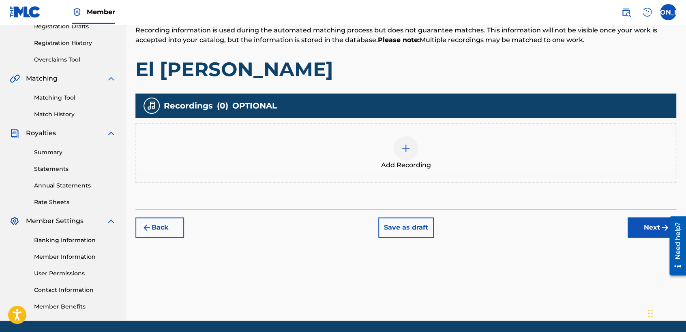
scroll to position [36, 0]
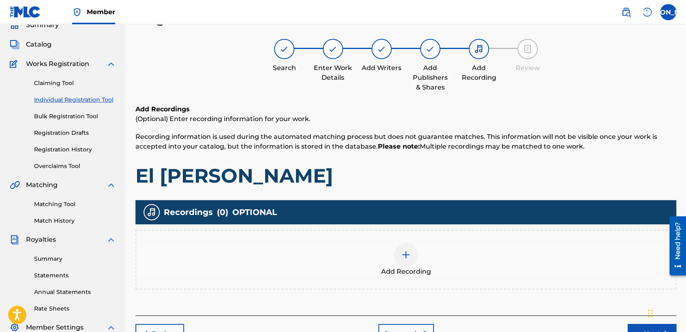
click at [431, 268] on div "Add Recording" at bounding box center [405, 260] width 539 height 34
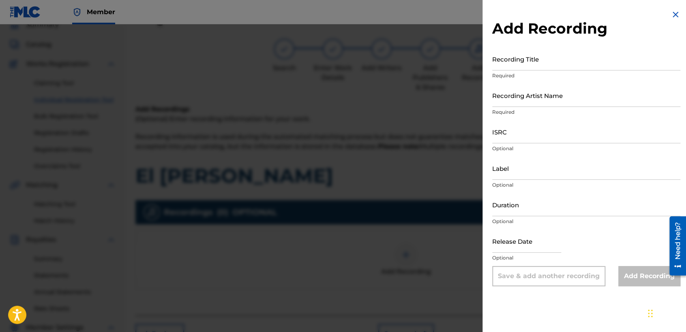
click at [571, 61] on input "Recording Title" at bounding box center [586, 58] width 188 height 23
paste input "El [PERSON_NAME]"
type input "El [PERSON_NAME]"
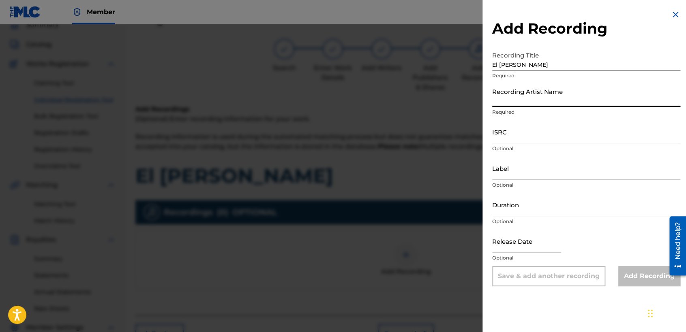
click at [548, 97] on input "Recording Artist Name" at bounding box center [586, 95] width 188 height 23
type input "Baby [PERSON_NAME]"
type input "03:38"
type input "[DATE]"
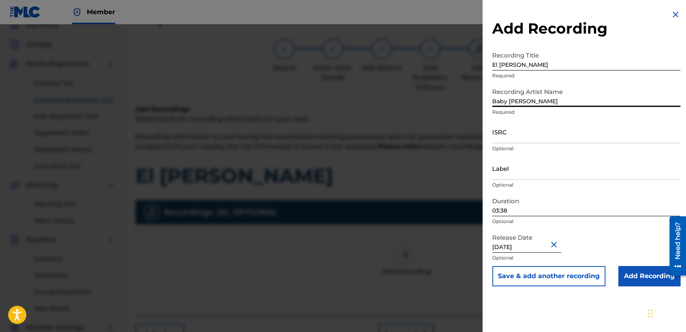
click at [523, 208] on input "03:38" at bounding box center [586, 204] width 188 height 23
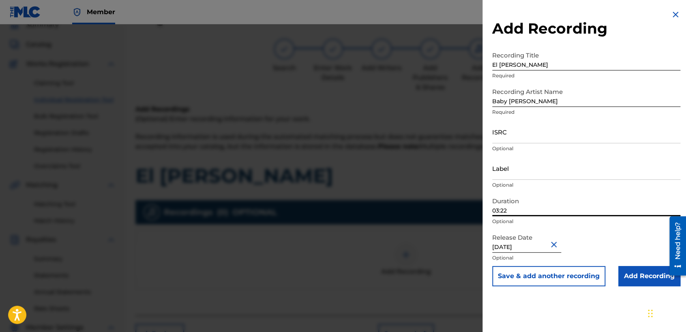
type input "03:22"
click at [517, 128] on input "ISRC" at bounding box center [586, 131] width 188 height 23
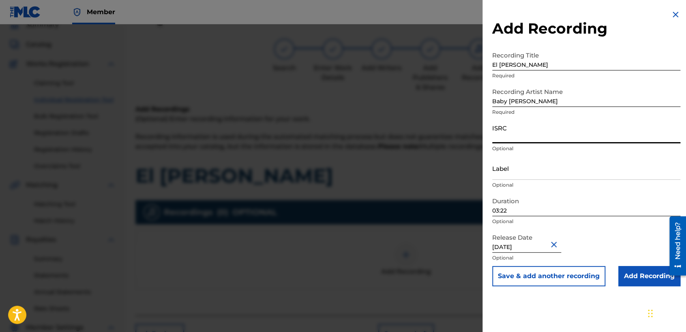
paste input "USHM82139292"
type input "USHM82139292"
click at [622, 266] on input "Add Recording" at bounding box center [649, 276] width 62 height 20
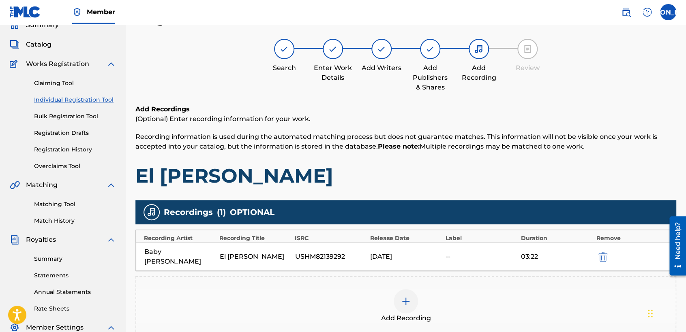
click at [503, 166] on h1 "El [PERSON_NAME]" at bounding box center [405, 176] width 541 height 24
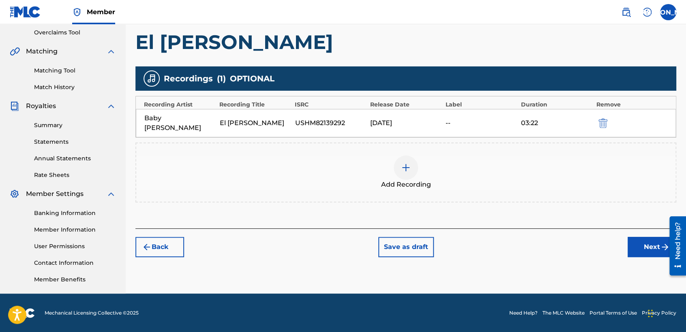
click at [639, 237] on button "Next" at bounding box center [651, 247] width 49 height 20
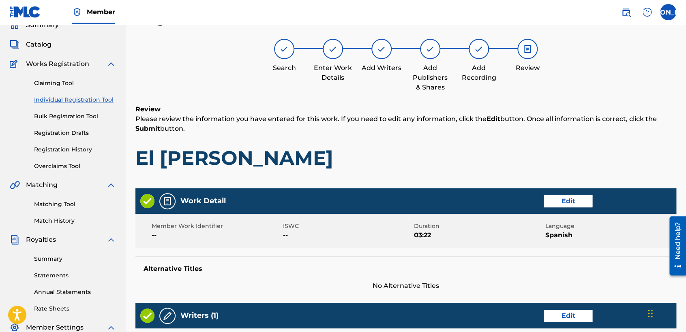
click at [545, 165] on h1 "El [PERSON_NAME]" at bounding box center [405, 158] width 541 height 24
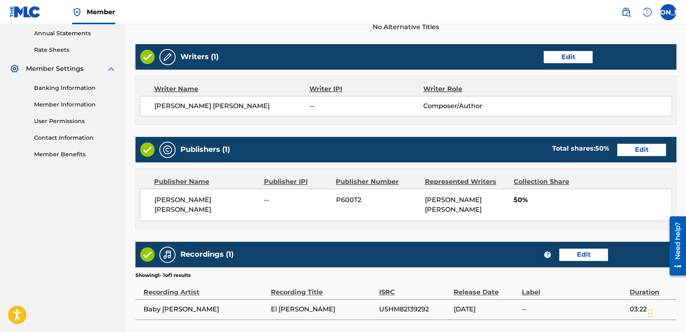
scroll to position [362, 0]
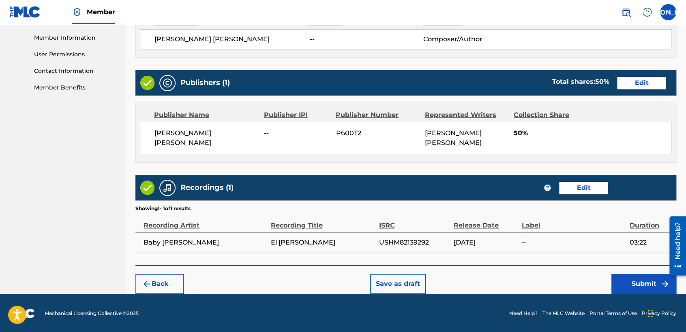
click at [630, 285] on button "Submit" at bounding box center [643, 284] width 65 height 20
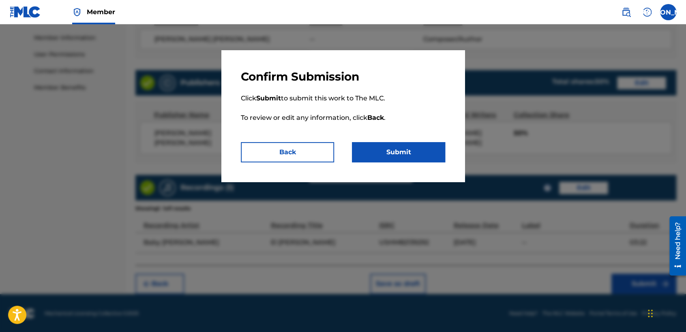
click at [412, 144] on button "Submit" at bounding box center [398, 152] width 93 height 20
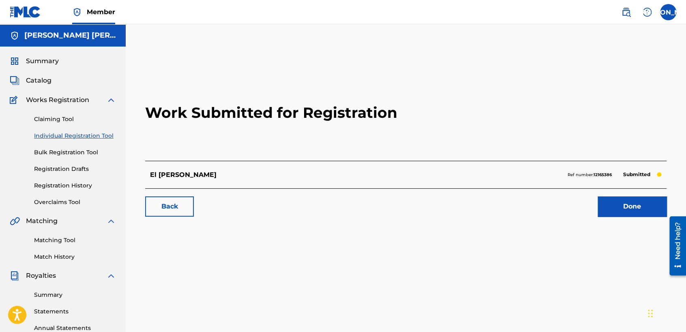
click at [94, 138] on link "Individual Registration Tool" at bounding box center [75, 136] width 82 height 9
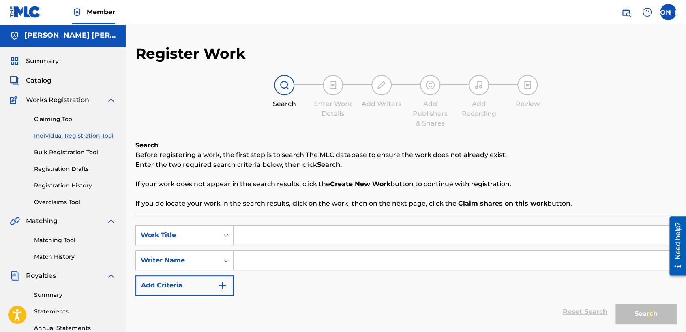
click at [249, 233] on input "Search Form" at bounding box center [454, 235] width 442 height 19
paste input "El Gooffy"
type input "El Gooffy"
click at [286, 256] on input "Search Form" at bounding box center [454, 260] width 442 height 19
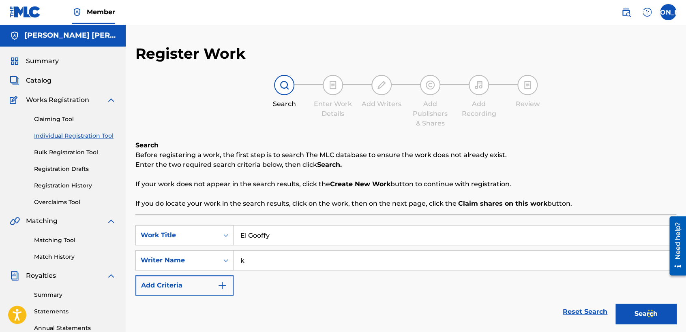
type input "k"
click at [624, 309] on button "Search" at bounding box center [645, 314] width 61 height 20
click at [581, 282] on div "SearchWithCriteria66e396d0-9ec7-455c-aafa-a49f56c400ac Work Title El Gooffy Sea…" at bounding box center [405, 260] width 541 height 71
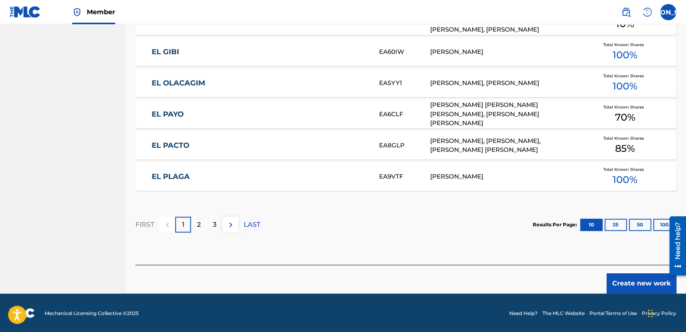
click at [635, 286] on button "Create new work" at bounding box center [641, 284] width 70 height 20
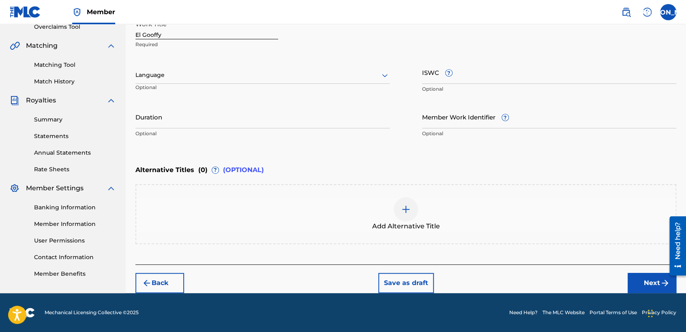
scroll to position [175, 0]
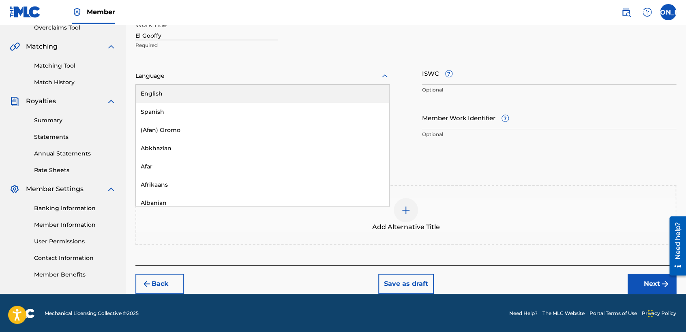
click at [308, 71] on div at bounding box center [262, 76] width 254 height 10
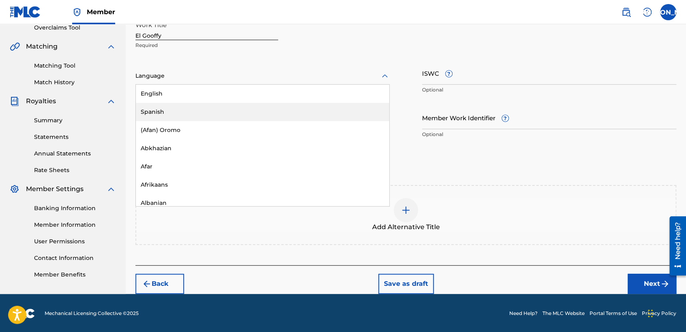
click at [227, 109] on div "Spanish" at bounding box center [262, 112] width 253 height 18
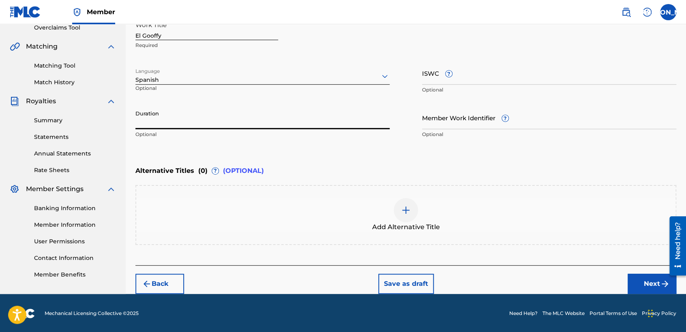
click at [184, 120] on input "Duration" at bounding box center [262, 117] width 254 height 23
type input "04:13"
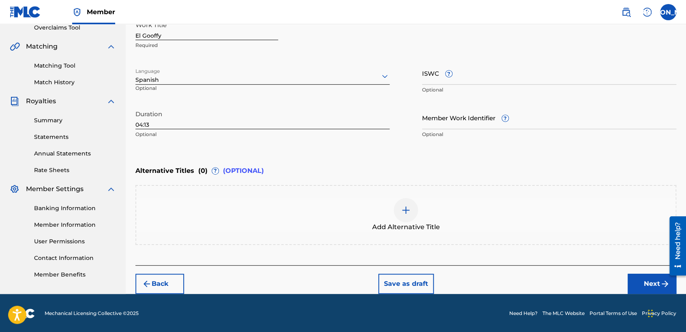
click at [644, 287] on button "Next" at bounding box center [651, 284] width 49 height 20
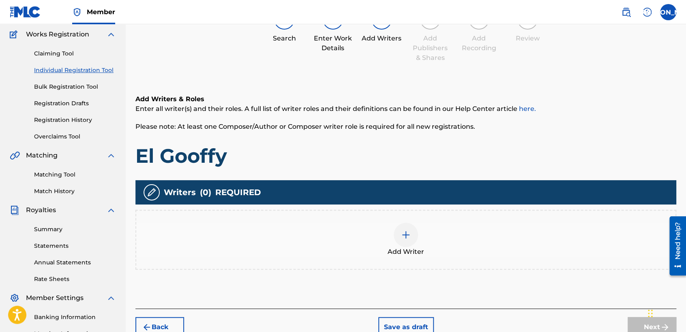
scroll to position [36, 0]
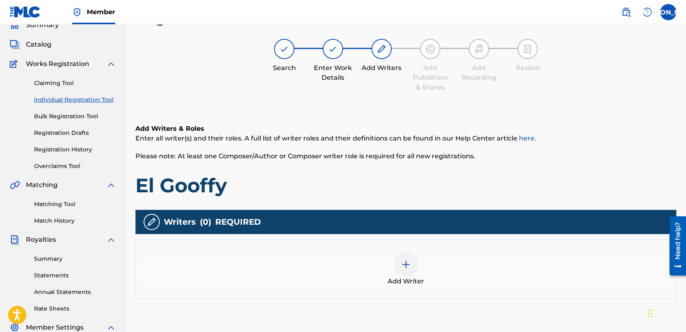
click at [398, 257] on div at bounding box center [405, 264] width 24 height 24
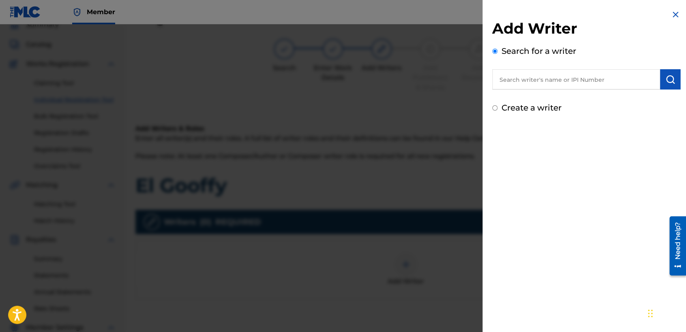
click at [493, 109] on input "Create a writer" at bounding box center [494, 107] width 5 height 5
radio input "false"
radio input "true"
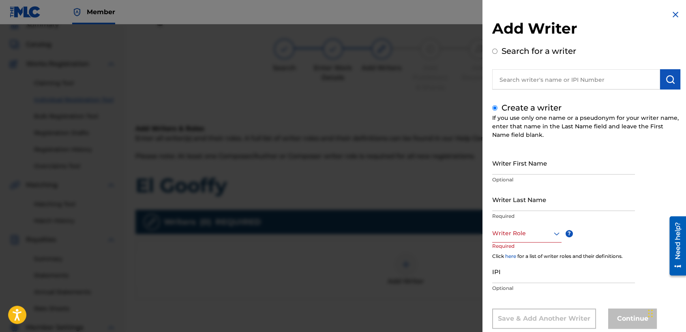
click at [495, 166] on input "Writer First Name" at bounding box center [563, 163] width 143 height 23
type input "[PERSON_NAME] [PERSON_NAME]"
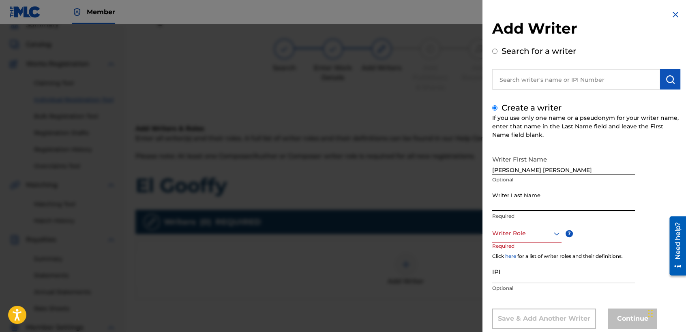
click at [505, 196] on input "Writer Last Name" at bounding box center [563, 199] width 143 height 23
type input "[PERSON_NAME]"
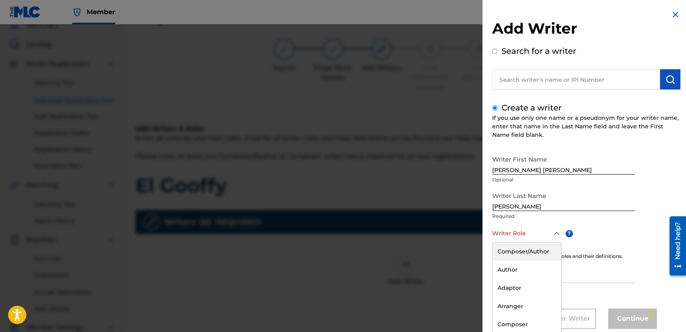
scroll to position [18, 0]
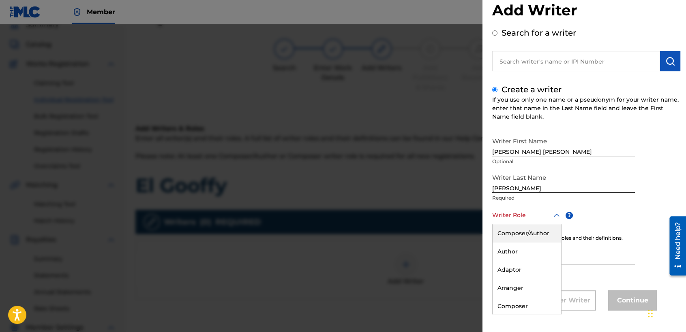
click at [515, 224] on div "8 results available. Use Up and Down to choose options, press Enter to select t…" at bounding box center [526, 215] width 69 height 18
click at [530, 234] on div "Composer/Author" at bounding box center [526, 233] width 68 height 18
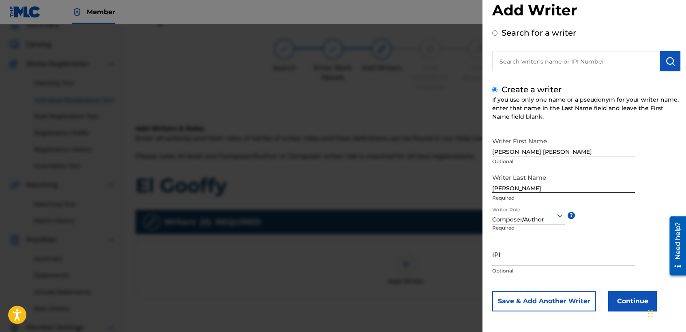
click at [605, 308] on div "Save & Add Another Writer Continue" at bounding box center [586, 301] width 188 height 20
click at [609, 306] on button "Continue" at bounding box center [632, 301] width 49 height 20
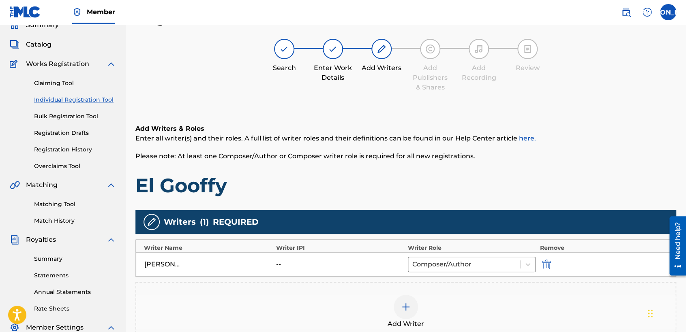
click at [360, 166] on div "Add Writers & Roles Enter all writer(s) and their roles. A full list of writer …" at bounding box center [405, 161] width 541 height 74
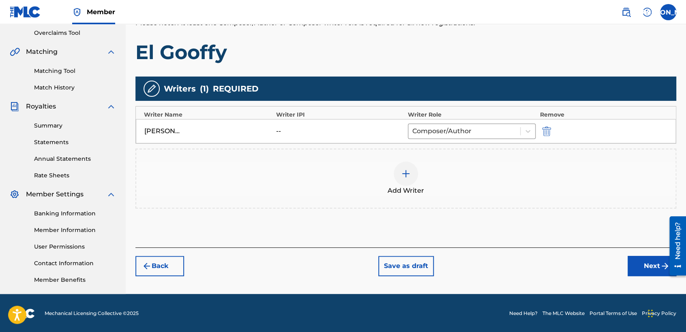
scroll to position [170, 0]
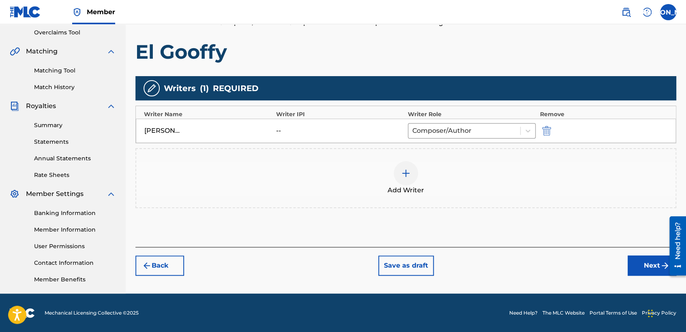
click at [622, 271] on div "Back Save as draft Next" at bounding box center [405, 261] width 541 height 29
click at [628, 271] on button "Next" at bounding box center [651, 266] width 49 height 20
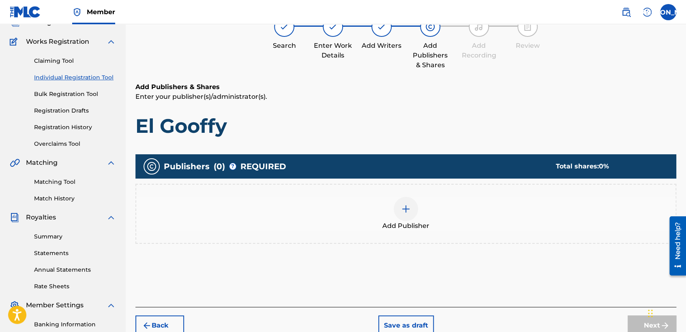
scroll to position [36, 0]
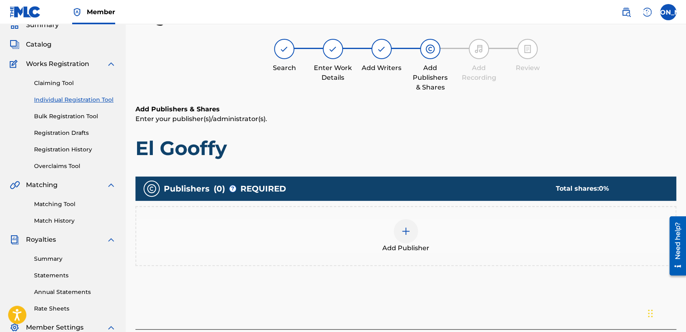
click at [382, 227] on div "Add Publisher" at bounding box center [405, 236] width 539 height 34
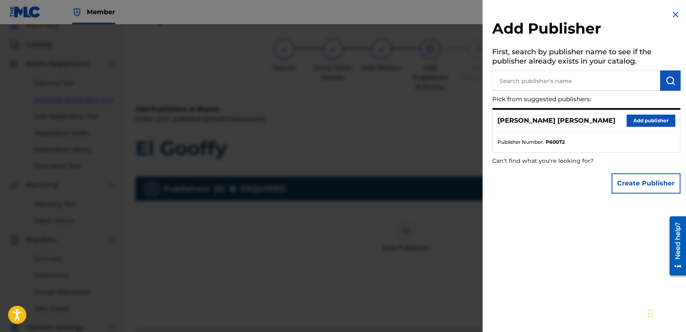
click at [638, 120] on button "Add publisher" at bounding box center [650, 121] width 49 height 12
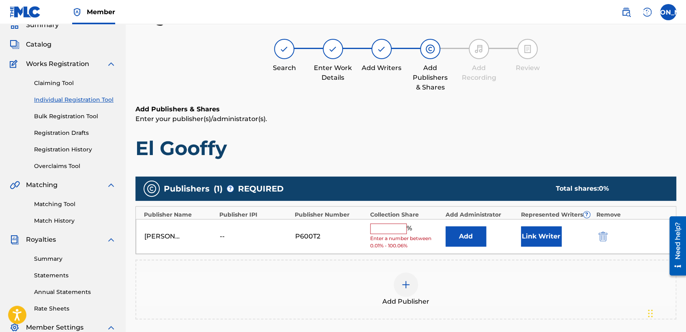
click at [382, 236] on span "Enter a number between 0.01% - 100.06%" at bounding box center [405, 242] width 71 height 15
click at [389, 235] on span "Enter a number between 0.01% - 100.06%" at bounding box center [405, 242] width 71 height 15
click at [393, 222] on div "[PERSON_NAME] [PERSON_NAME] -- P600T2 % Enter a number between 0.01% - 100.06% …" at bounding box center [406, 236] width 540 height 35
click at [393, 228] on input "text" at bounding box center [388, 229] width 36 height 11
type input "50"
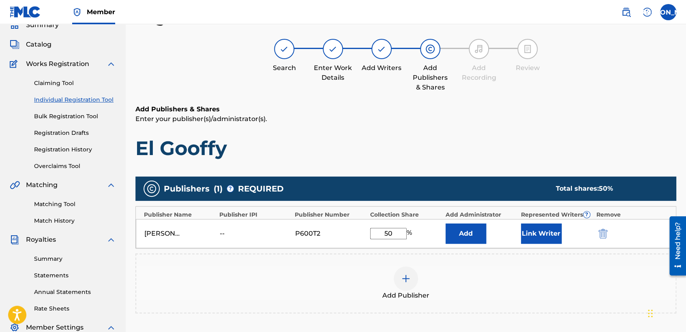
click at [532, 233] on button "Link Writer" at bounding box center [541, 234] width 41 height 20
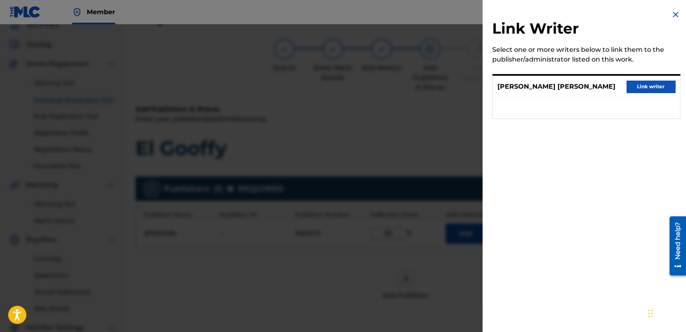
click at [627, 81] on button "Link writer" at bounding box center [650, 87] width 49 height 12
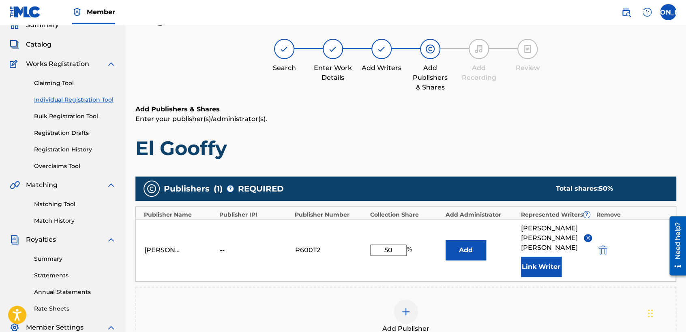
click at [545, 99] on div "Register Work Search Enter Work Details Add Writers Add Publishers & Shares Add…" at bounding box center [405, 224] width 541 height 430
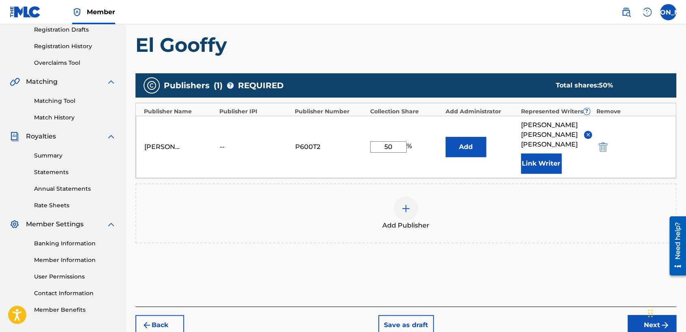
scroll to position [171, 0]
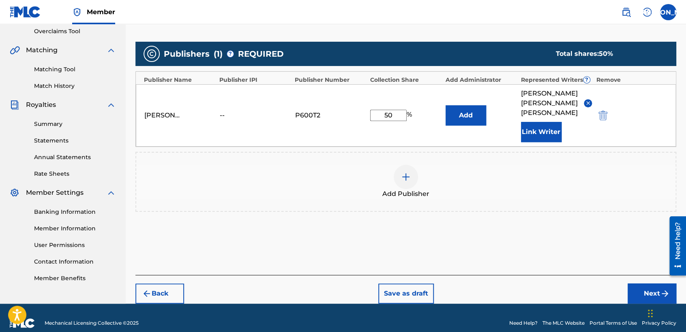
click at [639, 285] on button "Next" at bounding box center [651, 294] width 49 height 20
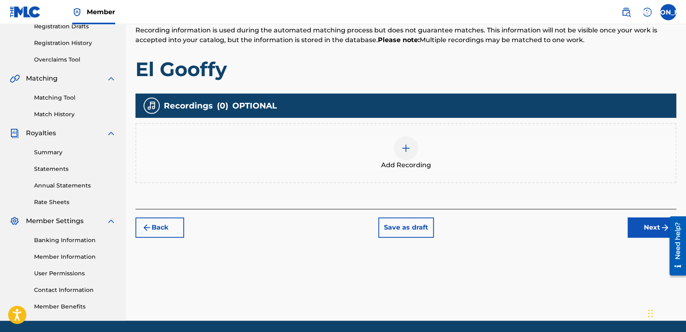
scroll to position [36, 0]
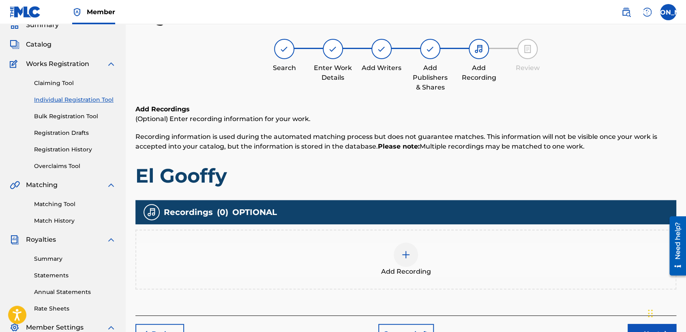
click at [406, 254] on img at bounding box center [406, 255] width 10 height 10
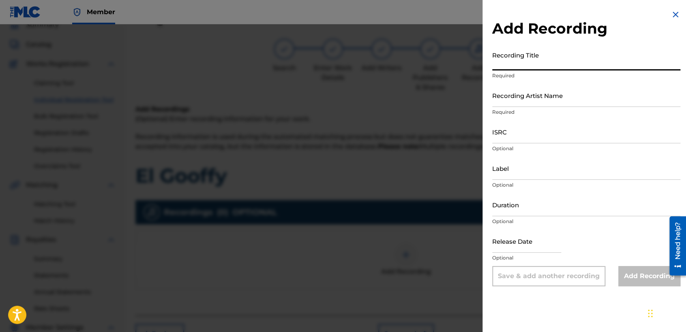
click at [540, 70] on input "Recording Title" at bounding box center [586, 58] width 188 height 23
paste input "El Gooffy"
type input "El Gooffy"
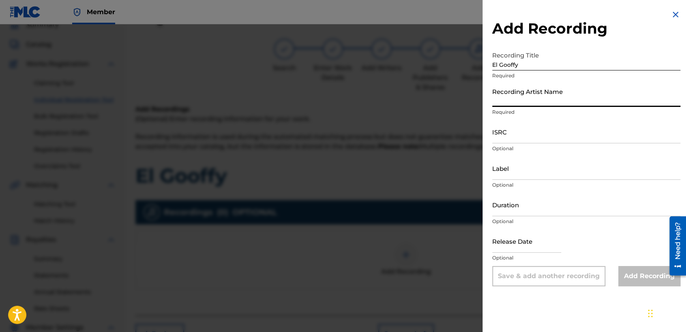
click at [536, 86] on input "Recording Artist Name" at bounding box center [586, 95] width 188 height 23
type input "Baby [PERSON_NAME]"
type input "03:22"
type input "[DATE]"
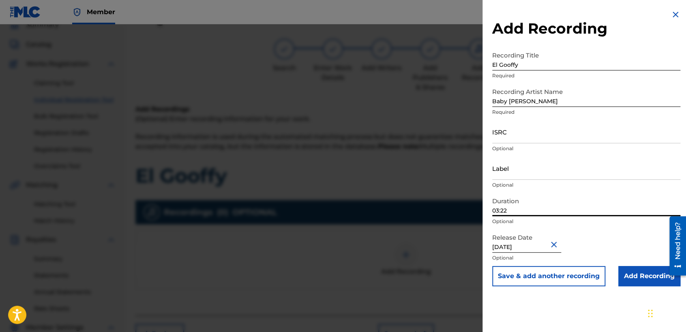
click at [525, 212] on input "03:22" at bounding box center [586, 204] width 188 height 23
type input "04:13"
click at [522, 128] on input "ISRC" at bounding box center [586, 131] width 188 height 23
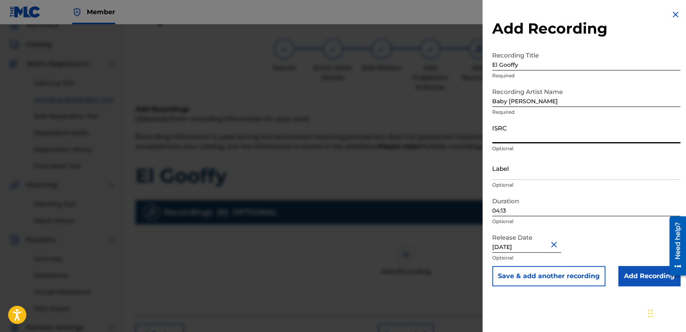
paste input "USHM82139294"
type input "USHM82139294"
click at [618, 271] on input "Add Recording" at bounding box center [649, 276] width 62 height 20
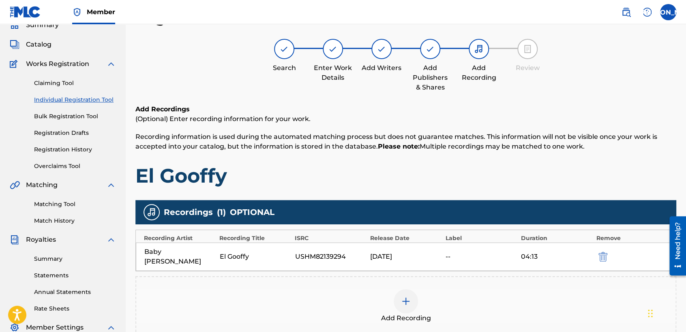
click at [477, 180] on h1 "El Gooffy" at bounding box center [405, 176] width 541 height 24
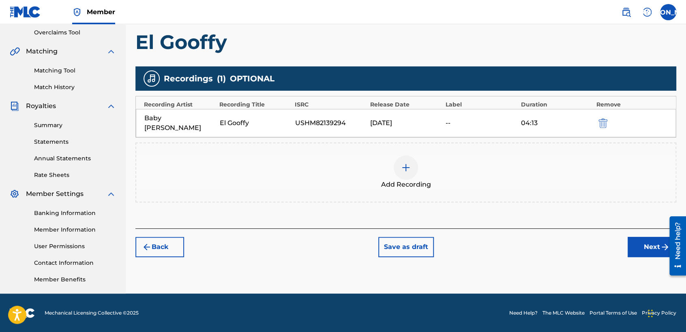
click at [650, 241] on button "Next" at bounding box center [651, 247] width 49 height 20
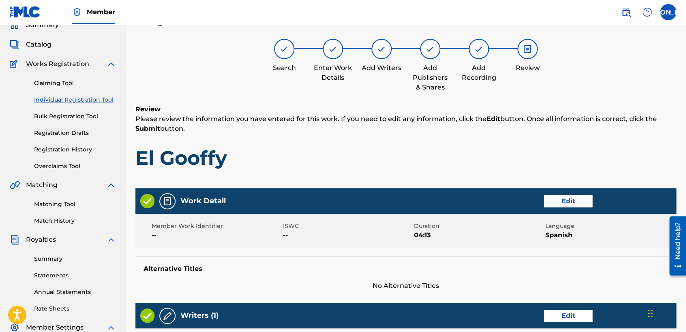
click at [526, 161] on h1 "El Gooffy" at bounding box center [405, 158] width 541 height 24
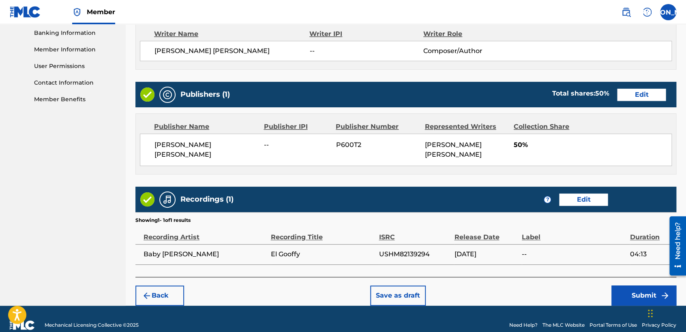
scroll to position [362, 0]
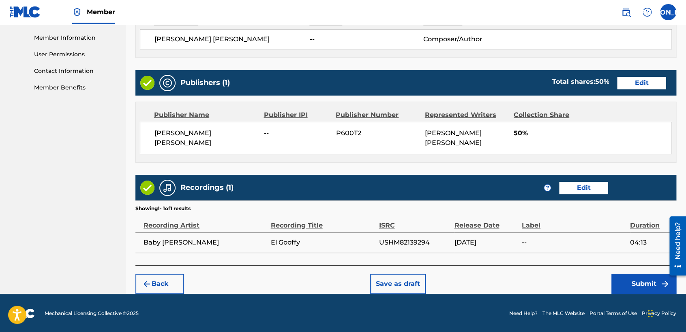
drag, startPoint x: 621, startPoint y: 275, endPoint x: 539, endPoint y: 245, distance: 87.2
click at [636, 287] on button "Submit" at bounding box center [643, 284] width 65 height 20
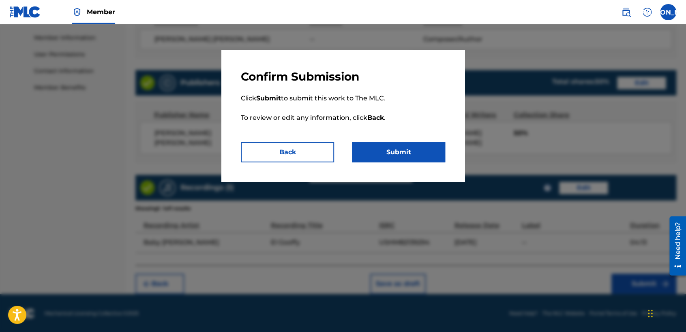
click at [415, 160] on button "Submit" at bounding box center [398, 152] width 93 height 20
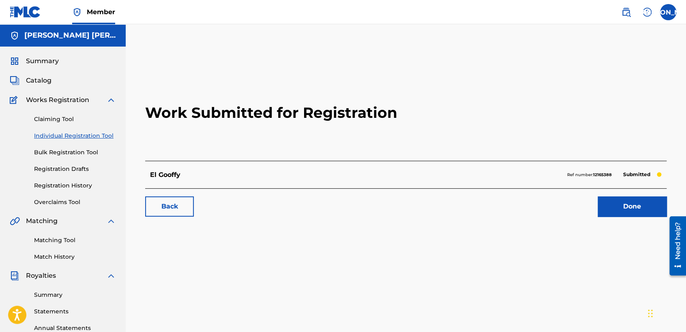
click at [103, 138] on link "Individual Registration Tool" at bounding box center [75, 136] width 82 height 9
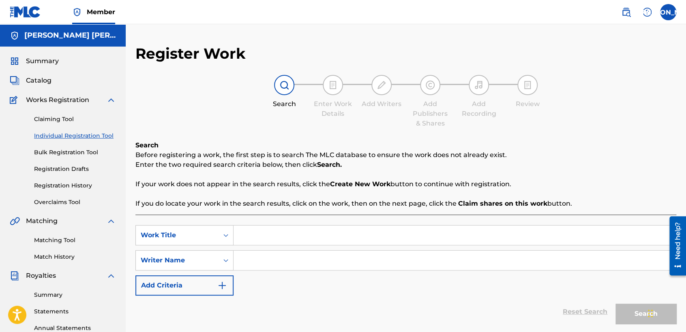
click at [287, 245] on div "Search Form" at bounding box center [454, 235] width 442 height 20
paste input "El Jey"
type input "El Jey"
click at [289, 261] on input "Search Form" at bounding box center [454, 260] width 442 height 19
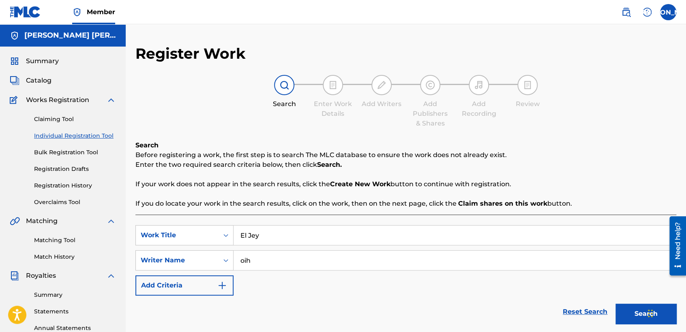
type input "oih"
click at [615, 304] on button "Search" at bounding box center [645, 314] width 61 height 20
click at [336, 281] on div "SearchWithCriteria66e396d0-9ec7-455c-aafa-a49f56c400ac Work Title El Jey Search…" at bounding box center [405, 260] width 541 height 71
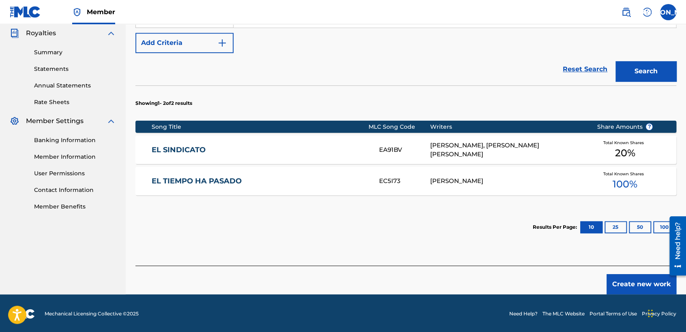
scroll to position [243, 0]
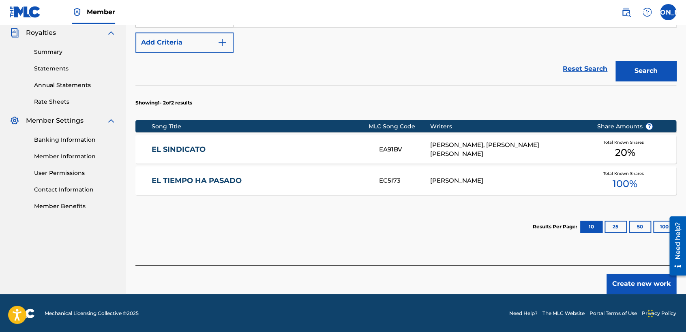
click at [616, 287] on button "Create new work" at bounding box center [641, 284] width 70 height 20
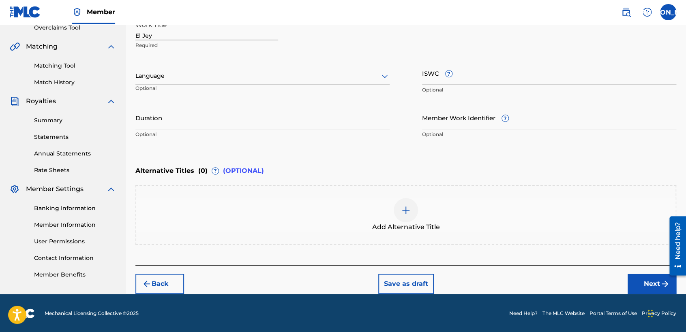
click at [280, 70] on div "Language" at bounding box center [262, 76] width 254 height 17
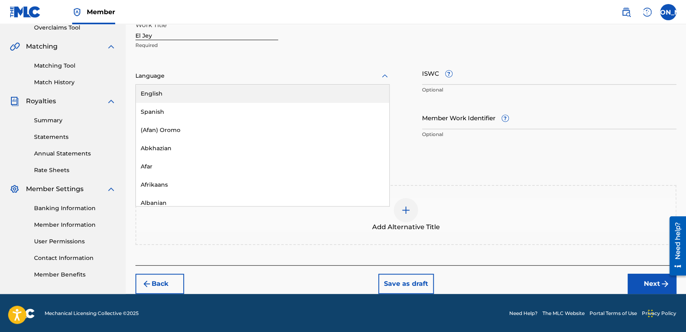
drag, startPoint x: 224, startPoint y: 101, endPoint x: 213, endPoint y: 109, distance: 13.0
click at [214, 109] on div "English Spanish (Afan) Oromo Abkhazian Afar Afrikaans Albanian Amharic Arabic A…" at bounding box center [262, 146] width 253 height 122
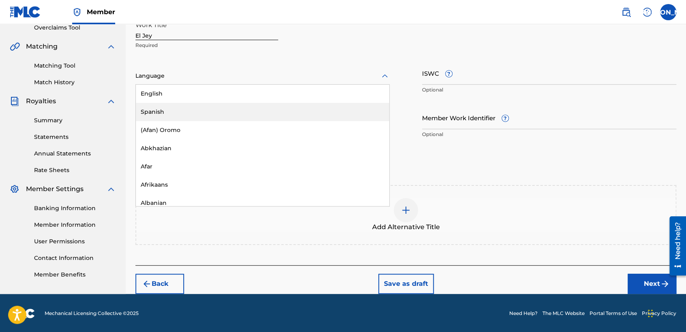
click at [203, 110] on div "Spanish" at bounding box center [262, 112] width 253 height 18
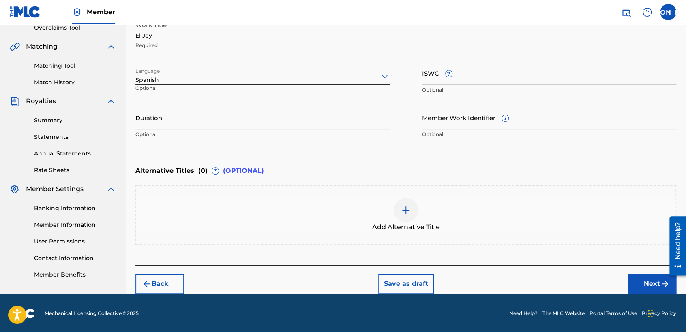
click at [187, 113] on input "Duration" at bounding box center [262, 117] width 254 height 23
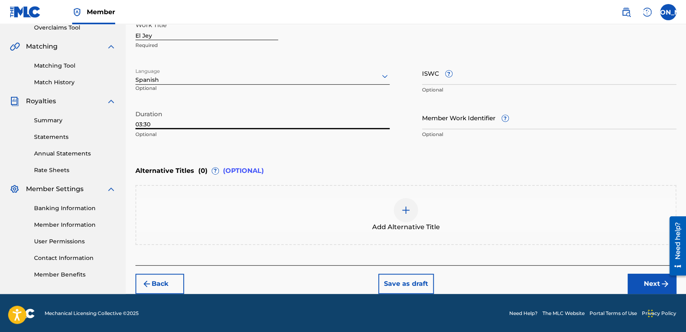
type input "03:30"
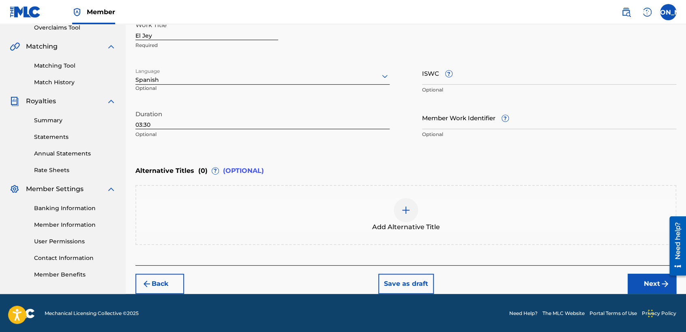
drag, startPoint x: 657, startPoint y: 289, endPoint x: 483, endPoint y: 166, distance: 213.4
click at [483, 166] on div "Alternative Titles ( 0 ) ? (OPTIONAL)" at bounding box center [405, 171] width 541 height 18
click at [650, 284] on button "Next" at bounding box center [651, 284] width 49 height 20
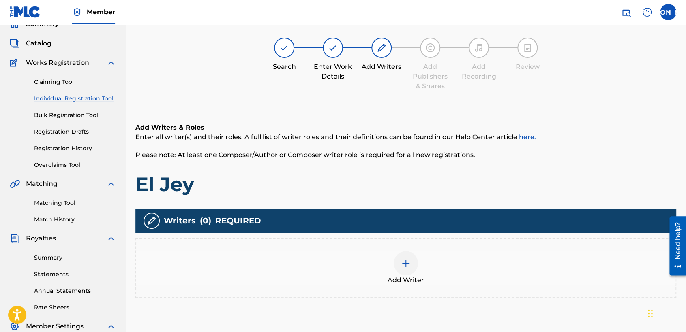
scroll to position [36, 0]
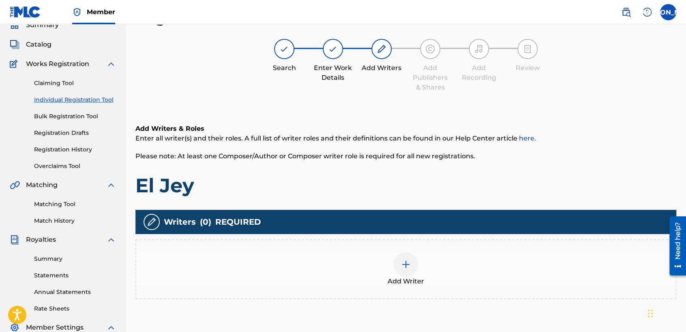
click at [403, 268] on img at bounding box center [406, 265] width 10 height 10
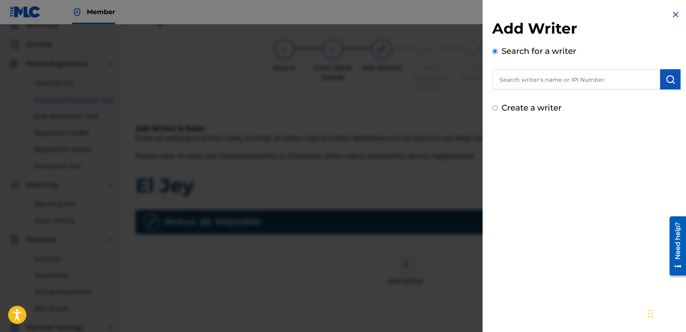
click at [493, 107] on input "Create a writer" at bounding box center [494, 107] width 5 height 5
radio input "false"
radio input "true"
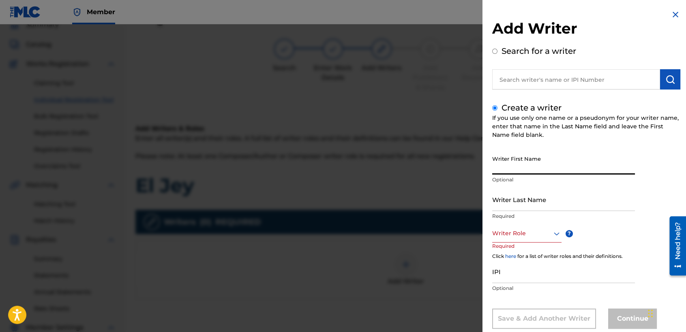
click at [505, 173] on input "Writer First Name" at bounding box center [563, 163] width 143 height 23
type input "[PERSON_NAME] [PERSON_NAME]"
click at [510, 192] on input "Writer Last Name" at bounding box center [563, 199] width 143 height 23
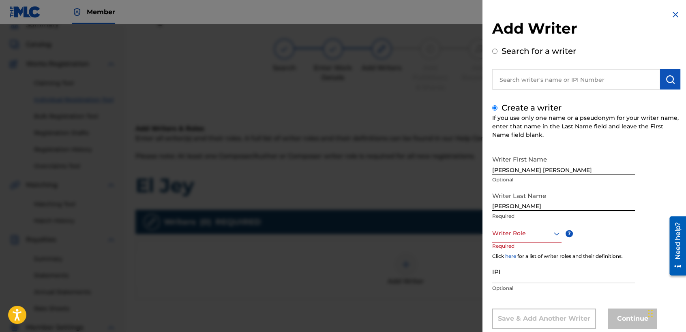
type input "[PERSON_NAME]"
click at [526, 237] on div "Writer Role" at bounding box center [526, 233] width 69 height 18
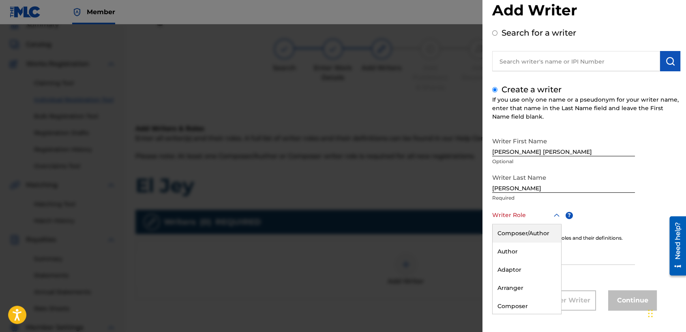
click at [526, 233] on div "Composer/Author" at bounding box center [526, 233] width 68 height 18
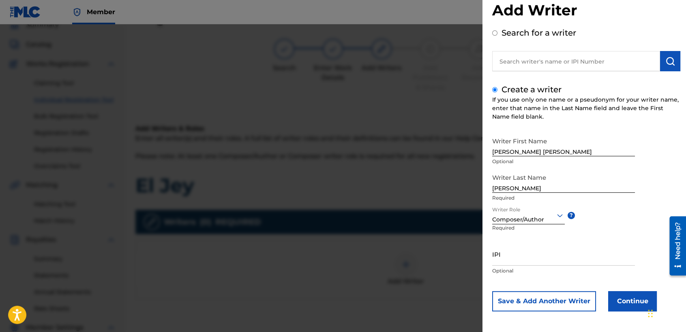
click at [616, 301] on button "Continue" at bounding box center [632, 301] width 49 height 20
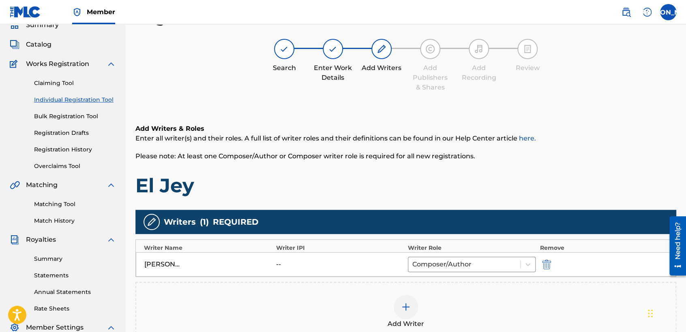
click at [461, 177] on h1 "El Jey" at bounding box center [405, 185] width 541 height 24
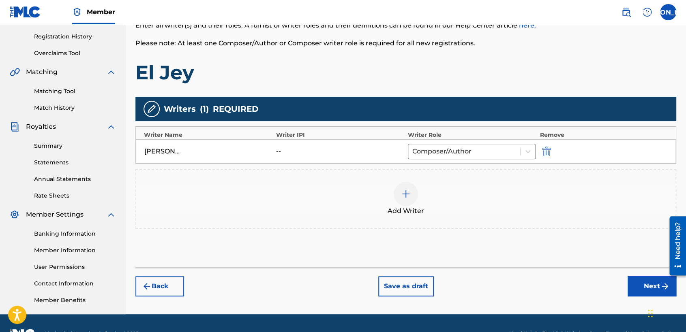
scroll to position [170, 0]
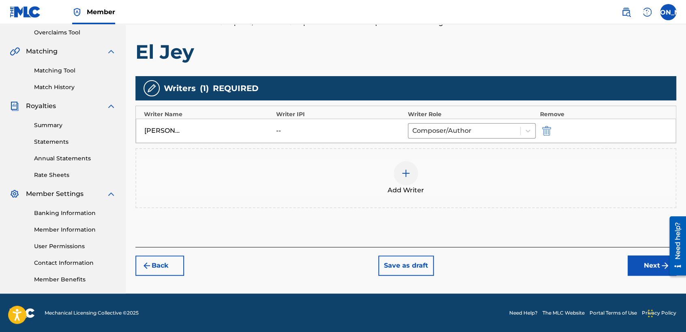
click at [628, 276] on div "Register Work Search Enter Work Details Add Writers Add Publishers & Shares Add…" at bounding box center [406, 84] width 560 height 419
click at [635, 271] on button "Next" at bounding box center [651, 266] width 49 height 20
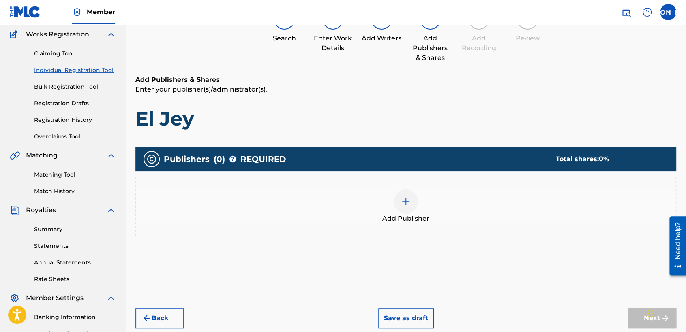
scroll to position [36, 0]
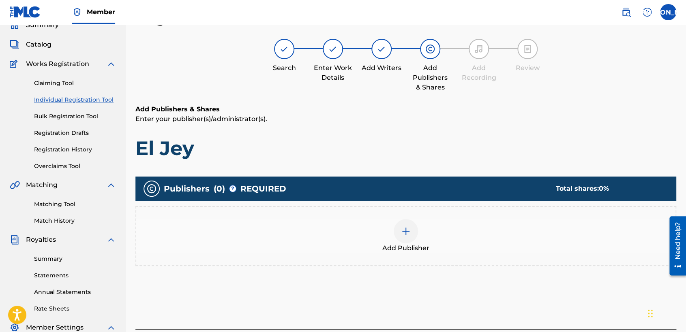
click at [403, 222] on div at bounding box center [405, 231] width 24 height 24
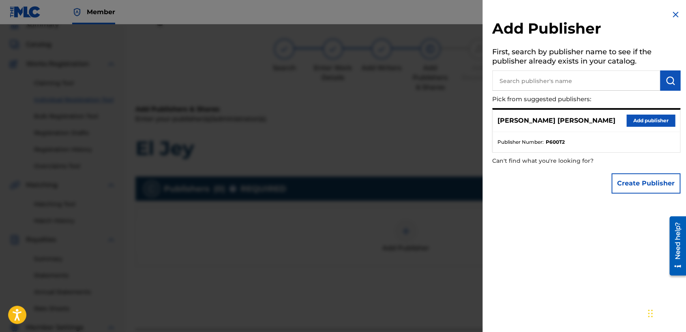
click at [635, 121] on button "Add publisher" at bounding box center [650, 121] width 49 height 12
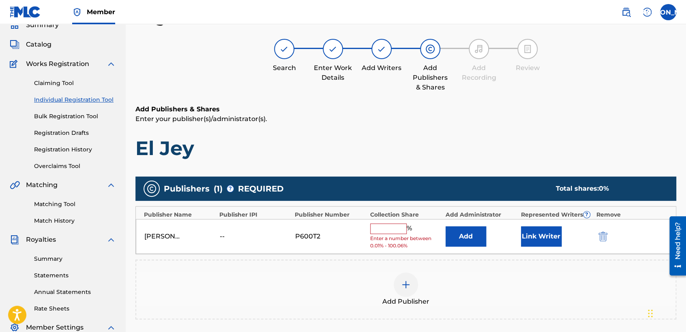
click at [380, 229] on input "text" at bounding box center [388, 229] width 36 height 11
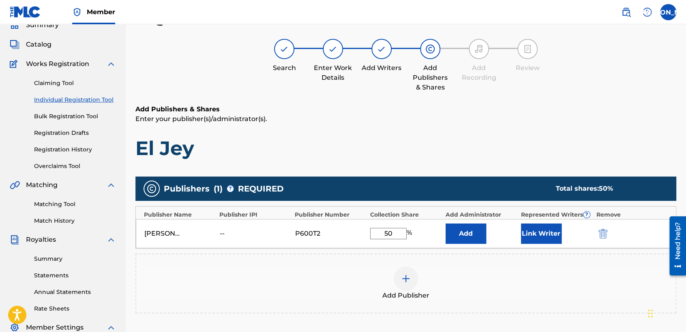
click at [543, 236] on button "Link Writer" at bounding box center [541, 234] width 41 height 20
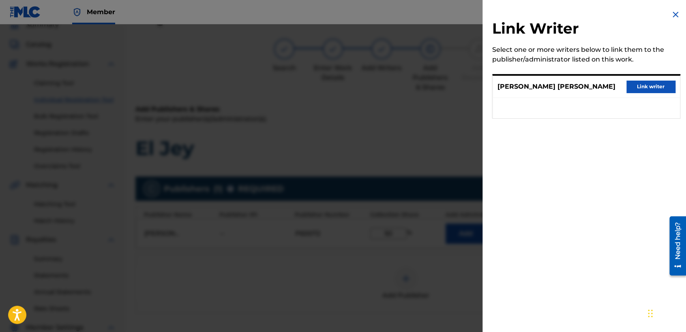
click at [656, 87] on button "Link writer" at bounding box center [650, 87] width 49 height 12
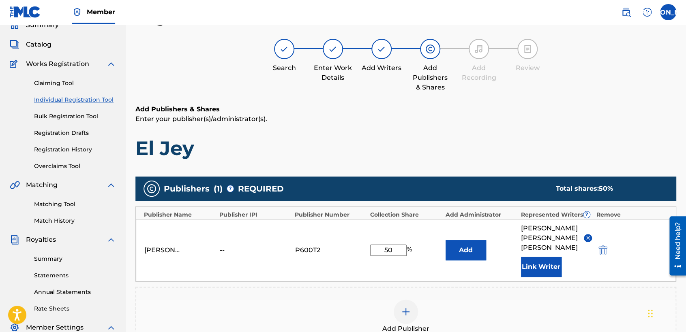
click at [539, 127] on div "Add Publishers & Shares Enter your publisher(s)/administrator(s). El Jey" at bounding box center [405, 133] width 541 height 56
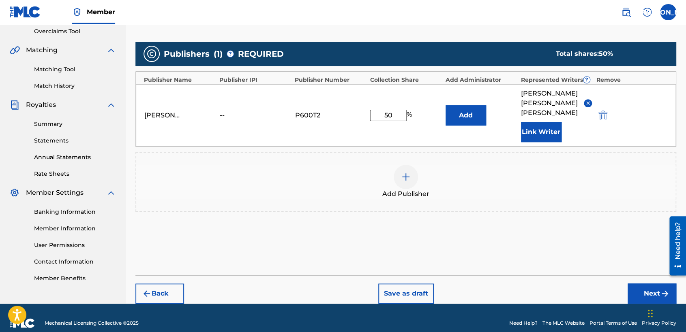
click at [653, 289] on button "Next" at bounding box center [651, 294] width 49 height 20
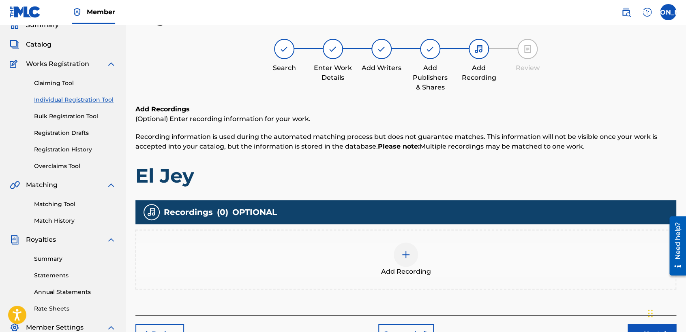
click at [397, 250] on div at bounding box center [405, 255] width 24 height 24
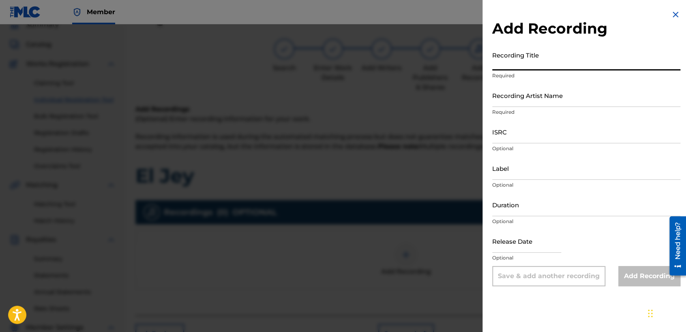
click at [549, 52] on input "Recording Title" at bounding box center [586, 58] width 188 height 23
paste input "El Jey"
click at [554, 111] on p "Required" at bounding box center [586, 112] width 188 height 7
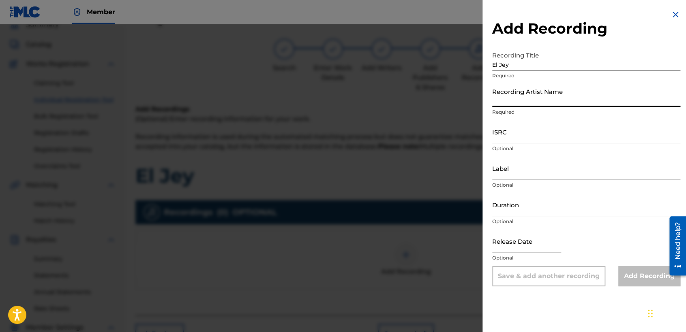
click at [559, 99] on input "Recording Artist Name" at bounding box center [586, 95] width 188 height 23
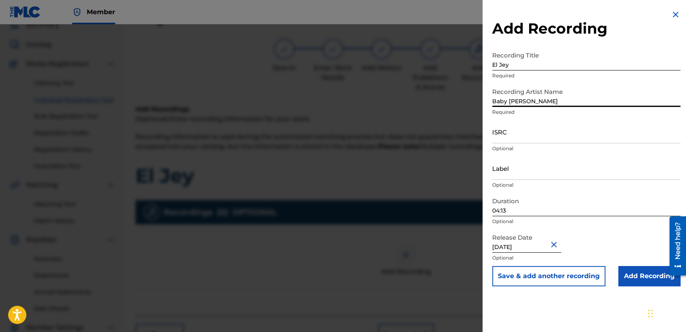
click at [567, 209] on input "04:13" at bounding box center [586, 204] width 188 height 23
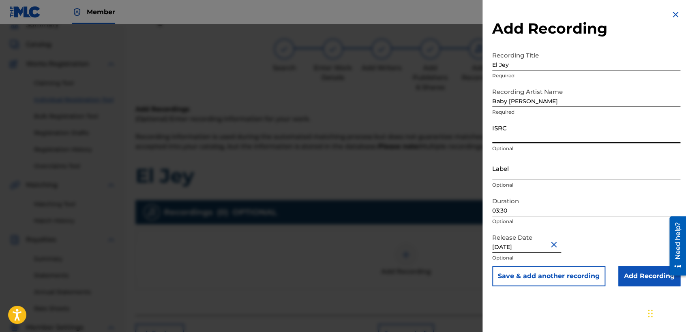
click at [551, 129] on input "ISRC" at bounding box center [586, 131] width 188 height 23
click at [509, 141] on input "ISRC" at bounding box center [586, 131] width 188 height 23
paste input "USHM82139296"
click at [636, 274] on input "Add Recording" at bounding box center [649, 276] width 62 height 20
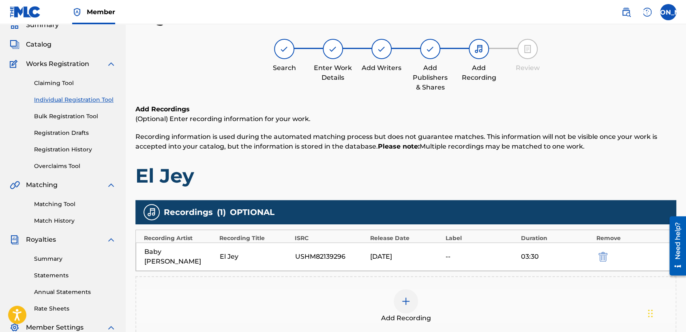
click at [501, 173] on h1 "El Jey" at bounding box center [405, 176] width 541 height 24
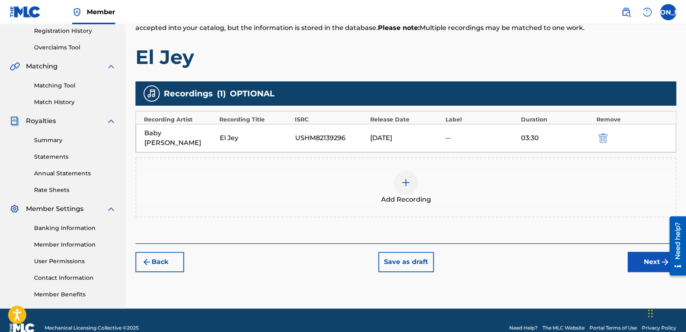
scroll to position [170, 0]
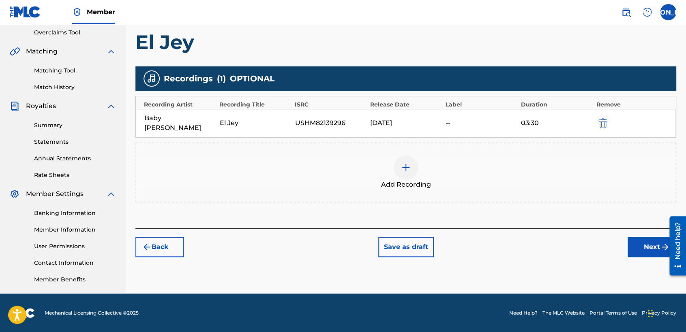
click at [624, 240] on div "Back Save as draft Next" at bounding box center [405, 243] width 541 height 29
click at [647, 244] on button "Next" at bounding box center [651, 247] width 49 height 20
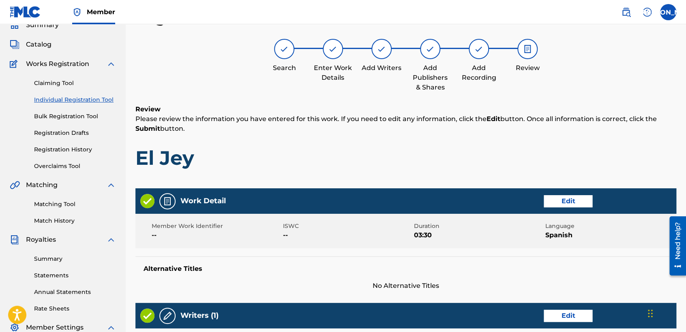
click at [509, 160] on h1 "El Jey" at bounding box center [405, 158] width 541 height 24
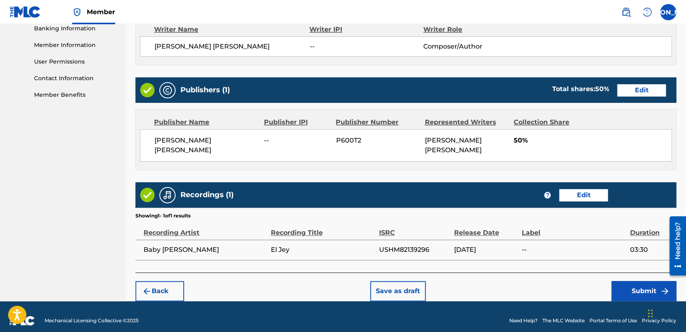
scroll to position [362, 0]
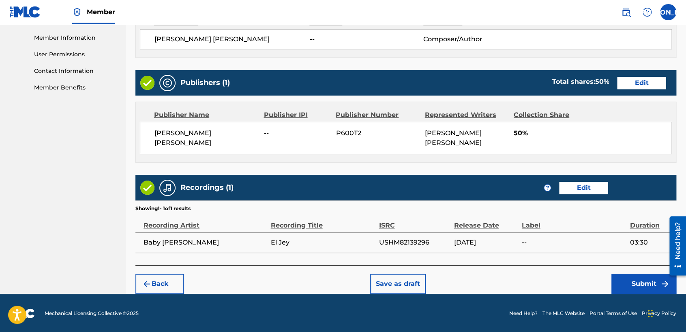
click at [629, 292] on button "Submit" at bounding box center [643, 284] width 65 height 20
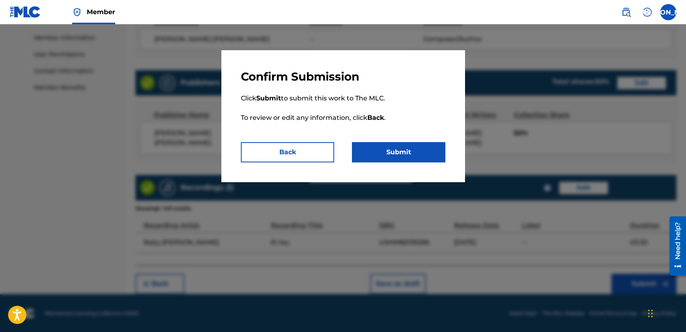
click at [407, 150] on button "Submit" at bounding box center [398, 152] width 93 height 20
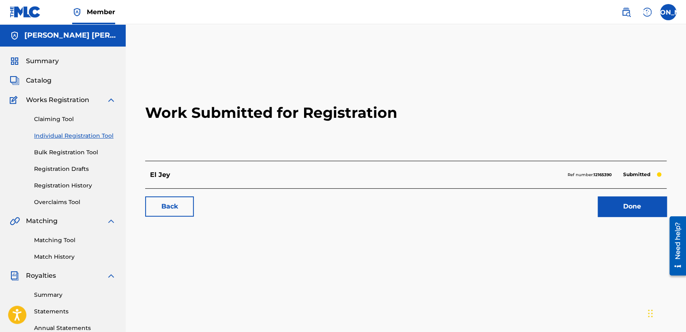
click at [94, 136] on link "Individual Registration Tool" at bounding box center [75, 136] width 82 height 9
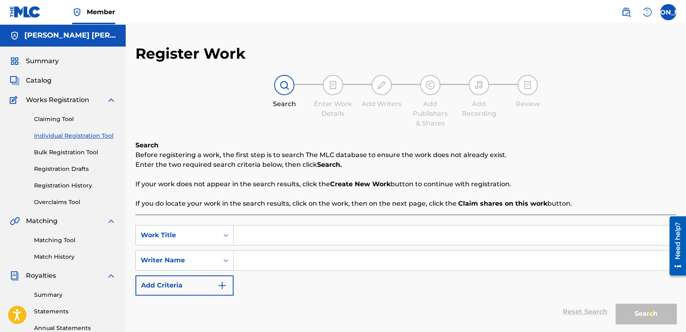
drag, startPoint x: 254, startPoint y: 227, endPoint x: 259, endPoint y: 231, distance: 6.3
click at [259, 231] on input "Search Form" at bounding box center [454, 235] width 442 height 19
click at [273, 243] on input "Search Form" at bounding box center [454, 235] width 442 height 19
paste input "El [PERSON_NAME], Ver. 2"
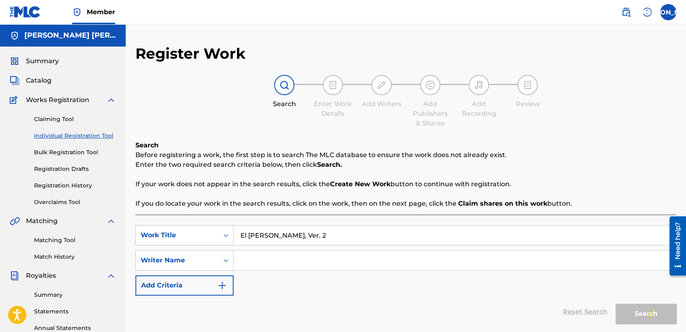
click at [290, 264] on input "Search Form" at bounding box center [454, 260] width 442 height 19
click at [615, 304] on button "Search" at bounding box center [645, 314] width 61 height 20
click at [363, 290] on div "SearchWithCriteria66e396d0-9ec7-455c-aafa-a49f56c400ac Work Title El [PERSON_NA…" at bounding box center [405, 260] width 541 height 71
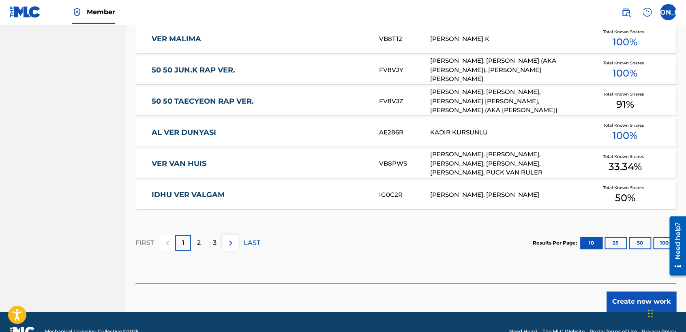
scroll to position [497, 0]
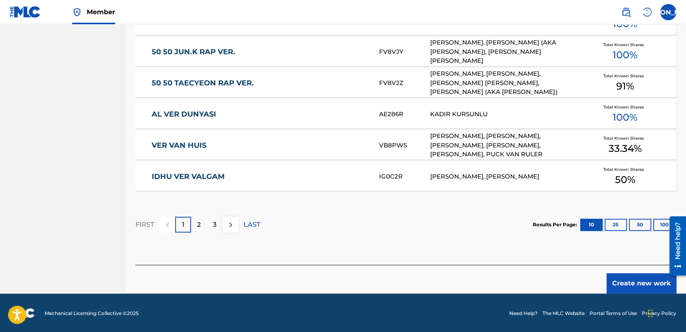
click at [612, 282] on button "Create new work" at bounding box center [641, 284] width 70 height 20
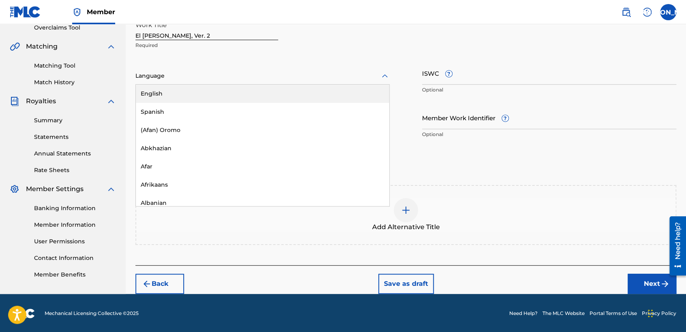
click at [321, 82] on div "Language" at bounding box center [262, 76] width 254 height 17
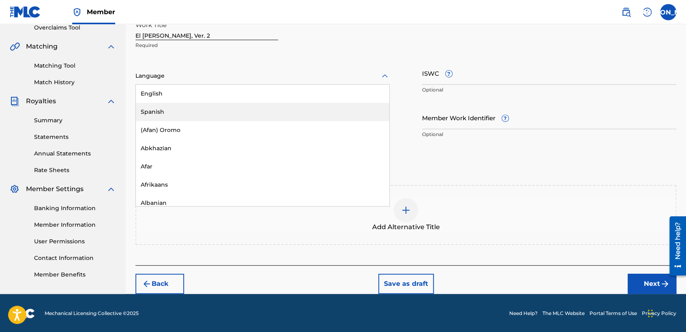
click at [260, 105] on div "Spanish" at bounding box center [262, 112] width 253 height 18
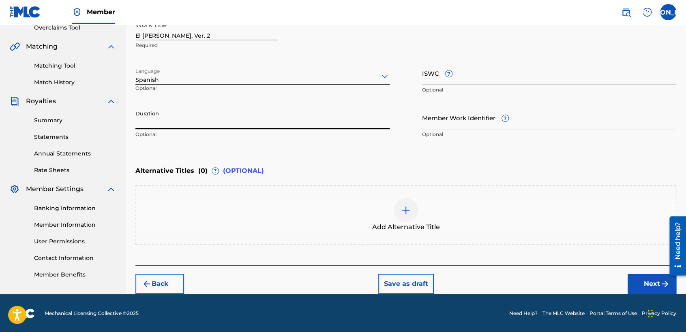
click at [196, 122] on input "Duration" at bounding box center [262, 117] width 254 height 23
click at [634, 281] on button "Next" at bounding box center [651, 284] width 49 height 20
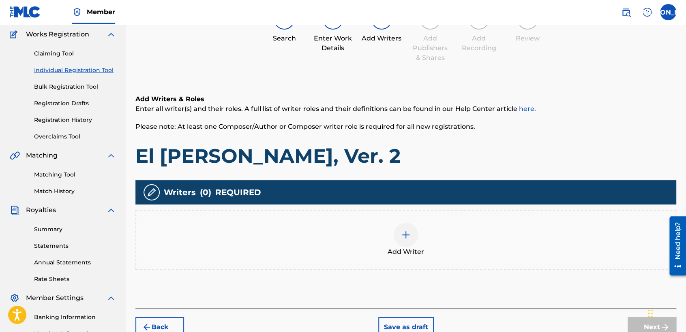
scroll to position [36, 0]
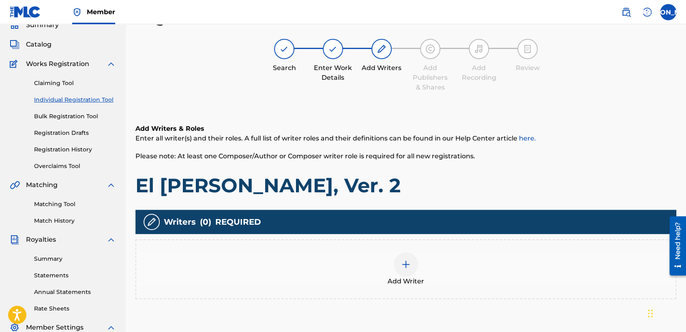
click at [403, 260] on img at bounding box center [406, 265] width 10 height 10
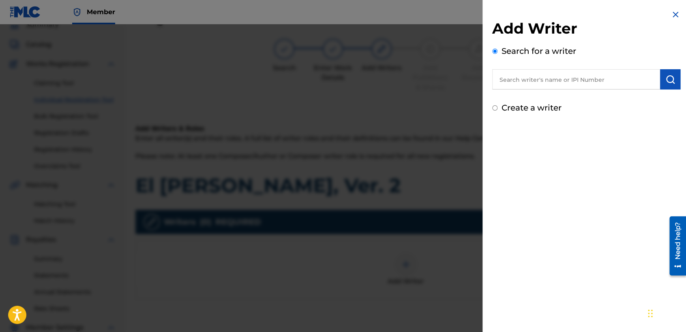
click at [494, 108] on input "Create a writer" at bounding box center [494, 107] width 5 height 5
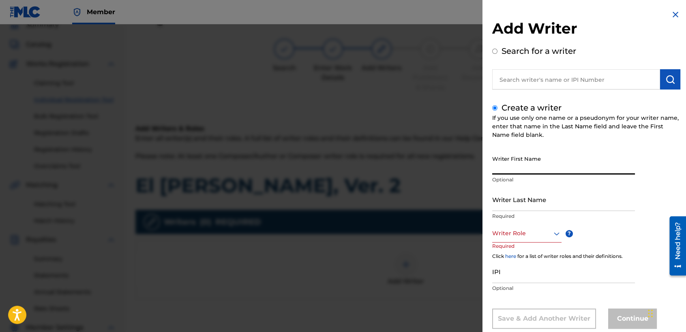
click at [510, 166] on input "Writer First Name" at bounding box center [563, 163] width 143 height 23
click at [524, 215] on p "Required" at bounding box center [563, 216] width 143 height 7
click at [528, 207] on input "Writer Last Name" at bounding box center [563, 199] width 143 height 23
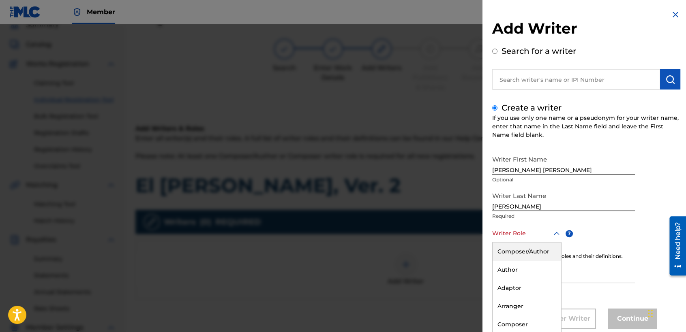
scroll to position [18, 0]
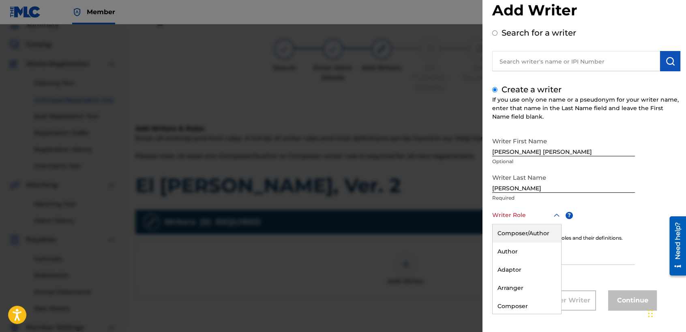
click at [524, 224] on div "8 results available. Use Up and Down to choose options, press Enter to select t…" at bounding box center [526, 215] width 69 height 18
click at [534, 228] on div "Composer/Author" at bounding box center [526, 233] width 68 height 18
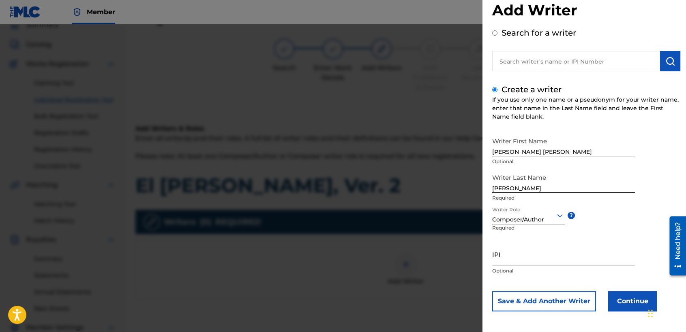
click at [617, 306] on button "Continue" at bounding box center [632, 301] width 49 height 20
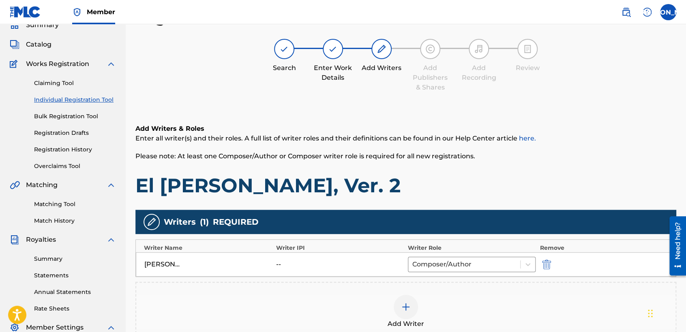
click at [405, 188] on h1 "El [PERSON_NAME], Ver. 2" at bounding box center [405, 185] width 541 height 24
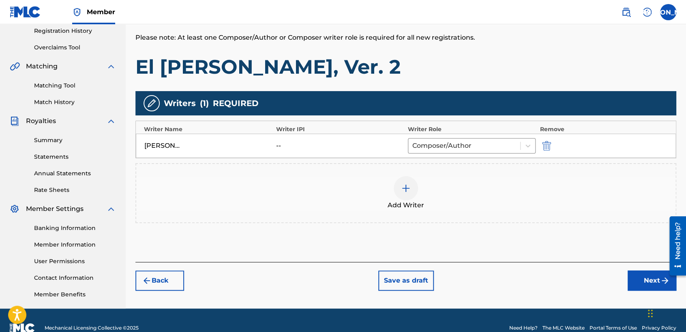
scroll to position [170, 0]
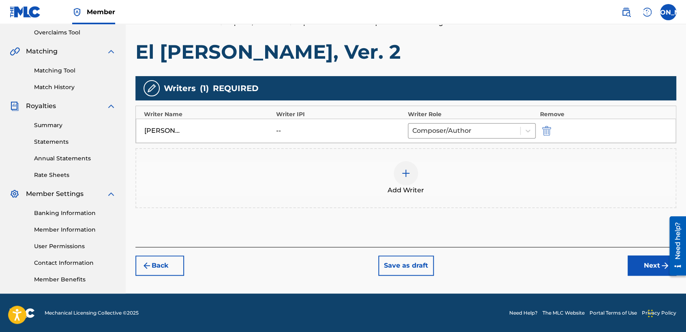
drag, startPoint x: 636, startPoint y: 255, endPoint x: 594, endPoint y: 254, distance: 42.1
click at [635, 256] on button "Next" at bounding box center [651, 266] width 49 height 20
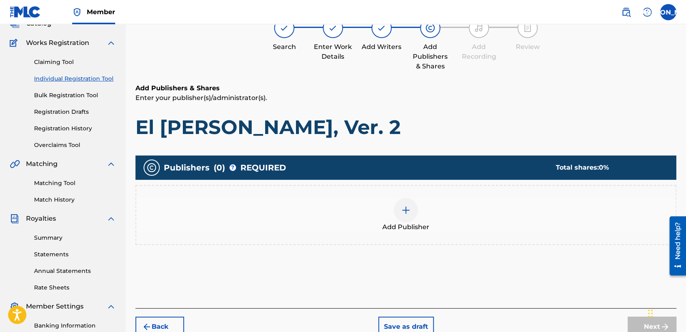
scroll to position [36, 0]
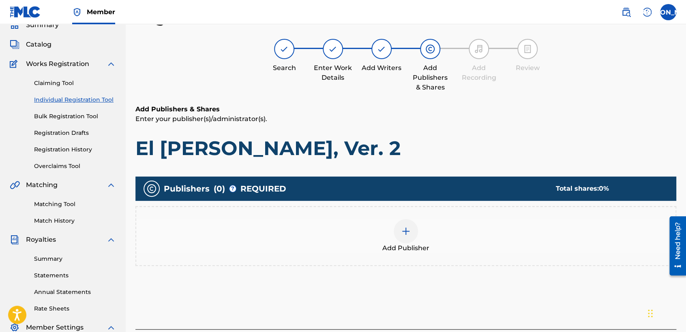
click at [396, 229] on div at bounding box center [405, 231] width 24 height 24
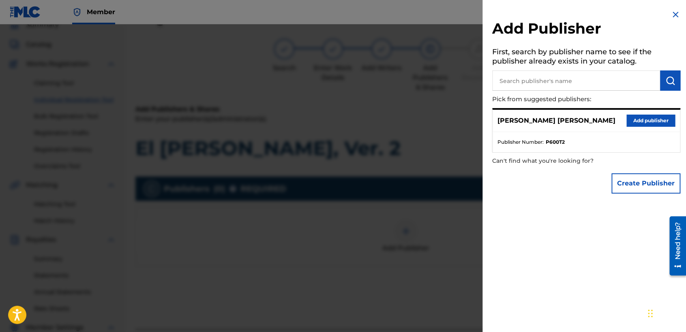
click at [666, 121] on button "Add publisher" at bounding box center [650, 121] width 49 height 12
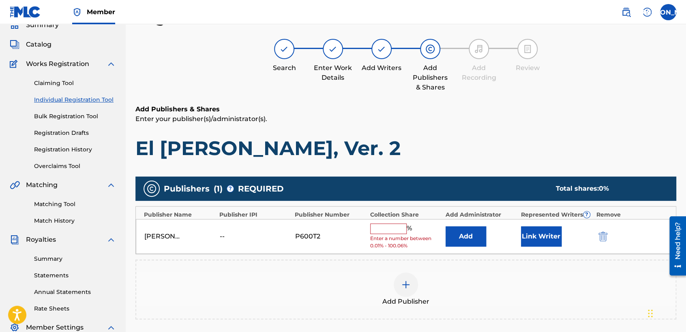
click at [393, 221] on div "[PERSON_NAME] [PERSON_NAME] -- P600T2 % Enter a number between 0.01% - 100.06% …" at bounding box center [406, 236] width 540 height 35
click at [393, 224] on input "text" at bounding box center [388, 229] width 36 height 11
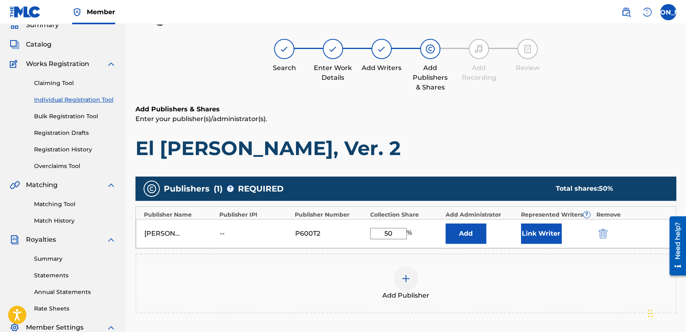
click at [550, 229] on button "Link Writer" at bounding box center [541, 234] width 41 height 20
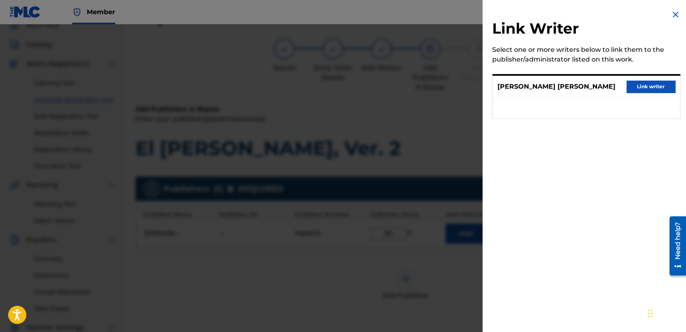
click at [645, 86] on button "Link writer" at bounding box center [650, 87] width 49 height 12
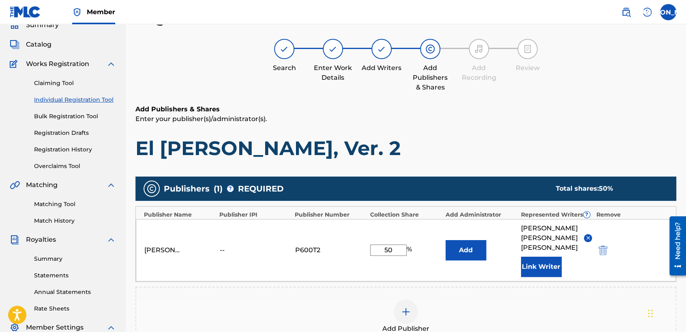
click at [519, 130] on div "Add Publishers & Shares Enter your publisher(s)/administrator(s). El [PERSON_NA…" at bounding box center [405, 133] width 541 height 56
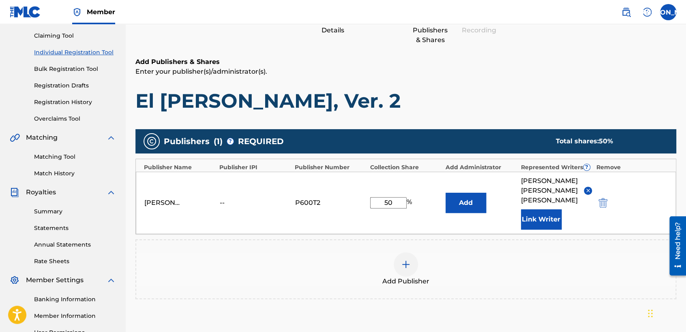
scroll to position [171, 0]
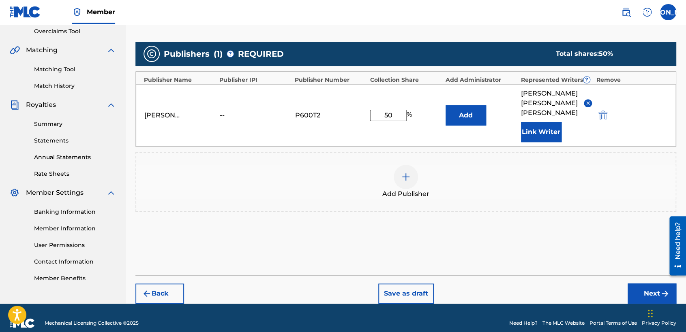
click at [645, 284] on button "Next" at bounding box center [651, 294] width 49 height 20
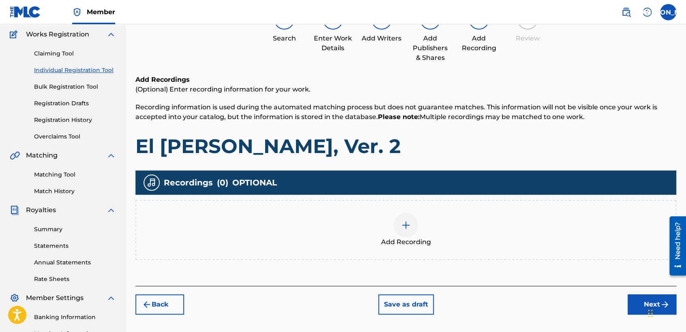
scroll to position [36, 0]
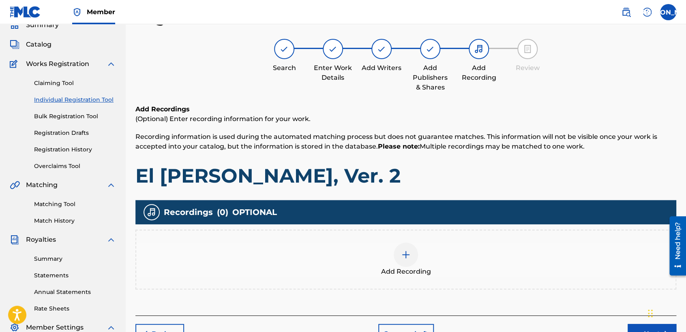
click at [403, 251] on img at bounding box center [406, 255] width 10 height 10
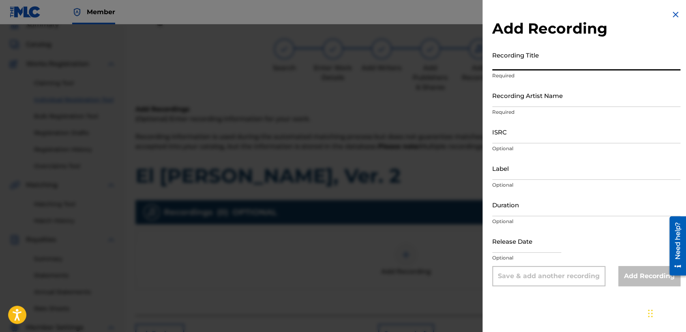
click at [537, 62] on input "Recording Title" at bounding box center [586, 58] width 188 height 23
paste input "El [PERSON_NAME], Ver. 2"
click at [539, 95] on input "Recording Artist Name" at bounding box center [586, 95] width 188 height 23
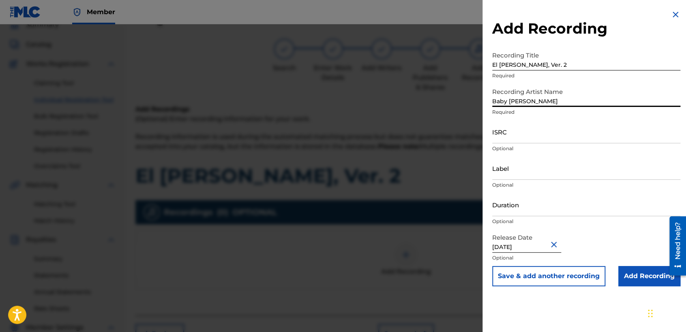
click at [521, 204] on input "Duration" at bounding box center [586, 204] width 188 height 23
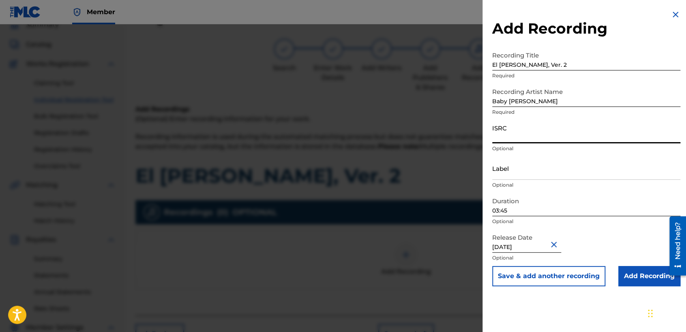
click at [537, 125] on input "ISRC" at bounding box center [586, 131] width 188 height 23
click at [513, 139] on input "ISRC" at bounding box center [586, 131] width 188 height 23
paste input "USHM82139289"
click at [639, 280] on input "Add Recording" at bounding box center [649, 276] width 62 height 20
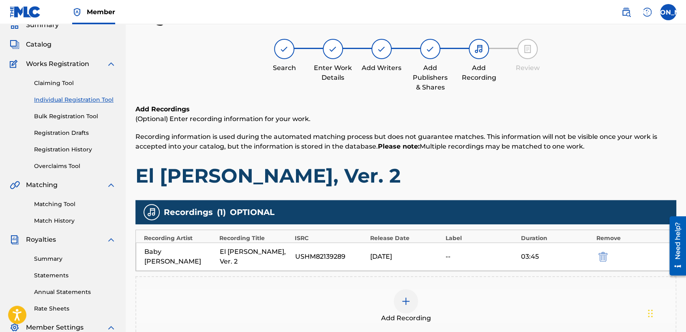
click at [438, 169] on h1 "El [PERSON_NAME], Ver. 2" at bounding box center [405, 176] width 541 height 24
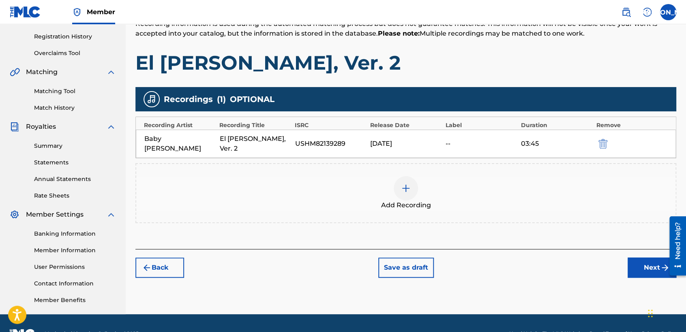
scroll to position [170, 0]
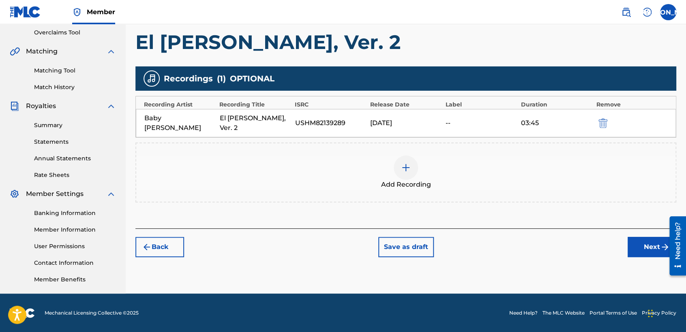
click at [630, 243] on button "Next" at bounding box center [651, 247] width 49 height 20
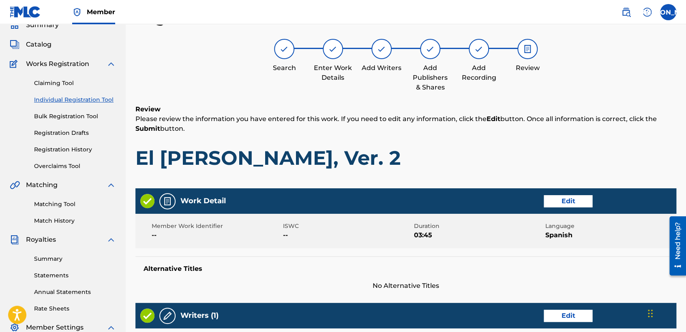
click at [466, 148] on h1 "El [PERSON_NAME], Ver. 2" at bounding box center [405, 158] width 541 height 24
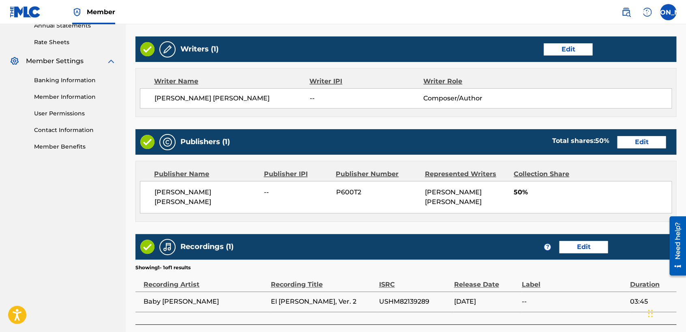
scroll to position [360, 0]
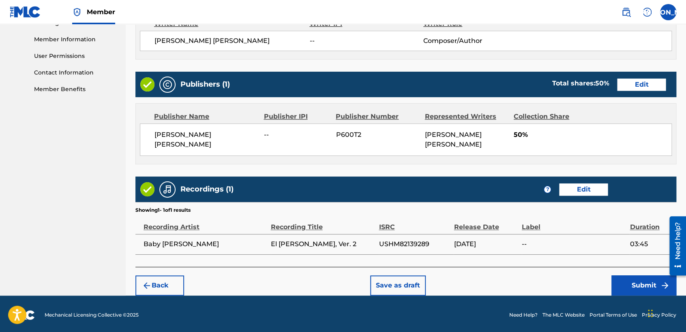
click at [649, 282] on button "Submit" at bounding box center [643, 286] width 65 height 20
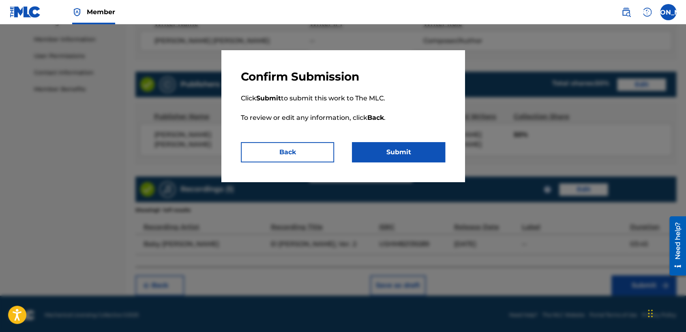
click at [401, 147] on button "Submit" at bounding box center [398, 152] width 93 height 20
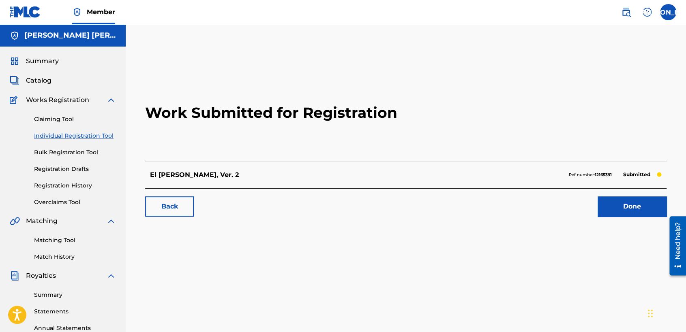
click at [92, 139] on link "Individual Registration Tool" at bounding box center [75, 136] width 82 height 9
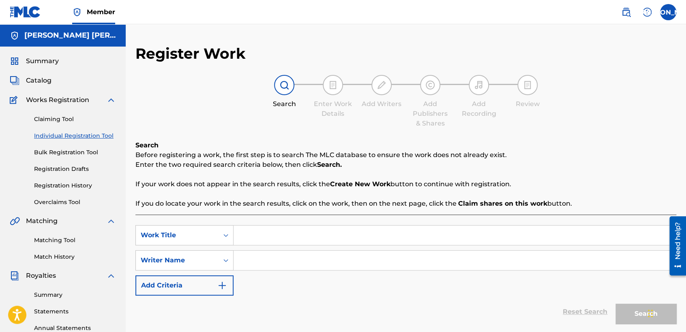
click at [271, 233] on input "Search Form" at bounding box center [454, 235] width 442 height 19
click at [313, 237] on input "Search Form" at bounding box center [454, 235] width 442 height 19
paste input "El Pelon, Ver. 2"
click at [280, 263] on input "Search Form" at bounding box center [454, 260] width 442 height 19
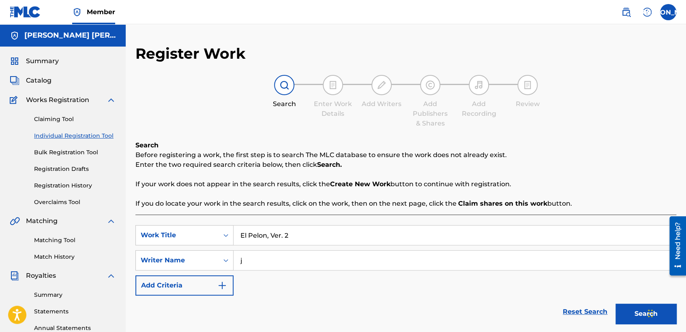
click at [615, 304] on button "Search" at bounding box center [645, 314] width 61 height 20
click at [298, 279] on div "SearchWithCriteria66e396d0-9ec7-455c-aafa-a49f56c400ac Work Title El Pelon, Ver…" at bounding box center [405, 260] width 541 height 71
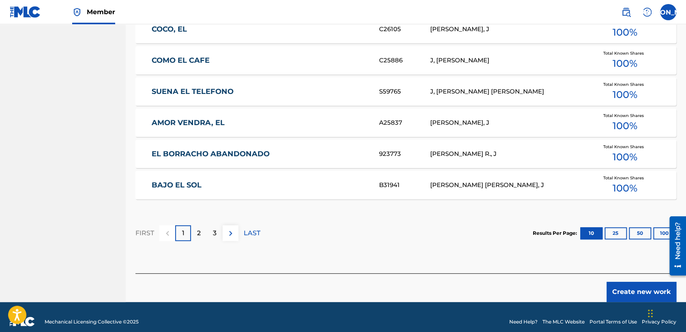
scroll to position [497, 0]
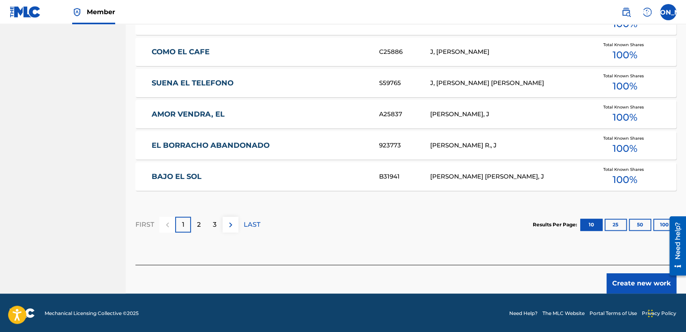
click at [613, 286] on button "Create new work" at bounding box center [641, 284] width 70 height 20
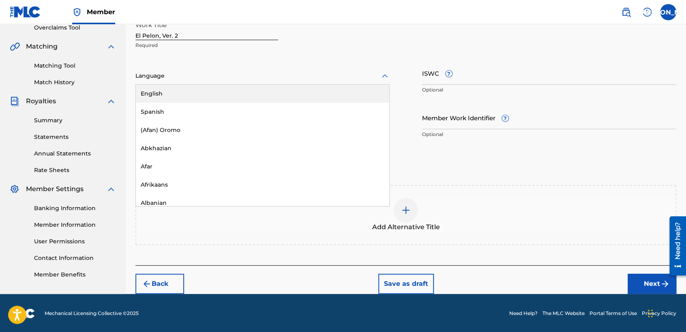
click at [316, 83] on div "Language" at bounding box center [262, 76] width 254 height 17
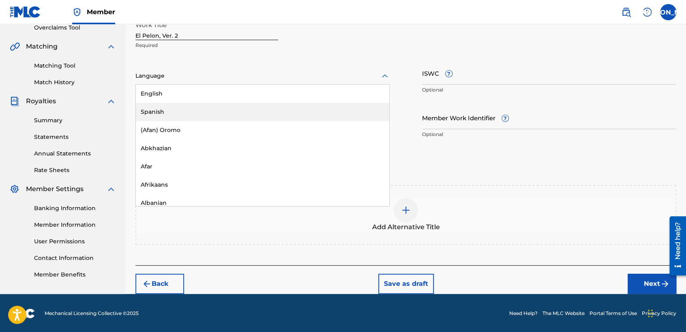
click at [218, 113] on div "Spanish" at bounding box center [262, 112] width 253 height 18
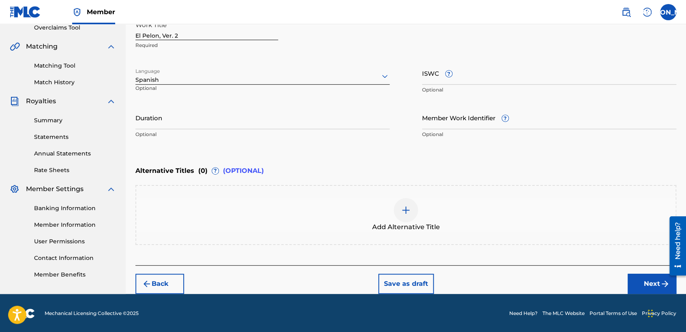
click at [185, 119] on input "Duration" at bounding box center [262, 117] width 254 height 23
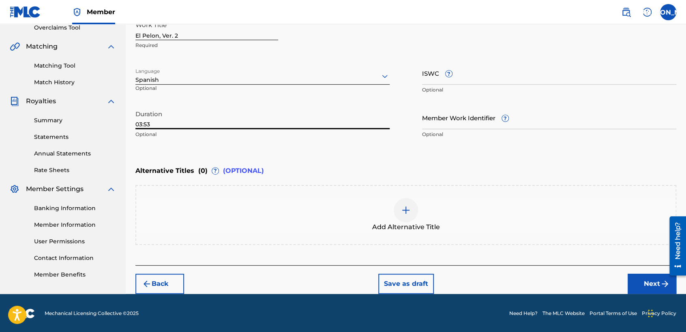
click at [638, 280] on button "Next" at bounding box center [651, 284] width 49 height 20
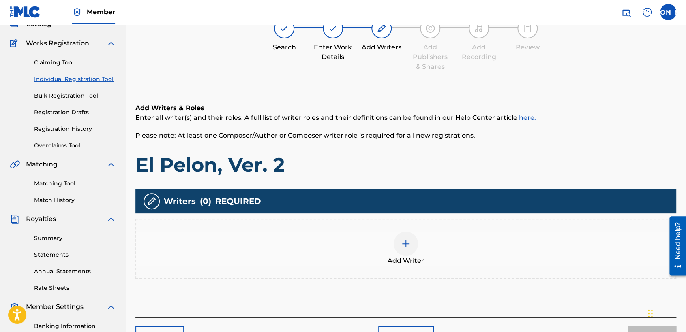
scroll to position [36, 0]
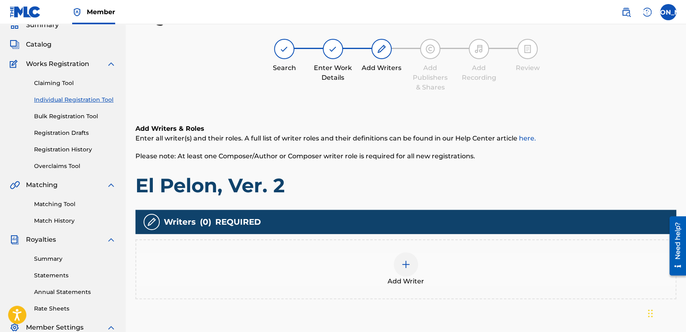
click at [417, 256] on div "Add Writer" at bounding box center [405, 269] width 539 height 34
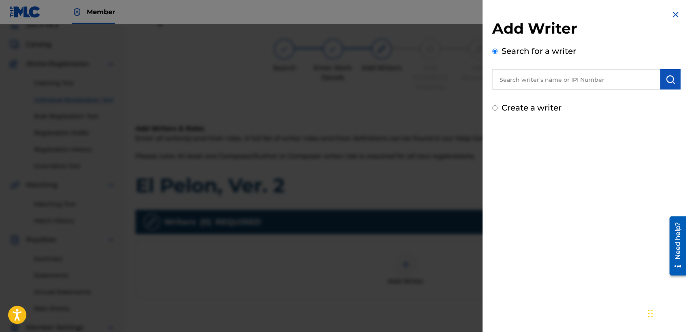
click at [493, 108] on input "Create a writer" at bounding box center [494, 107] width 5 height 5
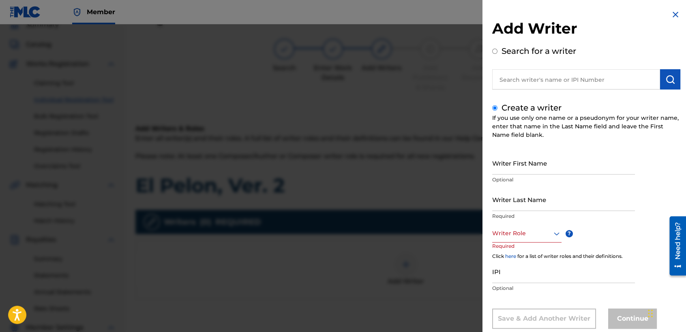
click at [520, 171] on input "Writer First Name" at bounding box center [563, 163] width 143 height 23
click at [517, 186] on div "Writer First Name [PERSON_NAME] [PERSON_NAME] Optional" at bounding box center [563, 170] width 143 height 36
click at [510, 216] on p "Required" at bounding box center [563, 216] width 143 height 7
click at [513, 213] on p "Required" at bounding box center [563, 216] width 143 height 7
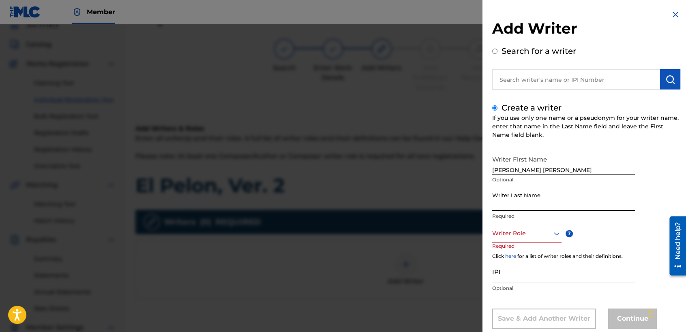
click at [521, 203] on input "Writer Last Name" at bounding box center [563, 199] width 143 height 23
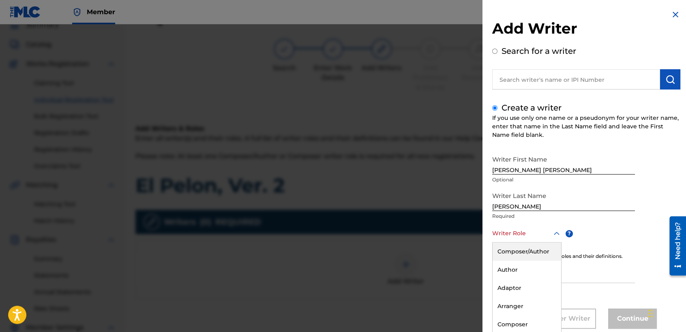
scroll to position [18, 0]
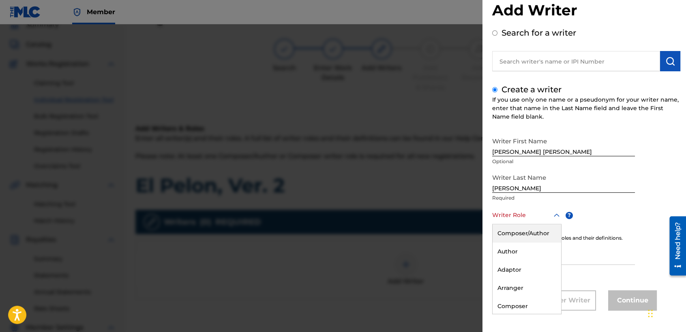
click at [517, 224] on div "8 results available. Use Up and Down to choose options, press Enter to select t…" at bounding box center [526, 215] width 69 height 18
click at [522, 229] on div "Composer/Author" at bounding box center [526, 233] width 68 height 18
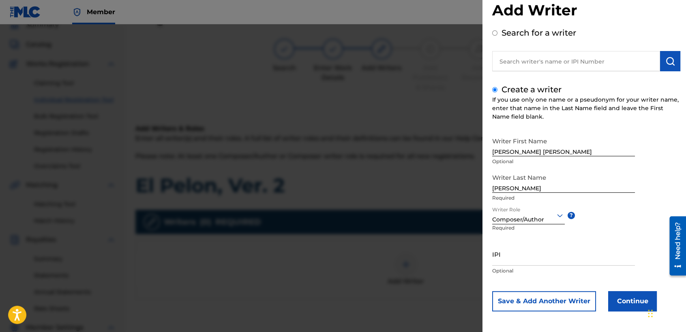
click at [624, 297] on button "Continue" at bounding box center [632, 301] width 49 height 20
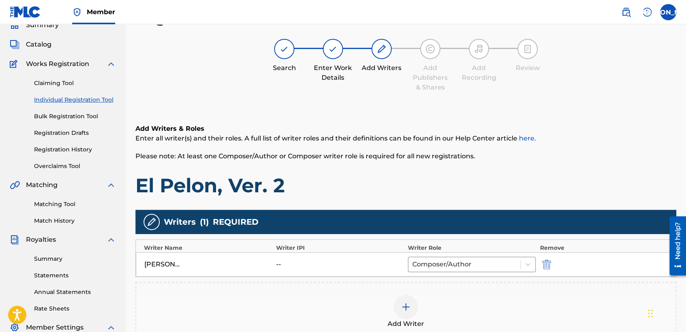
click at [512, 144] on div "Add Writers & Roles Enter all writer(s) and their roles. A full list of writer …" at bounding box center [405, 161] width 541 height 74
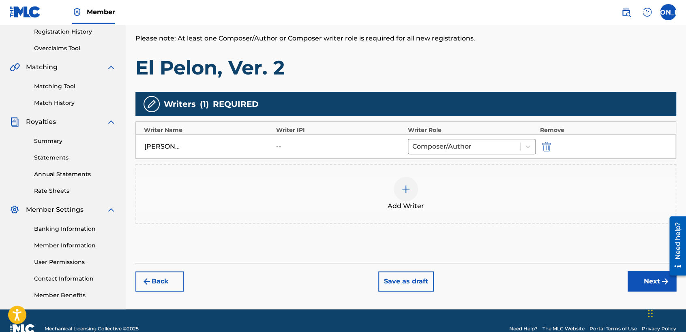
scroll to position [170, 0]
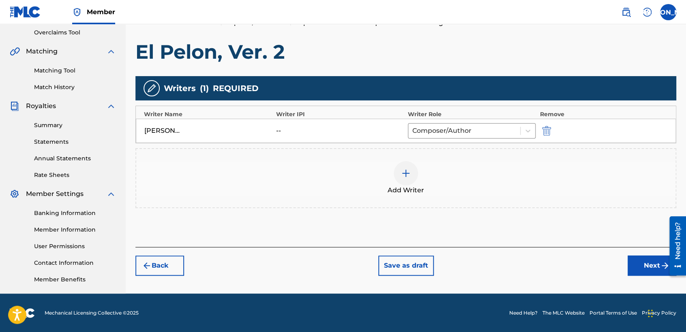
click at [645, 264] on button "Next" at bounding box center [651, 266] width 49 height 20
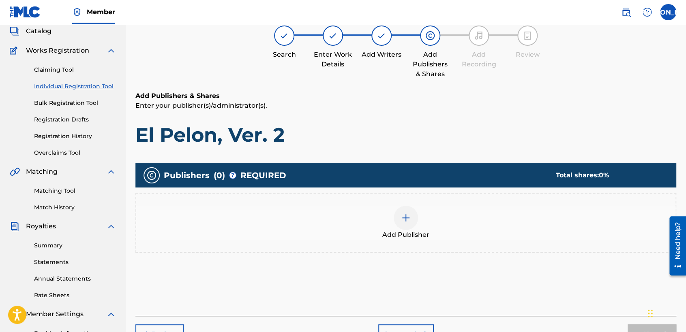
scroll to position [36, 0]
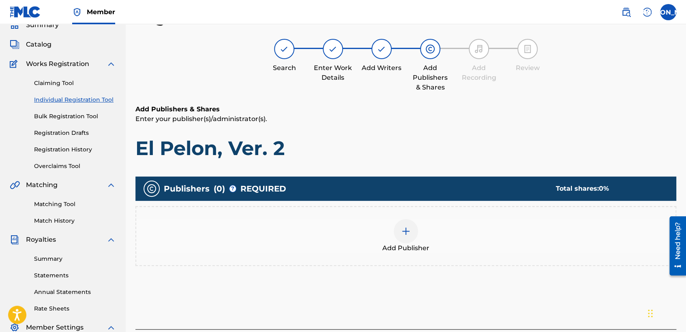
click at [515, 168] on div "Add Publishers & Shares Enter your publisher(s)/administrator(s). El Pelon, Ver…" at bounding box center [405, 217] width 541 height 225
click at [414, 247] on span "Add Publisher" at bounding box center [405, 249] width 47 height 10
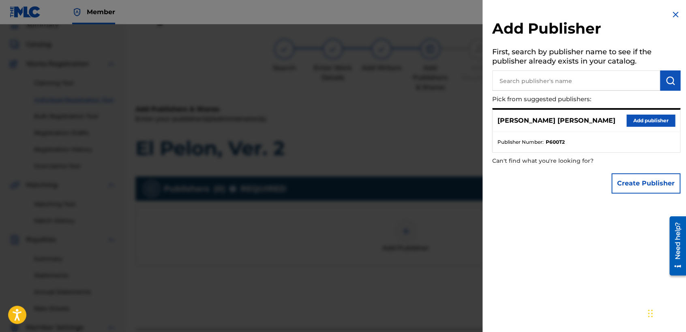
click at [631, 122] on button "Add publisher" at bounding box center [650, 121] width 49 height 12
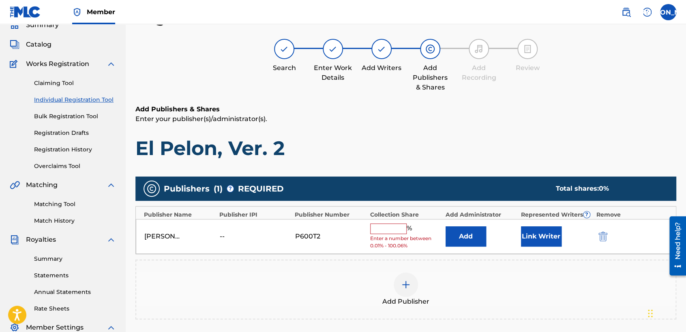
click at [384, 236] on span "Enter a number between 0.01% - 100.06%" at bounding box center [405, 242] width 71 height 15
click at [390, 229] on input "text" at bounding box center [388, 229] width 36 height 11
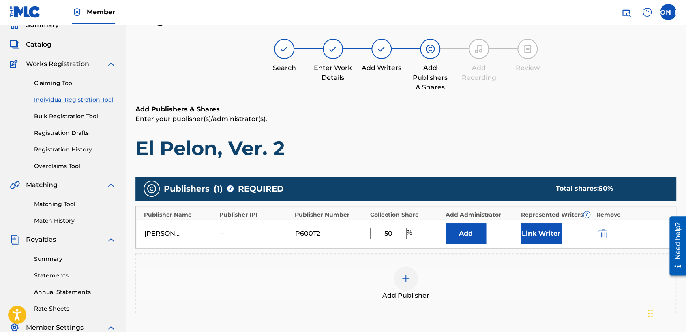
click at [537, 225] on button "Link Writer" at bounding box center [541, 234] width 41 height 20
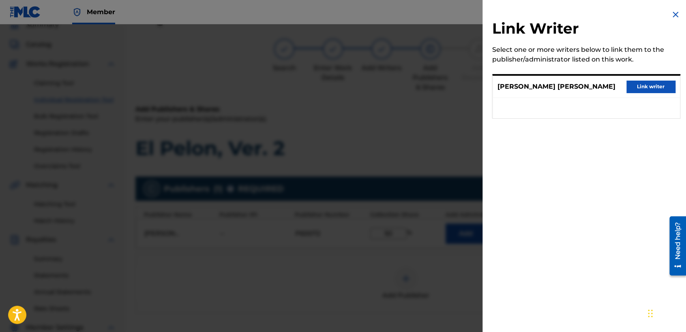
click at [649, 88] on button "Link writer" at bounding box center [650, 87] width 49 height 12
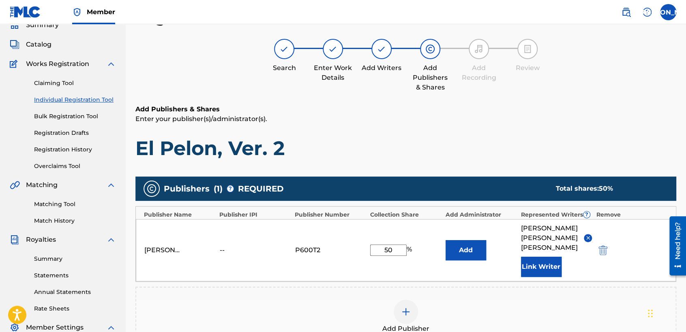
click at [567, 110] on h6 "Add Publishers & Shares" at bounding box center [405, 110] width 541 height 10
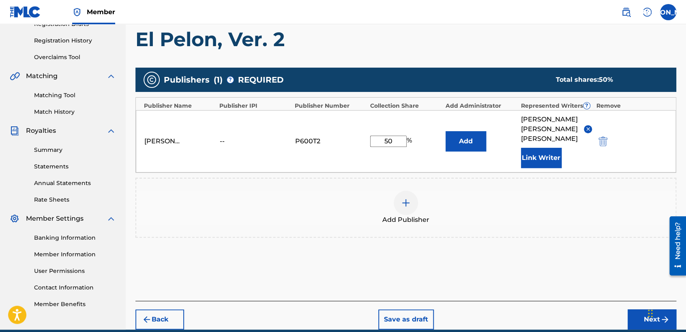
scroll to position [171, 0]
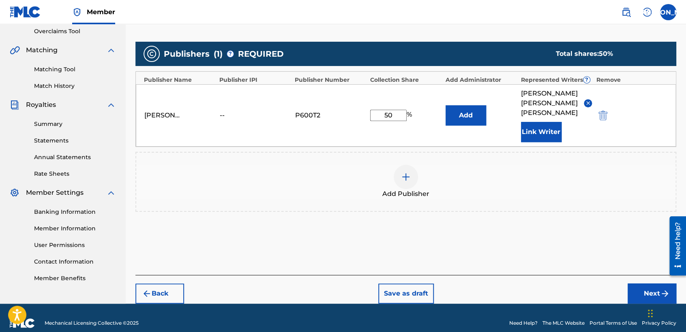
click at [637, 284] on button "Next" at bounding box center [651, 294] width 49 height 20
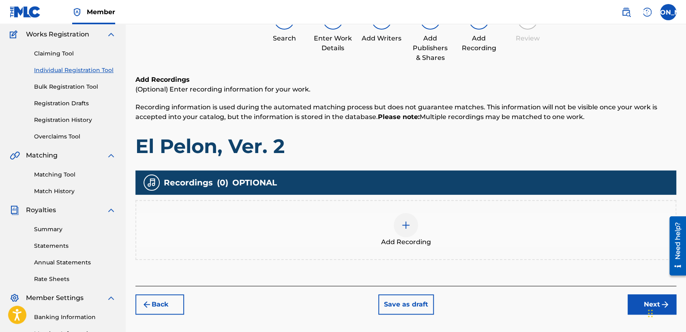
scroll to position [36, 0]
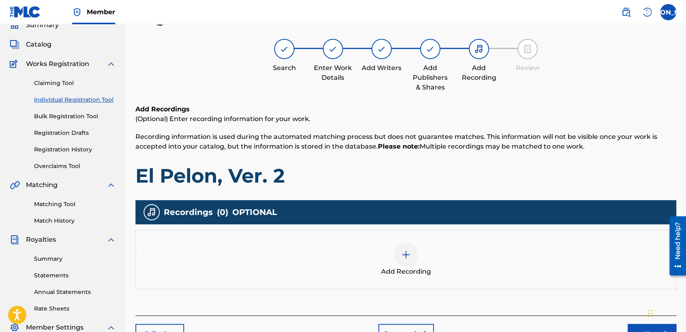
click at [413, 254] on div at bounding box center [405, 255] width 24 height 24
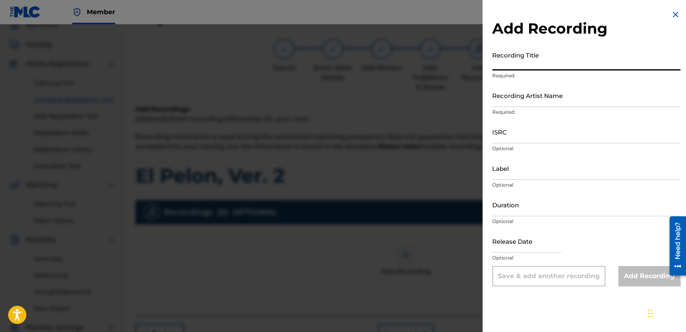
click at [535, 60] on input "Recording Title" at bounding box center [586, 58] width 188 height 23
paste input "El Pelon, Ver. 2"
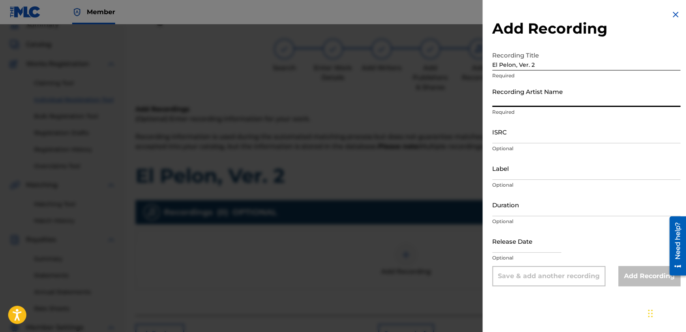
click at [535, 95] on input "Recording Artist Name" at bounding box center [586, 95] width 188 height 23
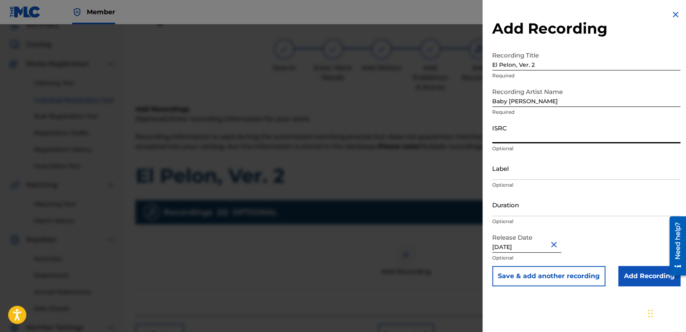
click at [530, 135] on input "ISRC" at bounding box center [586, 131] width 188 height 23
paste input "USHM82139291"
click at [527, 197] on input "Duration" at bounding box center [586, 204] width 188 height 23
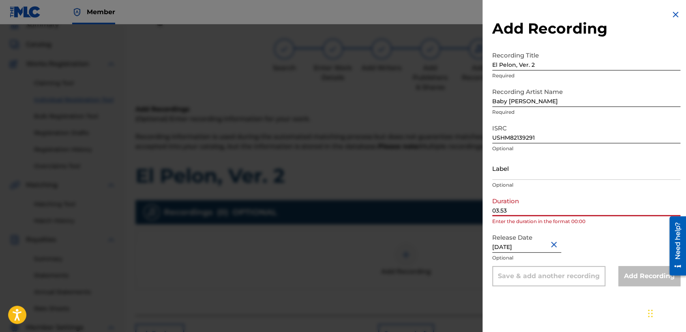
click at [501, 213] on input "03.53" at bounding box center [586, 204] width 188 height 23
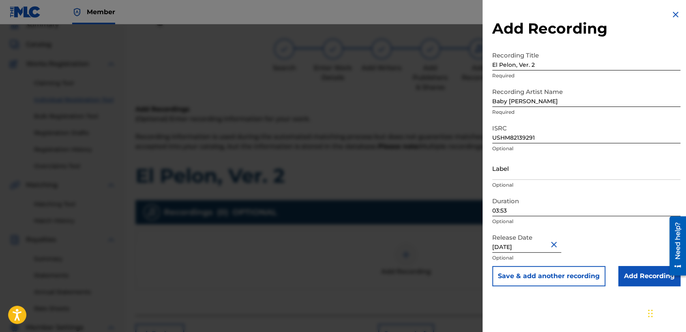
click at [626, 276] on input "Add Recording" at bounding box center [649, 276] width 62 height 20
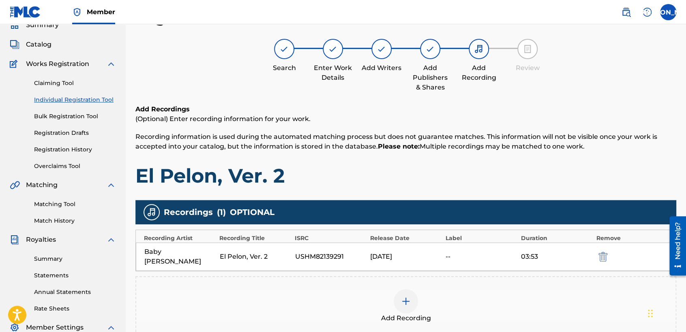
click at [459, 183] on h1 "El Pelon, Ver. 2" at bounding box center [405, 176] width 541 height 24
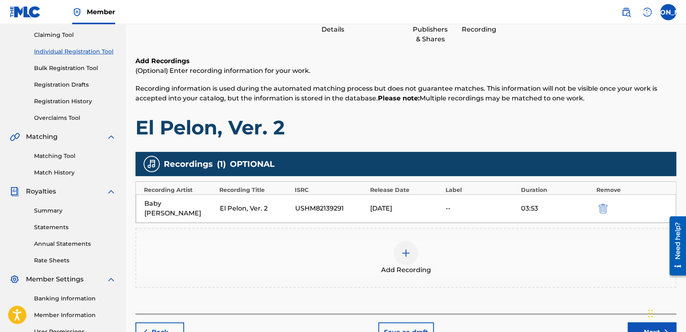
scroll to position [170, 0]
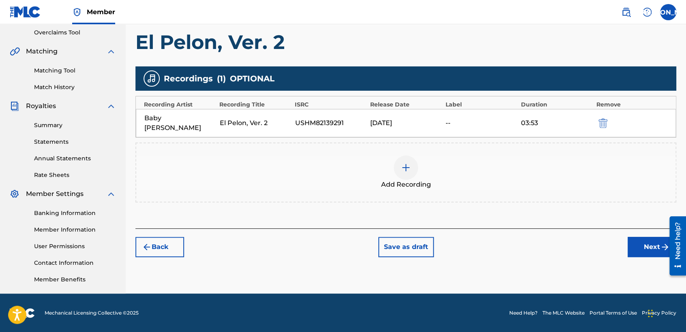
click at [632, 237] on button "Next" at bounding box center [651, 247] width 49 height 20
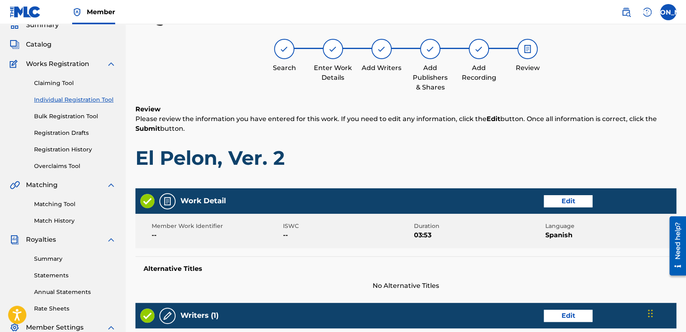
click at [496, 167] on h1 "El Pelon, Ver. 2" at bounding box center [405, 158] width 541 height 24
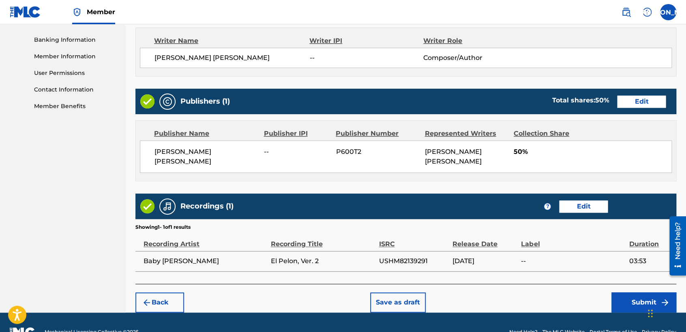
scroll to position [362, 0]
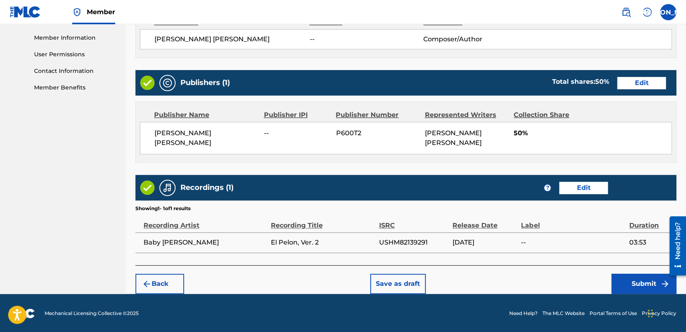
click at [635, 293] on button "Submit" at bounding box center [643, 284] width 65 height 20
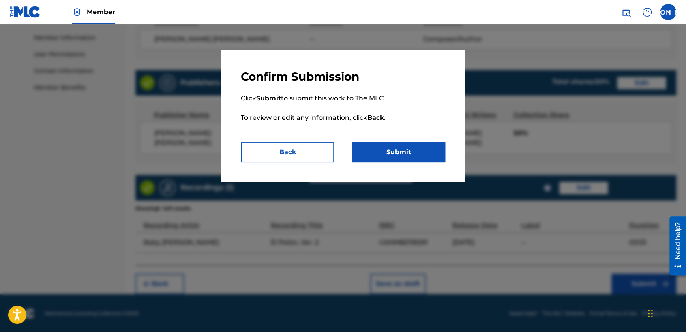
click at [418, 151] on button "Submit" at bounding box center [398, 152] width 93 height 20
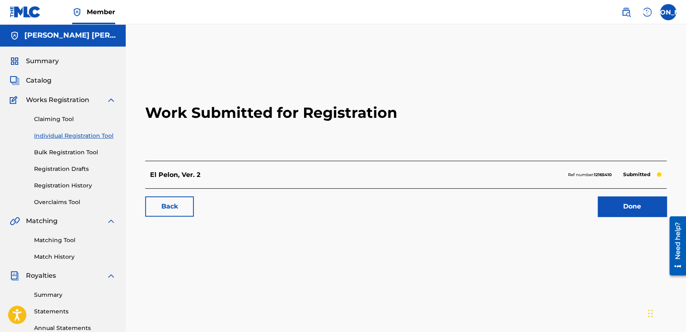
click at [105, 137] on link "Individual Registration Tool" at bounding box center [75, 136] width 82 height 9
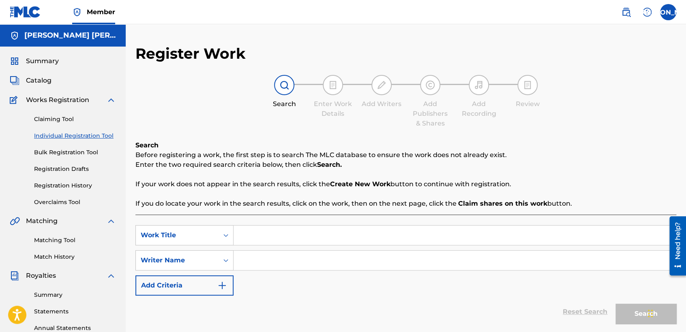
drag, startPoint x: 281, startPoint y: 229, endPoint x: 285, endPoint y: 232, distance: 5.5
click at [285, 232] on input "Search Form" at bounding box center [454, 235] width 442 height 19
paste input "El [PERSON_NAME]"
click at [297, 262] on input "Search Form" at bounding box center [454, 260] width 442 height 19
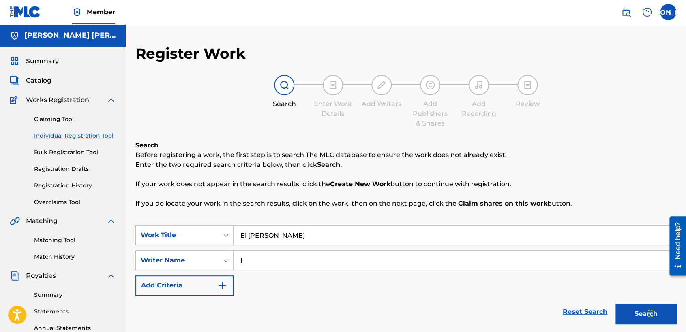
click at [615, 304] on button "Search" at bounding box center [645, 314] width 61 height 20
click at [411, 293] on div "SearchWithCriteria66e396d0-9ec7-455c-aafa-a49f56c400ac Work Title El [PERSON_NA…" at bounding box center [405, 260] width 541 height 71
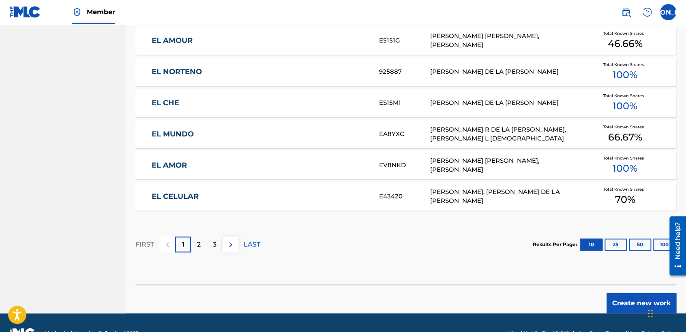
scroll to position [497, 0]
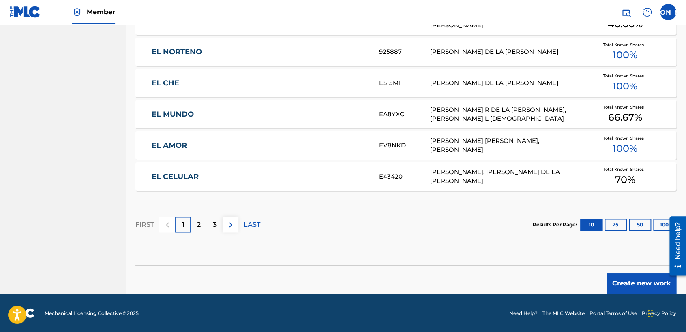
click at [624, 284] on button "Create new work" at bounding box center [641, 284] width 70 height 20
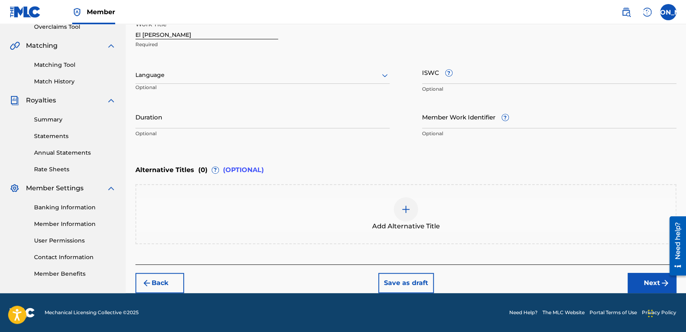
scroll to position [175, 0]
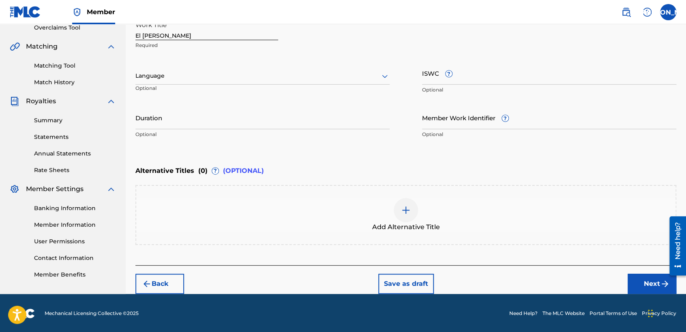
click at [325, 75] on div at bounding box center [262, 76] width 254 height 10
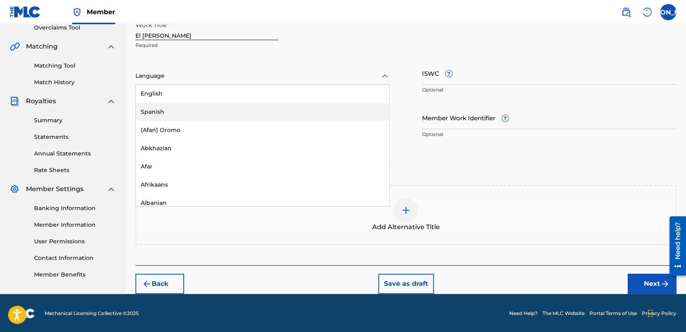
click at [235, 111] on div "Spanish" at bounding box center [262, 112] width 253 height 18
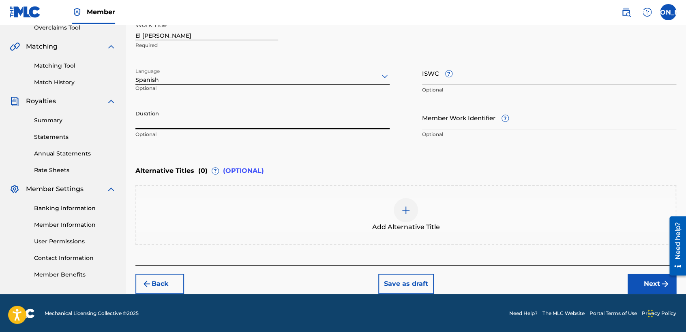
click at [204, 120] on input "Duration" at bounding box center [262, 117] width 254 height 23
click at [632, 280] on button "Next" at bounding box center [651, 284] width 49 height 20
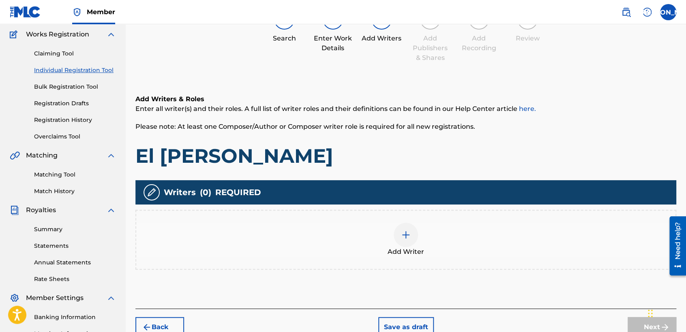
scroll to position [36, 0]
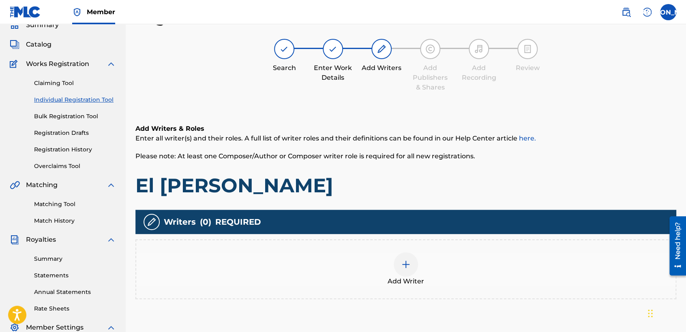
click at [391, 256] on div "Add Writer" at bounding box center [405, 269] width 539 height 34
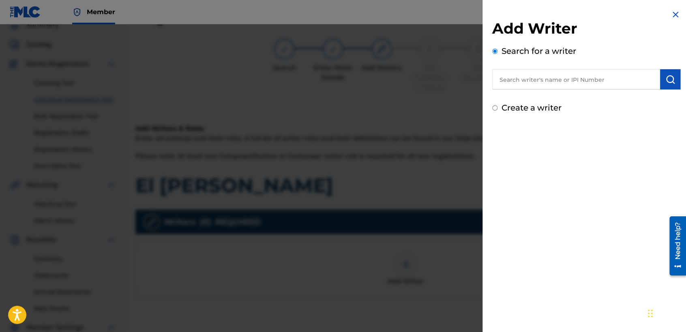
click at [495, 105] on input "Create a writer" at bounding box center [494, 107] width 5 height 5
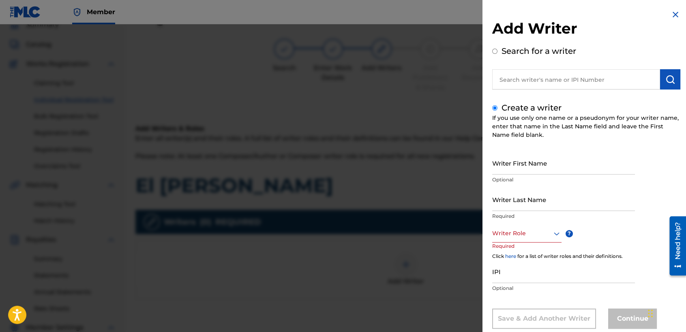
click at [517, 171] on input "Writer First Name" at bounding box center [563, 163] width 143 height 23
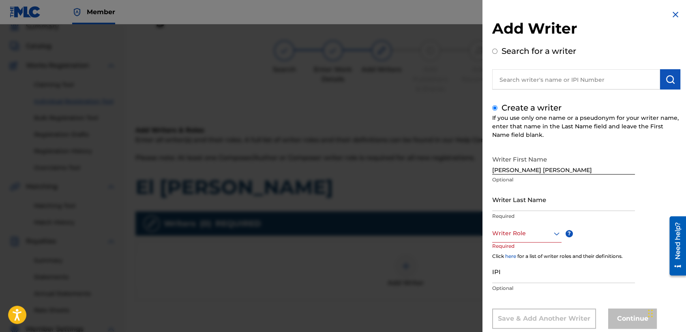
click at [511, 187] on div "Writer First Name [PERSON_NAME] [PERSON_NAME] Optional" at bounding box center [563, 170] width 143 height 36
click at [501, 209] on input "Writer Last Name" at bounding box center [563, 199] width 143 height 23
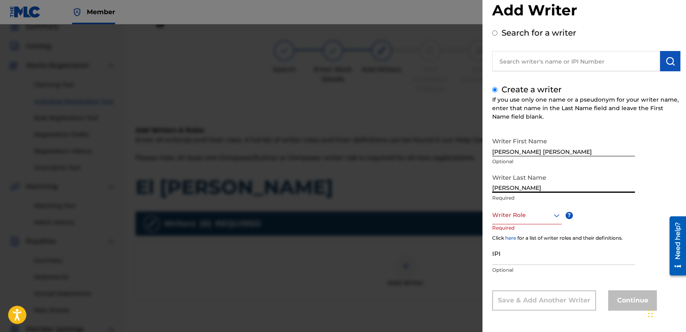
click at [514, 224] on div "Writer Role" at bounding box center [526, 215] width 69 height 18
click at [521, 232] on div "Composer/Author" at bounding box center [526, 233] width 68 height 18
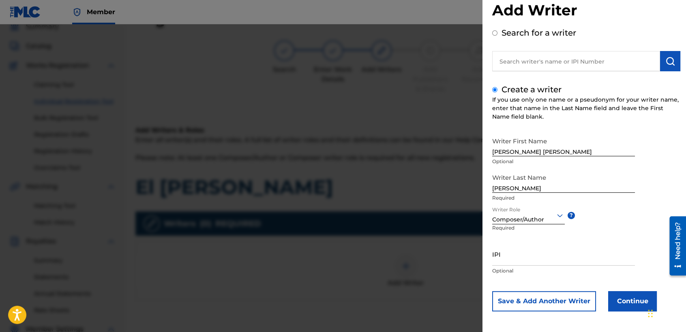
click at [622, 306] on button "Continue" at bounding box center [632, 301] width 49 height 20
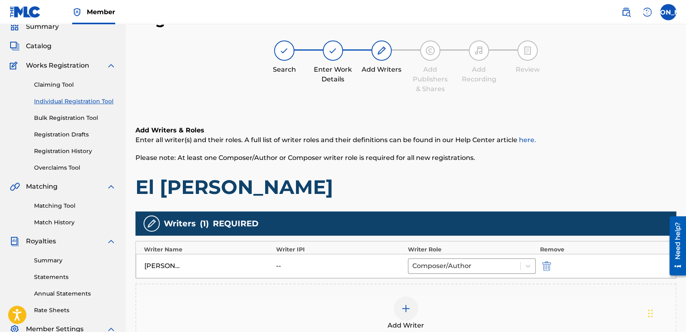
click at [453, 207] on div "Add Writers & Roles Enter all writer(s) and their roles. A full list of writer …" at bounding box center [405, 244] width 541 height 276
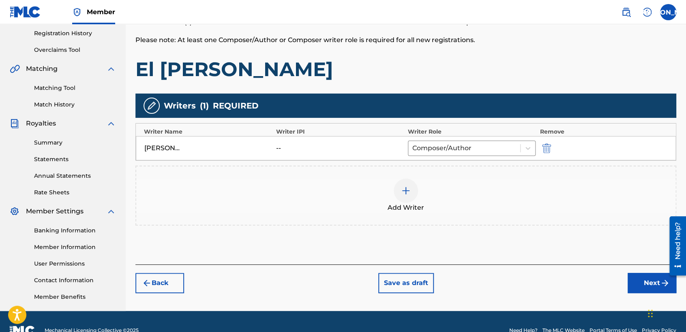
scroll to position [170, 0]
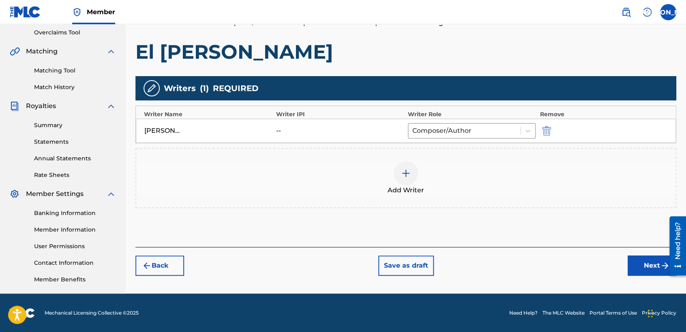
click at [638, 274] on button "Next" at bounding box center [651, 266] width 49 height 20
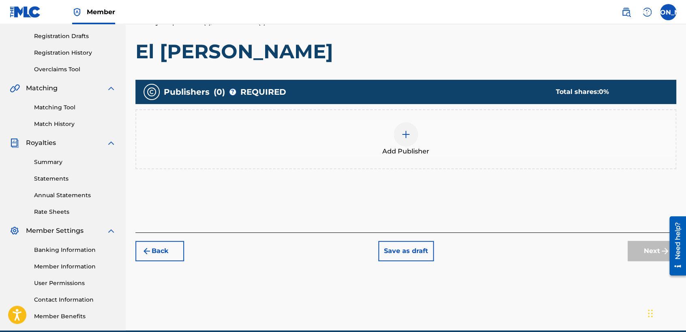
scroll to position [36, 0]
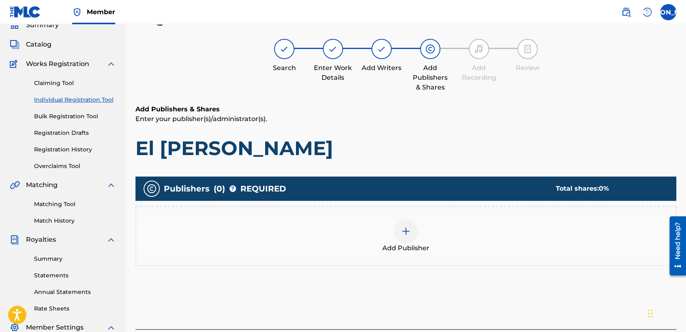
click at [393, 251] on span "Add Publisher" at bounding box center [405, 249] width 47 height 10
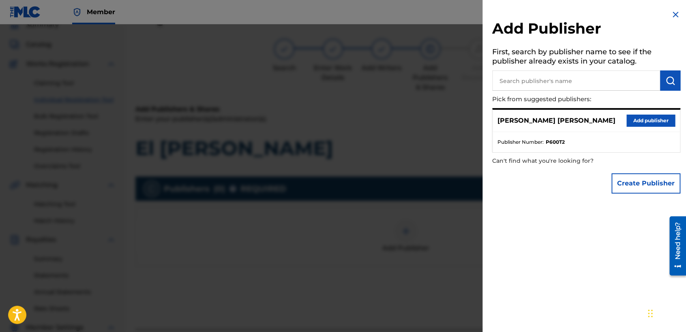
click at [626, 120] on button "Add publisher" at bounding box center [650, 121] width 49 height 12
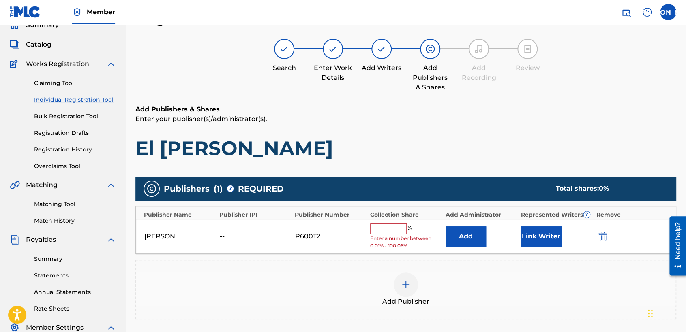
click at [385, 220] on div "[PERSON_NAME] [PERSON_NAME] -- P600T2 % Enter a number between 0.01% - 100.06% …" at bounding box center [406, 236] width 540 height 35
click at [386, 226] on input "text" at bounding box center [388, 229] width 36 height 11
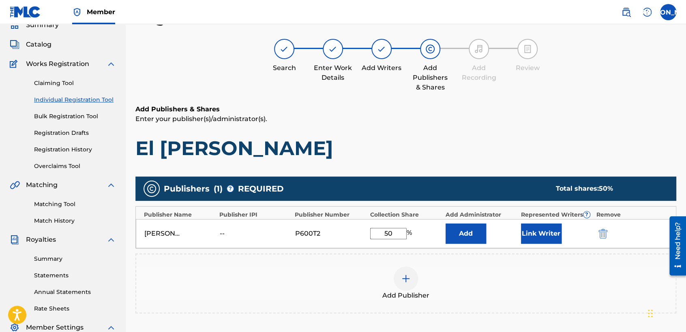
click at [516, 228] on div "[PERSON_NAME] [PERSON_NAME] -- P600T2 50 % Add Link Writer" at bounding box center [406, 233] width 540 height 29
click at [529, 232] on button "Link Writer" at bounding box center [541, 234] width 41 height 20
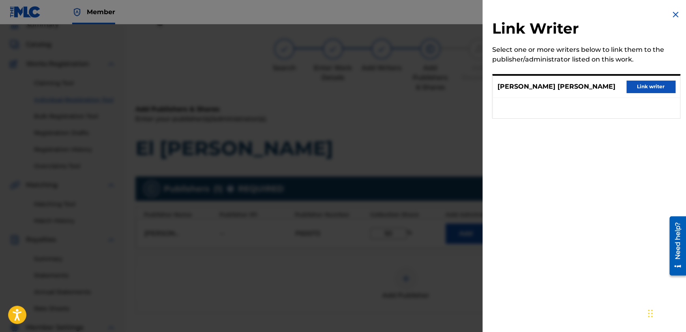
click at [631, 93] on div "[PERSON_NAME] [PERSON_NAME] Link writer" at bounding box center [585, 87] width 187 height 22
click at [631, 91] on button "Link writer" at bounding box center [650, 87] width 49 height 12
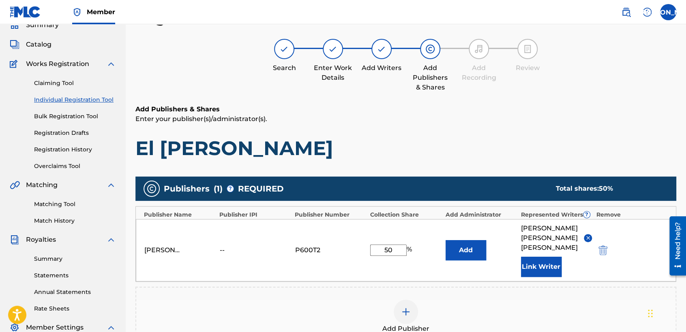
click at [474, 141] on h1 "El [PERSON_NAME]" at bounding box center [405, 148] width 541 height 24
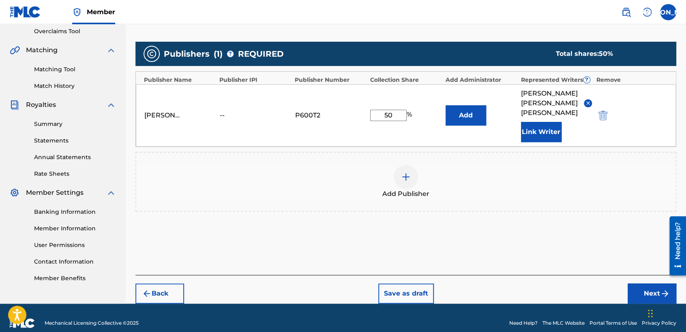
click at [643, 284] on button "Next" at bounding box center [651, 294] width 49 height 20
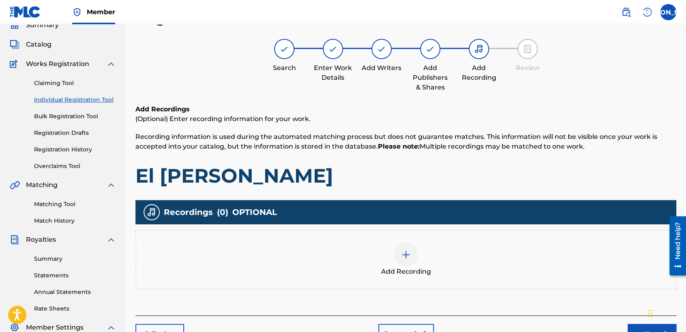
click at [389, 248] on div "Add Recording" at bounding box center [405, 260] width 539 height 34
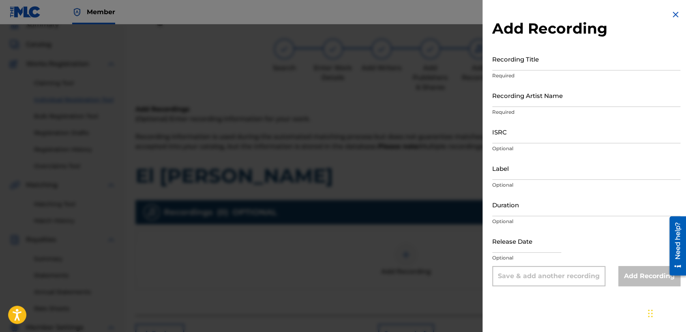
click at [560, 49] on input "Recording Title" at bounding box center [586, 58] width 188 height 23
paste input "El [PERSON_NAME]"
click at [556, 113] on p "Required" at bounding box center [586, 112] width 188 height 7
click at [558, 99] on input "Recording Artist Name" at bounding box center [586, 95] width 188 height 23
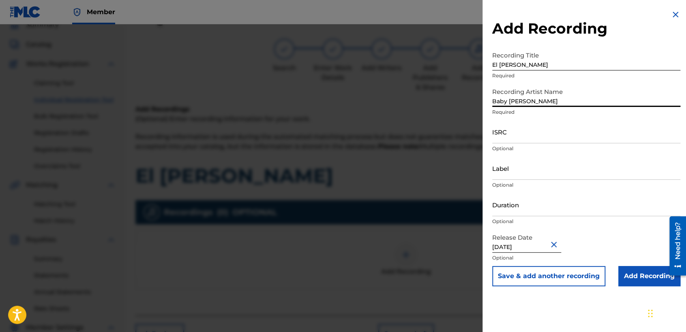
click at [550, 205] on input "Duration" at bounding box center [586, 204] width 188 height 23
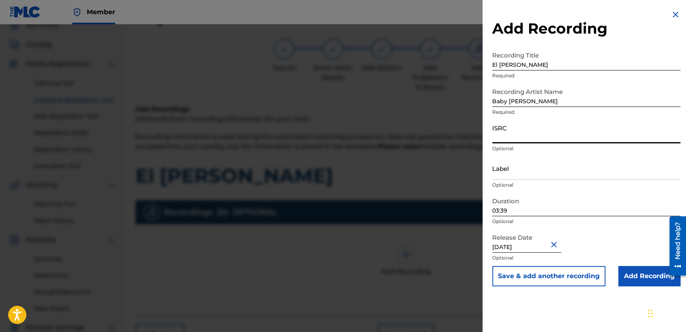
click at [513, 133] on input "ISRC" at bounding box center [586, 131] width 188 height 23
paste input "USHM82139301"
click at [630, 272] on input "Add Recording" at bounding box center [649, 276] width 62 height 20
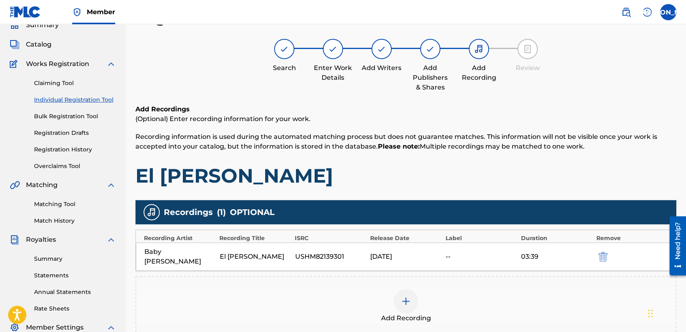
click at [519, 180] on h1 "El [PERSON_NAME]" at bounding box center [405, 176] width 541 height 24
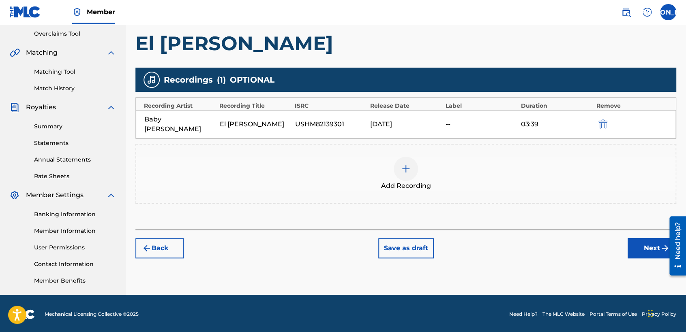
scroll to position [170, 0]
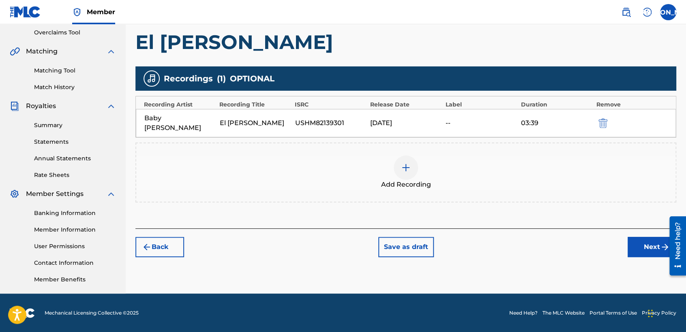
click at [637, 237] on button "Next" at bounding box center [651, 247] width 49 height 20
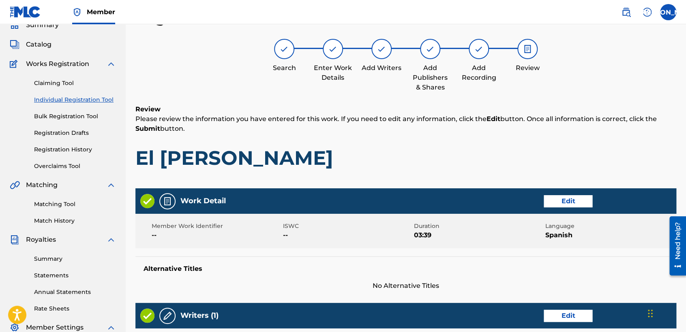
click at [479, 165] on h1 "El [PERSON_NAME]" at bounding box center [405, 158] width 541 height 24
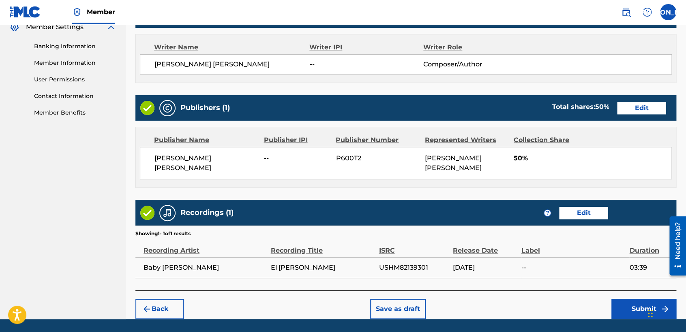
scroll to position [342, 0]
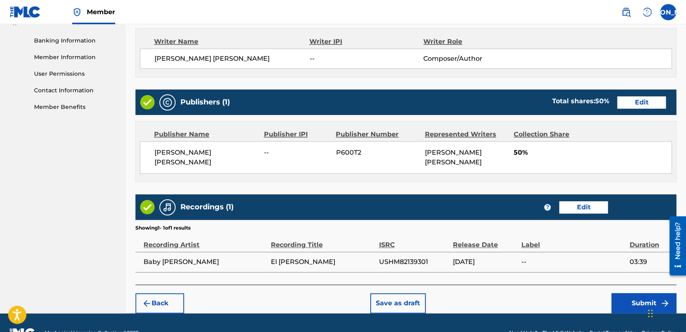
click at [617, 302] on button "Submit" at bounding box center [643, 303] width 65 height 20
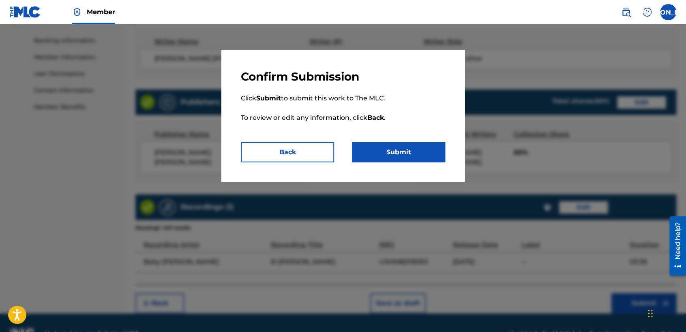
click at [389, 162] on button "Submit" at bounding box center [398, 152] width 93 height 20
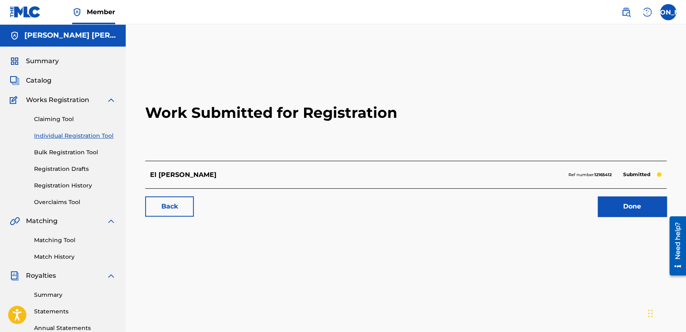
click at [108, 138] on link "Individual Registration Tool" at bounding box center [75, 136] width 82 height 9
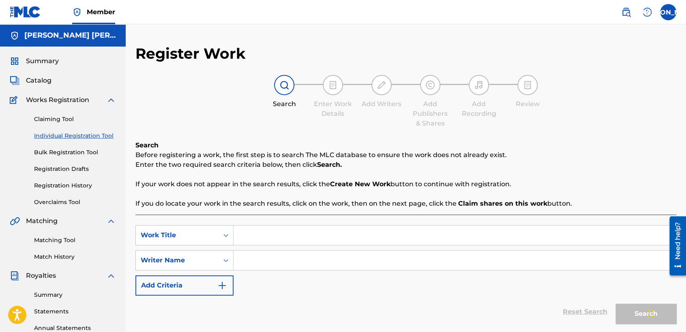
click at [276, 241] on input "Search Form" at bounding box center [454, 235] width 442 height 19
paste input "El Neto Chiares Recargado"
click at [296, 250] on div "SearchWithCriteria66e396d0-9ec7-455c-aafa-a49f56c400ac Work Title El Neto Chiar…" at bounding box center [405, 260] width 541 height 71
click at [288, 266] on input "Search Form" at bounding box center [454, 260] width 442 height 19
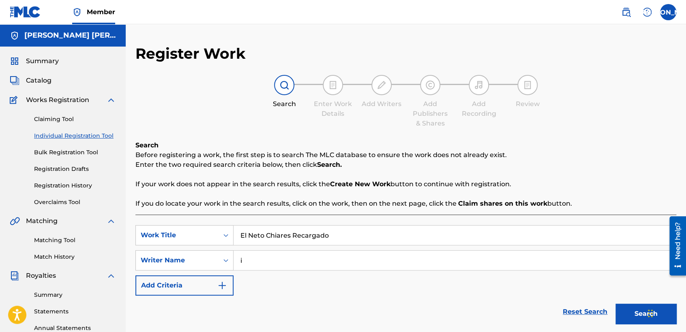
click at [625, 311] on button "Search" at bounding box center [645, 314] width 61 height 20
click at [500, 291] on div "SearchWithCriteria66e396d0-9ec7-455c-aafa-a49f56c400ac Work Title El Neto Chiar…" at bounding box center [405, 260] width 541 height 71
click at [523, 270] on div "i" at bounding box center [454, 260] width 442 height 20
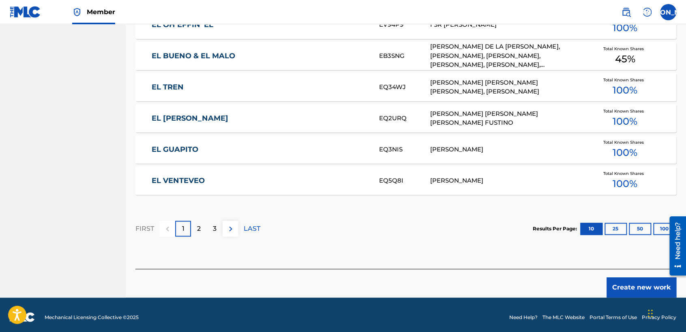
scroll to position [497, 0]
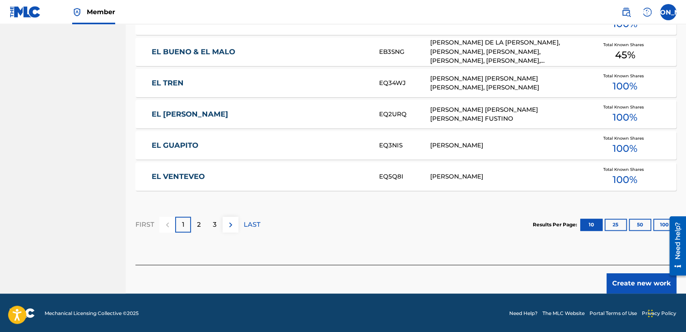
click at [654, 287] on button "Create new work" at bounding box center [641, 284] width 70 height 20
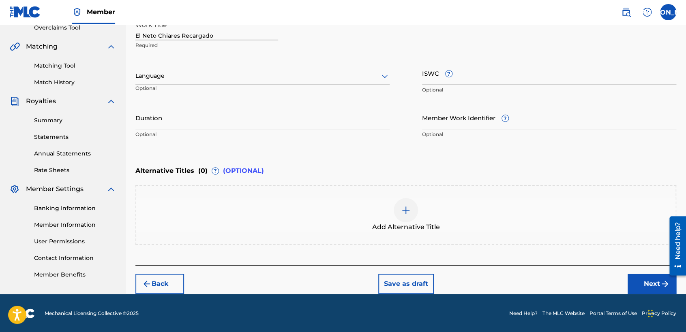
scroll to position [173, 0]
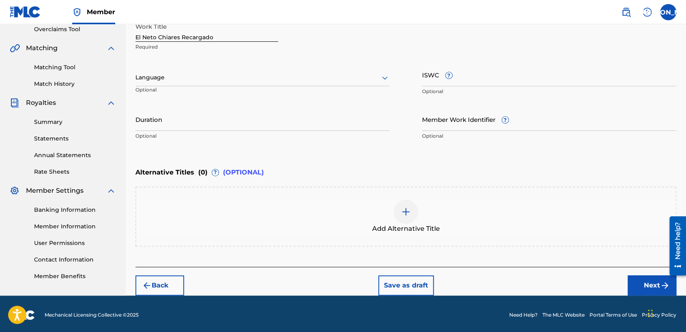
click at [339, 79] on div at bounding box center [262, 78] width 254 height 10
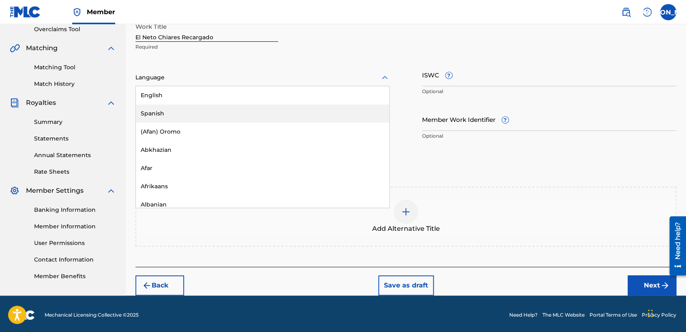
click at [265, 122] on div "Spanish" at bounding box center [262, 114] width 253 height 18
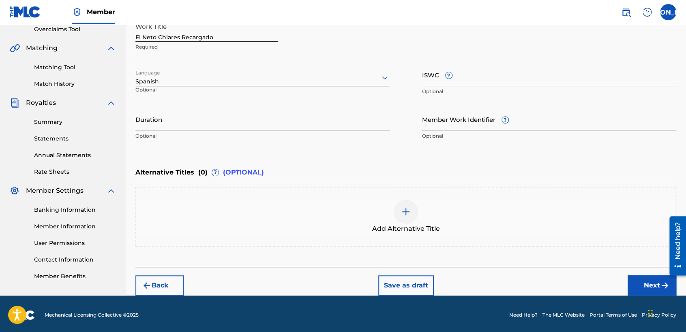
click at [220, 136] on p "Optional" at bounding box center [262, 135] width 254 height 7
click at [210, 133] on p "Optional" at bounding box center [262, 135] width 254 height 7
click at [189, 112] on input "Duration" at bounding box center [262, 119] width 254 height 23
click at [646, 289] on button "Next" at bounding box center [651, 286] width 49 height 20
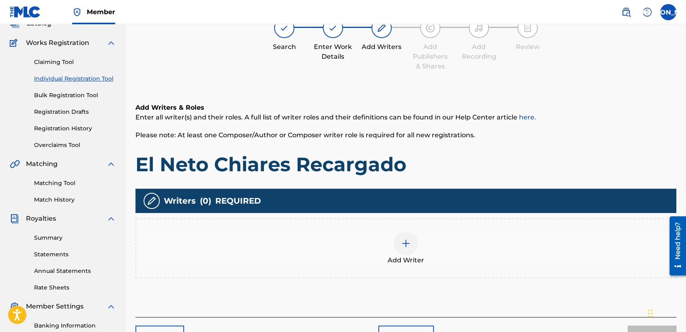
scroll to position [36, 0]
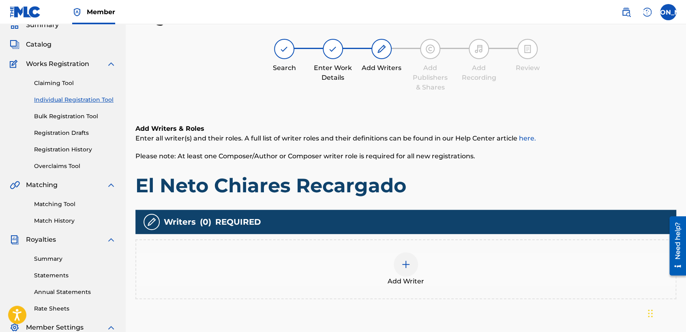
click at [415, 264] on div at bounding box center [405, 264] width 24 height 24
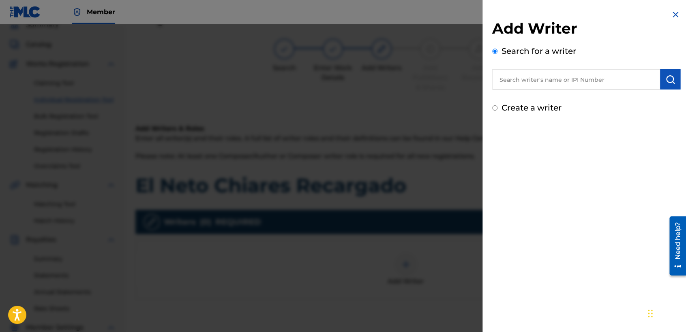
click at [524, 86] on input "text" at bounding box center [576, 79] width 168 height 20
click at [491, 110] on div "Add Writer Search for a writer Create a writer" at bounding box center [585, 62] width 207 height 124
click at [496, 110] on div "Create a writer" at bounding box center [586, 108] width 188 height 12
click at [495, 108] on input "Create a writer" at bounding box center [494, 107] width 5 height 5
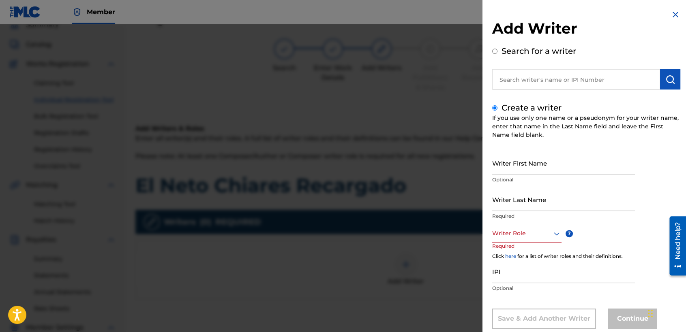
click at [532, 170] on input "Writer First Name" at bounding box center [563, 163] width 143 height 23
click at [506, 202] on input "Writer Last Name" at bounding box center [563, 199] width 143 height 23
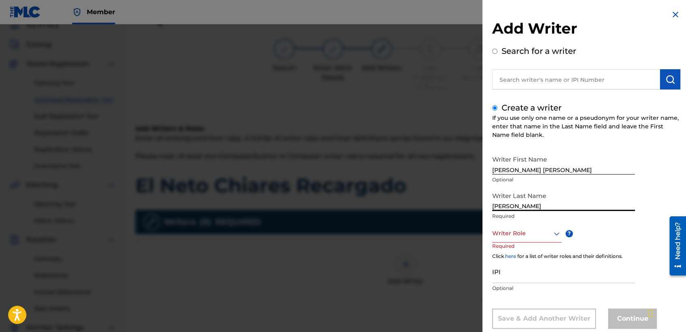
scroll to position [18, 0]
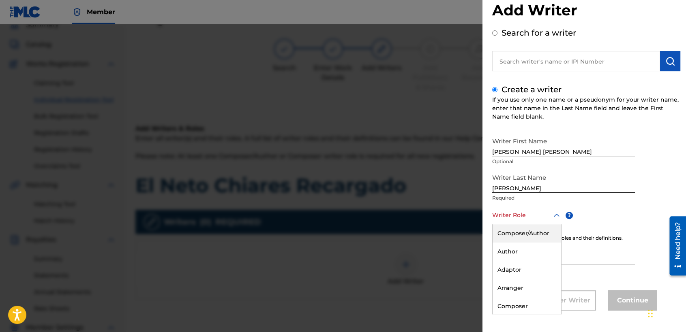
click at [525, 224] on div "8 results available. Use Up and Down to choose options, press Enter to select t…" at bounding box center [526, 215] width 69 height 18
click at [534, 225] on div "Composer/Author" at bounding box center [526, 233] width 68 height 18
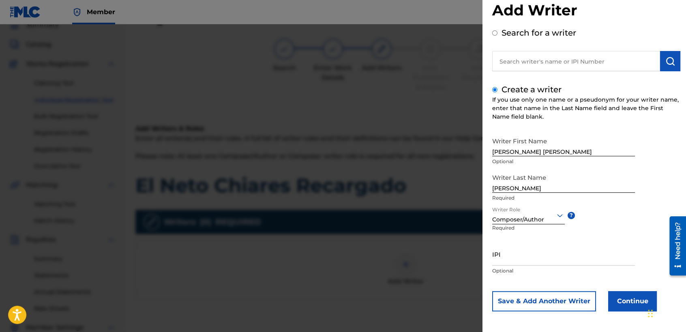
click at [629, 296] on button "Continue" at bounding box center [632, 301] width 49 height 20
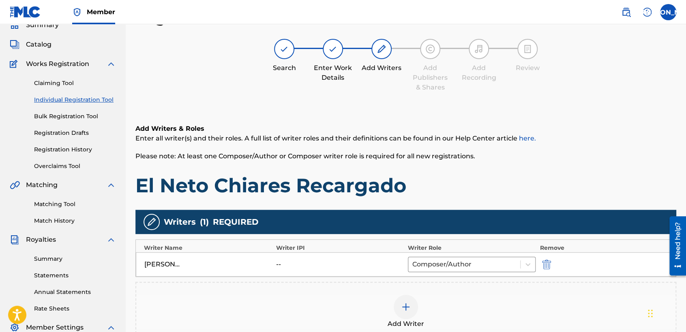
click at [514, 178] on h1 "El Neto Chiares Recargado" at bounding box center [405, 185] width 541 height 24
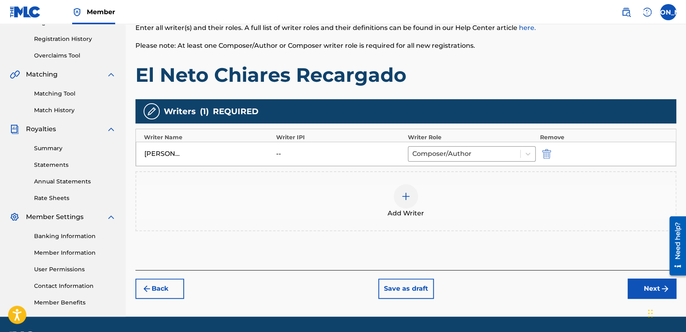
scroll to position [170, 0]
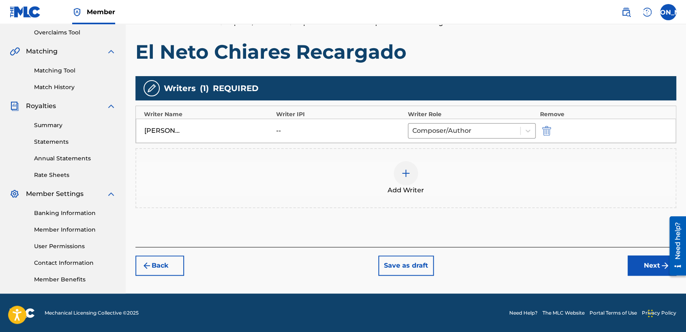
click at [639, 264] on button "Next" at bounding box center [651, 266] width 49 height 20
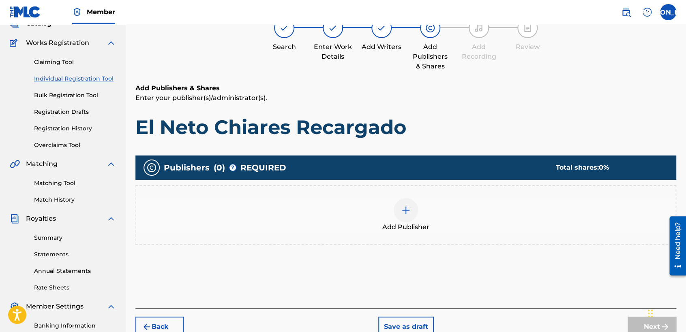
scroll to position [36, 0]
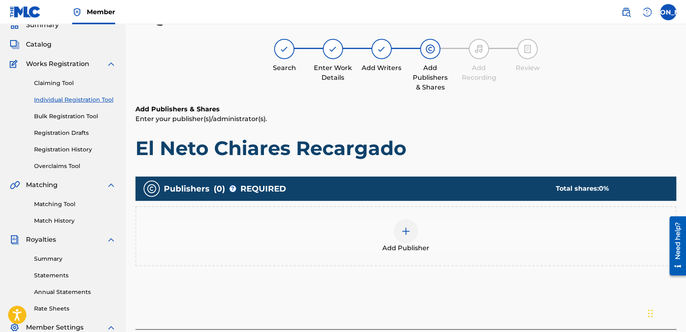
click at [381, 217] on div "Add Publisher" at bounding box center [405, 236] width 541 height 60
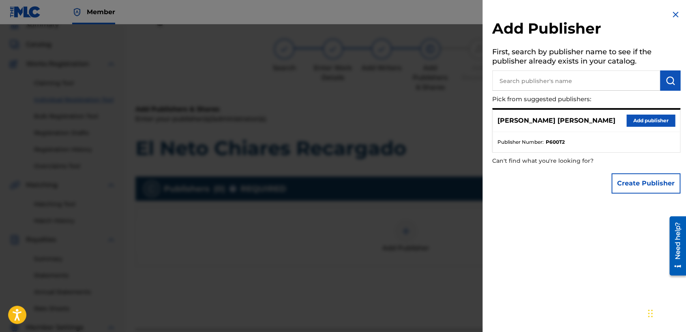
click at [640, 118] on button "Add publisher" at bounding box center [650, 121] width 49 height 12
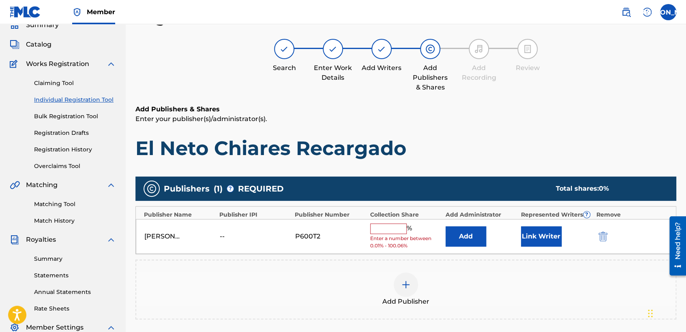
click at [387, 221] on div "[PERSON_NAME] [PERSON_NAME] -- P600T2 % Enter a number between 0.01% - 100.06% …" at bounding box center [406, 236] width 540 height 35
click at [390, 227] on input "text" at bounding box center [388, 229] width 36 height 11
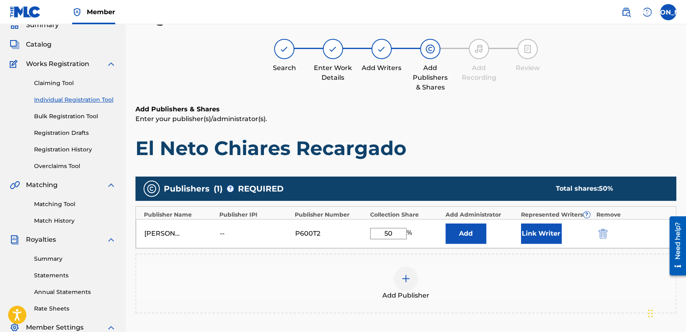
click at [528, 232] on button "Link Writer" at bounding box center [541, 234] width 41 height 20
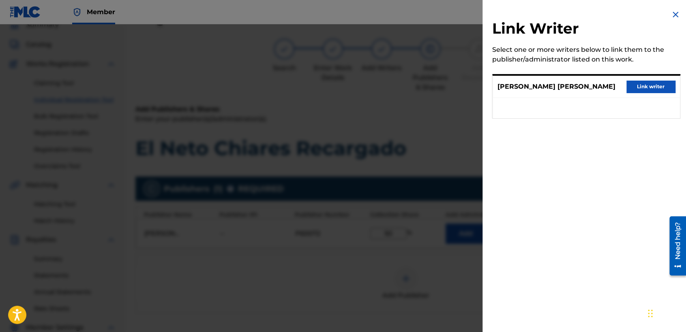
click at [640, 81] on button "Link writer" at bounding box center [650, 87] width 49 height 12
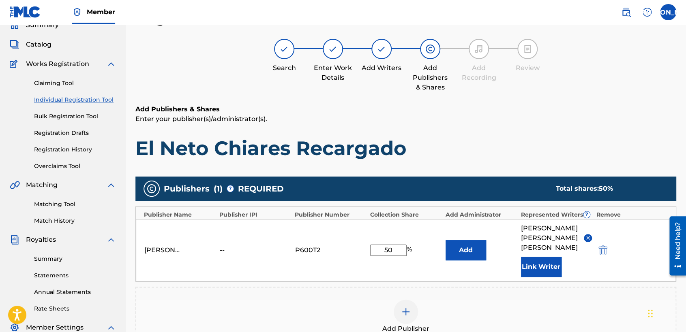
click at [560, 107] on h6 "Add Publishers & Shares" at bounding box center [405, 110] width 541 height 10
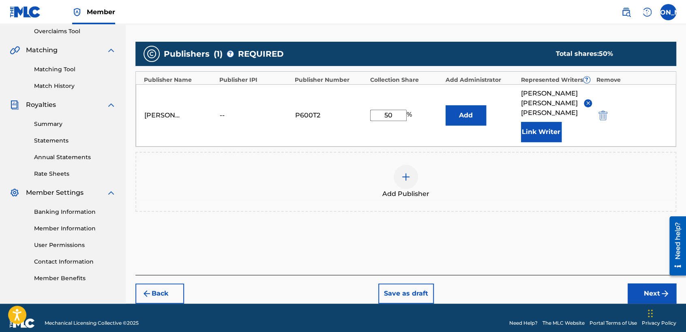
click at [635, 284] on button "Next" at bounding box center [651, 294] width 49 height 20
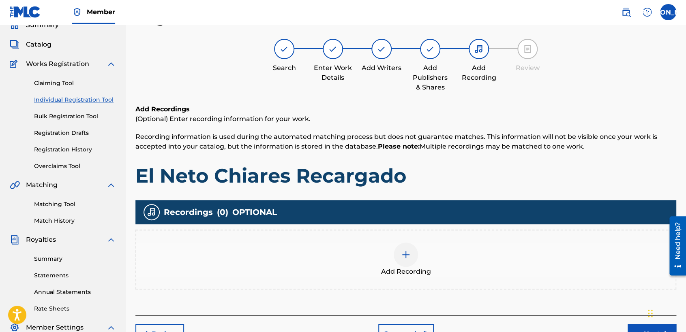
click at [384, 260] on div "Add Recording" at bounding box center [405, 260] width 539 height 34
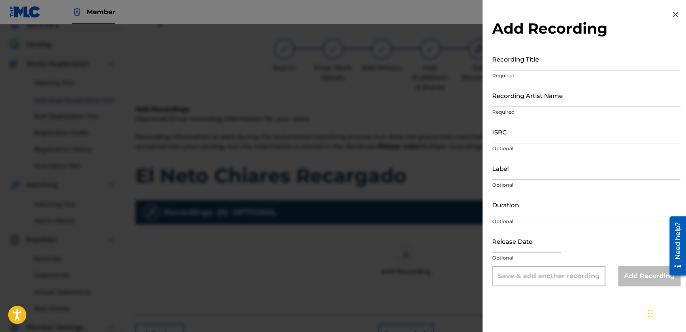
click at [547, 66] on input "Recording Title" at bounding box center [586, 58] width 188 height 23
paste input "El Neto Chiares Recargado"
click at [547, 82] on div "Recording Title El Neto Chiares Recargado Required" at bounding box center [586, 65] width 188 height 36
click at [540, 98] on input "Recording Artist Name" at bounding box center [586, 95] width 188 height 23
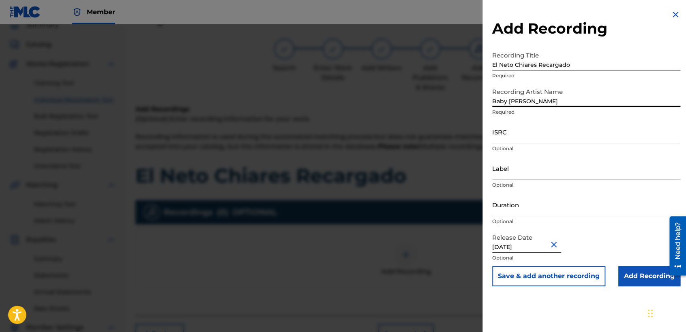
click at [542, 142] on input "ISRC" at bounding box center [586, 131] width 188 height 23
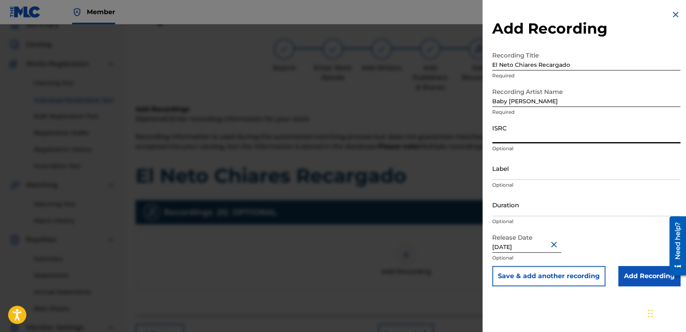
paste input "USHM82139299"
click at [513, 210] on input "Duration" at bounding box center [586, 204] width 188 height 23
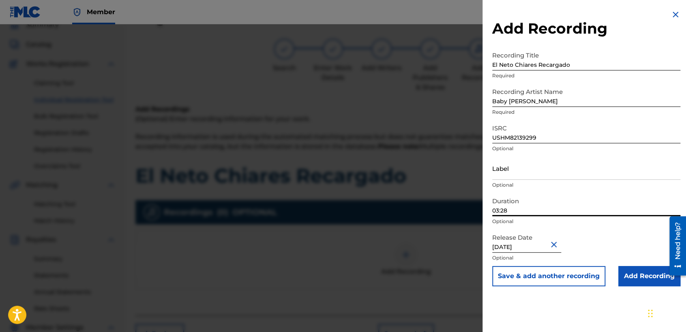
click at [650, 275] on input "Add Recording" at bounding box center [649, 276] width 62 height 20
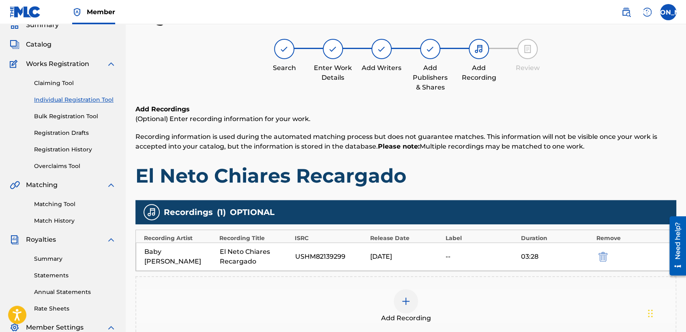
click at [505, 155] on div "Add Recordings (Optional) Enter recording information for your work. Recording …" at bounding box center [405, 146] width 541 height 83
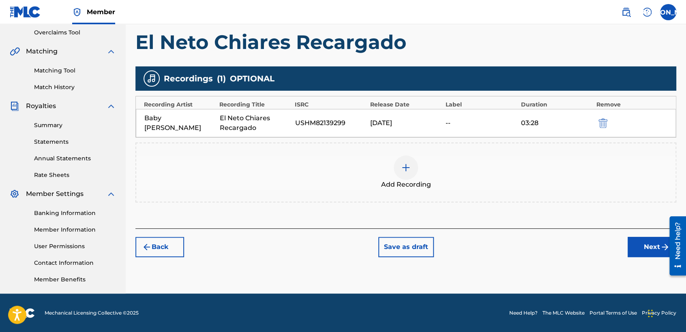
click at [642, 251] on button "Next" at bounding box center [651, 247] width 49 height 20
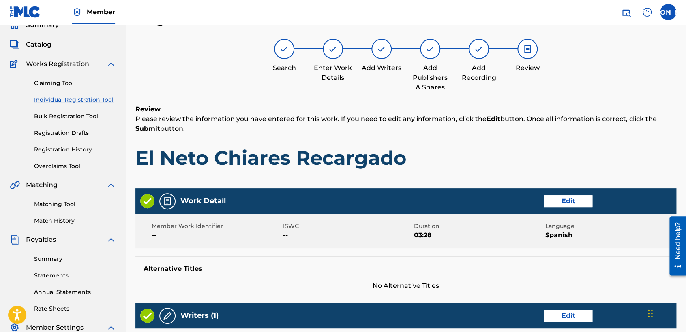
click at [522, 149] on h1 "El Neto Chiares Recargado" at bounding box center [405, 158] width 541 height 24
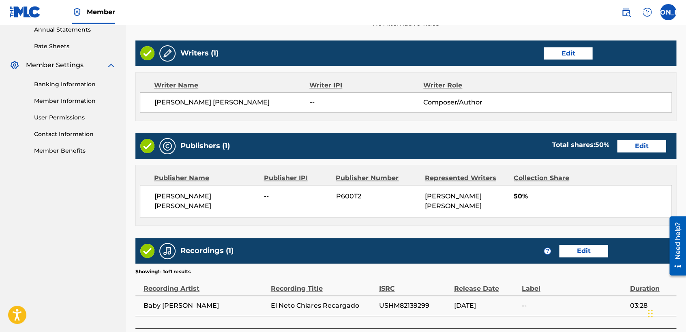
scroll to position [342, 0]
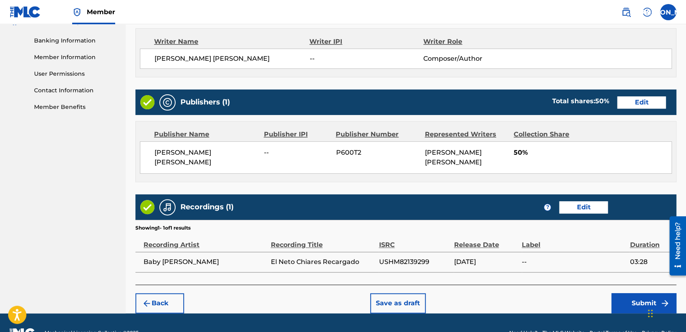
click at [629, 303] on button "Submit" at bounding box center [643, 303] width 65 height 20
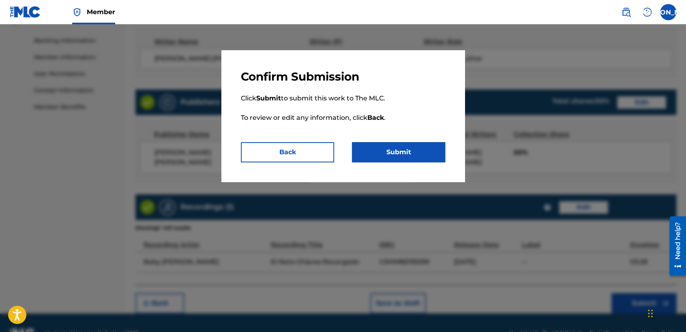
click at [429, 163] on div "Confirm Submission Click Submit to submit this work to The MLC. To review or ed…" at bounding box center [342, 116] width 243 height 132
click at [418, 145] on button "Submit" at bounding box center [398, 152] width 93 height 20
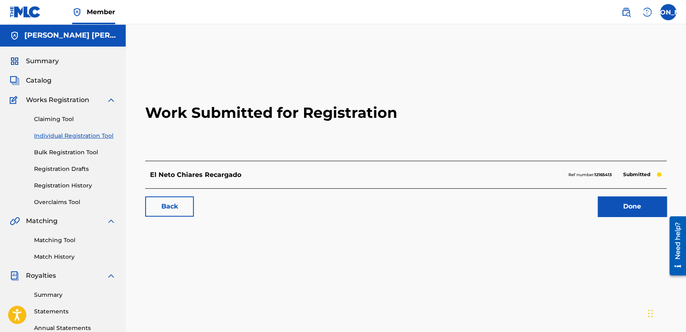
click at [97, 133] on link "Individual Registration Tool" at bounding box center [75, 136] width 82 height 9
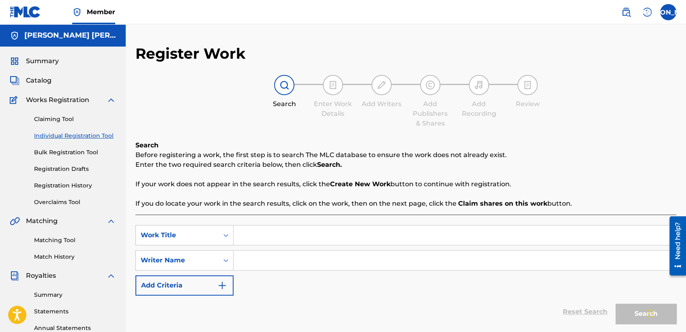
click at [278, 242] on input "Search Form" at bounding box center [454, 235] width 442 height 19
click at [277, 264] on input "Search Form" at bounding box center [454, 260] width 442 height 19
click at [245, 237] on input "el [PERSON_NAME] v5" at bounding box center [454, 235] width 442 height 19
click at [303, 265] on input "Search Form" at bounding box center [454, 260] width 442 height 19
click at [278, 248] on div "SearchWithCriteria66e396d0-9ec7-455c-aafa-a49f56c400ac Work Title El [PERSON_NA…" at bounding box center [405, 260] width 541 height 71
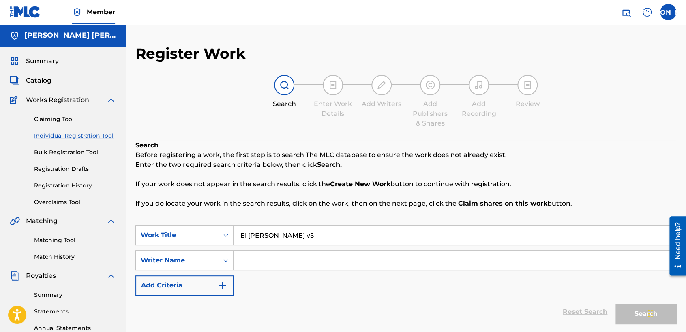
click at [278, 248] on div "SearchWithCriteria66e396d0-9ec7-455c-aafa-a49f56c400ac Work Title El [PERSON_NA…" at bounding box center [405, 260] width 541 height 71
click at [285, 255] on input "Search Form" at bounding box center [454, 260] width 442 height 19
click at [615, 304] on button "Search" at bounding box center [645, 314] width 61 height 20
click at [336, 285] on div "SearchWithCriteria66e396d0-9ec7-455c-aafa-a49f56c400ac Work Title El [PERSON_NA…" at bounding box center [405, 260] width 541 height 71
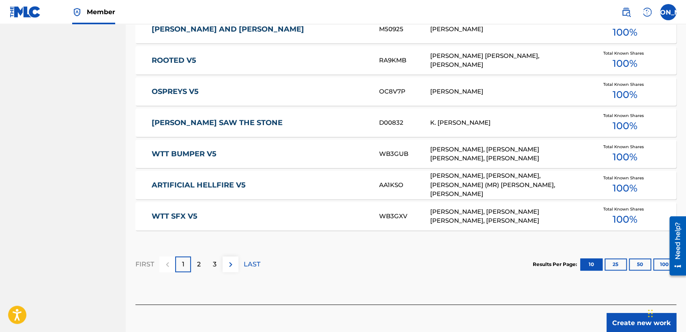
scroll to position [497, 0]
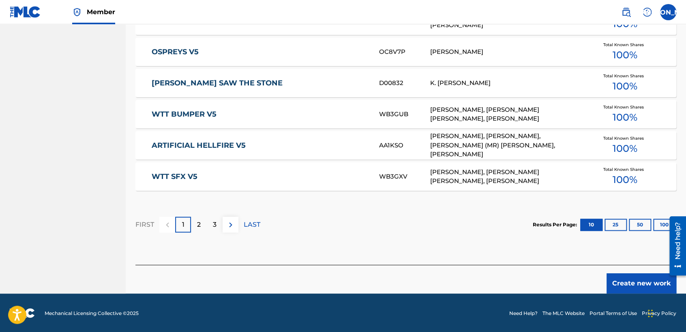
click at [626, 282] on button "Create new work" at bounding box center [641, 284] width 70 height 20
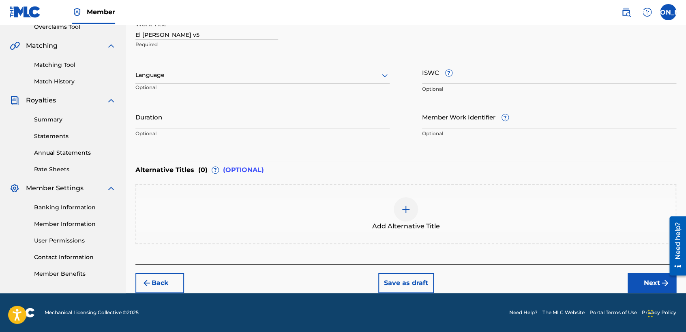
scroll to position [175, 0]
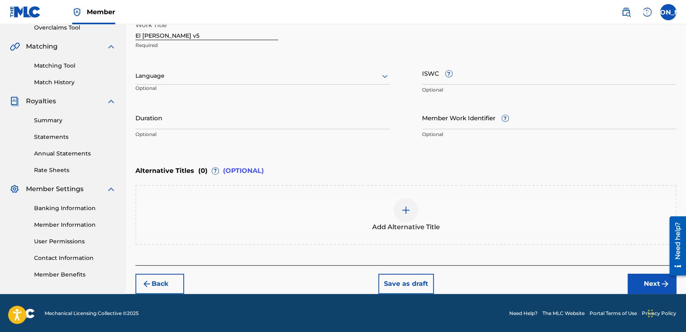
click at [365, 76] on div at bounding box center [262, 76] width 254 height 10
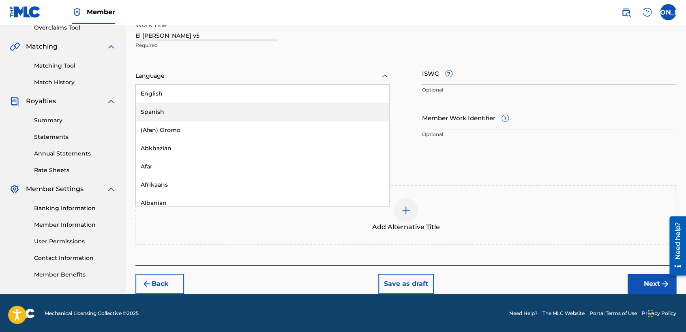
click at [276, 105] on div "Spanish" at bounding box center [262, 112] width 253 height 18
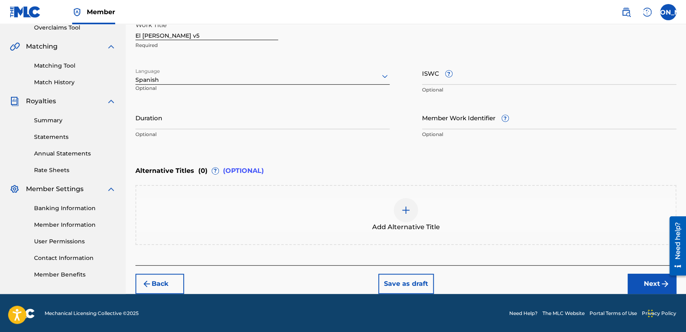
click at [216, 113] on input "Duration" at bounding box center [262, 117] width 254 height 23
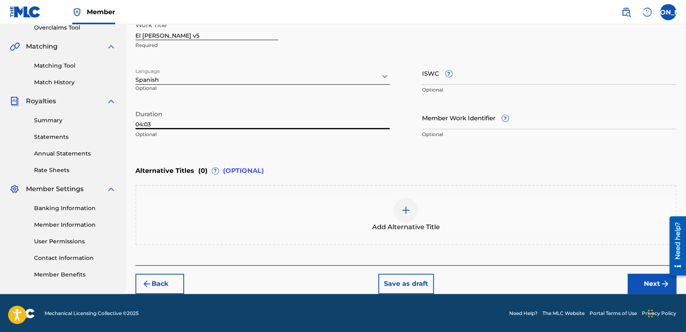
click at [641, 284] on button "Next" at bounding box center [651, 284] width 49 height 20
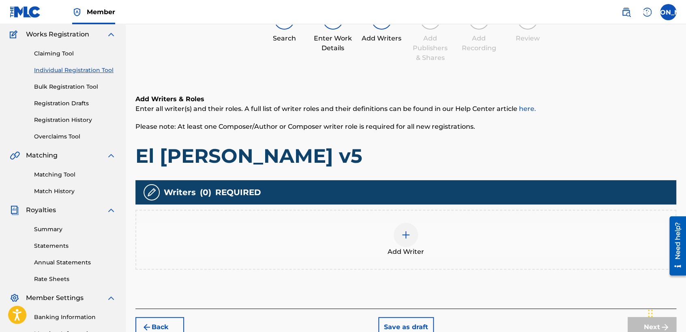
scroll to position [36, 0]
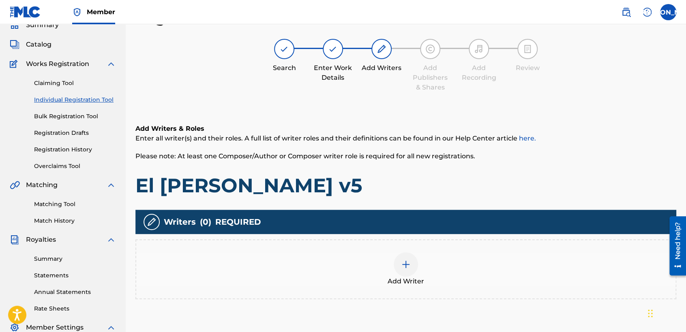
click at [404, 253] on div at bounding box center [405, 264] width 24 height 24
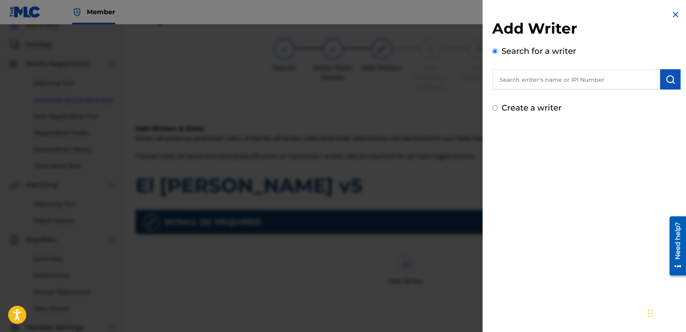
click at [495, 109] on input "Create a writer" at bounding box center [494, 107] width 5 height 5
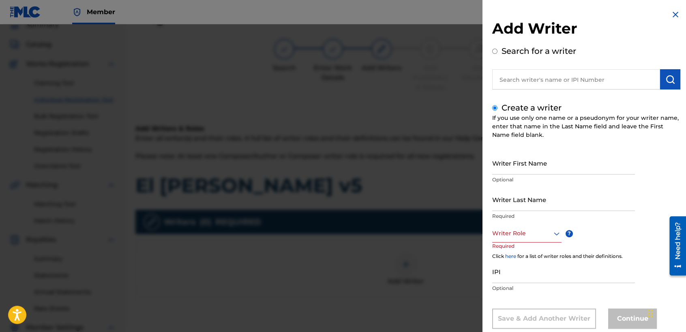
click at [509, 165] on input "Writer First Name" at bounding box center [563, 163] width 143 height 23
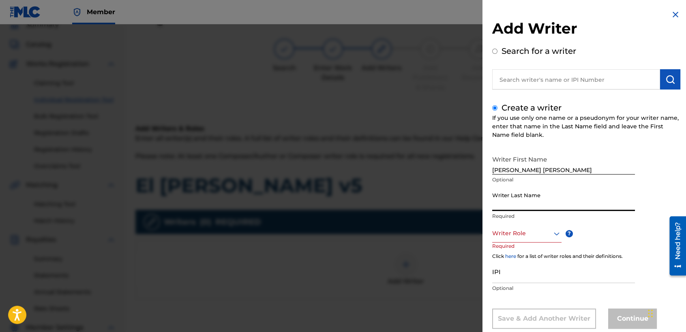
click at [513, 192] on input "Writer Last Name" at bounding box center [563, 199] width 143 height 23
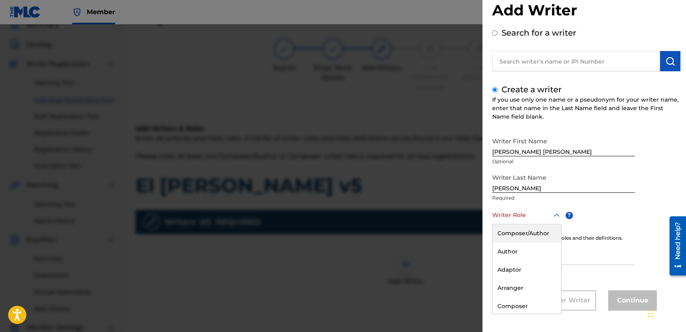
click at [515, 224] on div "8 results available. Use Up and Down to choose options, press Enter to select t…" at bounding box center [526, 215] width 69 height 18
click at [515, 231] on div "Composer/Author" at bounding box center [526, 233] width 68 height 18
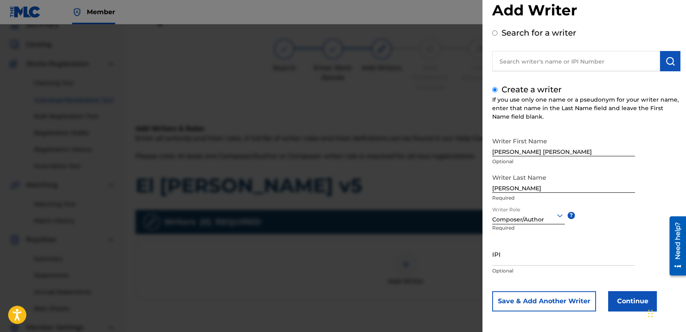
click at [615, 303] on button "Continue" at bounding box center [632, 301] width 49 height 20
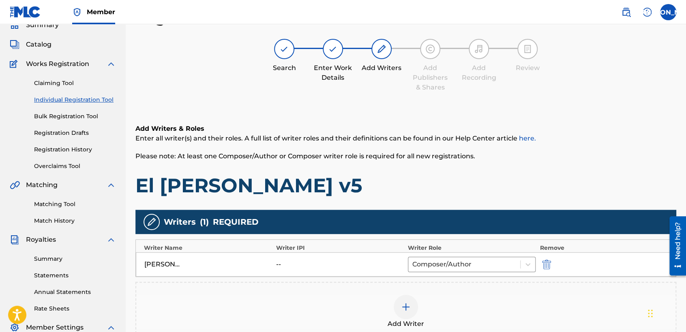
click at [546, 171] on div "Add Writers & Roles Enter all writer(s) and their roles. A full list of writer …" at bounding box center [405, 161] width 541 height 74
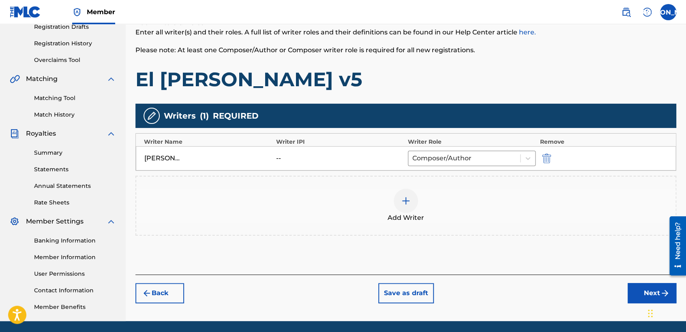
scroll to position [170, 0]
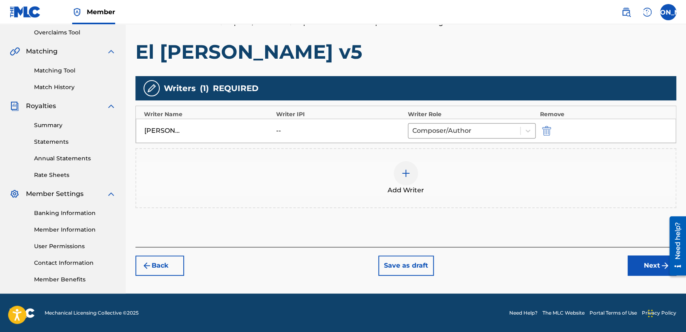
click at [632, 262] on button "Next" at bounding box center [651, 266] width 49 height 20
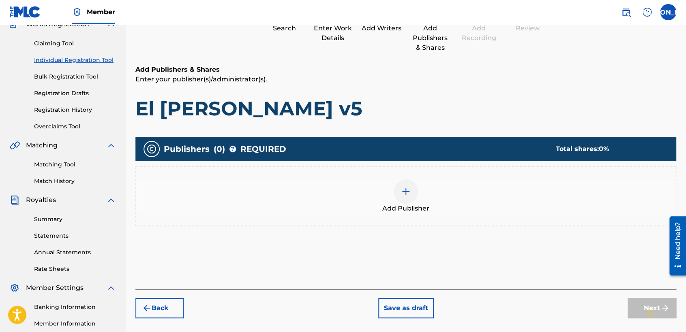
scroll to position [36, 0]
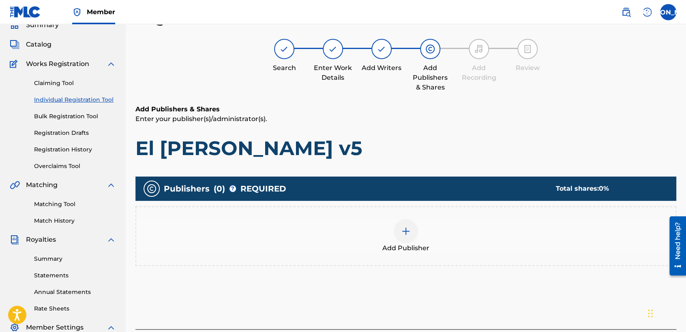
click at [398, 231] on div at bounding box center [405, 231] width 24 height 24
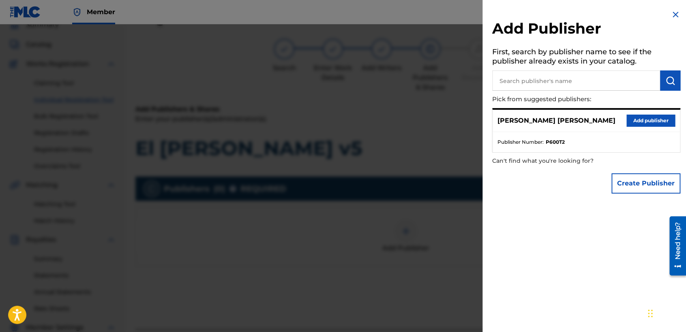
click at [633, 125] on button "Add publisher" at bounding box center [650, 121] width 49 height 12
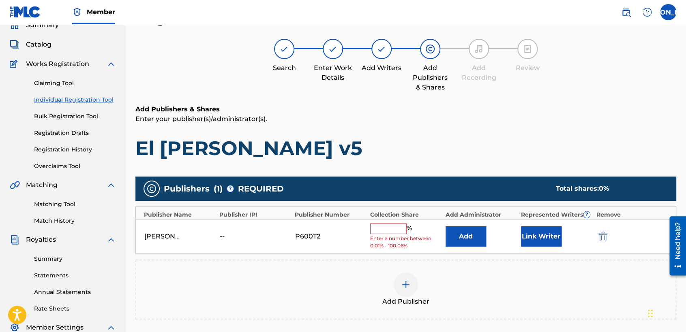
click at [376, 224] on input "text" at bounding box center [388, 229] width 36 height 11
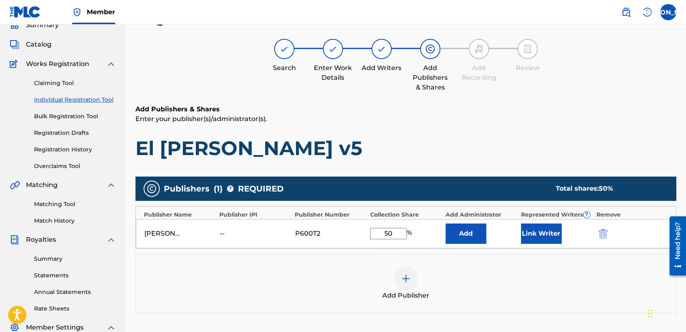
click at [537, 235] on button "Link Writer" at bounding box center [541, 234] width 41 height 20
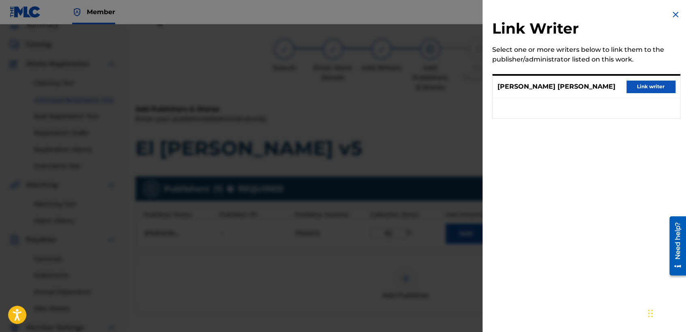
click at [652, 83] on button "Link writer" at bounding box center [650, 87] width 49 height 12
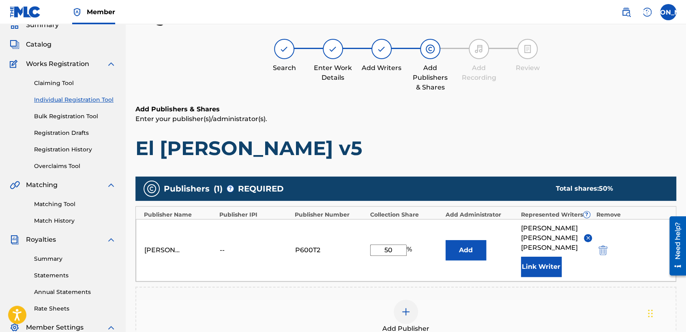
click at [530, 147] on h1 "El [PERSON_NAME] v5" at bounding box center [405, 148] width 541 height 24
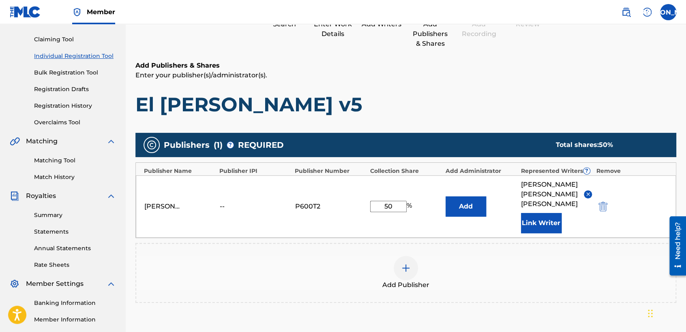
scroll to position [171, 0]
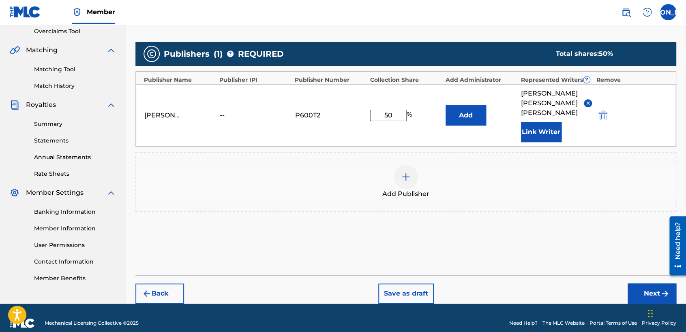
click at [642, 284] on button "Next" at bounding box center [651, 294] width 49 height 20
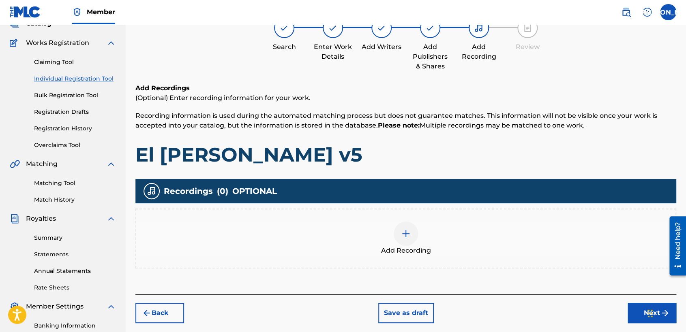
scroll to position [36, 0]
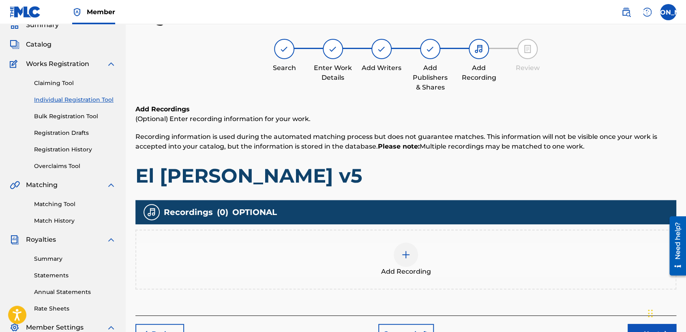
click at [398, 253] on div at bounding box center [405, 255] width 24 height 24
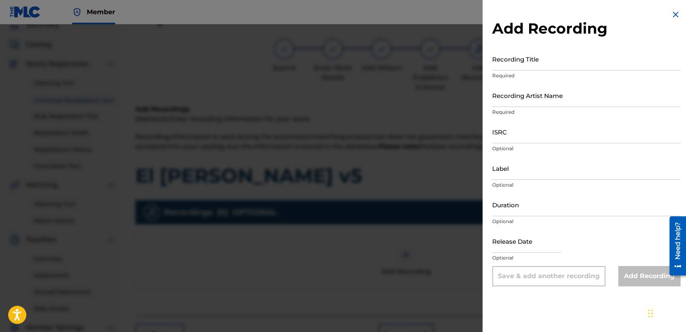
click at [519, 62] on input "Recording Title" at bounding box center [586, 58] width 188 height 23
paste input "El [PERSON_NAME] V5"
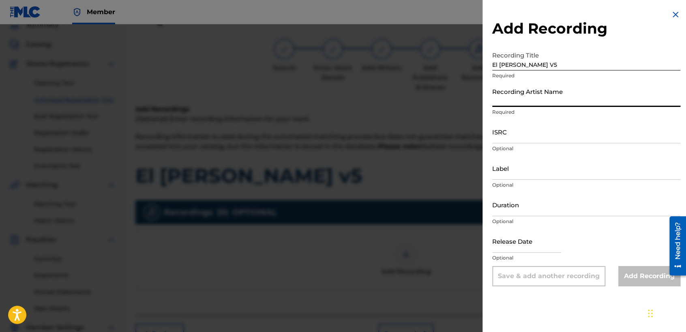
click at [542, 92] on input "Recording Artist Name" at bounding box center [586, 95] width 188 height 23
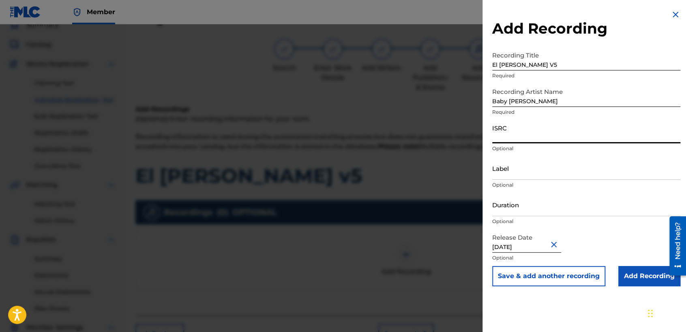
paste input "USHM82139290"
click at [526, 209] on input "Duration" at bounding box center [586, 204] width 188 height 23
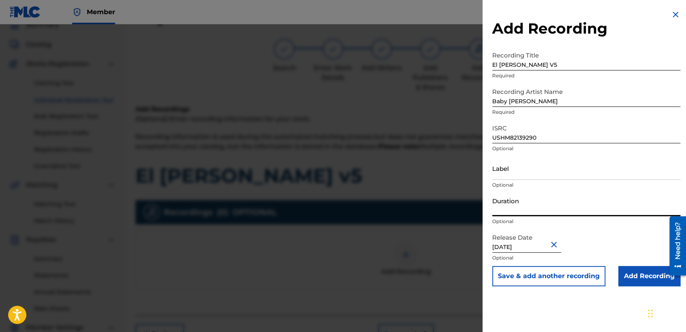
click at [363, 174] on div at bounding box center [343, 190] width 686 height 332
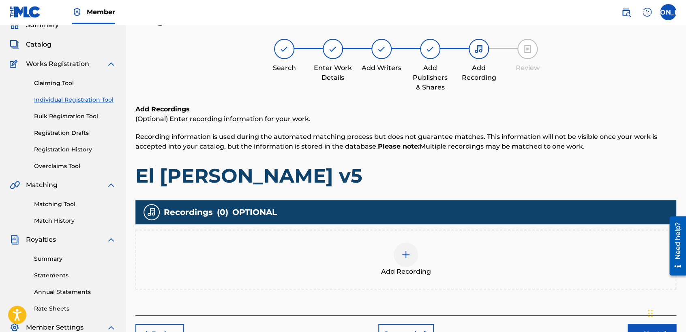
drag, startPoint x: 414, startPoint y: 201, endPoint x: 415, endPoint y: 224, distance: 23.1
click at [418, 213] on div "Recordings ( 0 ) OPTIONAL" at bounding box center [405, 212] width 541 height 24
click at [404, 251] on img at bounding box center [406, 255] width 10 height 10
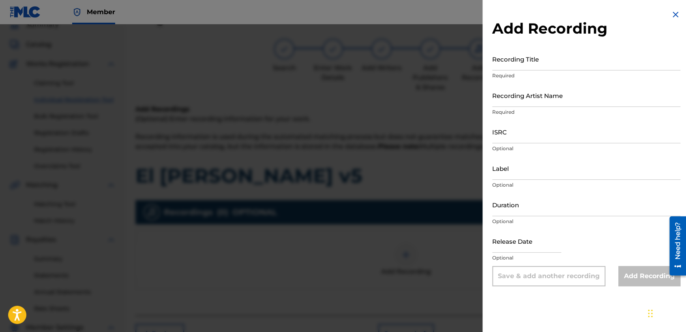
click at [541, 69] on input "Recording Title" at bounding box center [586, 58] width 188 height 23
paste input "USHM82139290"
drag, startPoint x: 547, startPoint y: 56, endPoint x: 458, endPoint y: 74, distance: 91.0
click at [458, 74] on div "Add Recording Recording Title USHM82139290 Required Recording Artist Name Requi…" at bounding box center [343, 178] width 686 height 308
click at [506, 131] on input "ISRC" at bounding box center [586, 131] width 188 height 23
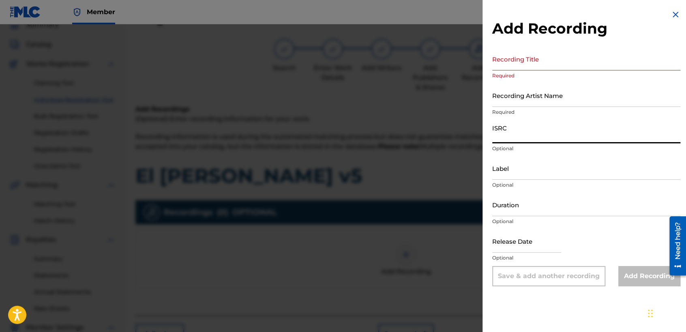
paste input "USHM82139290"
click at [527, 99] on input "Recording Artist Name" at bounding box center [586, 95] width 188 height 23
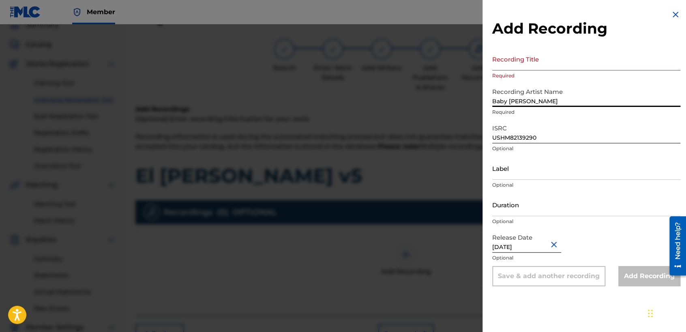
click at [516, 67] on input "Recording Title" at bounding box center [586, 58] width 188 height 23
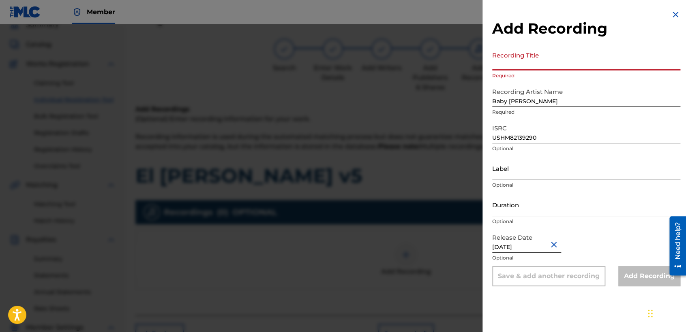
paste input "El [PERSON_NAME] V5"
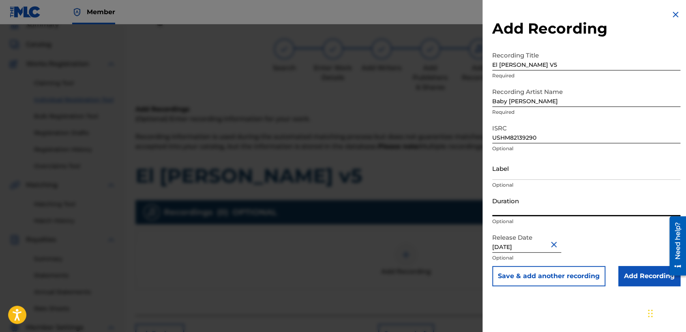
click at [526, 211] on input "Duration" at bounding box center [586, 204] width 188 height 23
click at [644, 280] on input "Add Recording" at bounding box center [649, 276] width 62 height 20
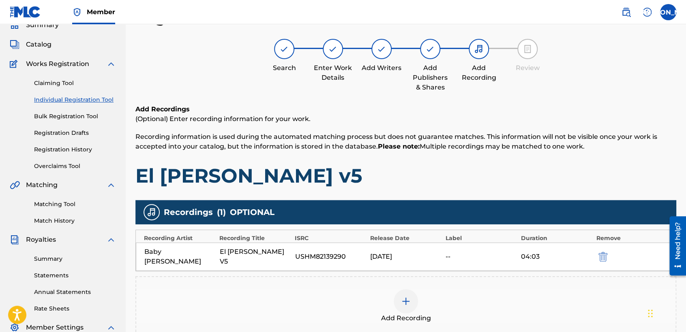
click at [537, 158] on div "Add Recordings (Optional) Enter recording information for your work. Recording …" at bounding box center [405, 146] width 541 height 83
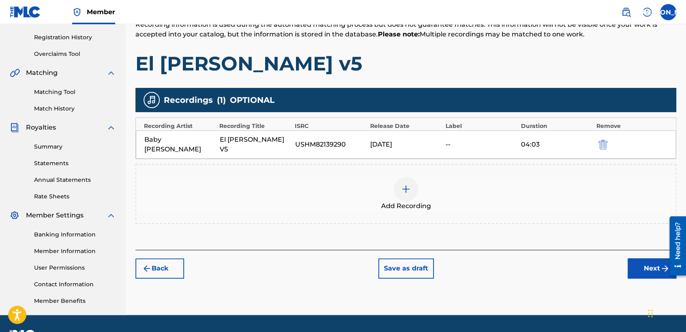
scroll to position [170, 0]
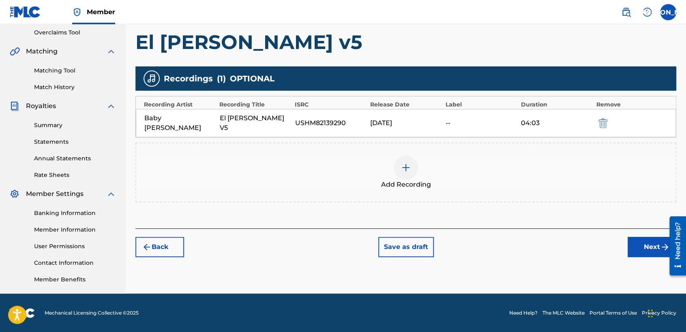
click at [665, 242] on div at bounding box center [674, 245] width 23 height 65
click at [643, 240] on button "Next" at bounding box center [651, 247] width 49 height 20
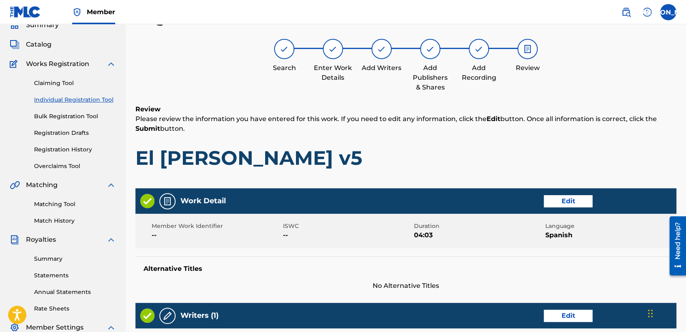
click at [432, 162] on h1 "El [PERSON_NAME] v5" at bounding box center [405, 158] width 541 height 24
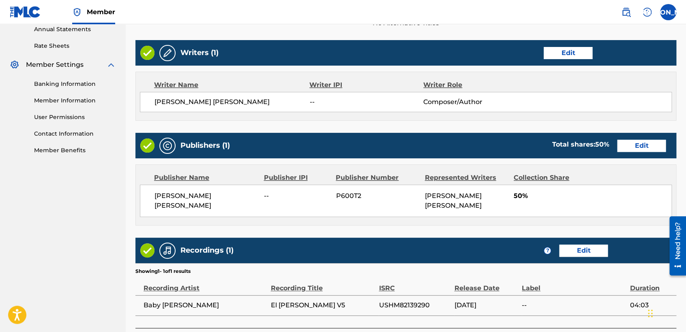
scroll to position [362, 0]
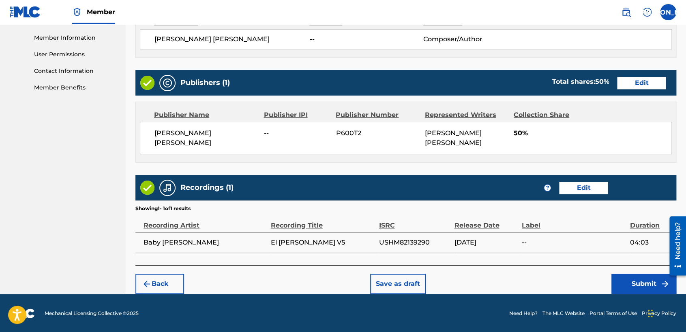
click at [626, 282] on button "Submit" at bounding box center [643, 284] width 65 height 20
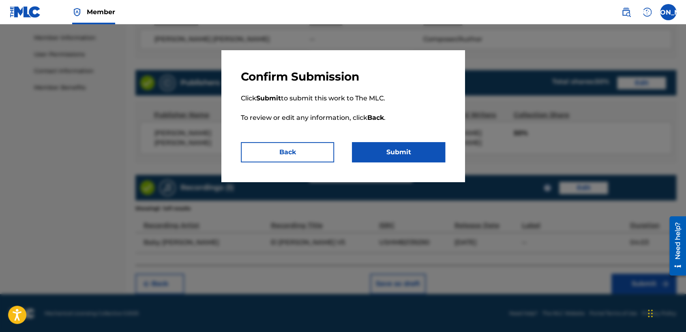
click at [411, 159] on button "Submit" at bounding box center [398, 152] width 93 height 20
